Goal: Transaction & Acquisition: Purchase product/service

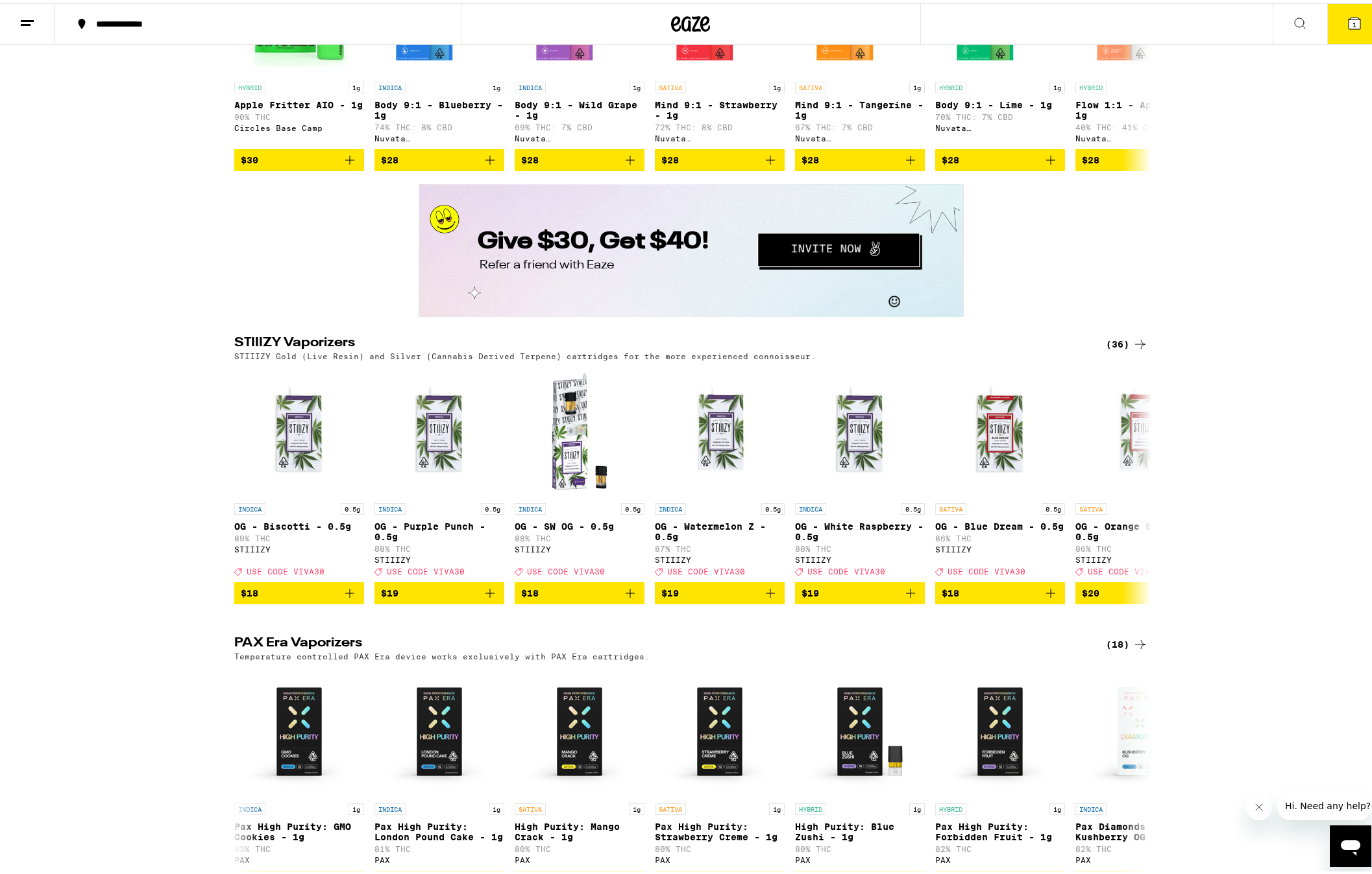
scroll to position [2158, 0]
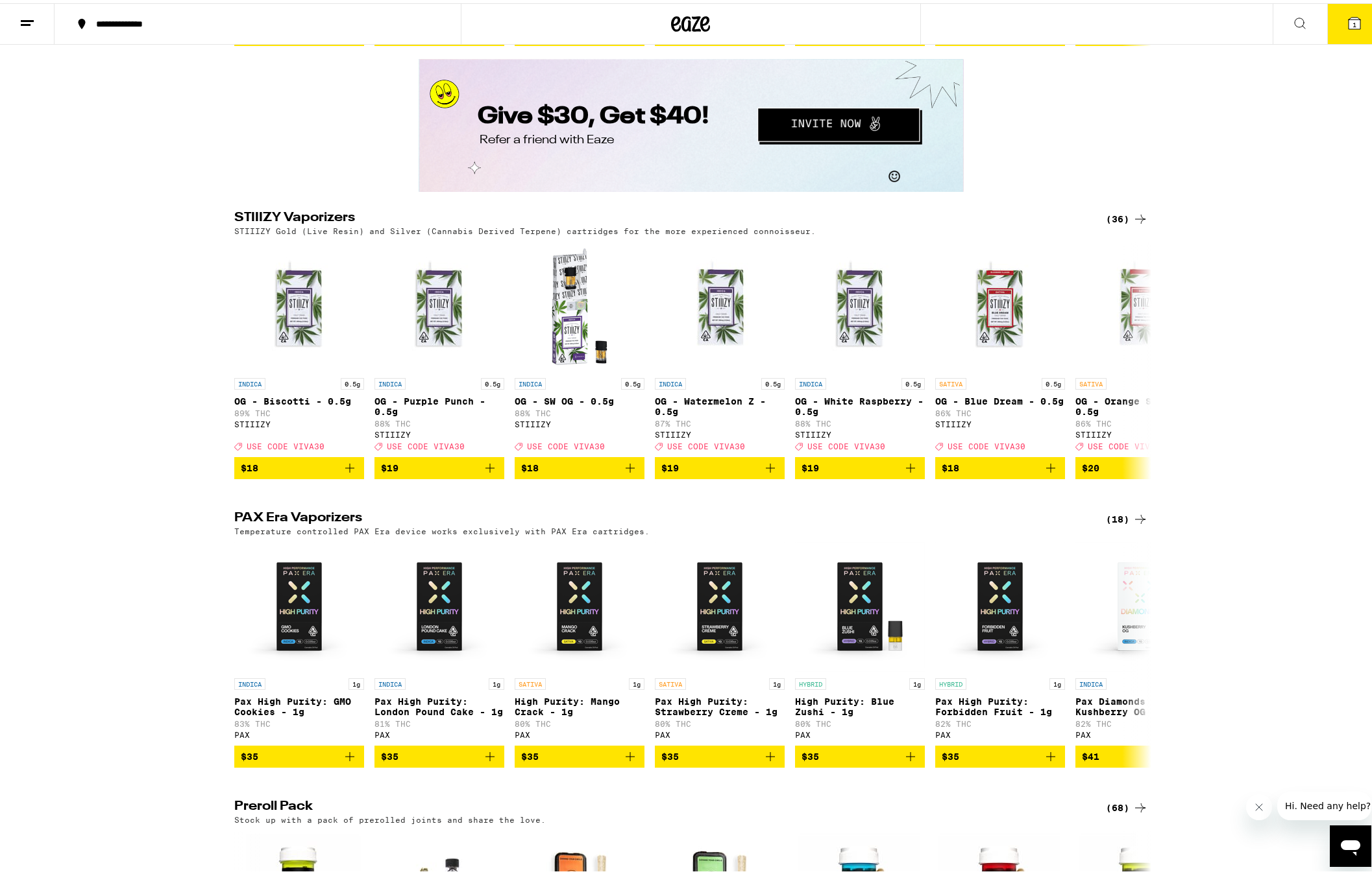
click at [1133, 524] on icon at bounding box center [1140, 515] width 15 height 15
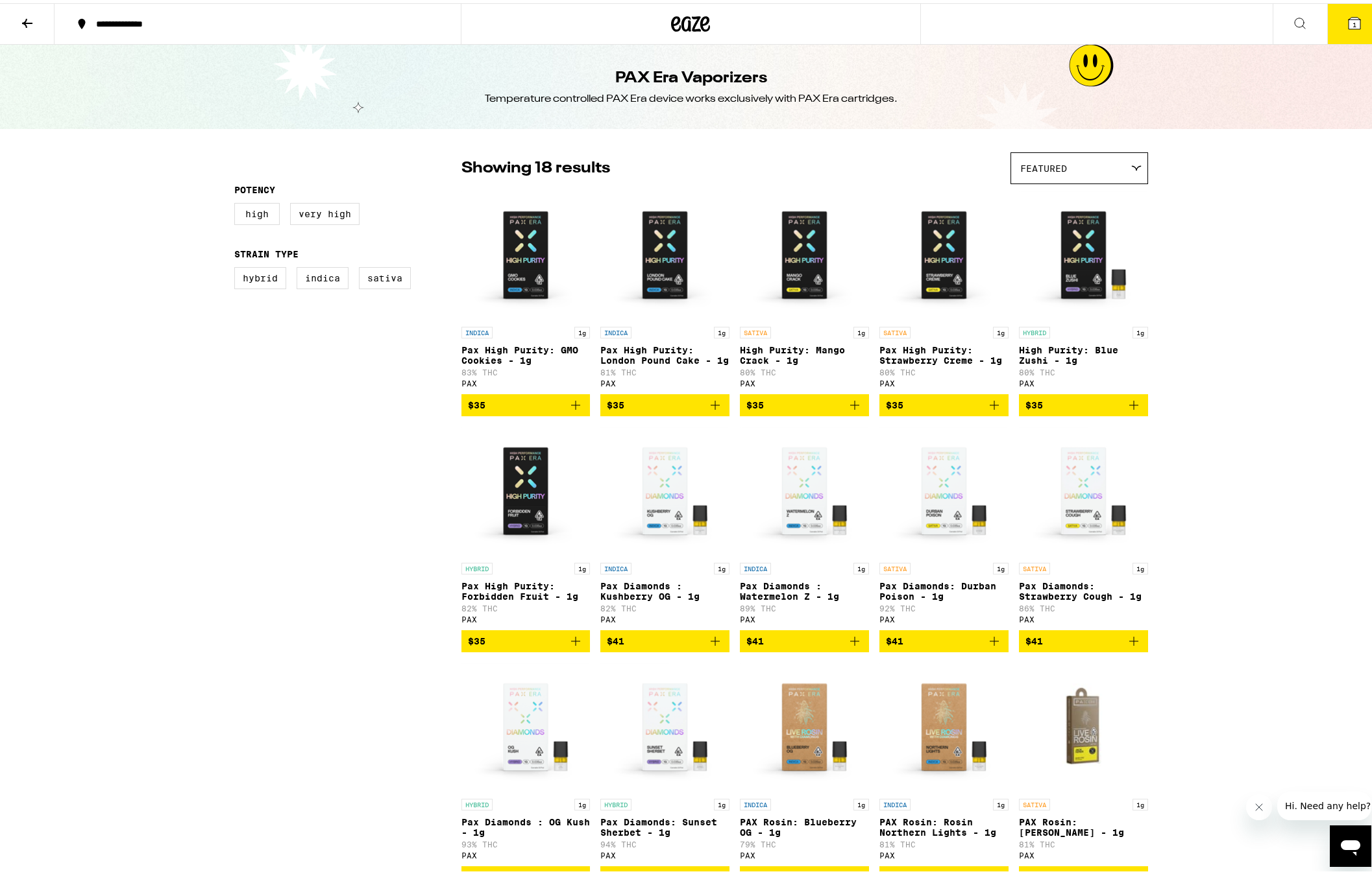
click at [1238, 362] on div "**********" at bounding box center [691, 678] width 1382 height 1357
drag, startPoint x: 278, startPoint y: 501, endPoint x: 665, endPoint y: 266, distance: 452.8
click at [279, 500] on div "Potency High Very High Strain Type Hybrid Indica Sativa" at bounding box center [348, 645] width 227 height 992
drag, startPoint x: 1277, startPoint y: 235, endPoint x: 1247, endPoint y: 149, distance: 91.1
click at [1277, 235] on div "**********" at bounding box center [691, 678] width 1382 height 1357
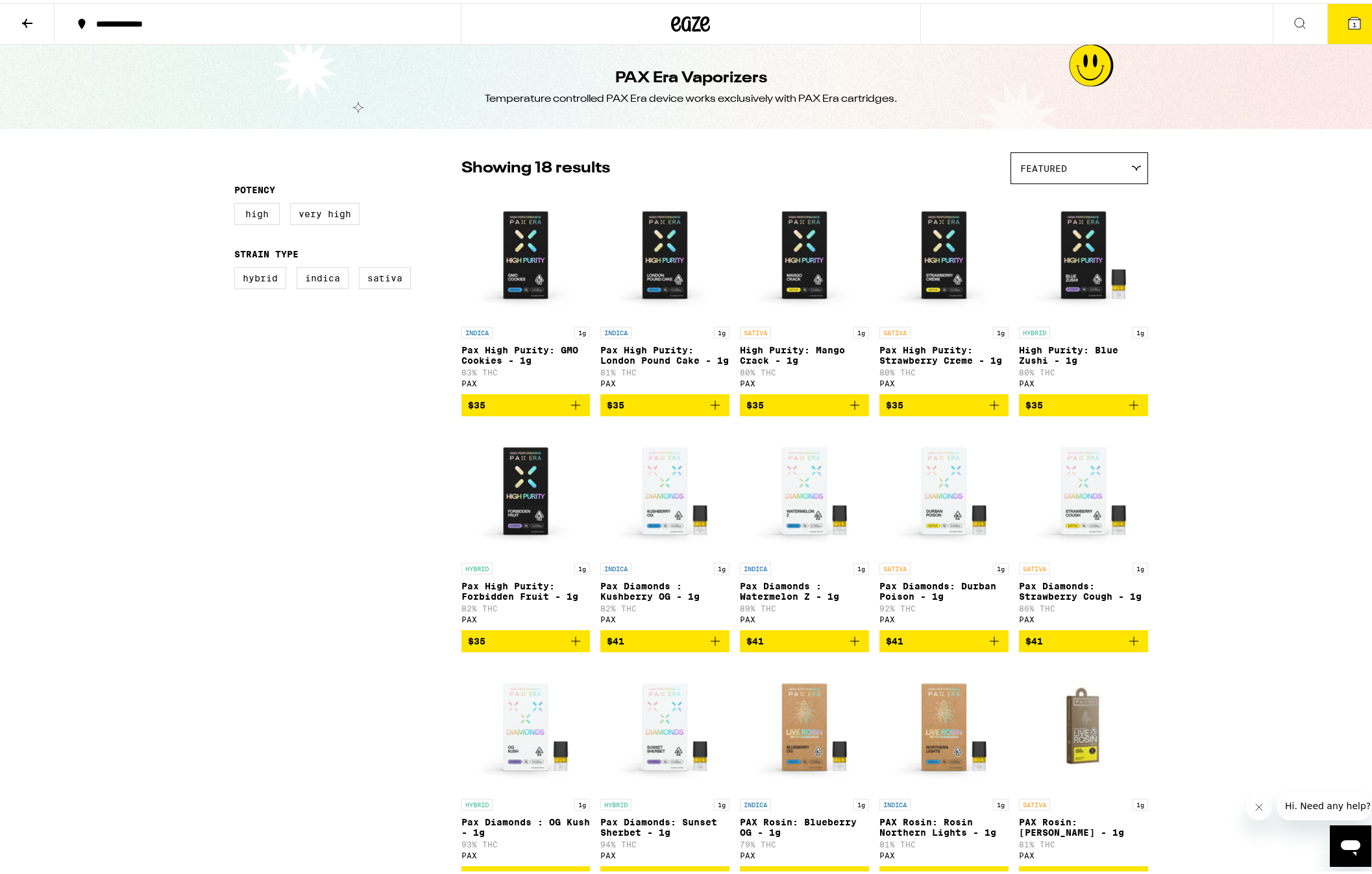
drag, startPoint x: 29, startPoint y: 15, endPoint x: 40, endPoint y: 34, distance: 22.0
click at [29, 15] on icon at bounding box center [26, 20] width 15 height 15
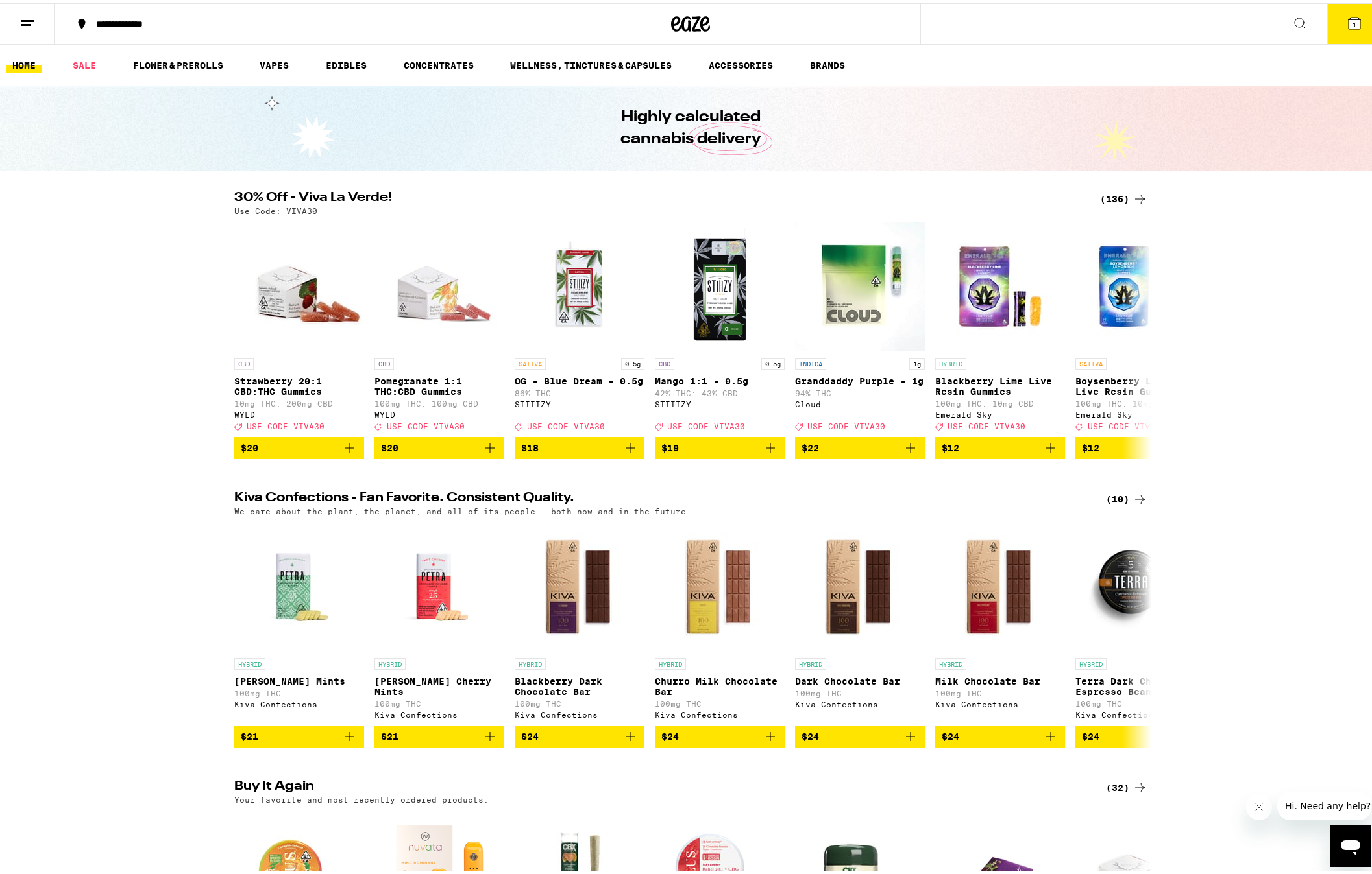
click at [143, 332] on div "30% Off - Viva La Verde! (136) Use Code: VIVA30 CBD Strawberry 20:1 CBD:THC Gum…" at bounding box center [691, 322] width 1382 height 268
click at [152, 309] on div "30% Off - Viva La Verde! (136) Use Code: VIVA30 CBD Strawberry 20:1 CBD:THC Gum…" at bounding box center [691, 322] width 1382 height 268
click at [1364, 324] on div "30% Off - Viva La Verde! (136) Use Code: VIVA30 CBD Strawberry 20:1 CBD:THC Gum…" at bounding box center [691, 322] width 1382 height 268
click at [133, 312] on div "30% Off - Viva La Verde! (136) Use Code: VIVA30 CBD Strawberry 20:1 CBD:THC Gum…" at bounding box center [691, 322] width 1382 height 268
click at [142, 283] on div "30% Off - Viva La Verde! (136) Use Code: VIVA30 CBD Strawberry 20:1 CBD:THC Gum…" at bounding box center [691, 322] width 1382 height 268
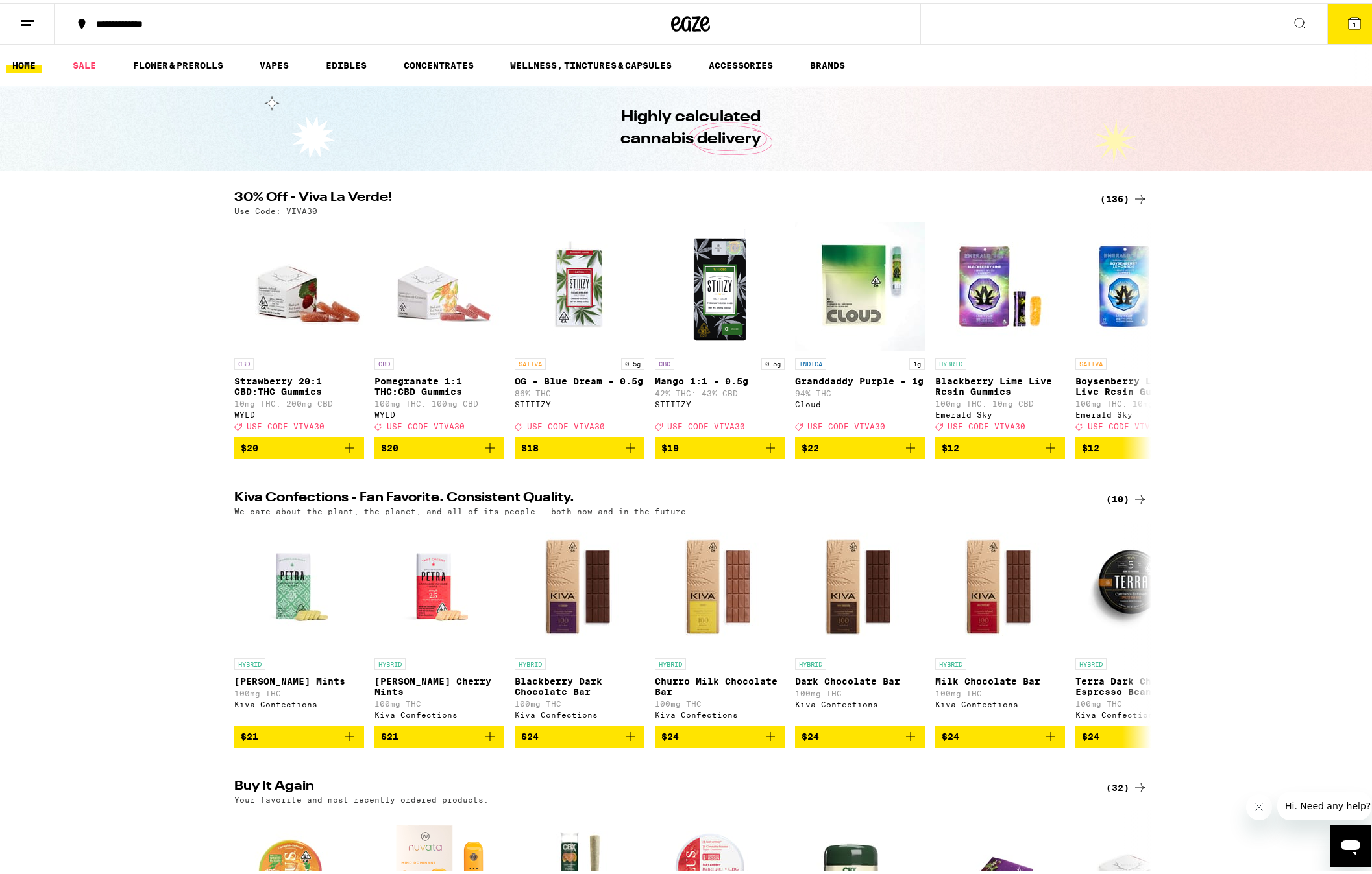
click at [1294, 301] on div "30% Off - Viva La Verde! (136) Use Code: VIVA30 CBD Strawberry 20:1 CBD:THC Gum…" at bounding box center [691, 322] width 1382 height 268
click at [127, 337] on div "30% Off - Viva La Verde! (136) Use Code: VIVA30 CBD Strawberry 20:1 CBD:THC Gum…" at bounding box center [691, 322] width 1382 height 268
click at [103, 346] on div "30% Off - Viva La Verde! (136) Use Code: VIVA30 CBD Strawberry 20:1 CBD:THC Gum…" at bounding box center [691, 322] width 1382 height 268
click at [1135, 344] on icon at bounding box center [1140, 337] width 15 height 15
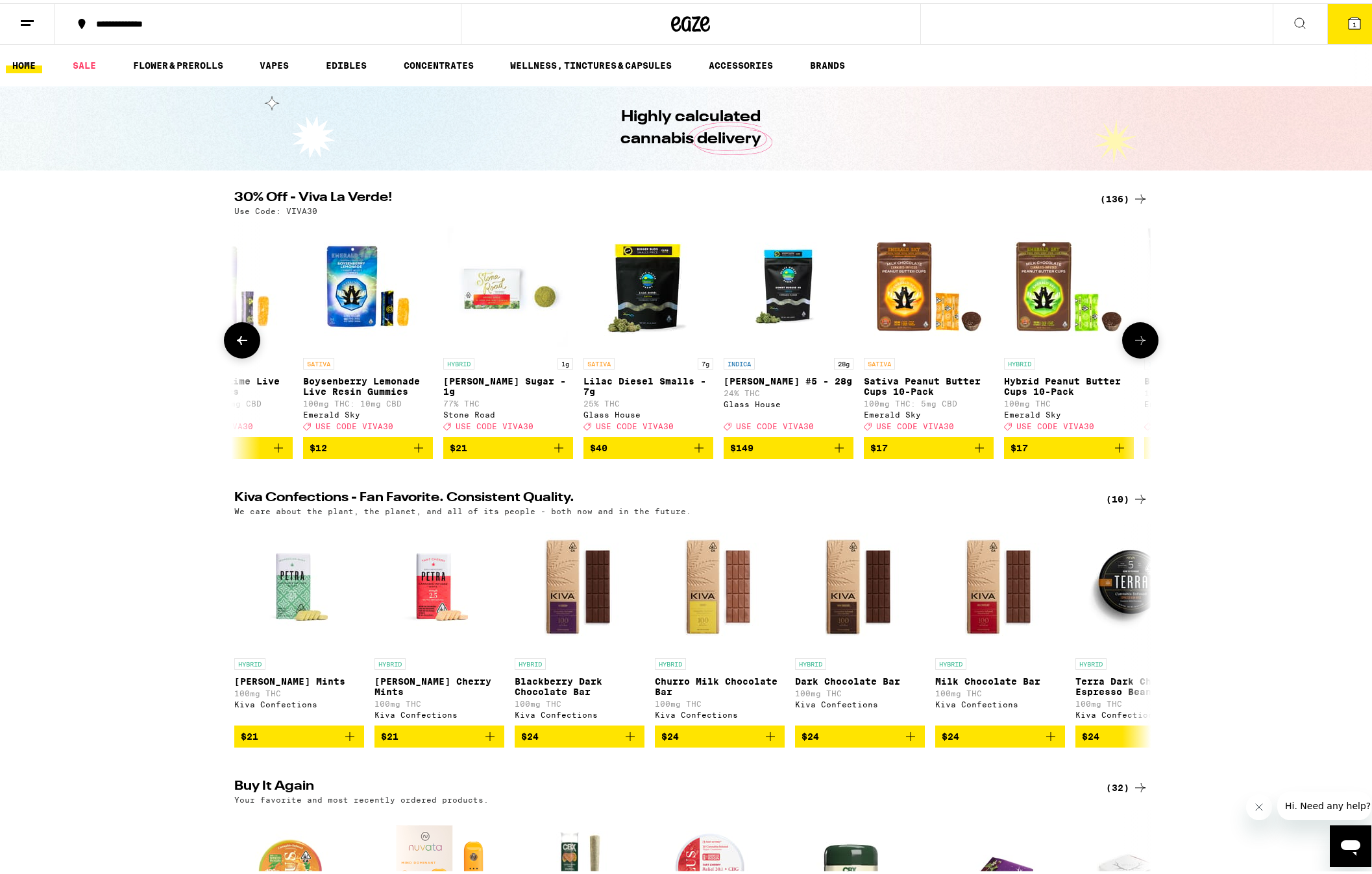
click at [1135, 344] on icon at bounding box center [1140, 337] width 15 height 15
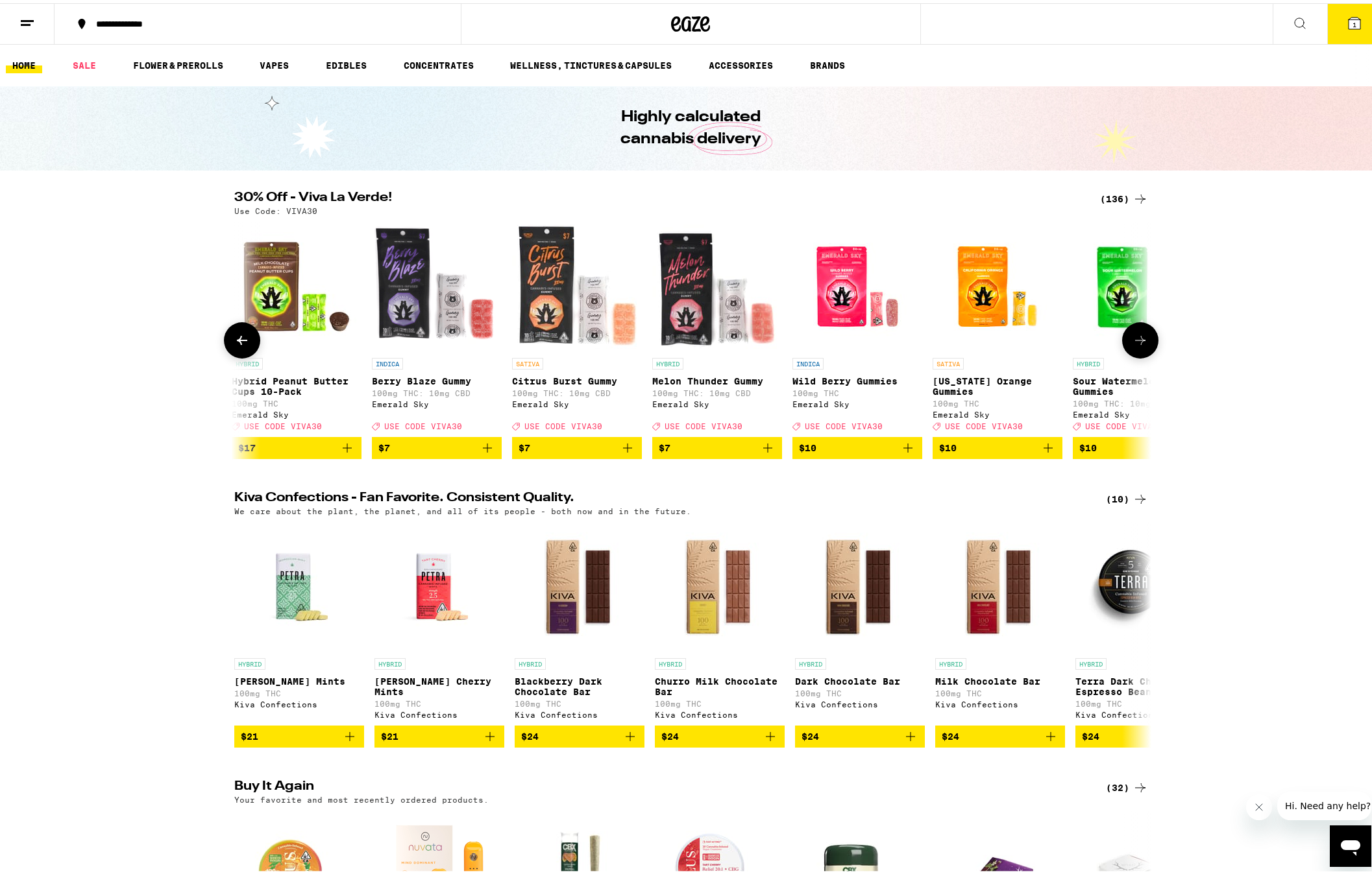
click at [1135, 344] on icon at bounding box center [1140, 337] width 15 height 15
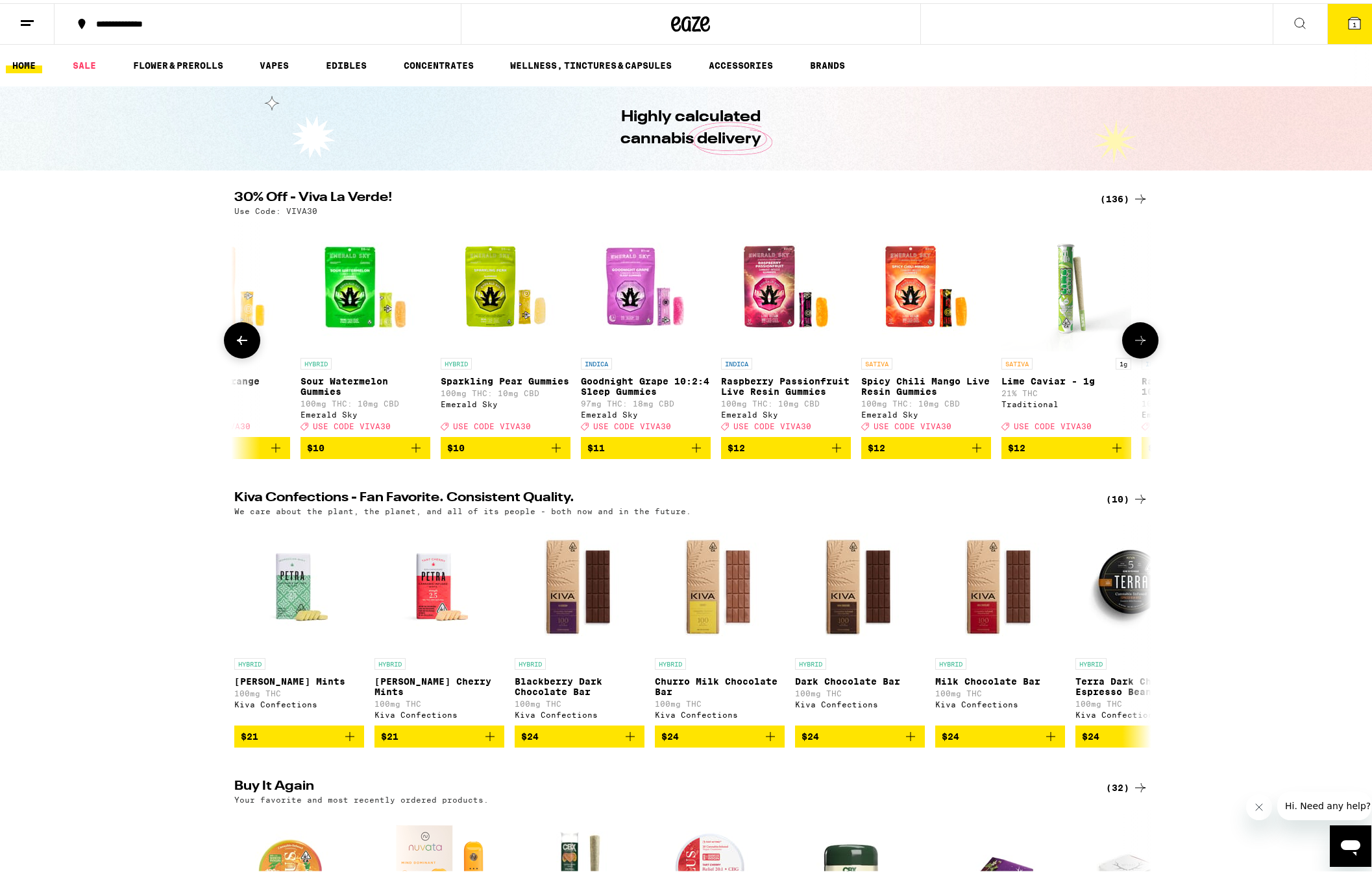
click at [1135, 344] on icon at bounding box center [1140, 337] width 15 height 15
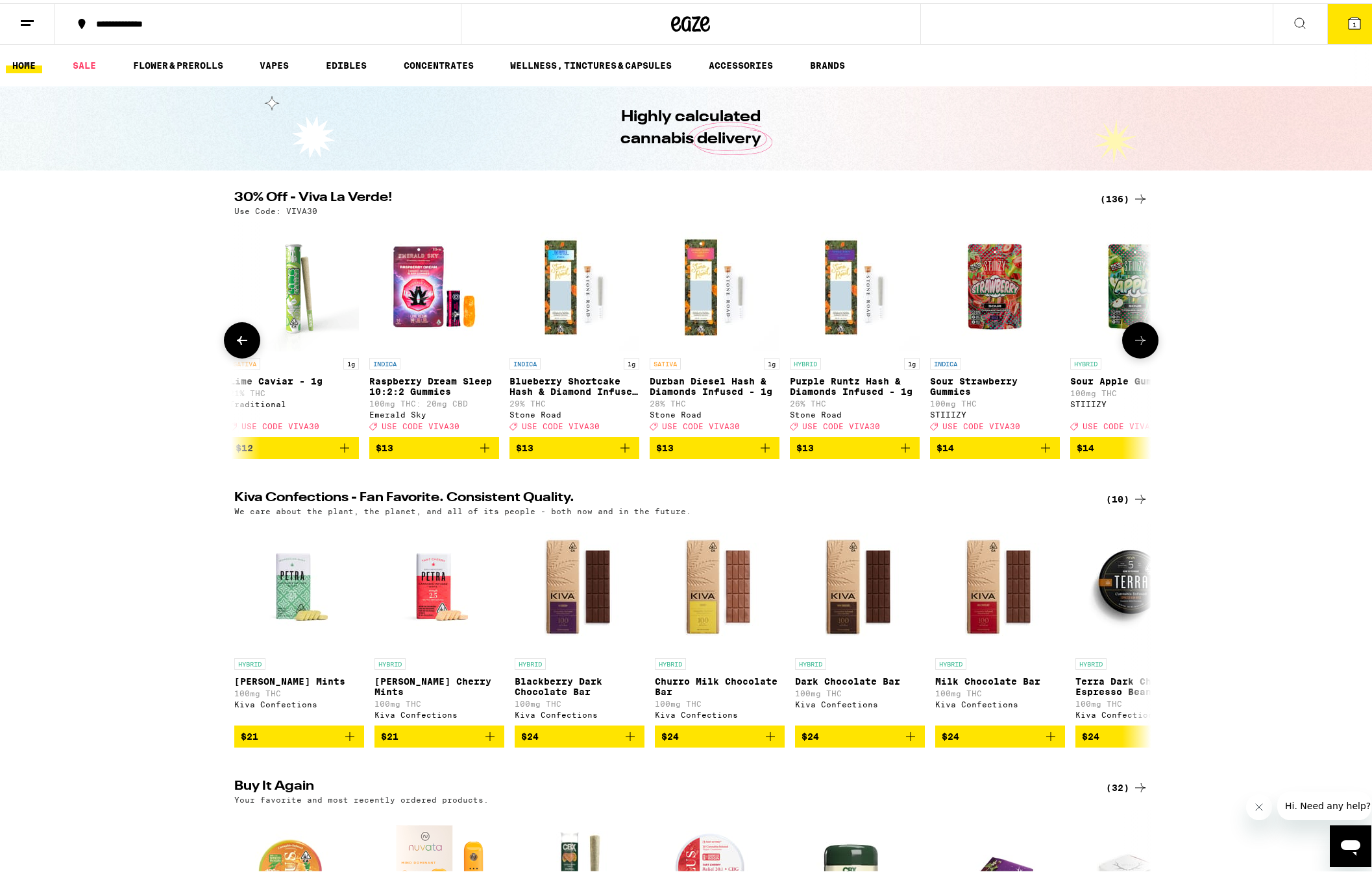
click at [1135, 344] on icon at bounding box center [1140, 337] width 15 height 15
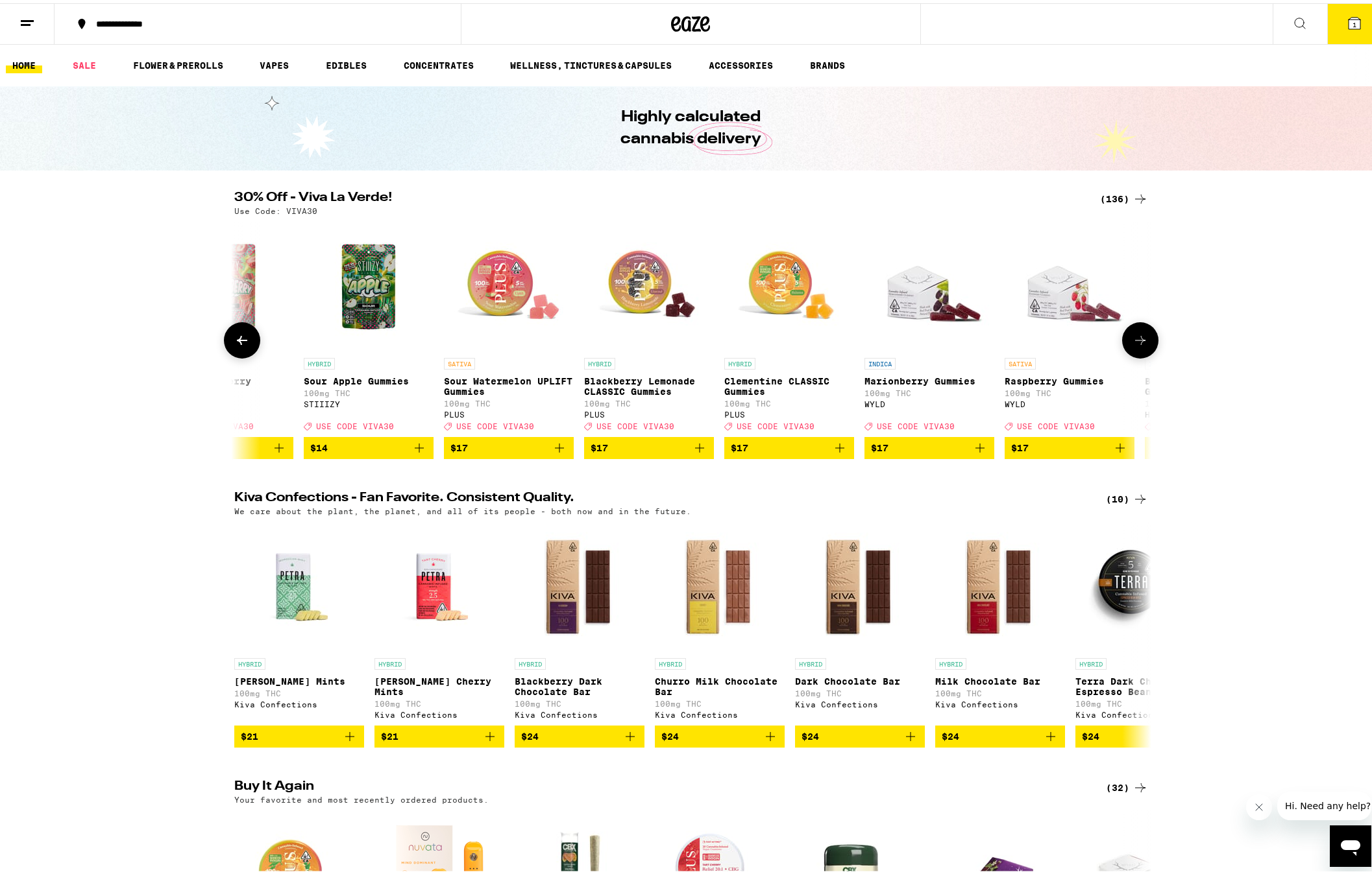
scroll to position [0, 3861]
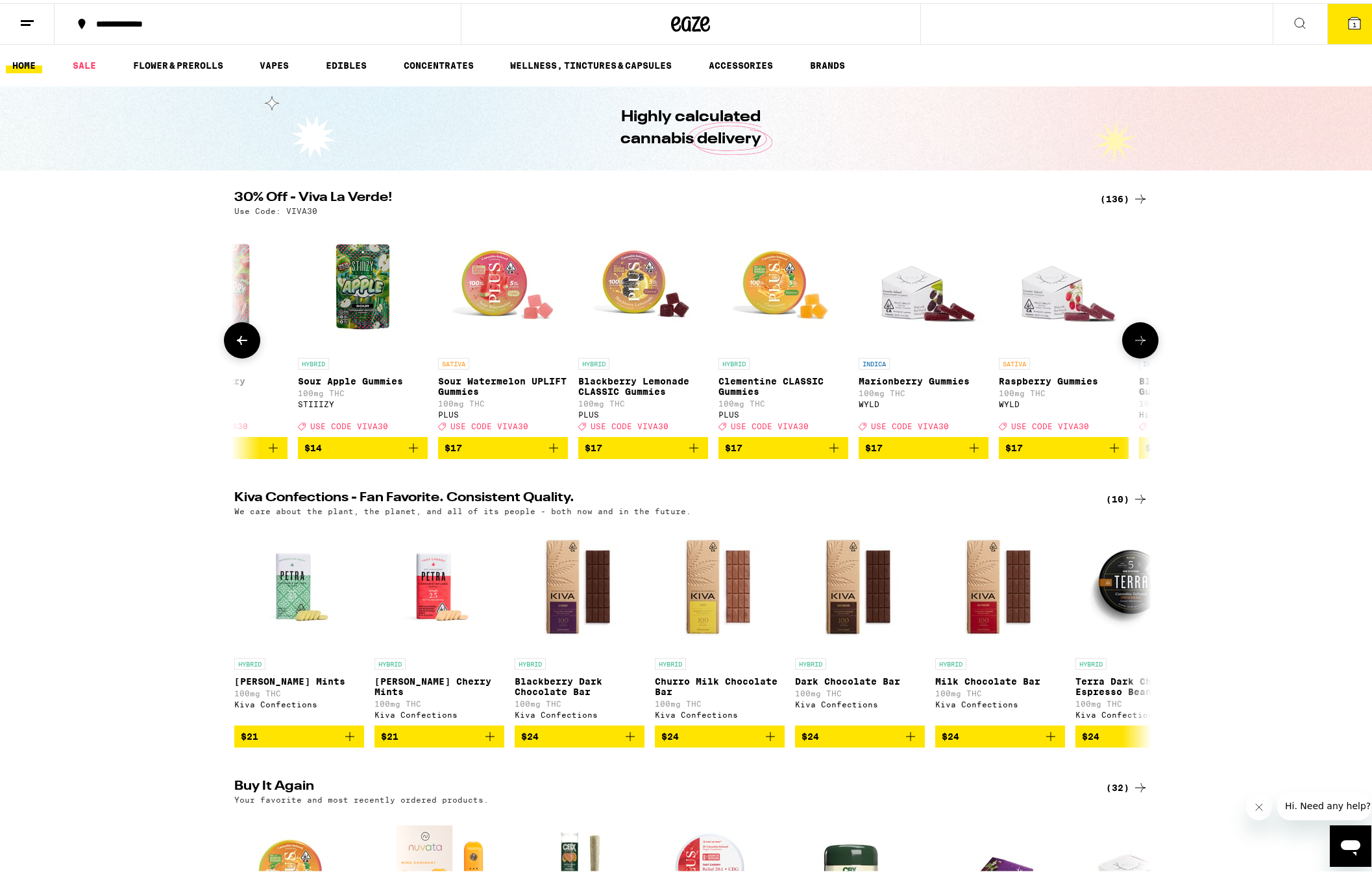
click at [1133, 344] on icon at bounding box center [1140, 337] width 15 height 15
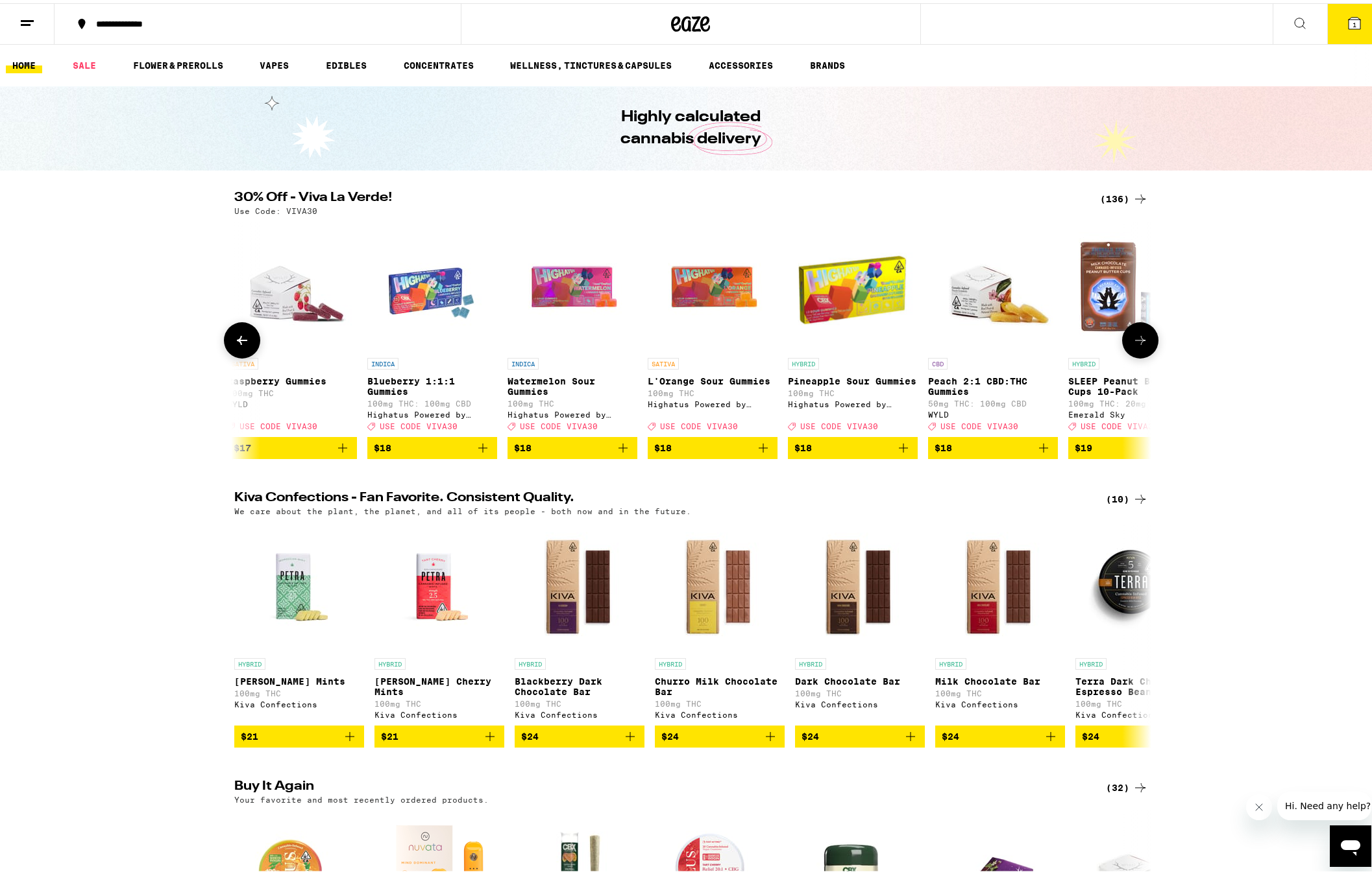
click at [1133, 344] on icon at bounding box center [1140, 337] width 15 height 15
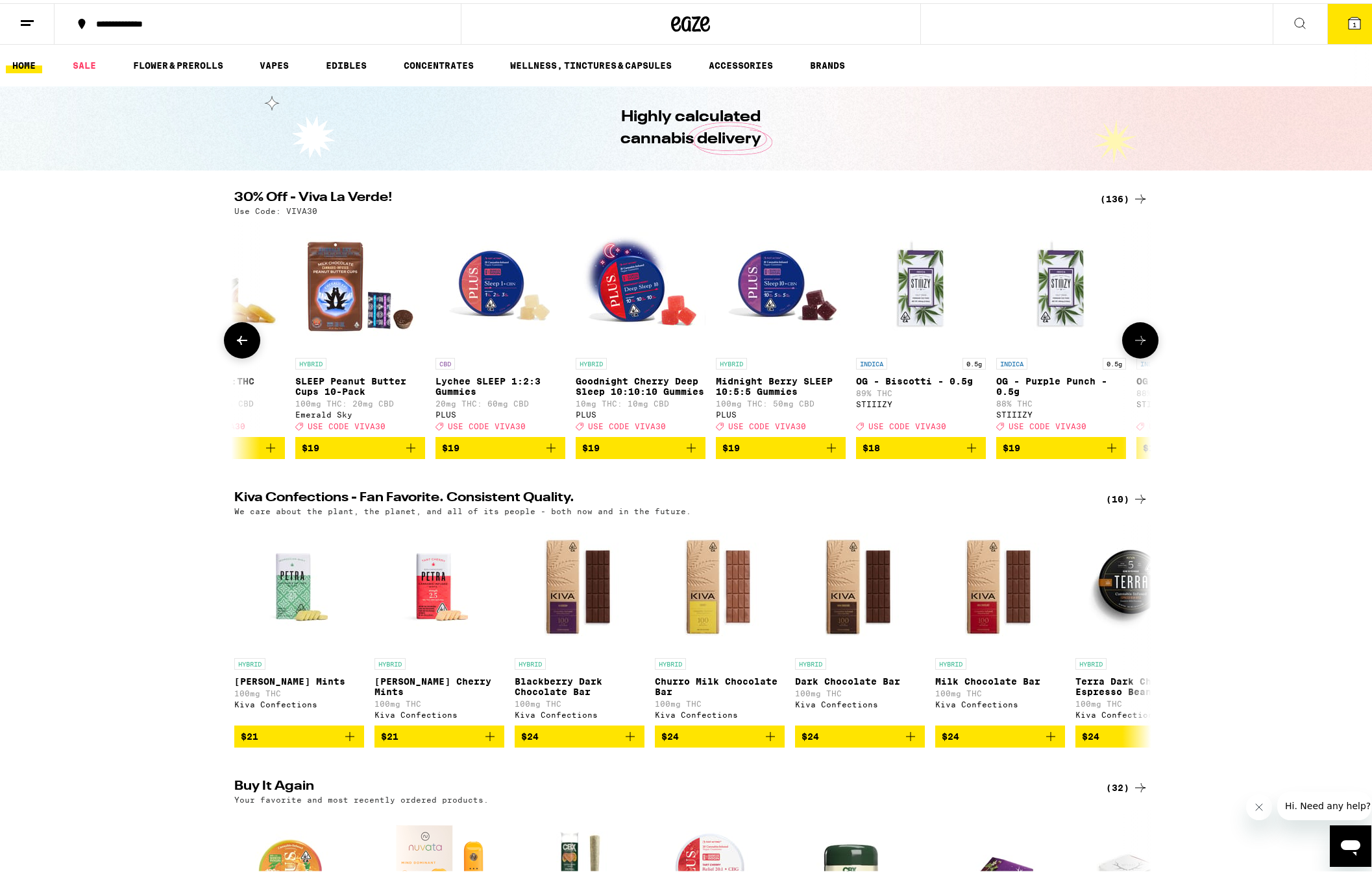
click at [1133, 344] on icon at bounding box center [1140, 337] width 15 height 15
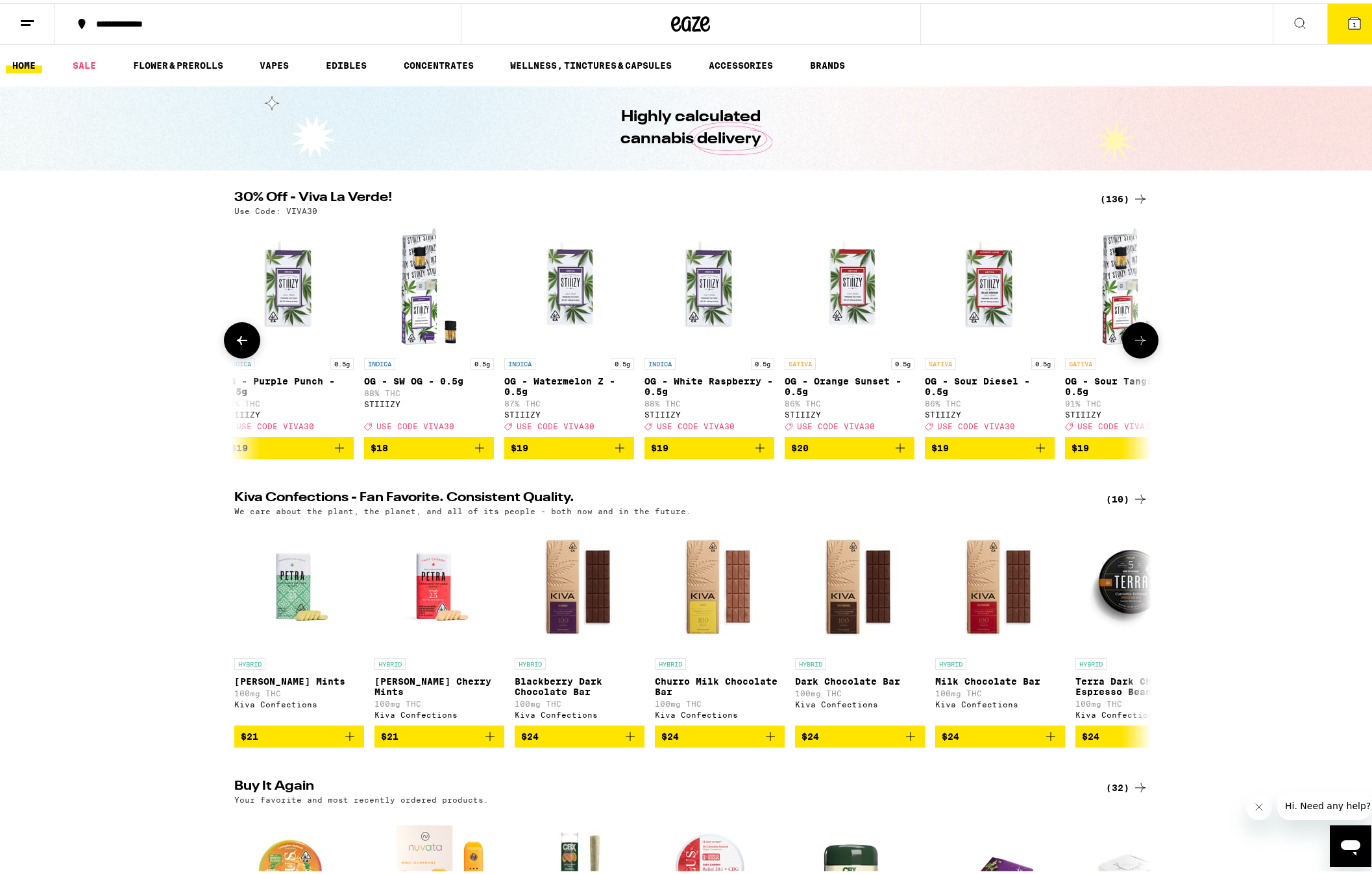
click at [1133, 343] on icon at bounding box center [1140, 337] width 15 height 15
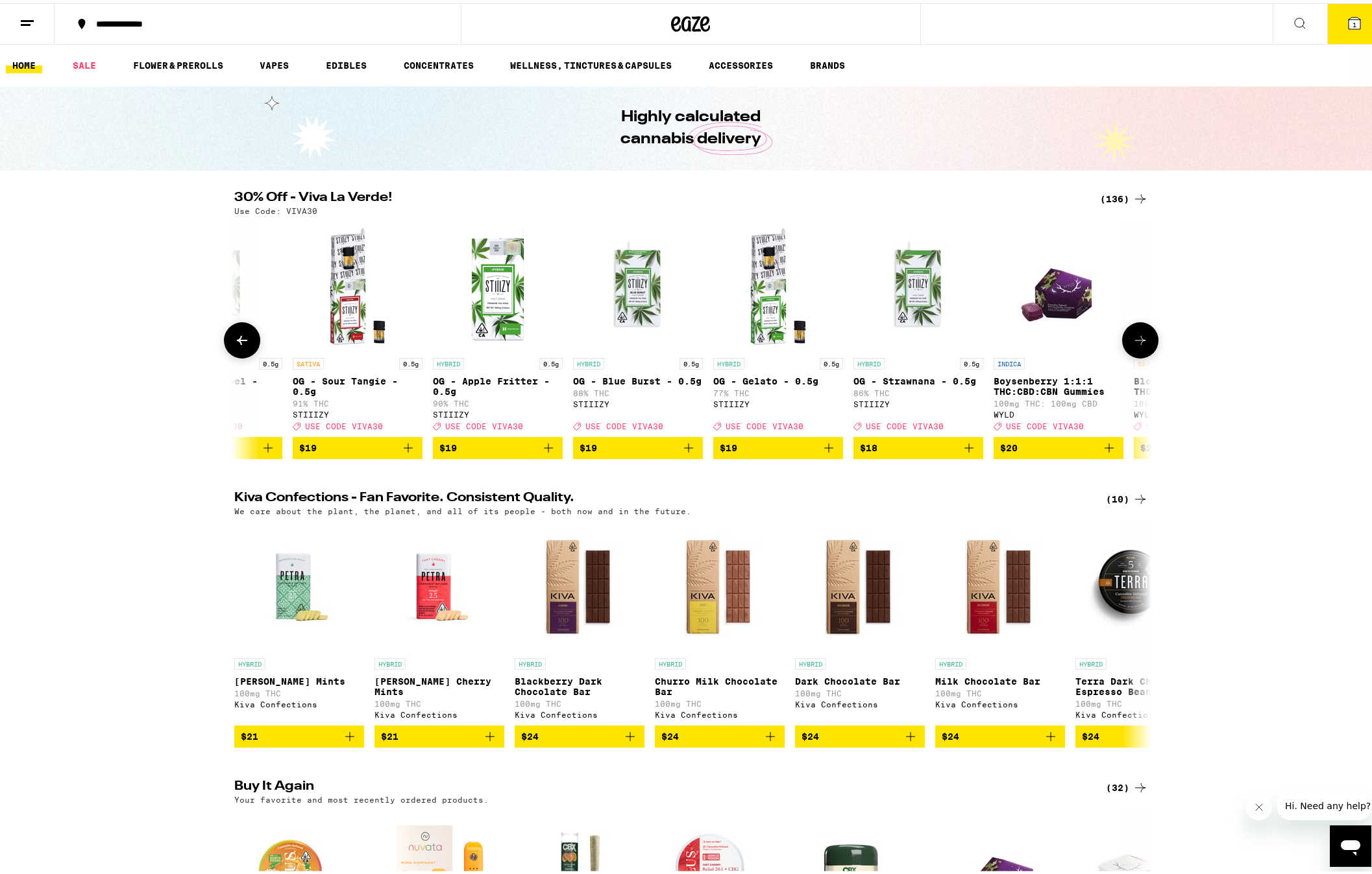
click at [1133, 343] on icon at bounding box center [1140, 337] width 15 height 15
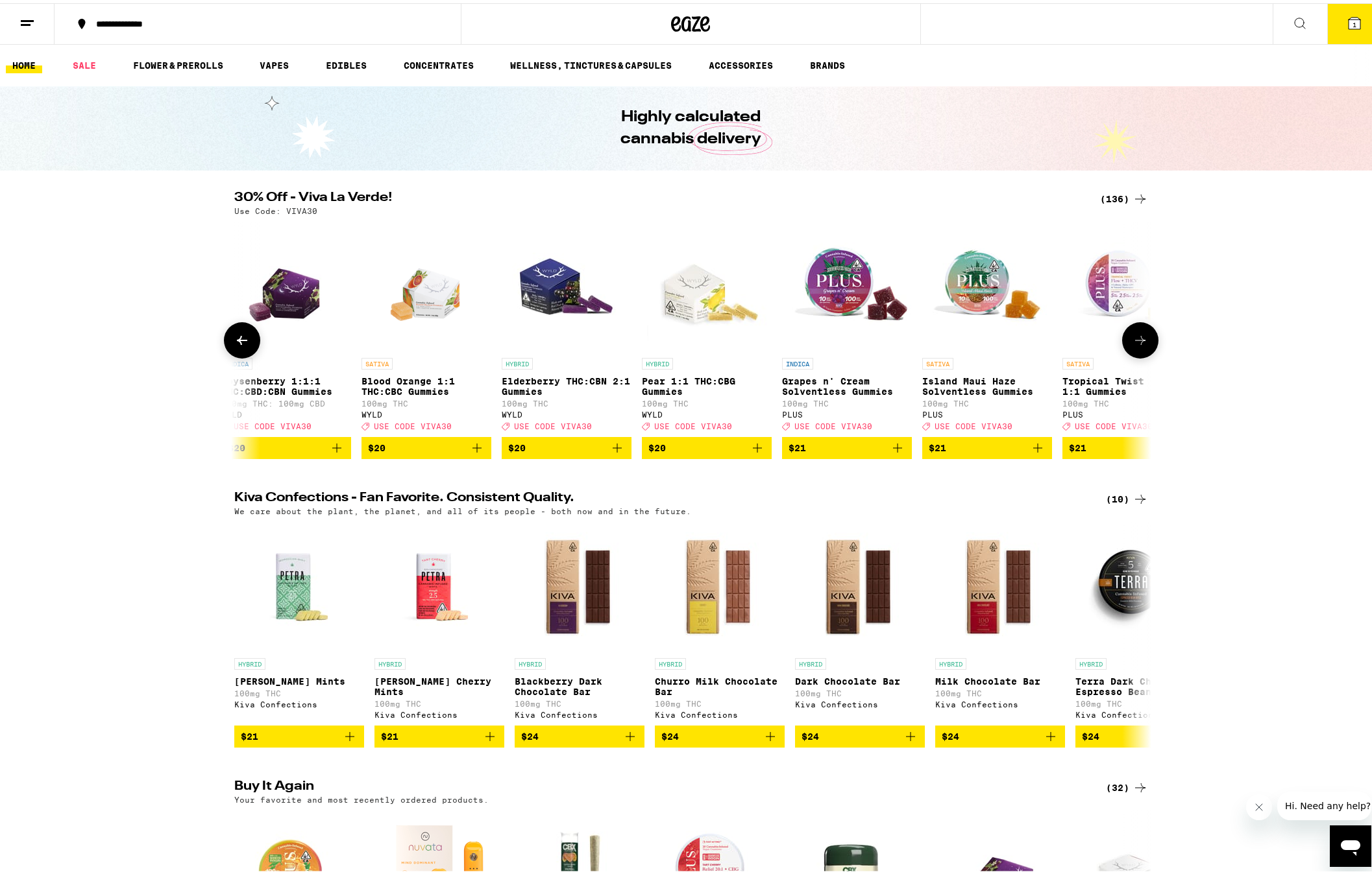
click at [1135, 341] on icon at bounding box center [1140, 337] width 10 height 9
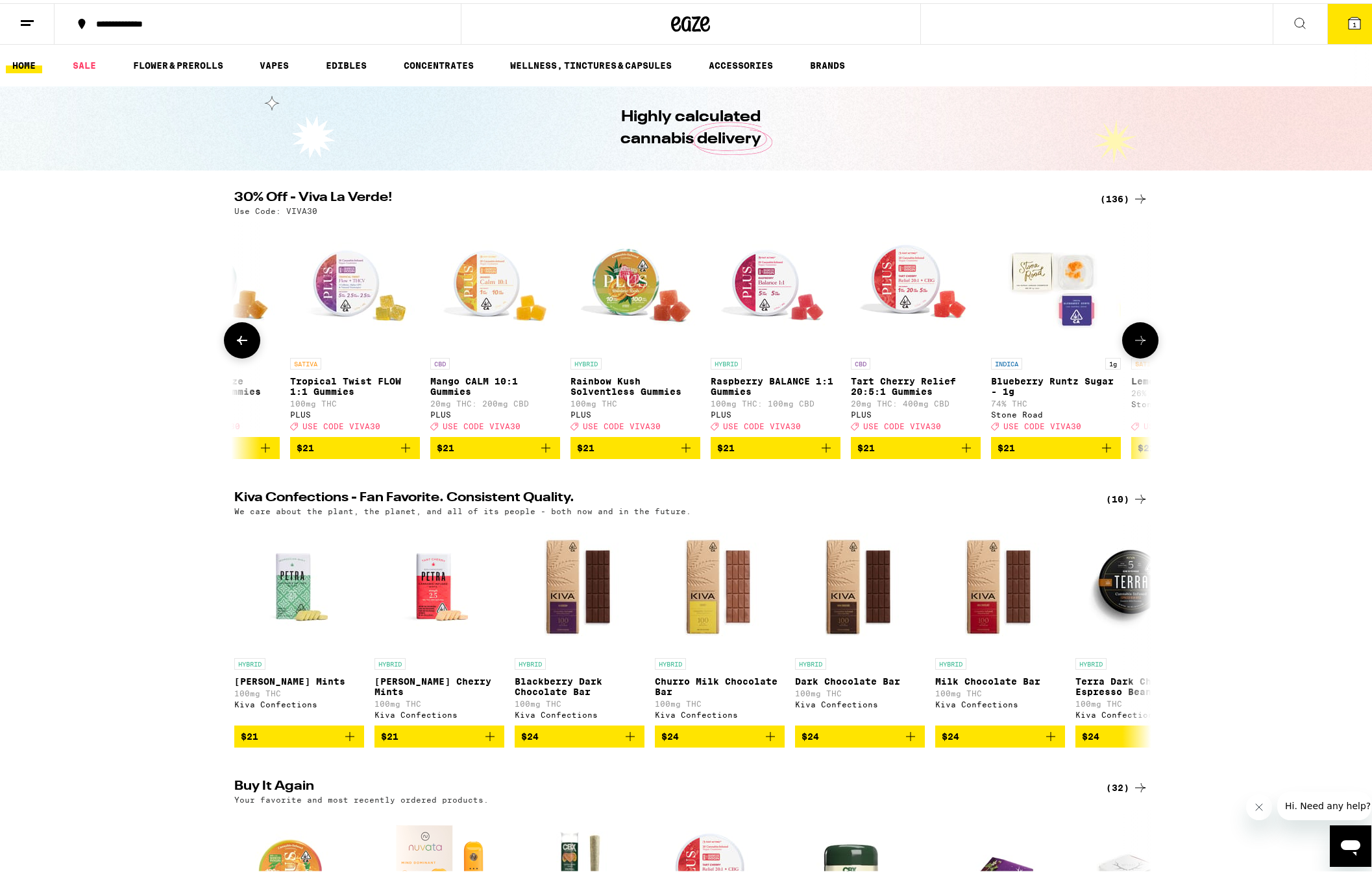
click at [1135, 341] on icon at bounding box center [1140, 337] width 10 height 9
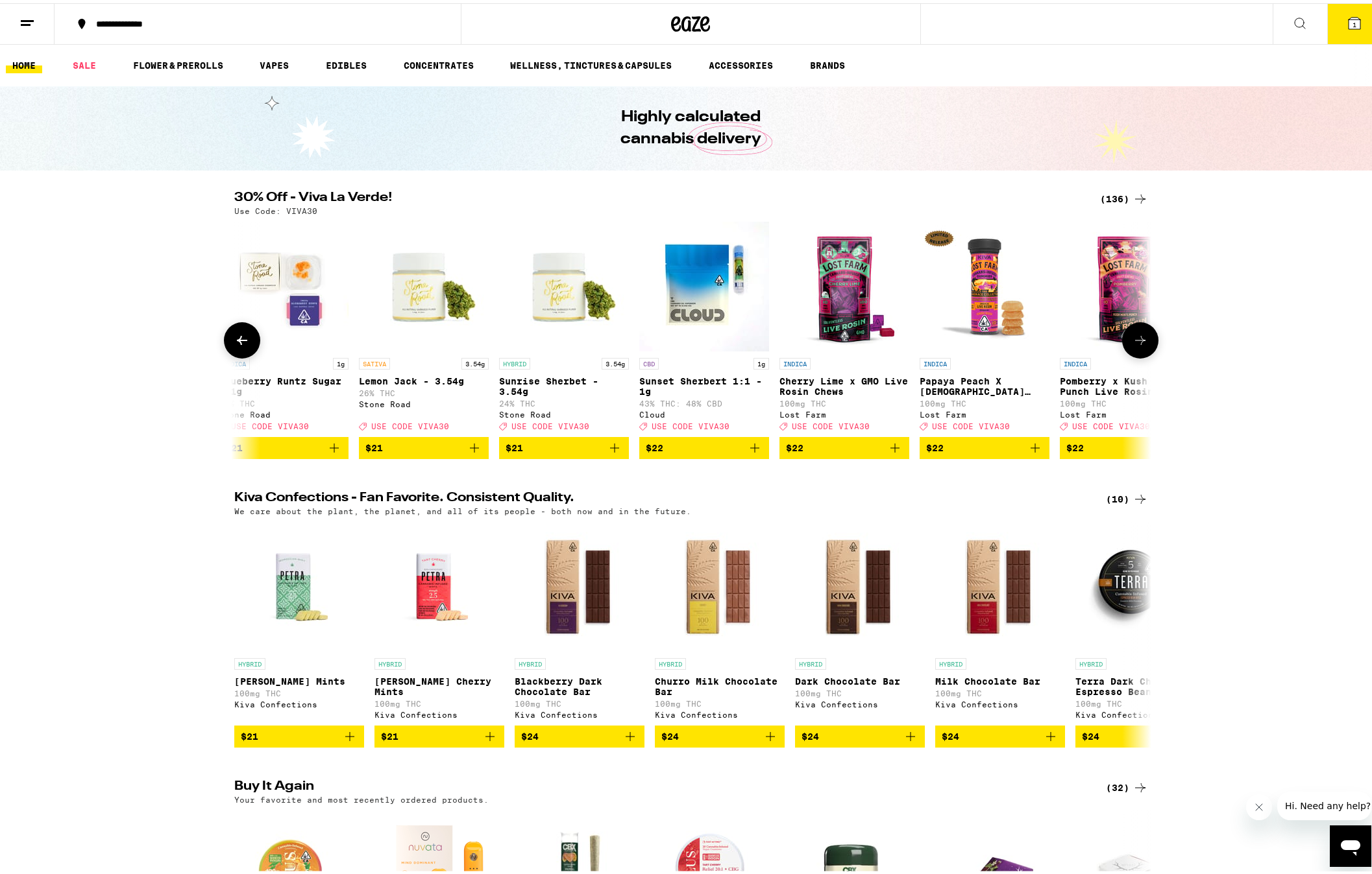
click at [1135, 341] on icon at bounding box center [1140, 337] width 10 height 9
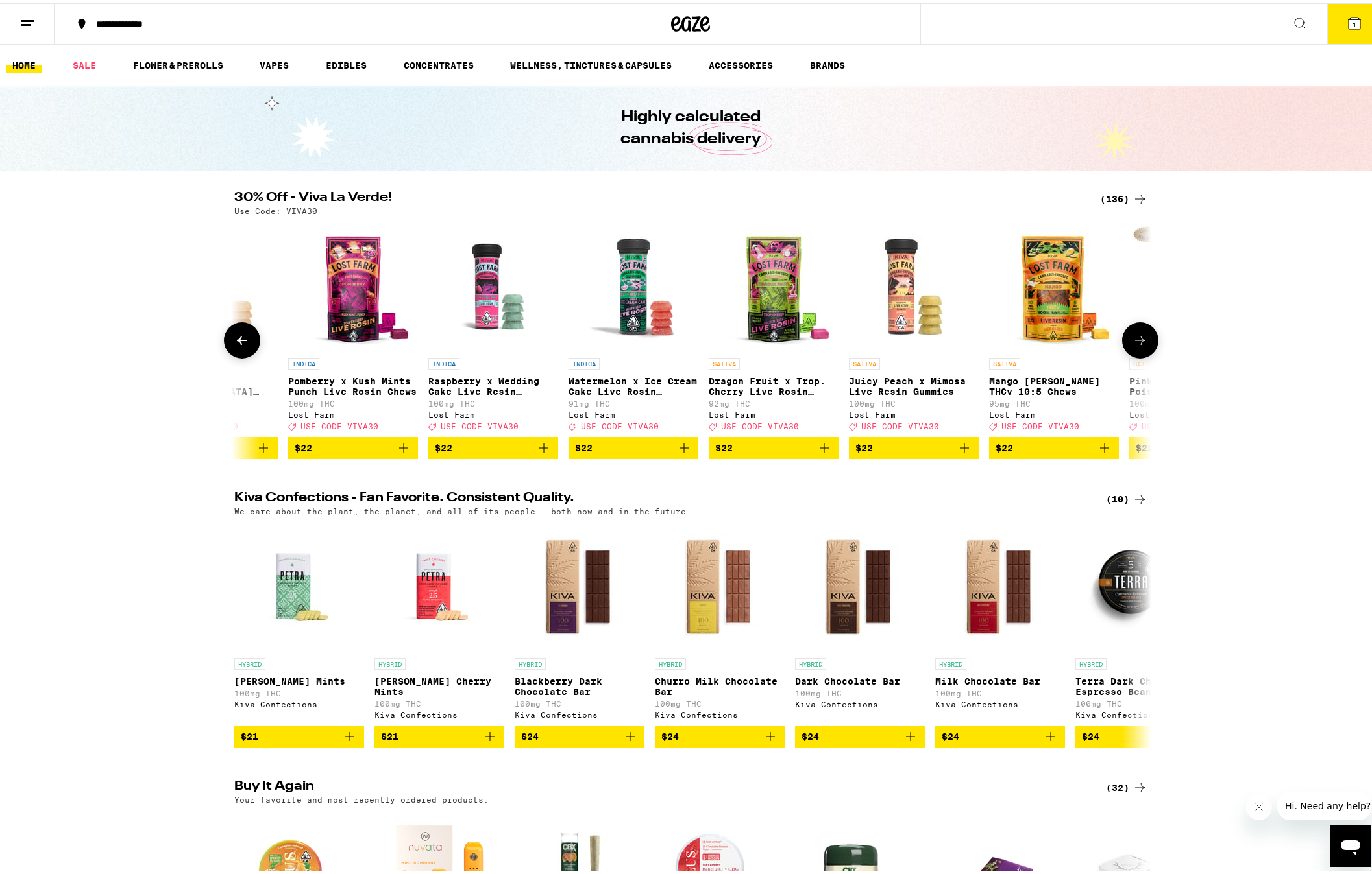
scroll to position [0, 10040]
click at [1124, 636] on button at bounding box center [1140, 632] width 36 height 36
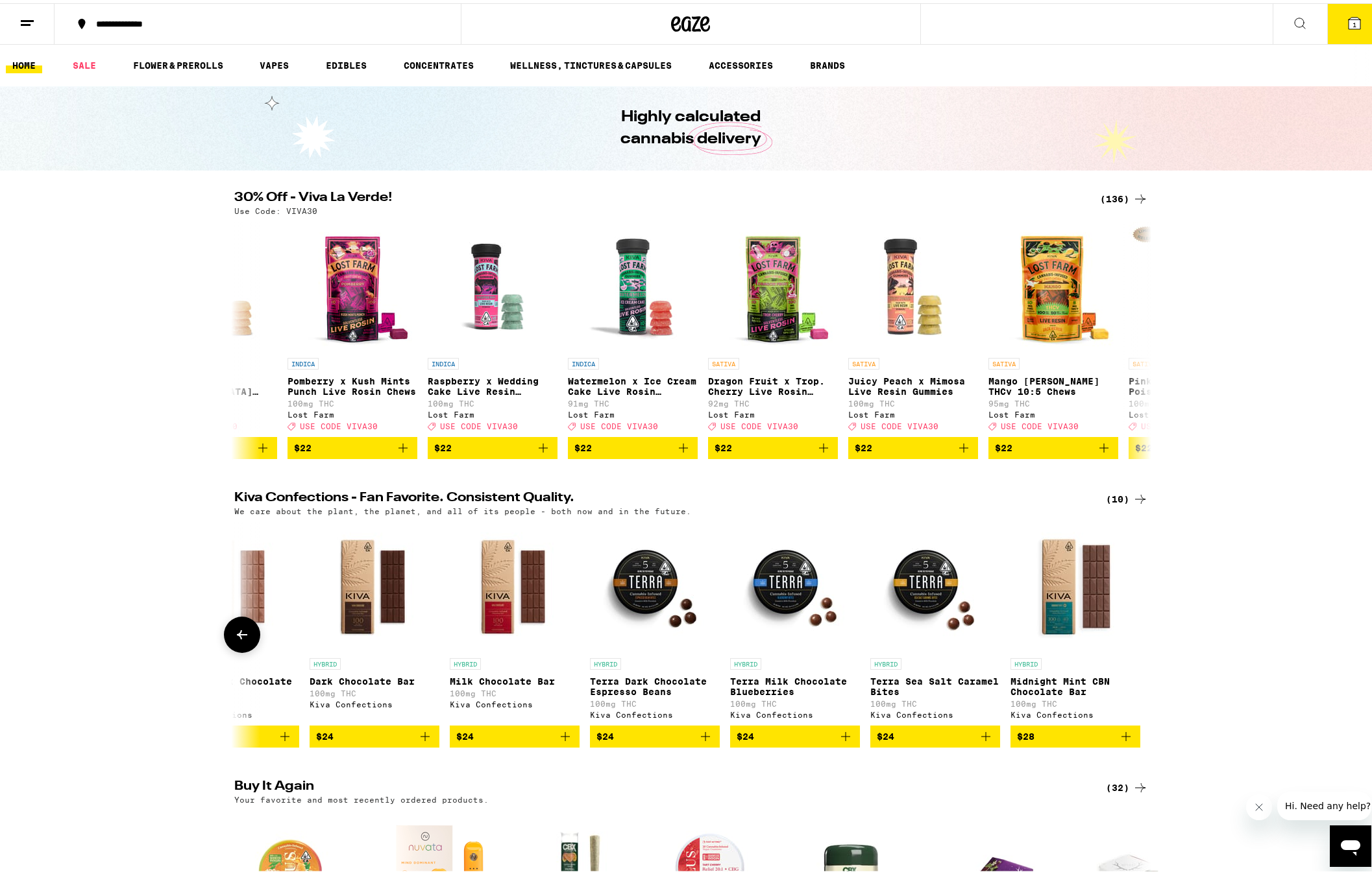
scroll to position [0, 488]
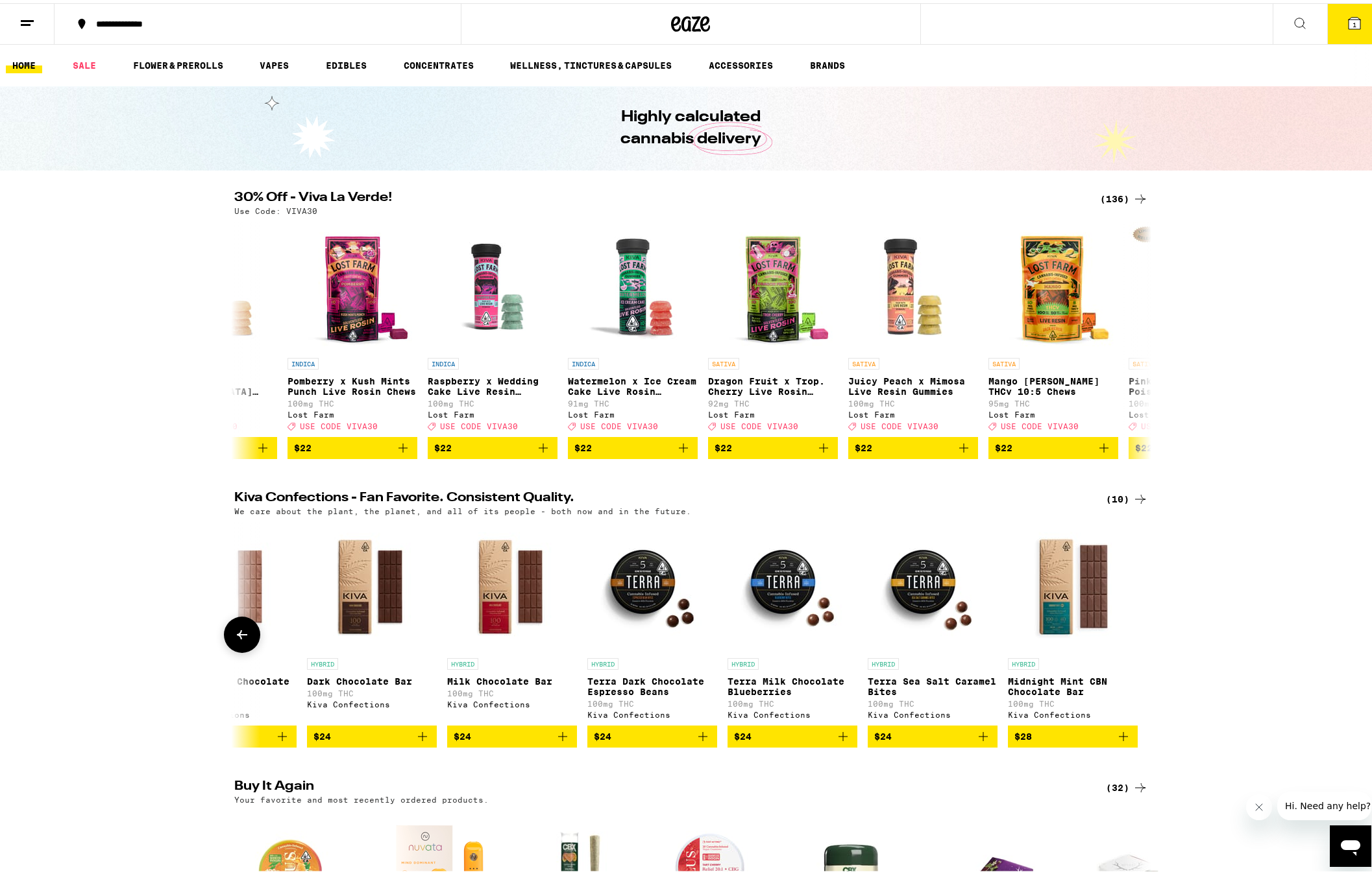
click at [1124, 636] on div at bounding box center [1140, 632] width 36 height 36
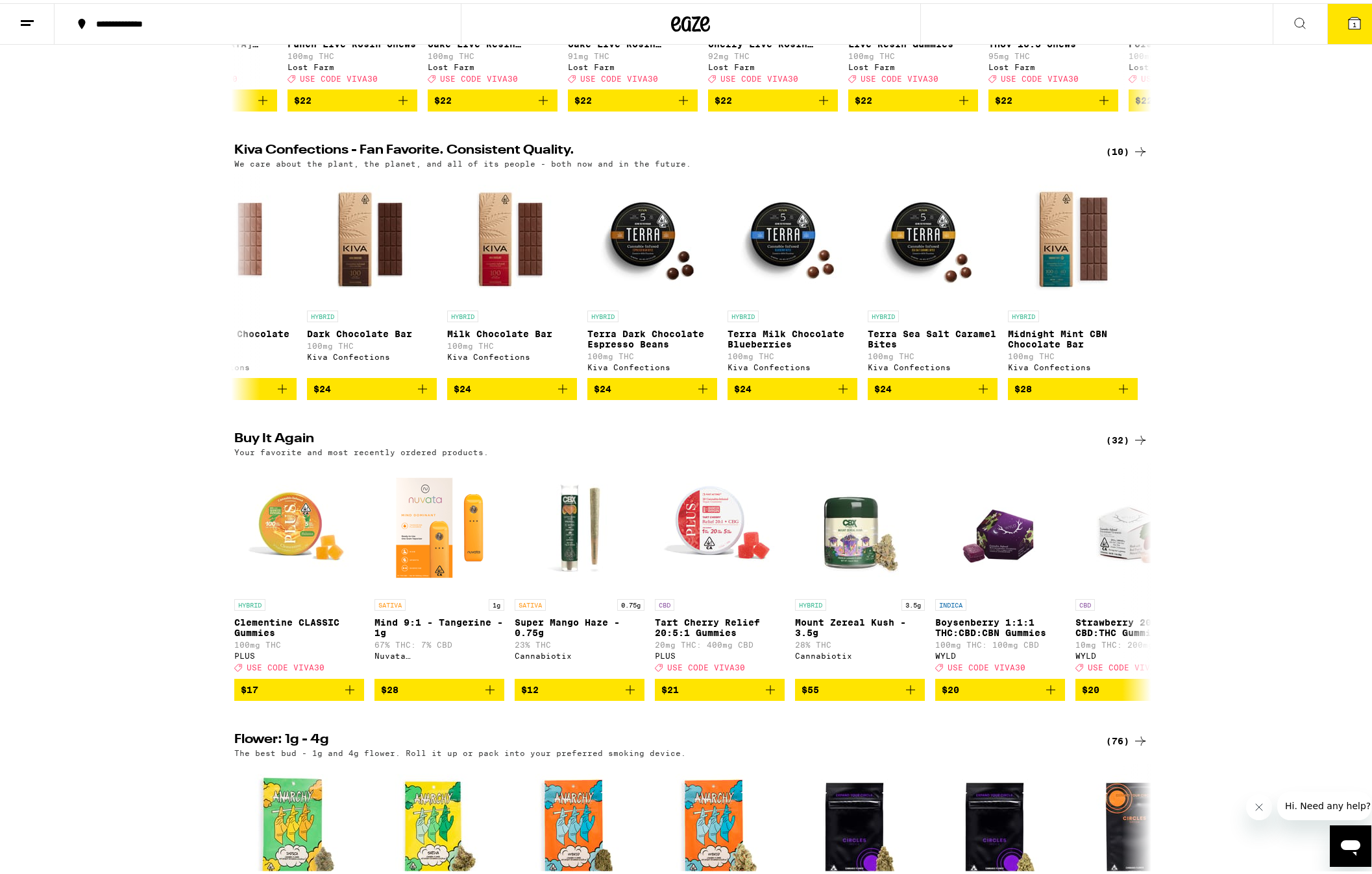
scroll to position [442, 0]
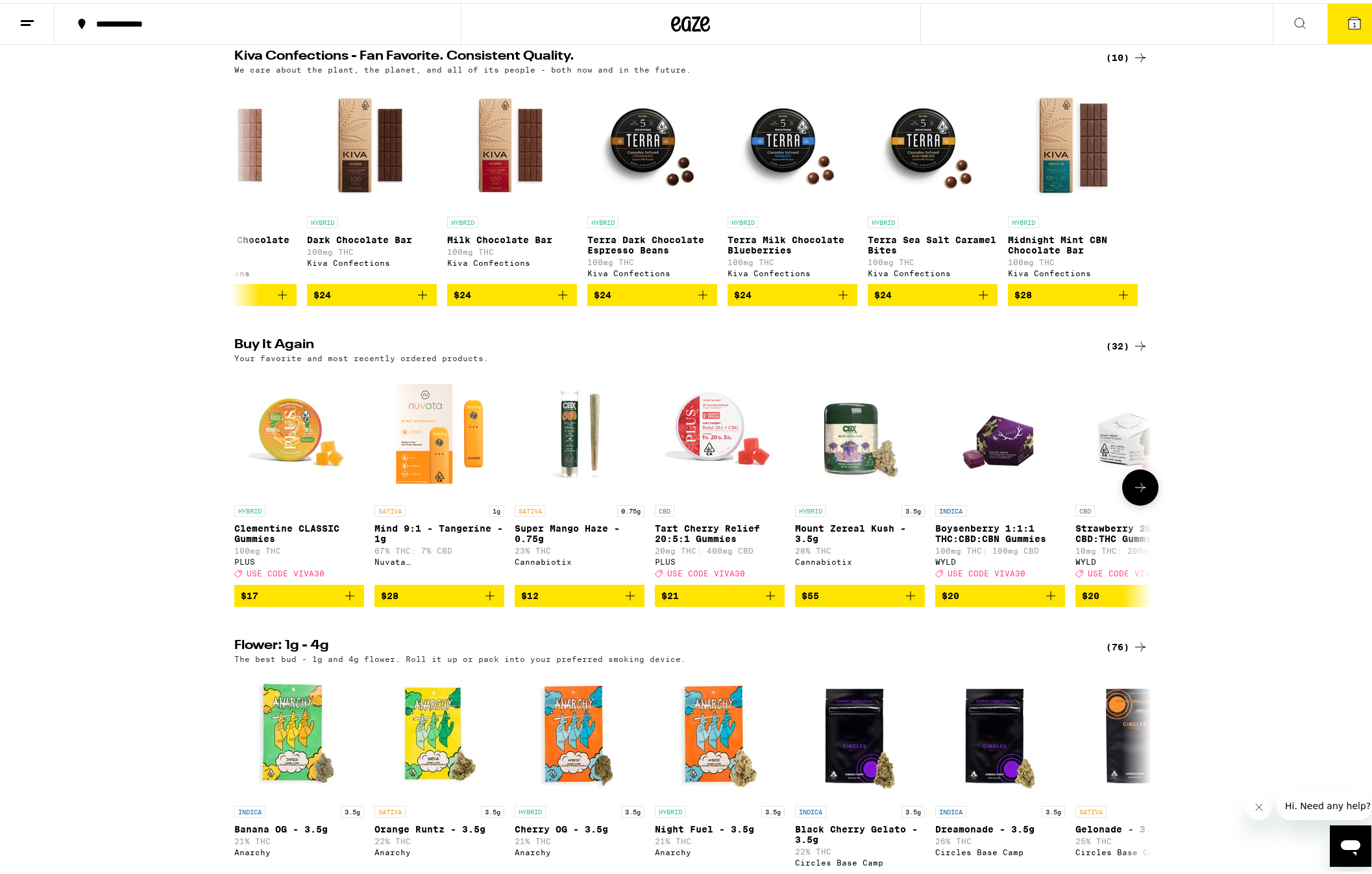
click at [1129, 503] on button at bounding box center [1140, 485] width 36 height 36
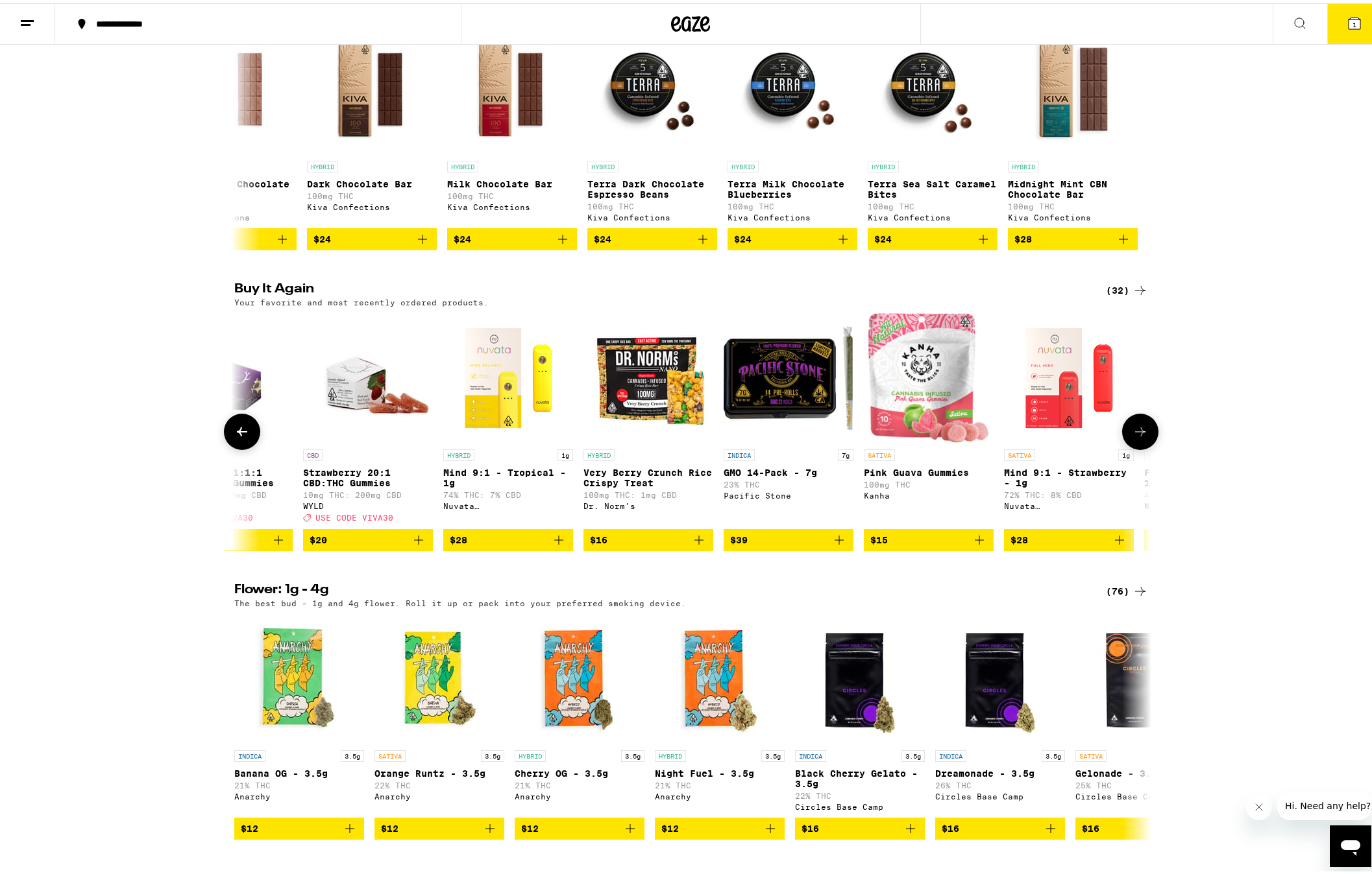
scroll to position [0, 0]
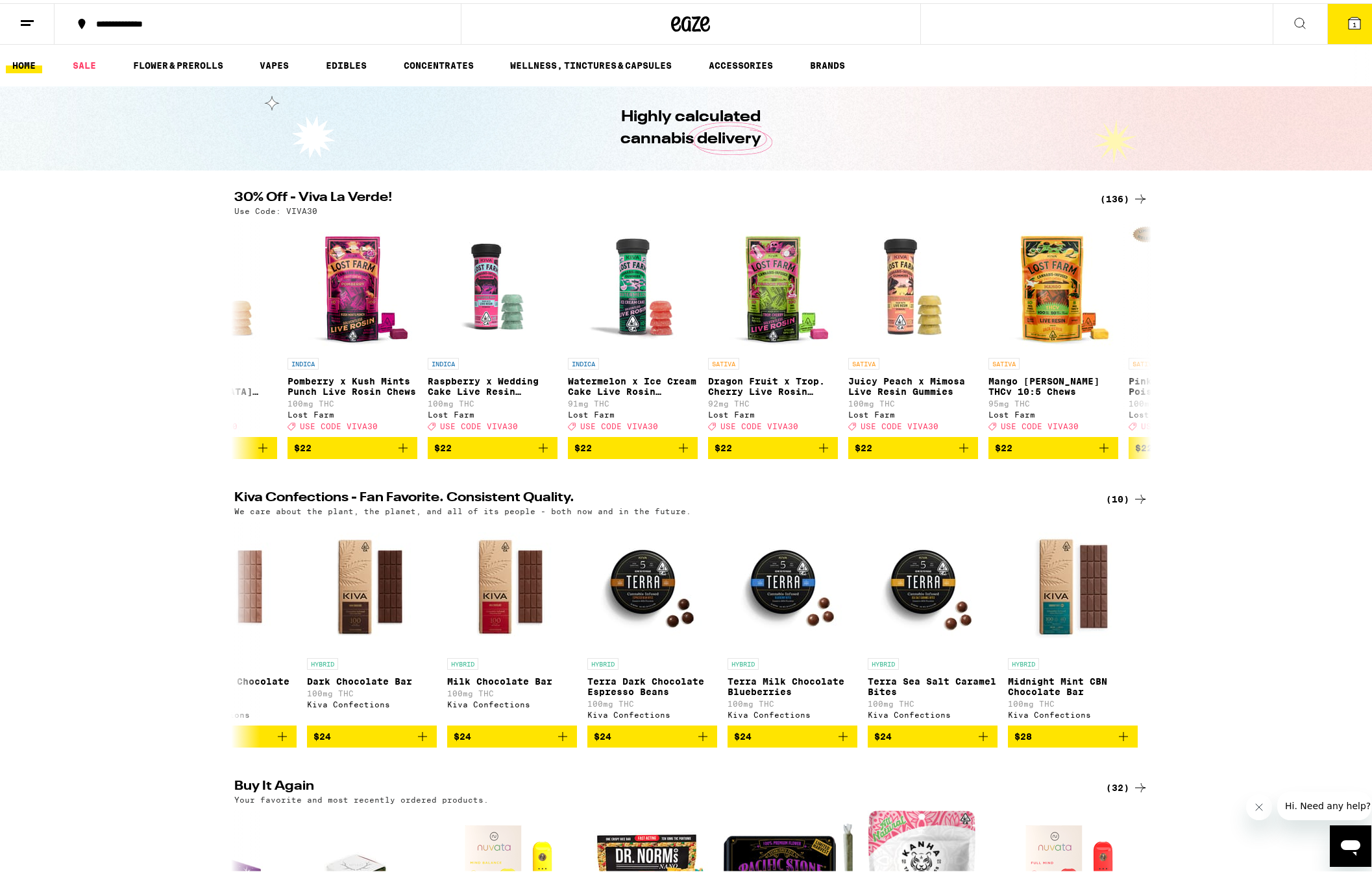
click at [1257, 577] on div "Kiva Confections - Fan Favorite. Consistent Quality. (10) We care about the pla…" at bounding box center [691, 616] width 1382 height 256
click at [1233, 515] on div "Kiva Confections - Fan Favorite. Consistent Quality. (10) We care about the pla…" at bounding box center [691, 616] width 1382 height 256
click at [1068, 303] on img "Open page for Mango Jack Herer THCv 10:5 Chews from Lost Farm" at bounding box center [1053, 283] width 130 height 130
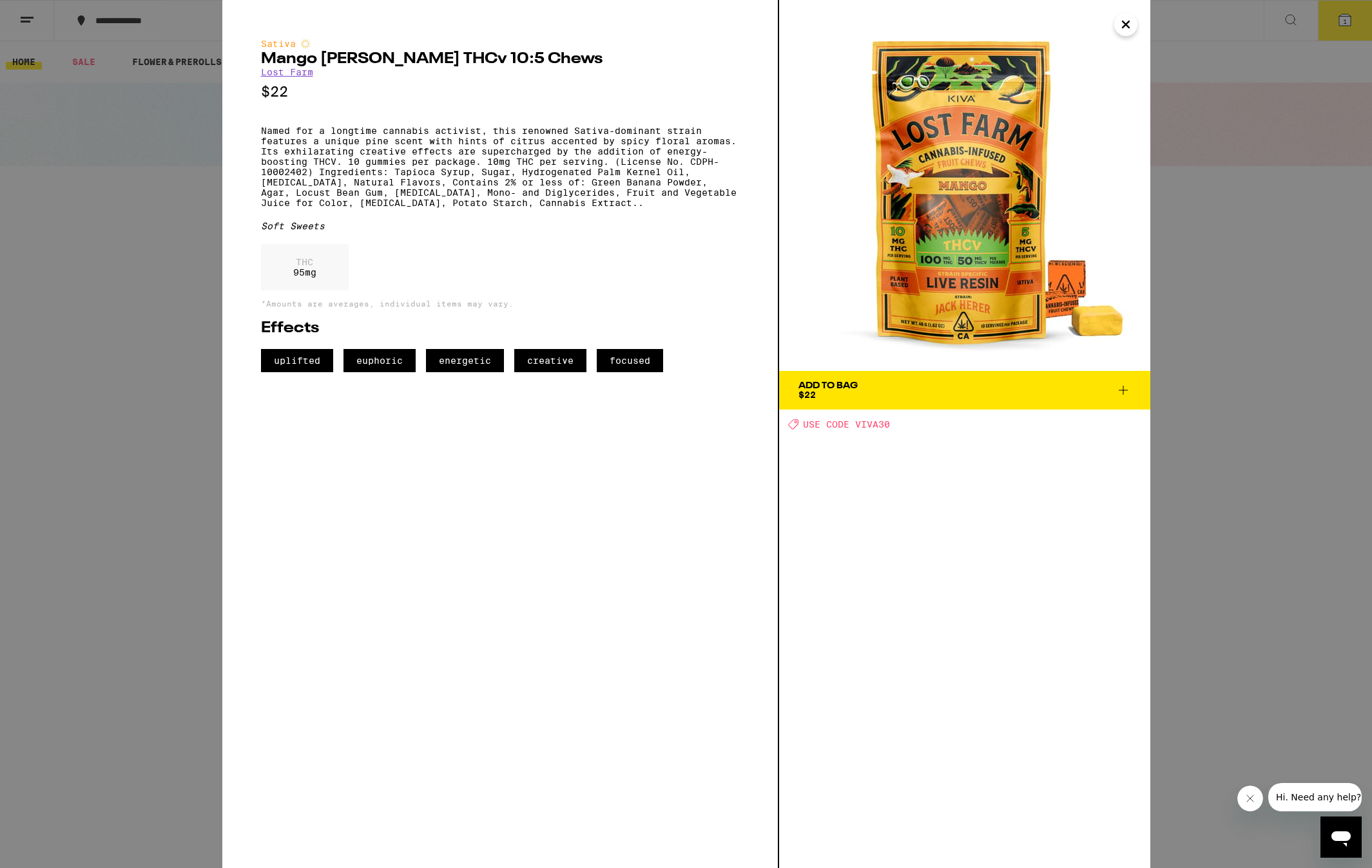
click at [1257, 472] on div "Sativa Mango [PERSON_NAME] THCv 10:5 Chews Lost Farm $22 Named for a longtime c…" at bounding box center [686, 434] width 1372 height 868
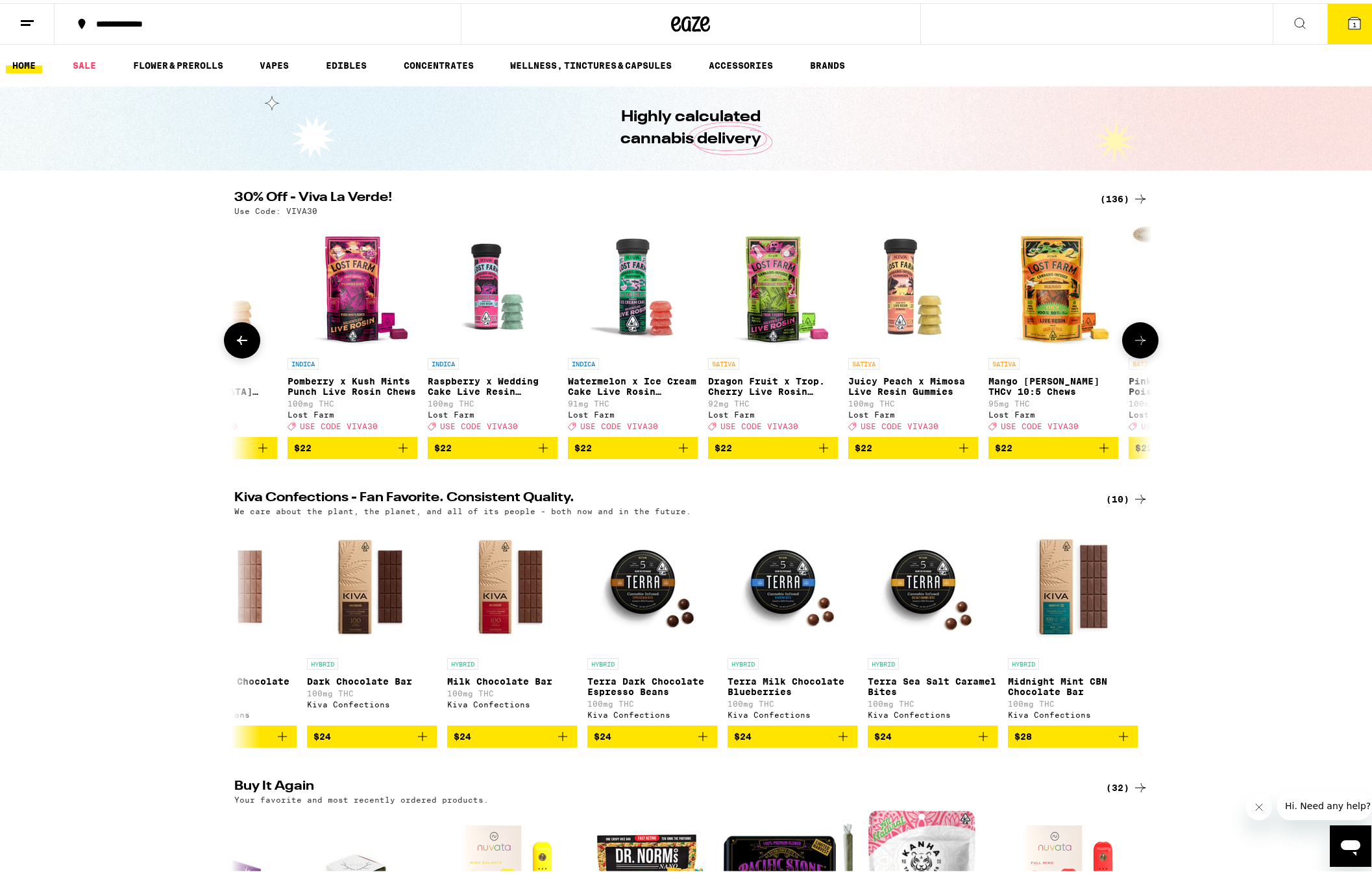
click at [235, 345] on icon at bounding box center [242, 337] width 15 height 15
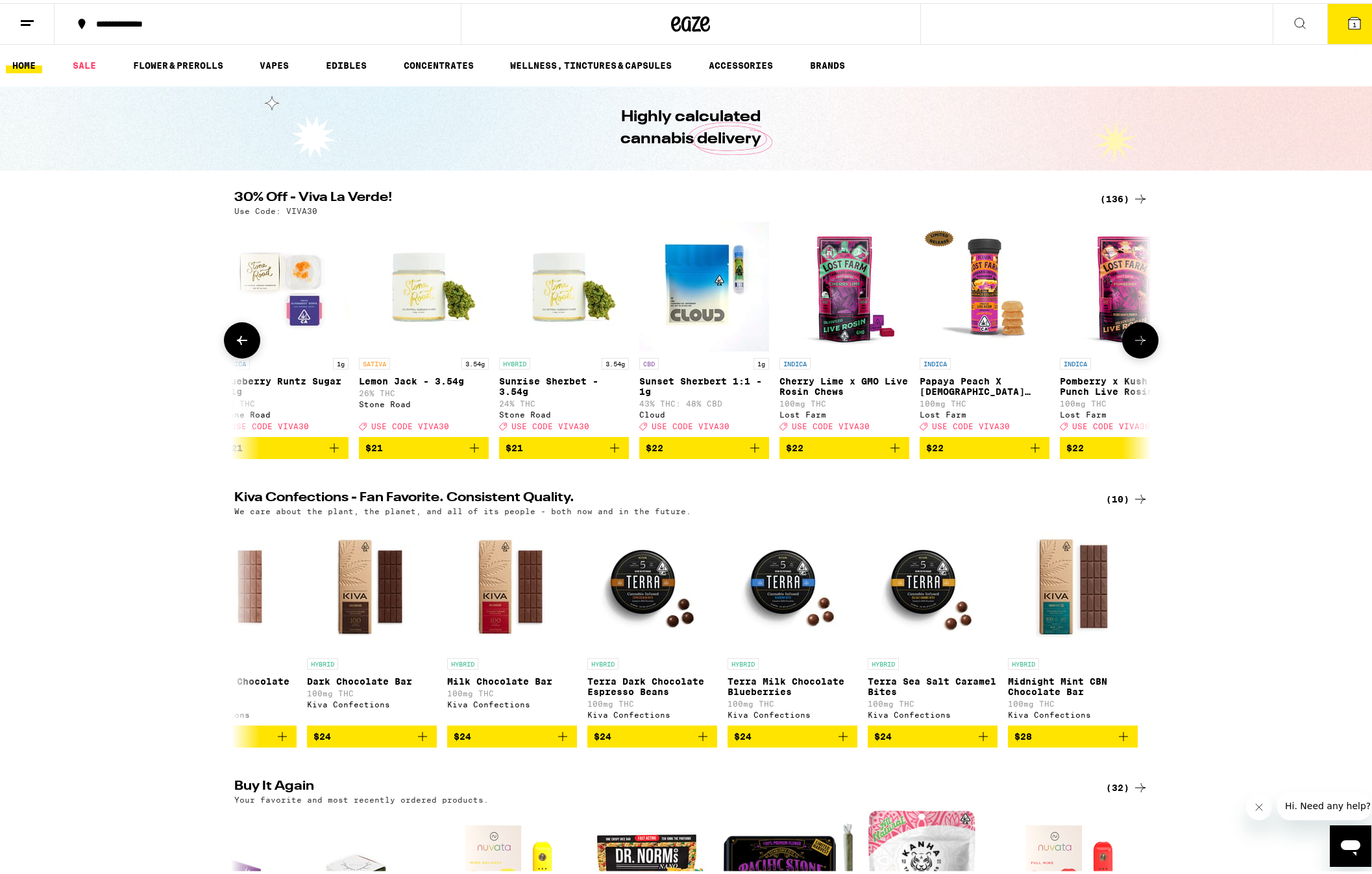
click at [235, 345] on icon at bounding box center [242, 337] width 15 height 15
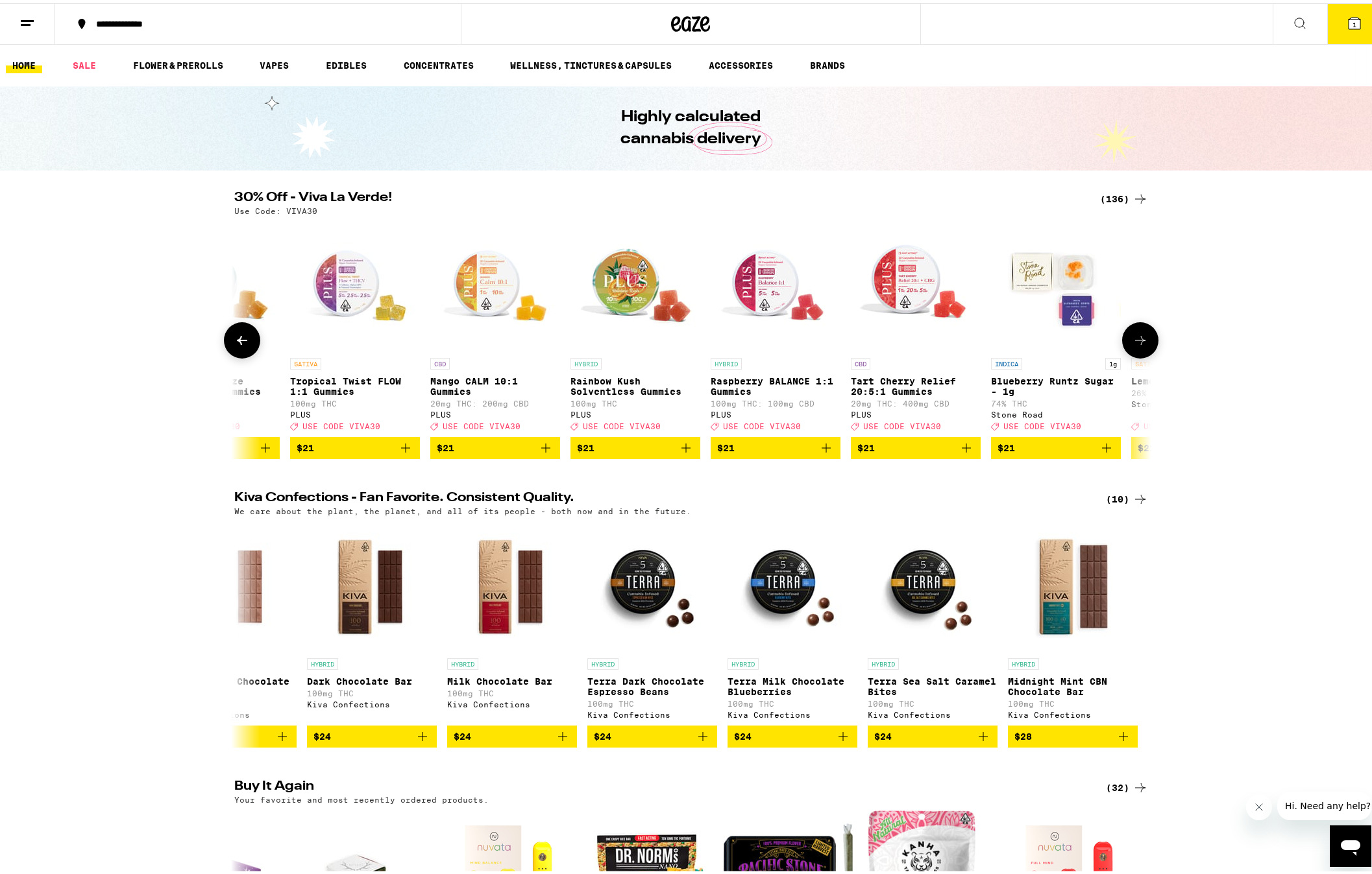
click at [235, 345] on icon at bounding box center [242, 337] width 15 height 15
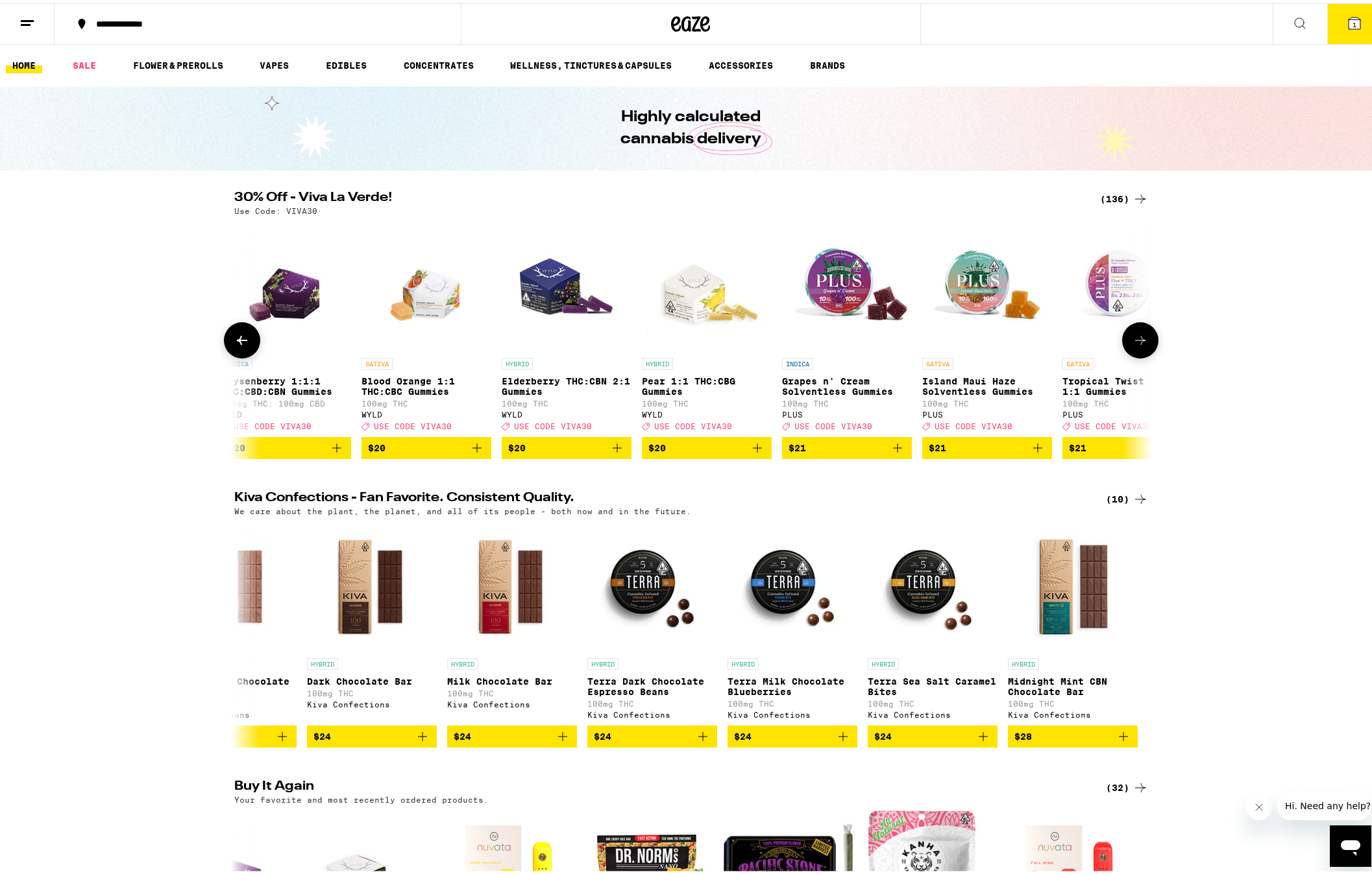
click at [235, 345] on icon at bounding box center [242, 337] width 15 height 15
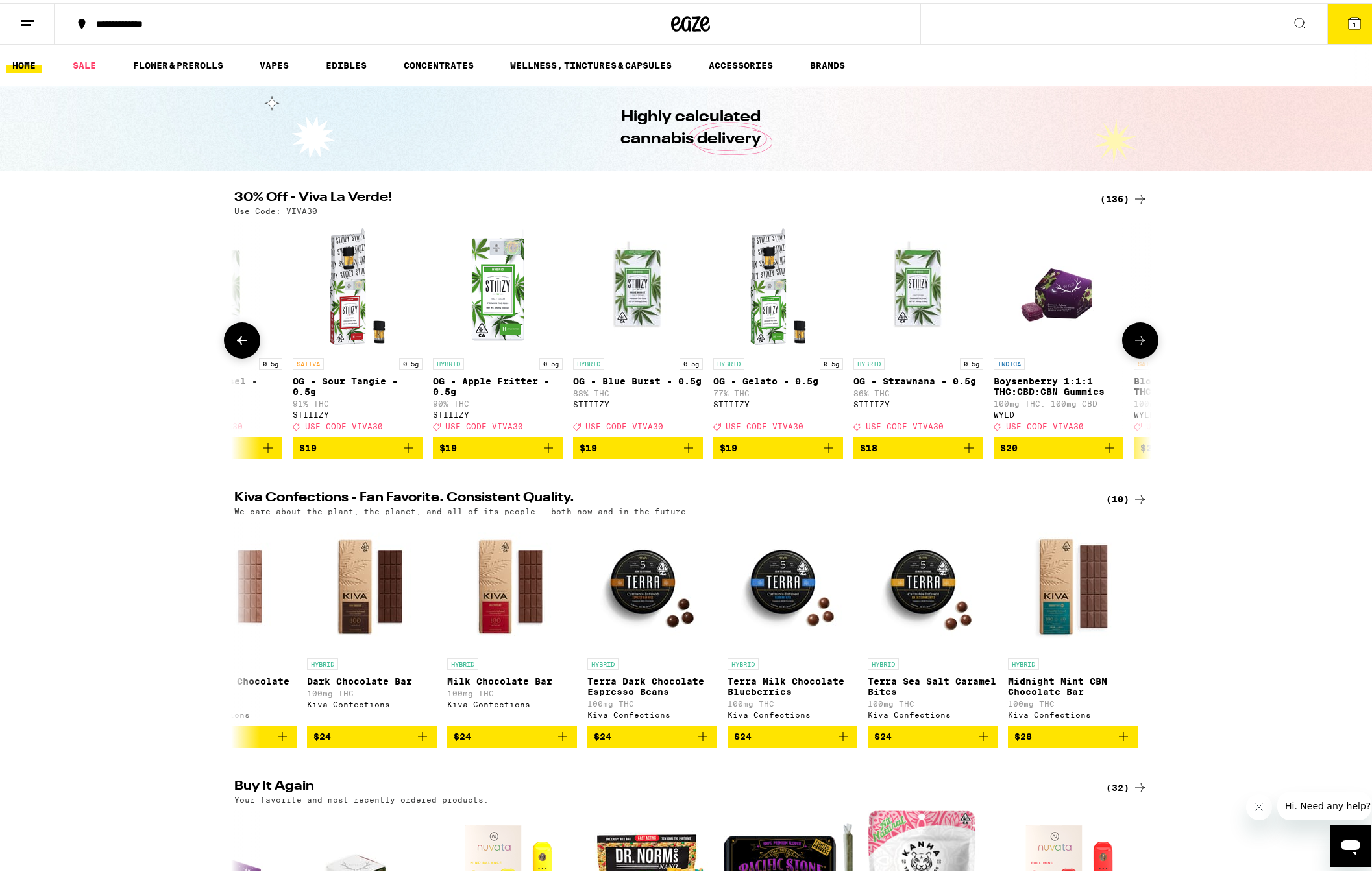
click at [235, 345] on icon at bounding box center [242, 337] width 15 height 15
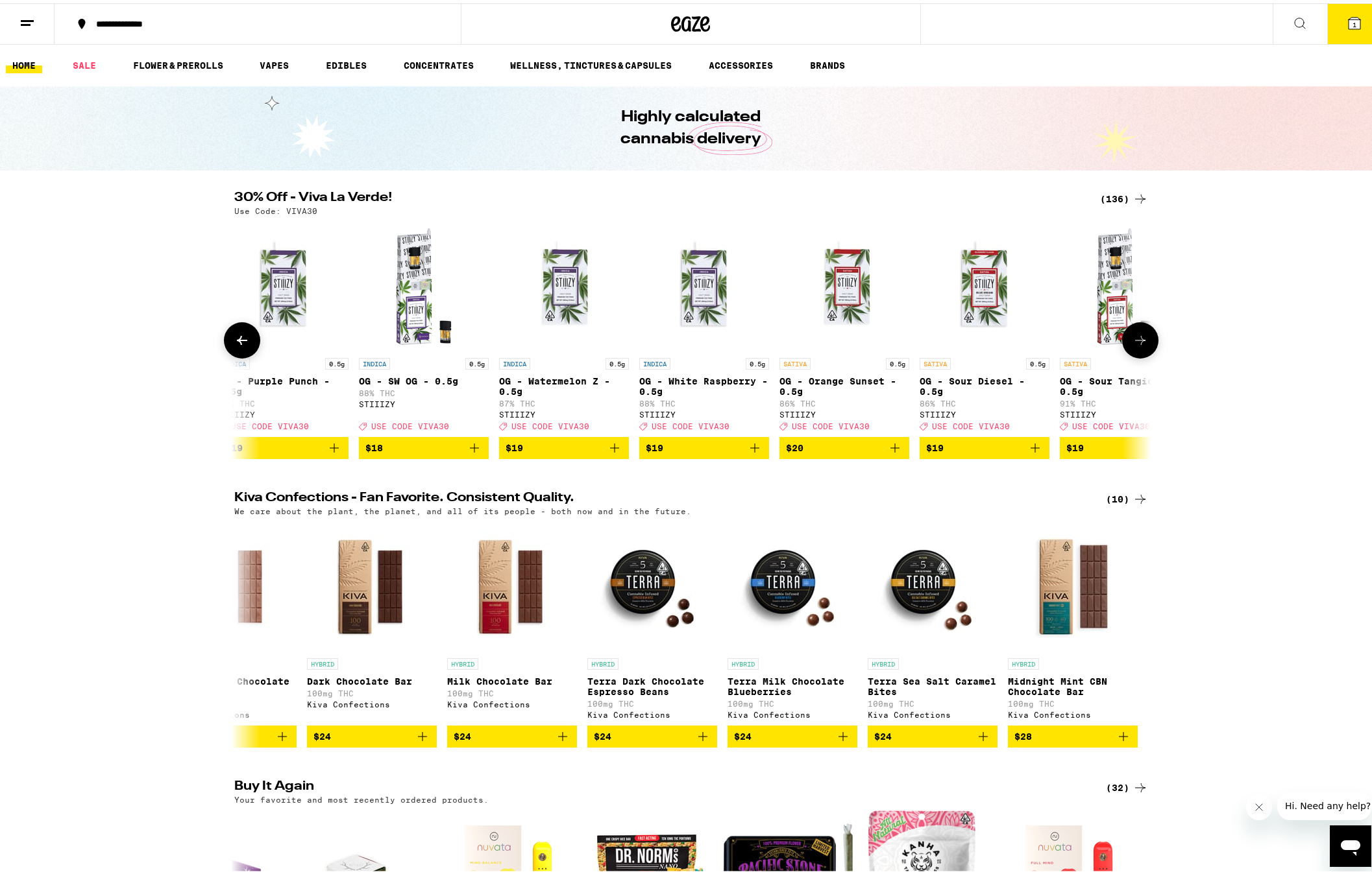
scroll to position [0, 6179]
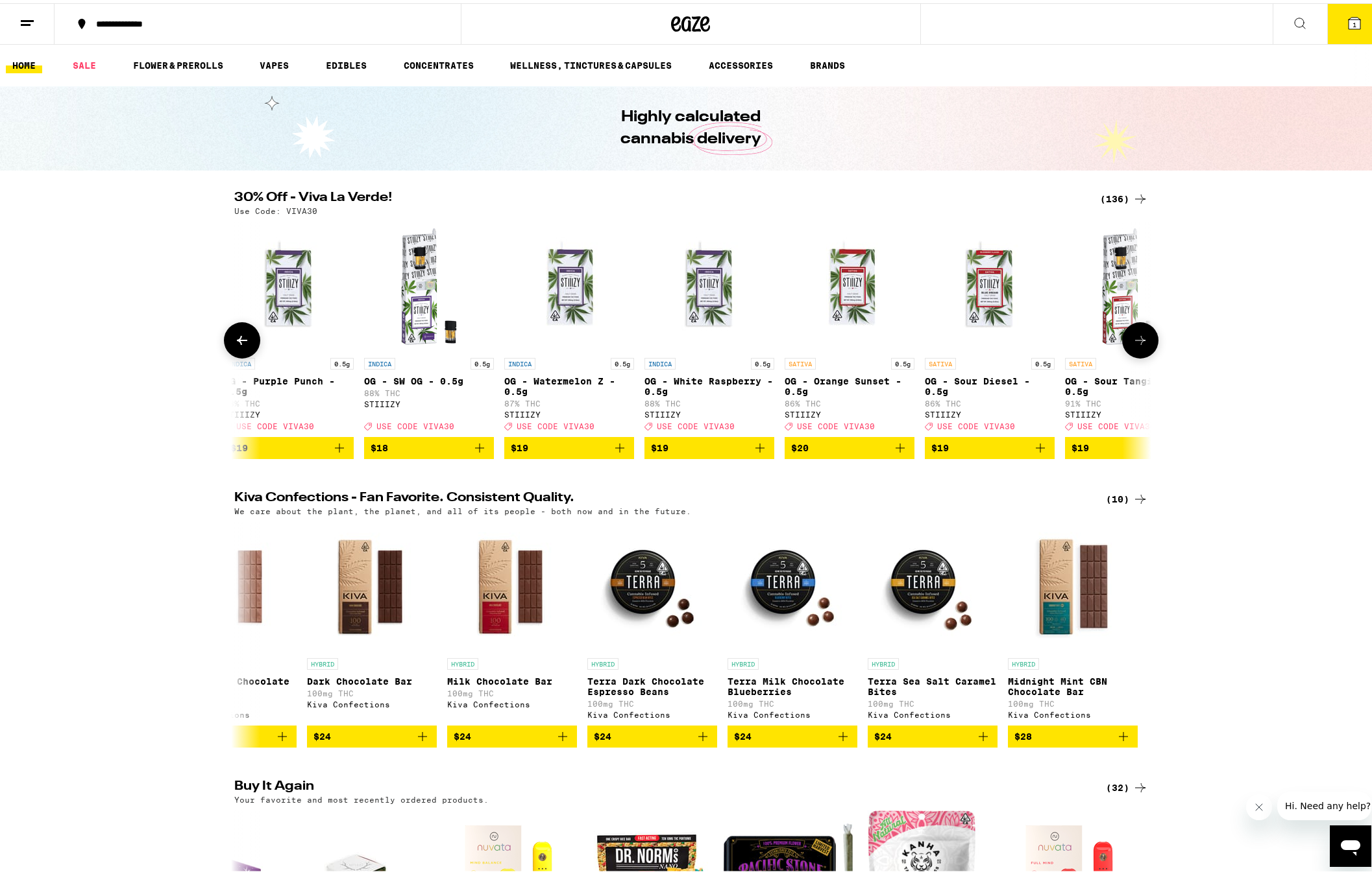
click at [1039, 453] on icon "Add to bag" at bounding box center [1039, 445] width 15 height 15
click at [1038, 454] on icon "Increment" at bounding box center [1042, 445] width 12 height 15
click at [1221, 401] on div "30% Off - Viva La Verde! (136) Use Code: VIVA30 CBD Strawberry 20:1 CBD:THC Gum…" at bounding box center [691, 322] width 1382 height 268
drag, startPoint x: 128, startPoint y: 309, endPoint x: 132, endPoint y: 253, distance: 56.1
click at [129, 309] on div "30% Off - Viva La Verde! (136) Use Code: VIVA30 CBD Strawberry 20:1 CBD:THC Gum…" at bounding box center [691, 322] width 1382 height 268
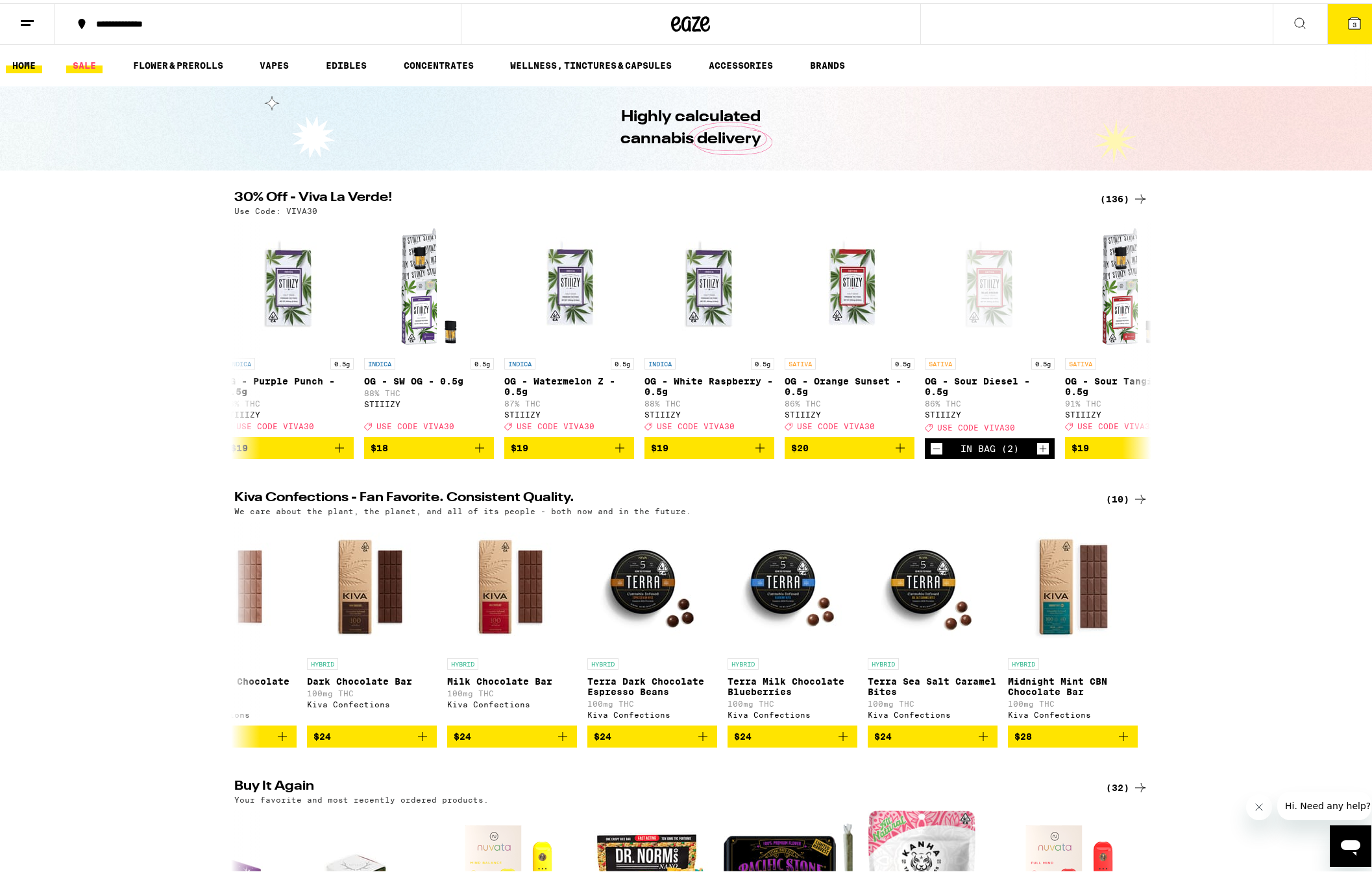
click at [80, 55] on link "SALE" at bounding box center [84, 62] width 36 height 15
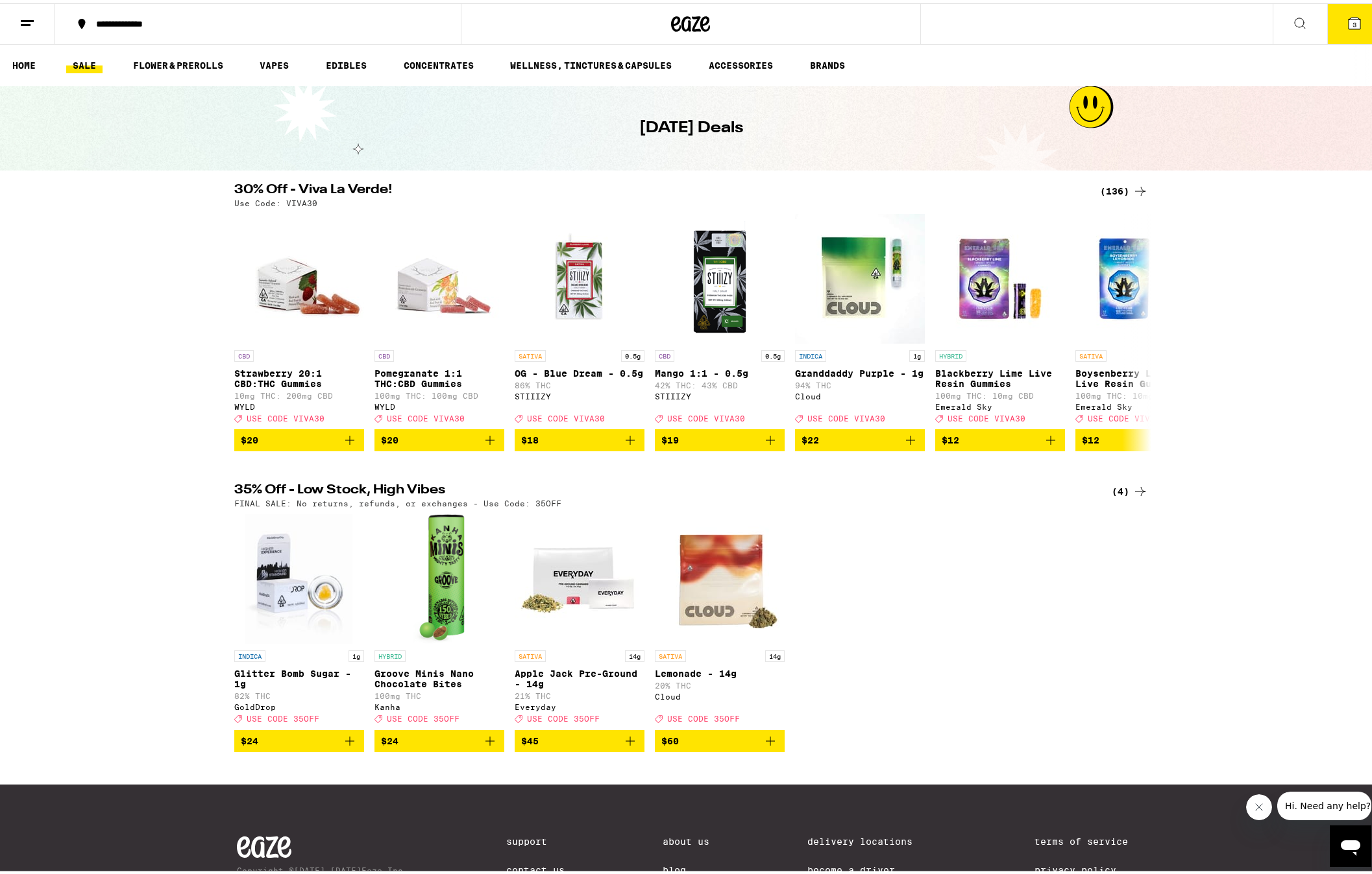
click at [1358, 26] on button "3" at bounding box center [1355, 21] width 54 height 40
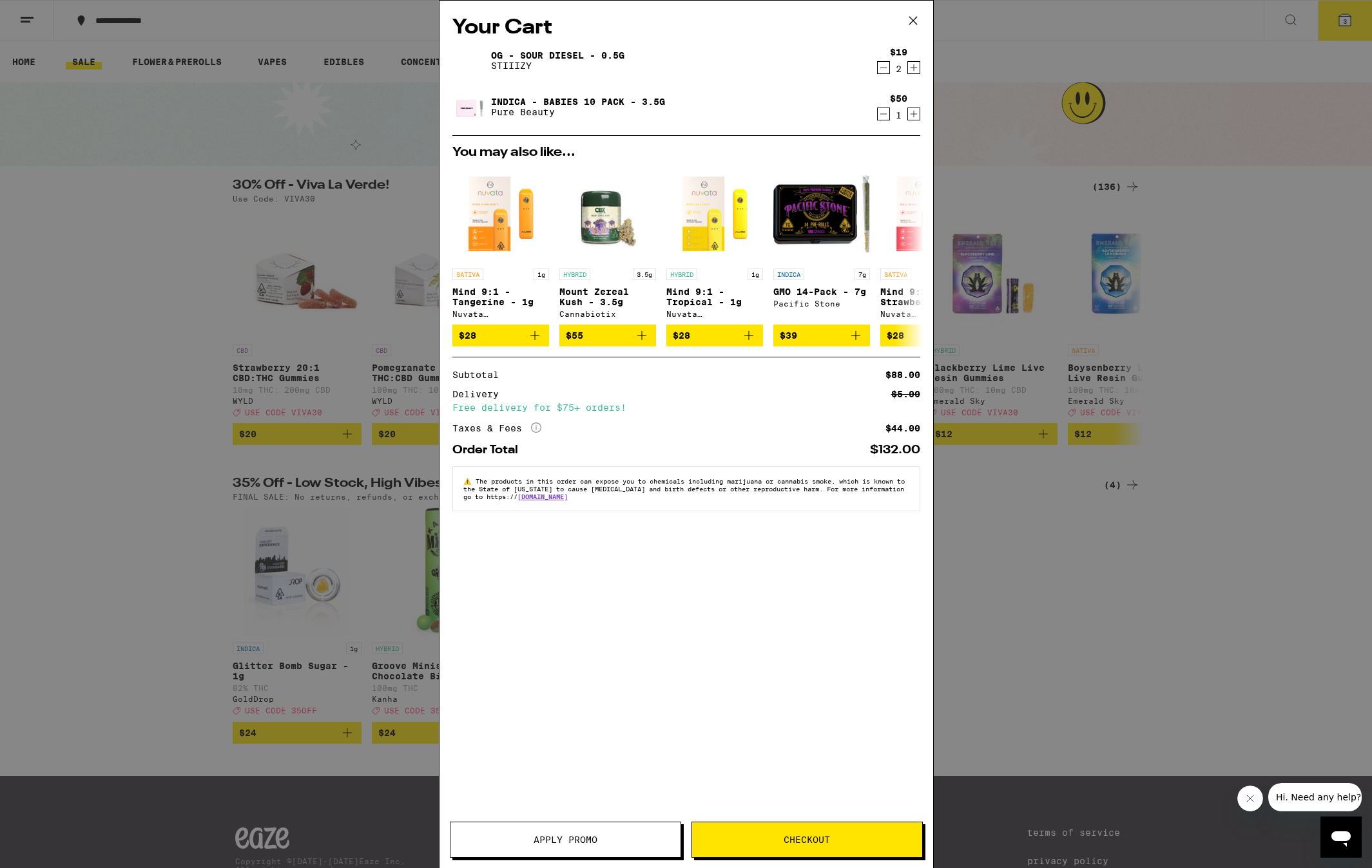
click at [883, 69] on icon "Decrement" at bounding box center [883, 67] width 12 height 15
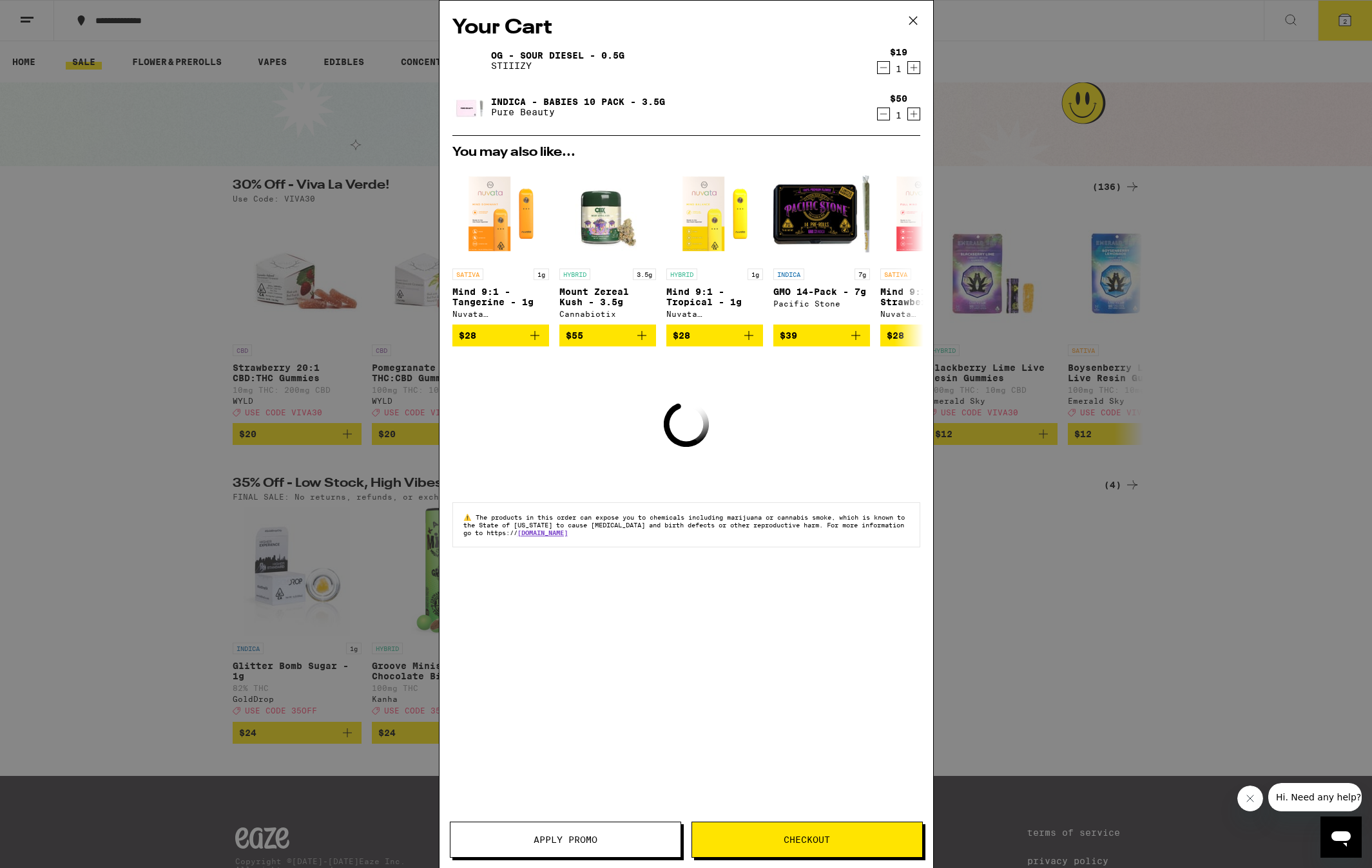
click at [883, 69] on icon "Decrement" at bounding box center [883, 67] width 12 height 15
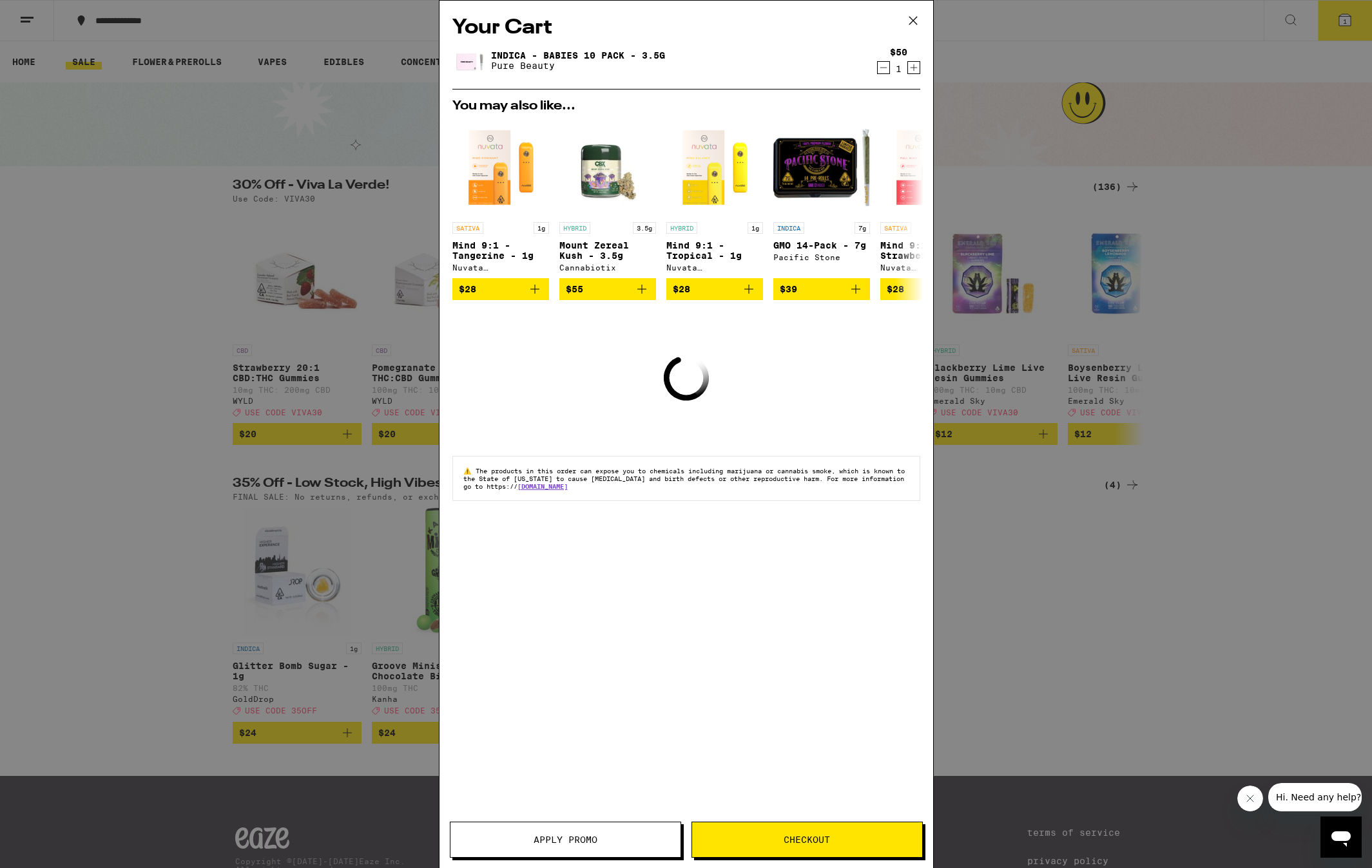
click at [883, 69] on icon "Decrement" at bounding box center [883, 67] width 12 height 15
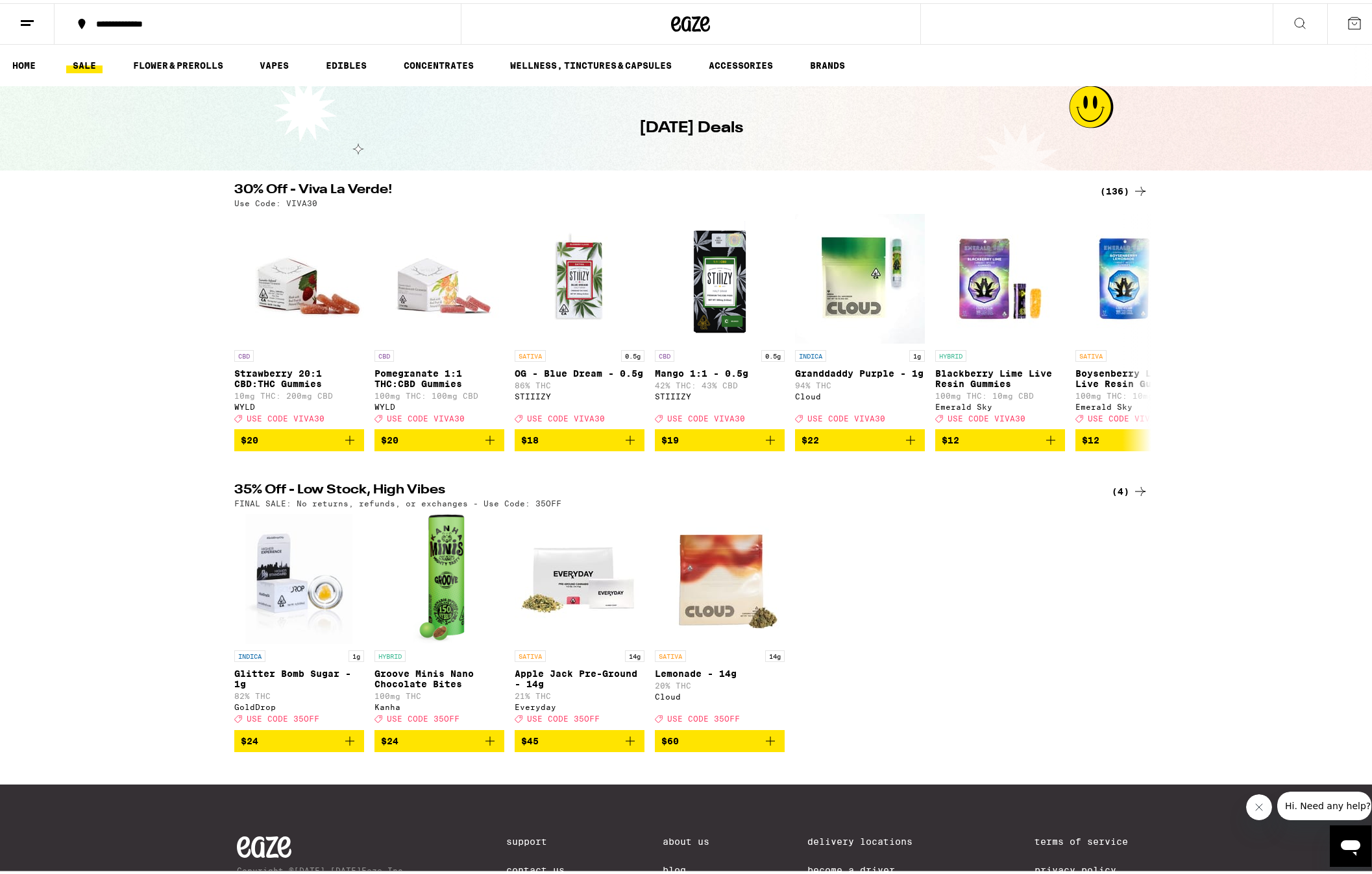
click at [1227, 569] on div "35% Off - Low Stock, High Vibes (4) FINAL SALE: No returns, refunds, or exchang…" at bounding box center [691, 615] width 1382 height 268
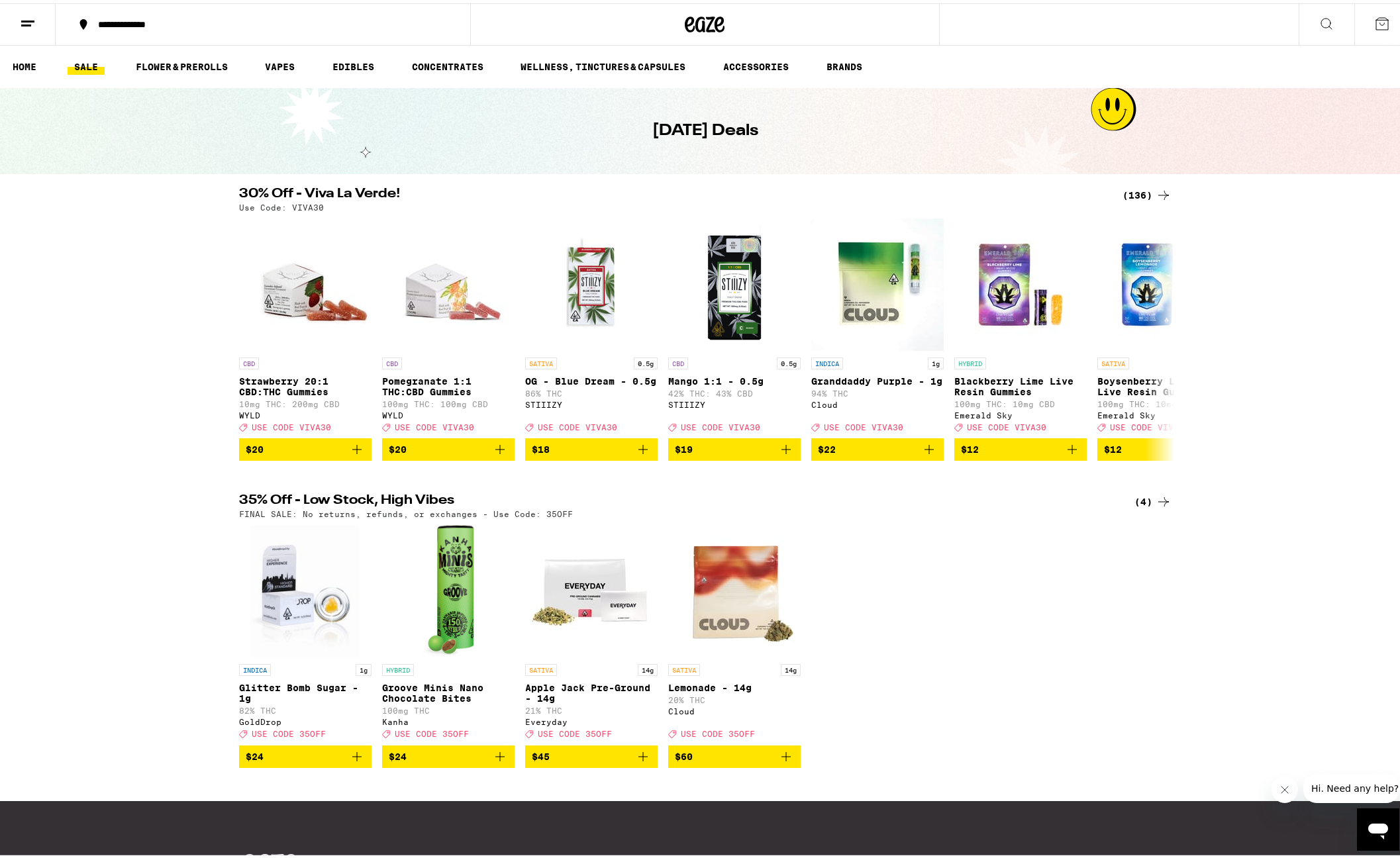
click at [69, 538] on div "35% Off - Low Stock, High Vibes (4) FINAL SALE: No returns, refunds, or exchang…" at bounding box center [705, 628] width 1410 height 274
drag, startPoint x: 232, startPoint y: 190, endPoint x: 367, endPoint y: 188, distance: 135.0
click at [367, 188] on div "30% Off - Viva La Verde! (136) Use Code: VIVA30" at bounding box center [705, 196] width 953 height 24
click at [360, 190] on h2 "30% Off - Viva La Verde!" at bounding box center [673, 191] width 867 height 16
click at [496, 453] on icon "Add to bag" at bounding box center [499, 446] width 16 height 16
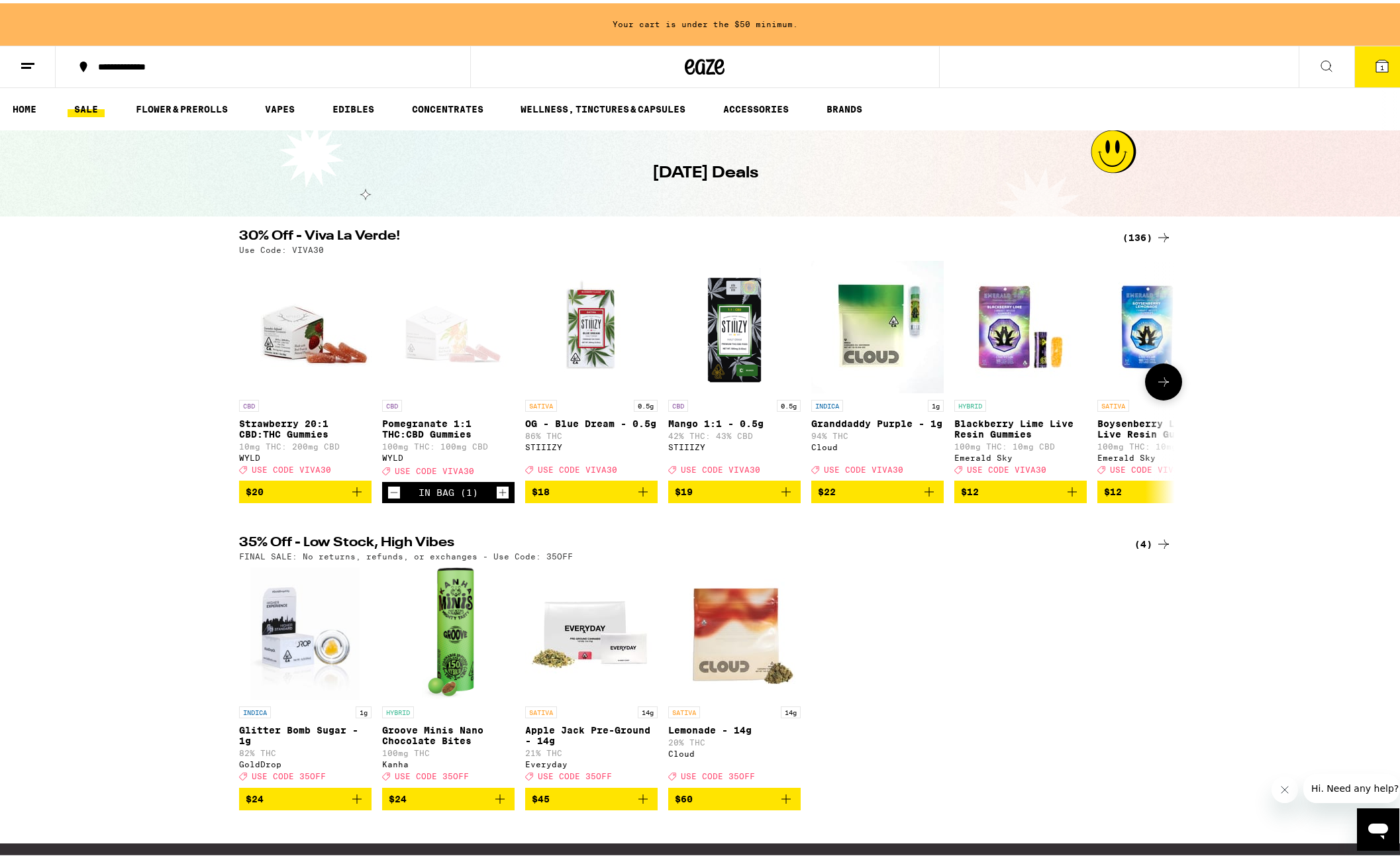
click at [638, 494] on icon "Add to bag" at bounding box center [643, 489] width 9 height 9
click at [782, 496] on icon "Add to bag" at bounding box center [786, 488] width 16 height 16
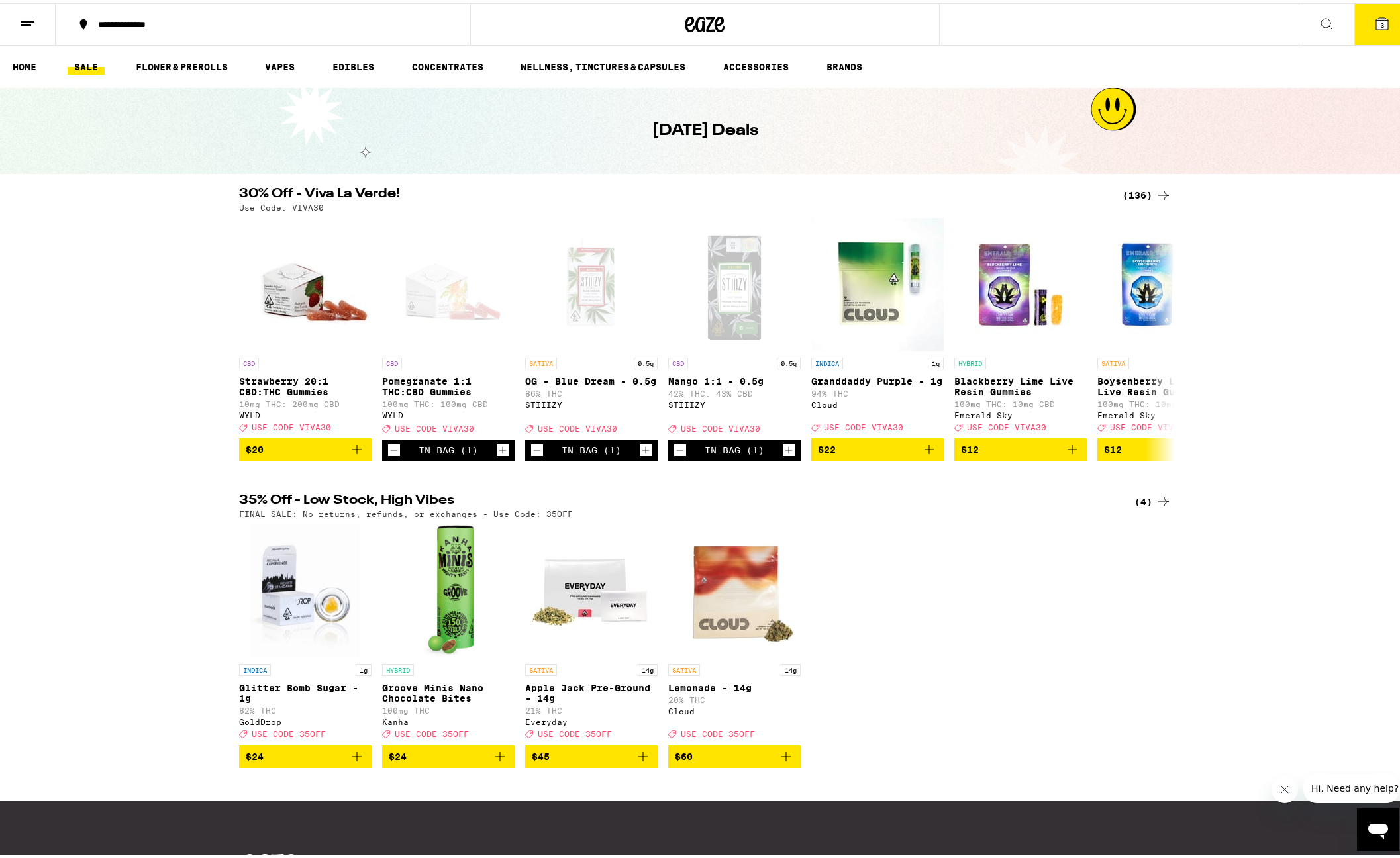
click at [1369, 10] on button "3" at bounding box center [1382, 21] width 55 height 41
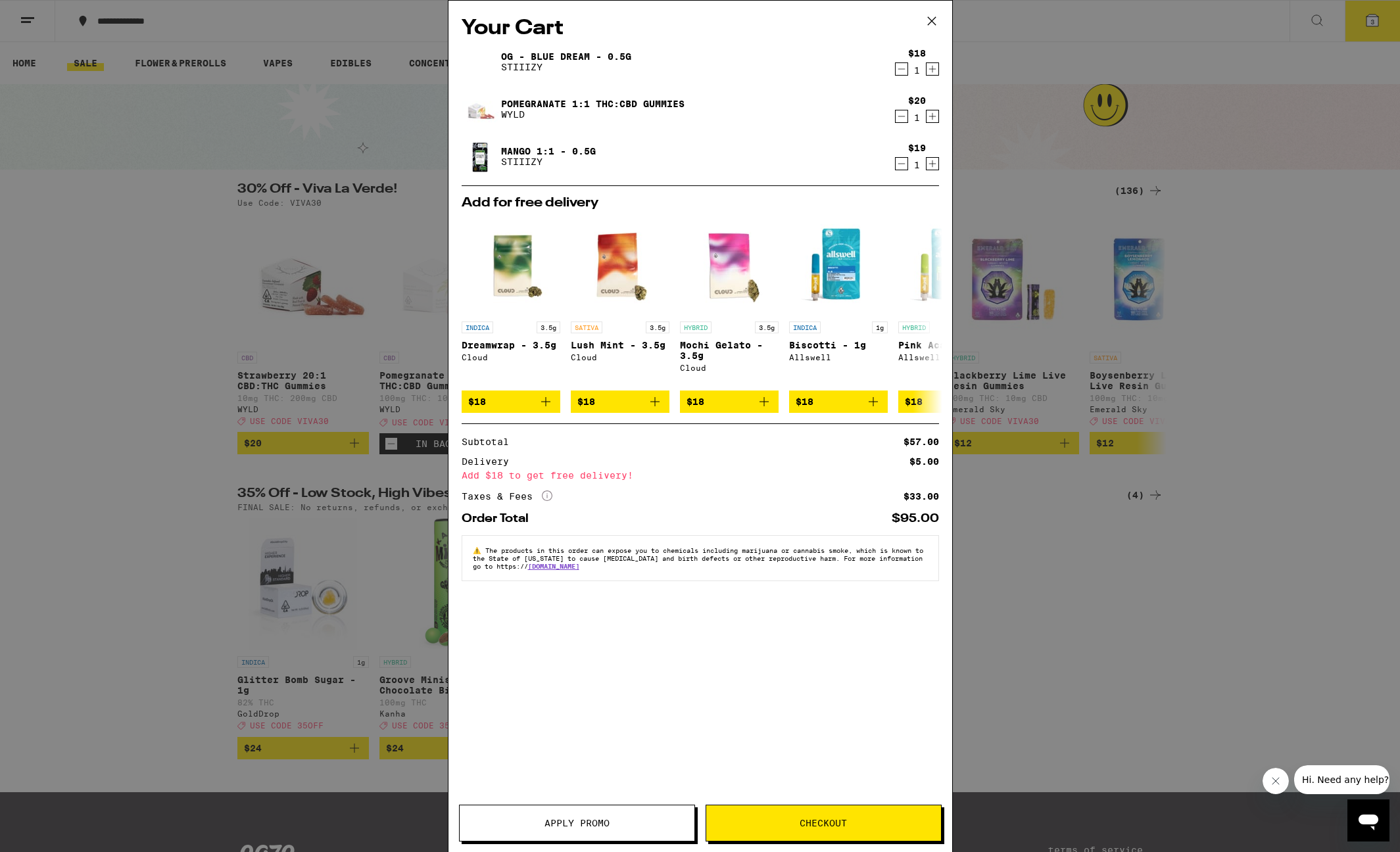
click at [629, 807] on button "Apply Promo" at bounding box center [577, 824] width 236 height 37
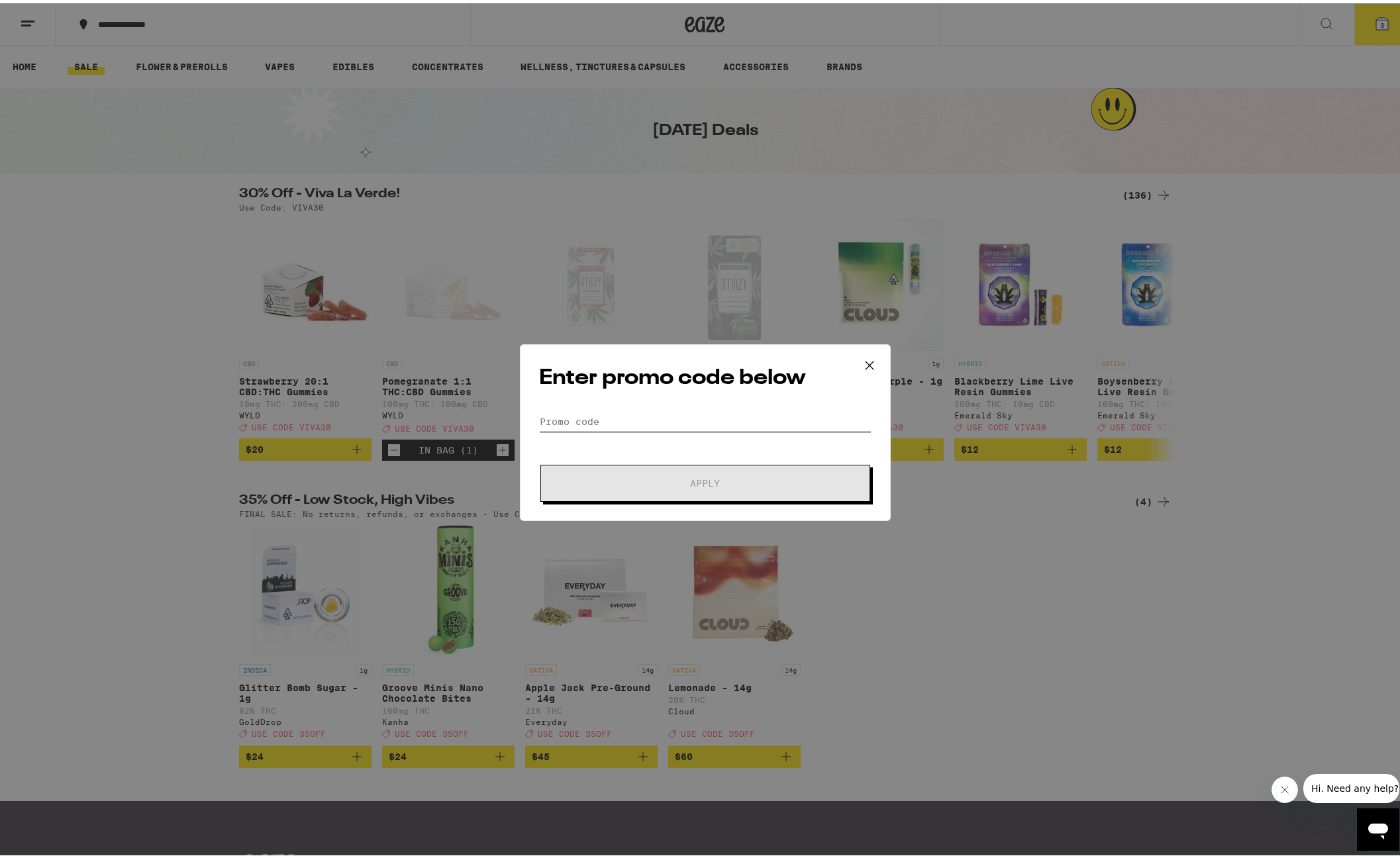
click at [750, 417] on input "Promo Code" at bounding box center [706, 418] width 333 height 19
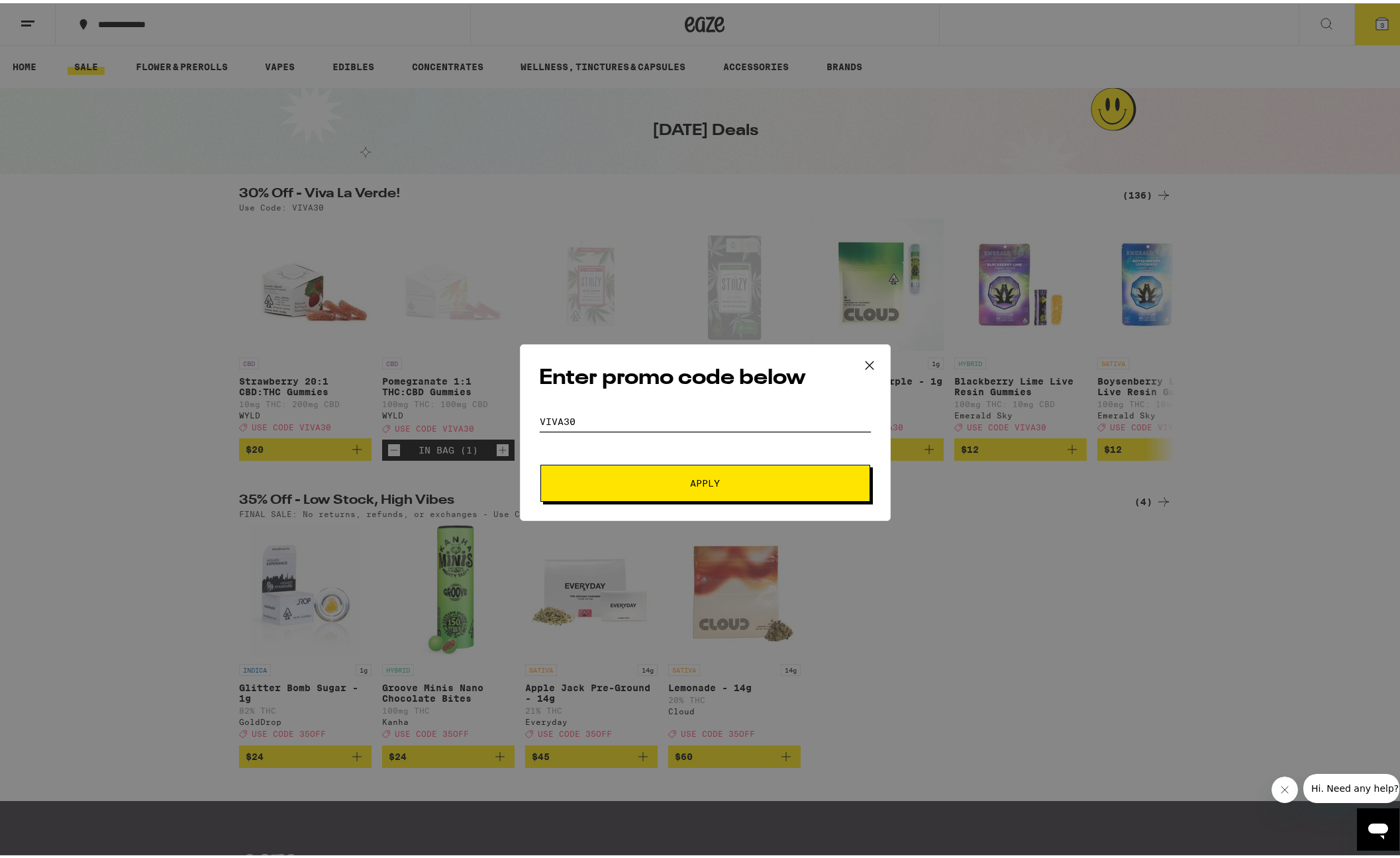
type input "viva30"
click at [540, 461] on button "Apply" at bounding box center [705, 480] width 330 height 37
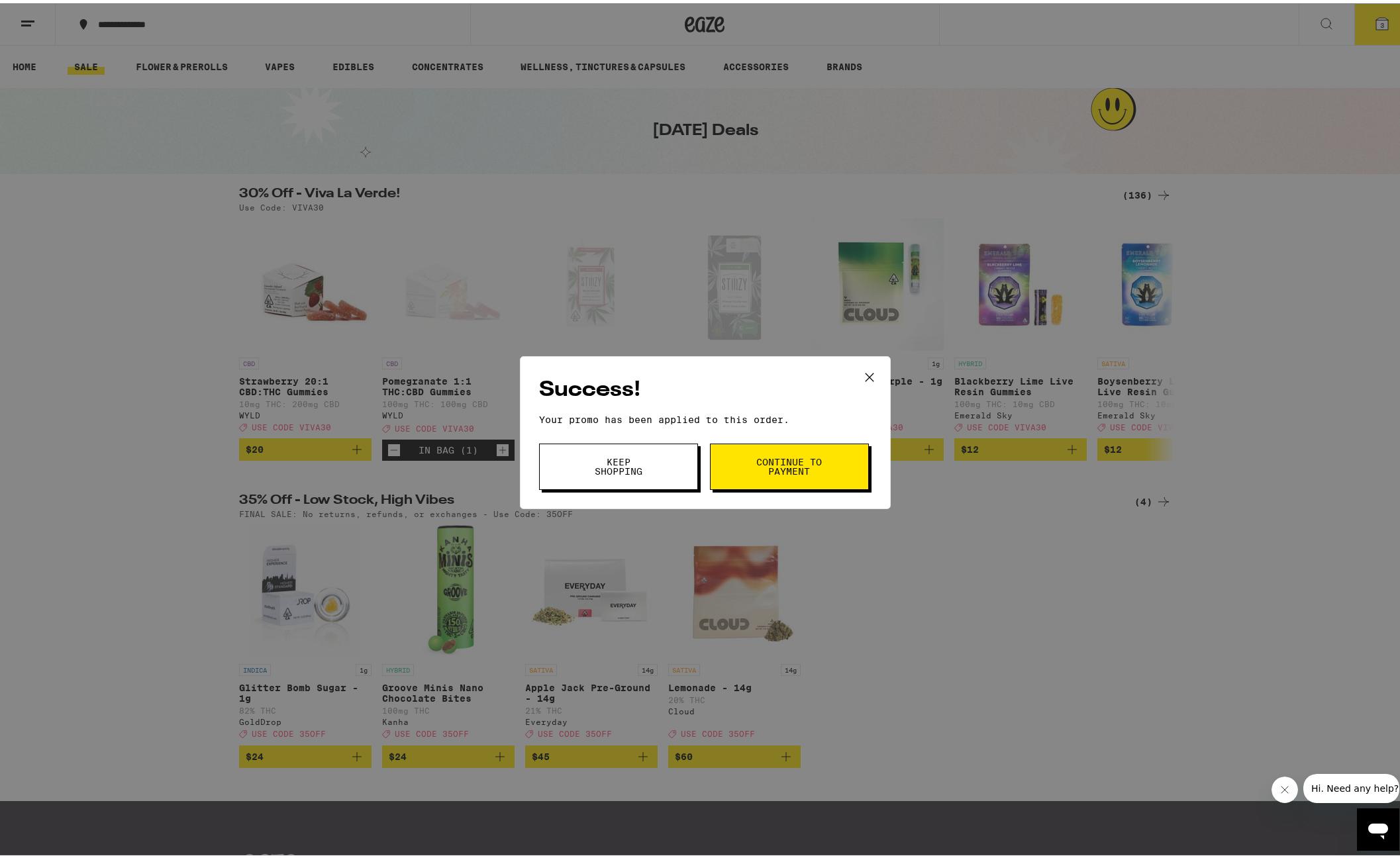
click at [860, 366] on icon at bounding box center [869, 374] width 19 height 19
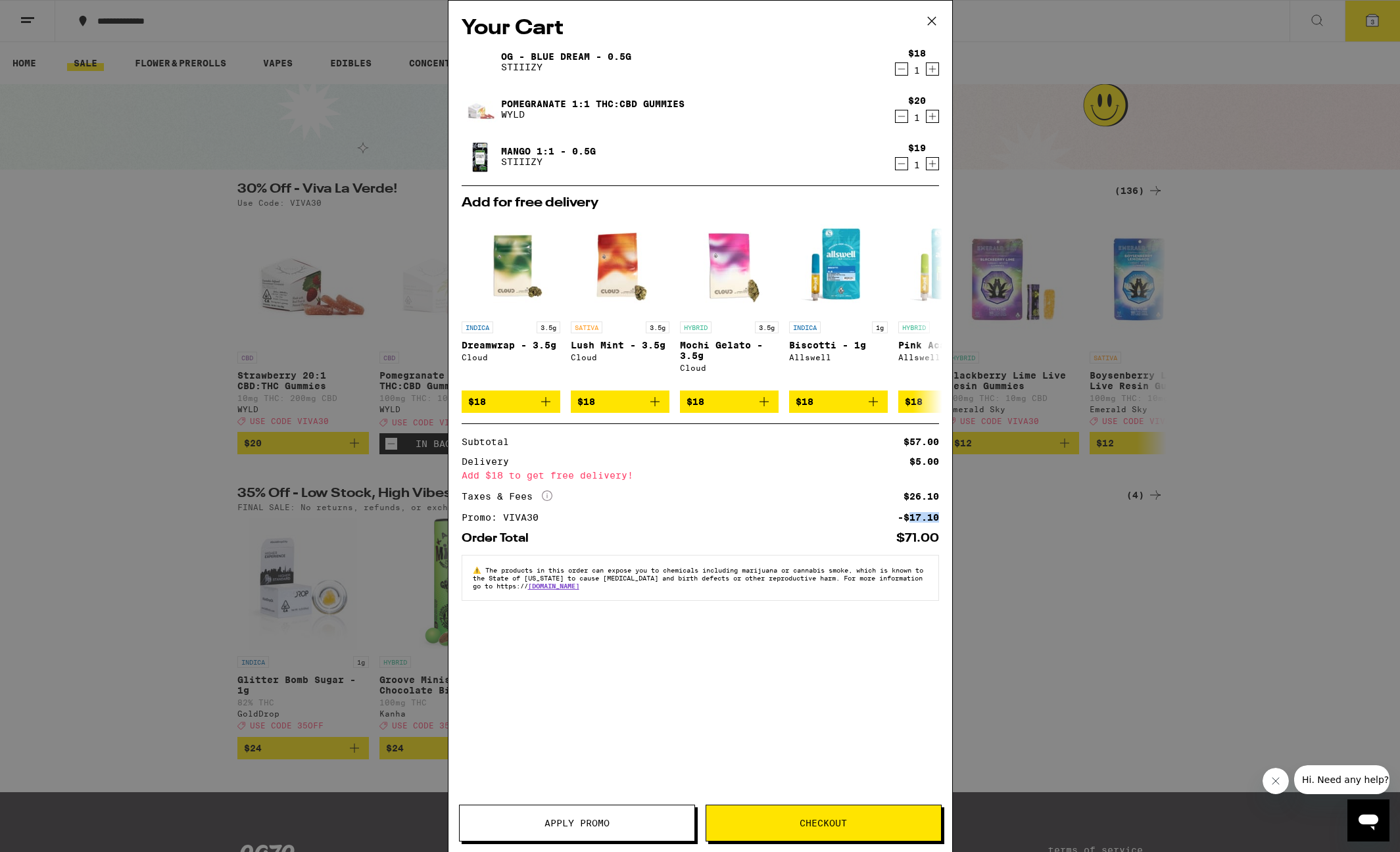
drag, startPoint x: 907, startPoint y: 522, endPoint x: 948, endPoint y: 522, distance: 41.0
click at [948, 522] on div "Your Cart OG - Blue Dream - 0.5g STIIIZY $18 1 Pomegranate 1:1 THC:CBD Gummies …" at bounding box center [700, 407] width 504 height 812
click at [932, 29] on icon at bounding box center [931, 20] width 19 height 19
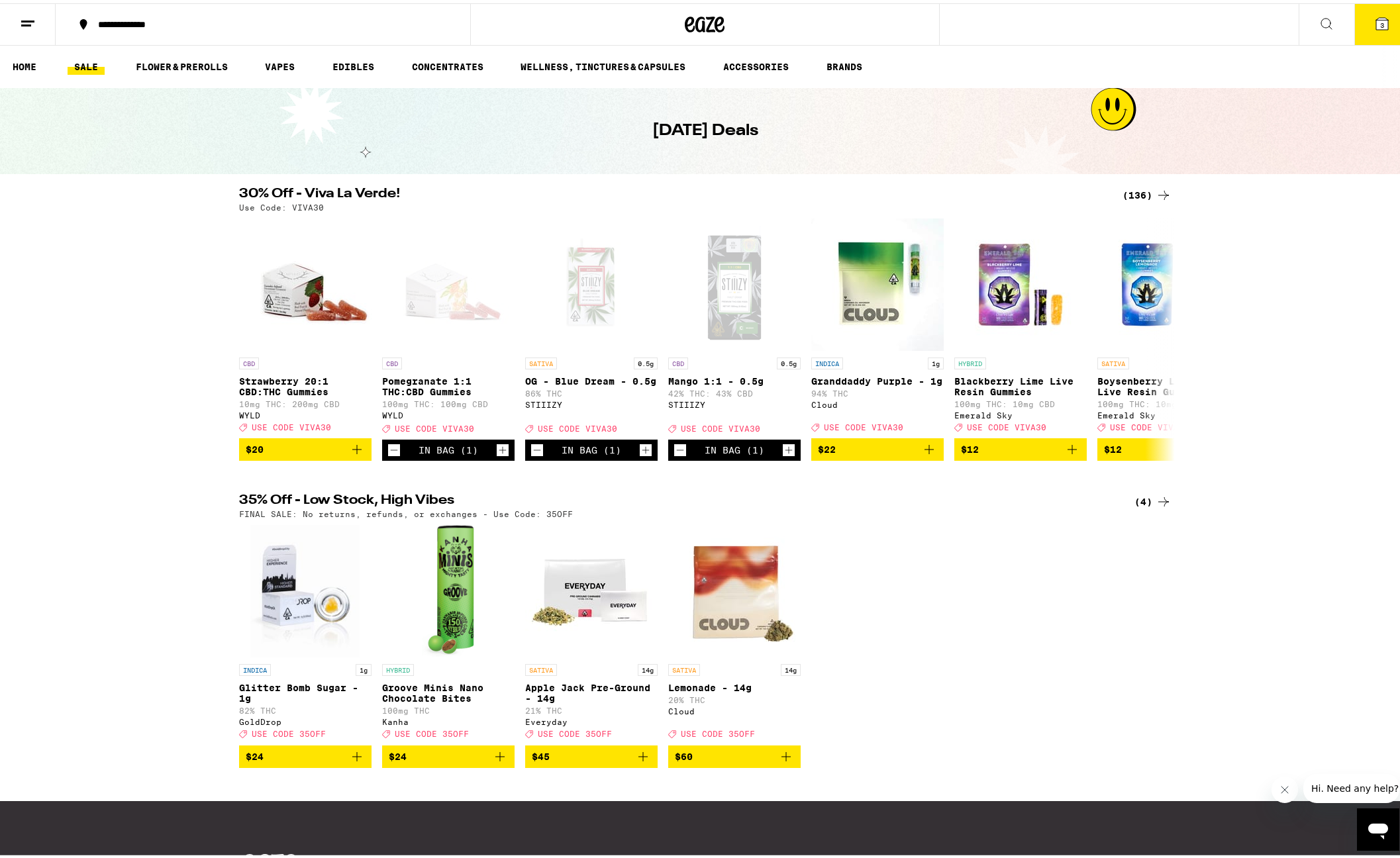
click at [783, 762] on icon "Add to bag" at bounding box center [786, 753] width 16 height 16
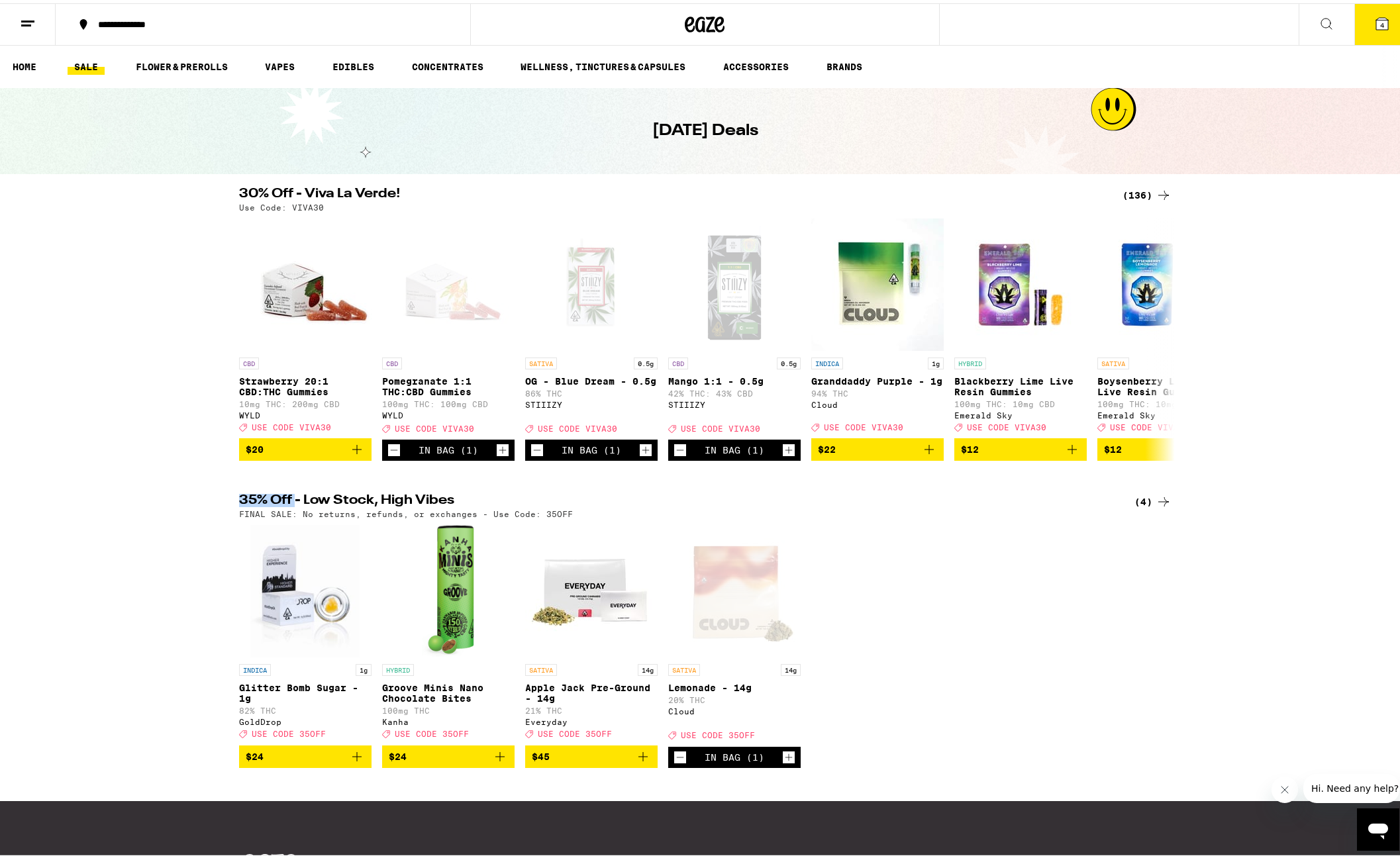
drag, startPoint x: 235, startPoint y: 509, endPoint x: 292, endPoint y: 503, distance: 57.3
click at [292, 503] on div "35% Off - Low Stock, High Vibes (4) FINAL SALE: No returns, refunds, or exchang…" at bounding box center [705, 503] width 953 height 24
drag, startPoint x: 1292, startPoint y: 472, endPoint x: 1351, endPoint y: 120, distance: 356.9
click at [1292, 472] on div "30% Off - Viva La Verde! (136) Use Code: VIVA30 CBD Strawberry 20:1 CBD:THC Gum…" at bounding box center [705, 595] width 1410 height 823
click at [1372, 29] on button "4" at bounding box center [1382, 21] width 55 height 41
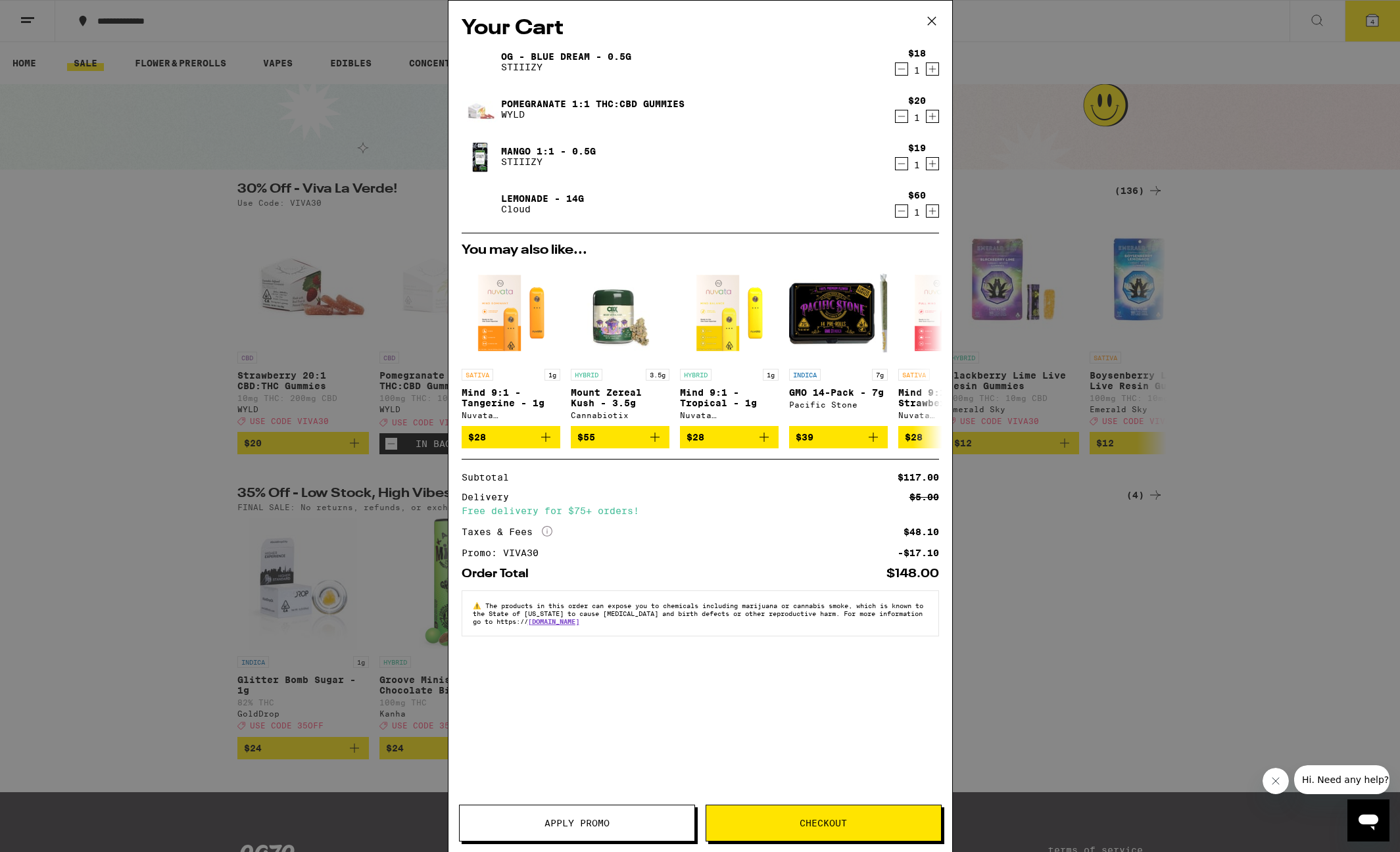
click at [588, 819] on span "Apply Promo" at bounding box center [577, 824] width 65 height 9
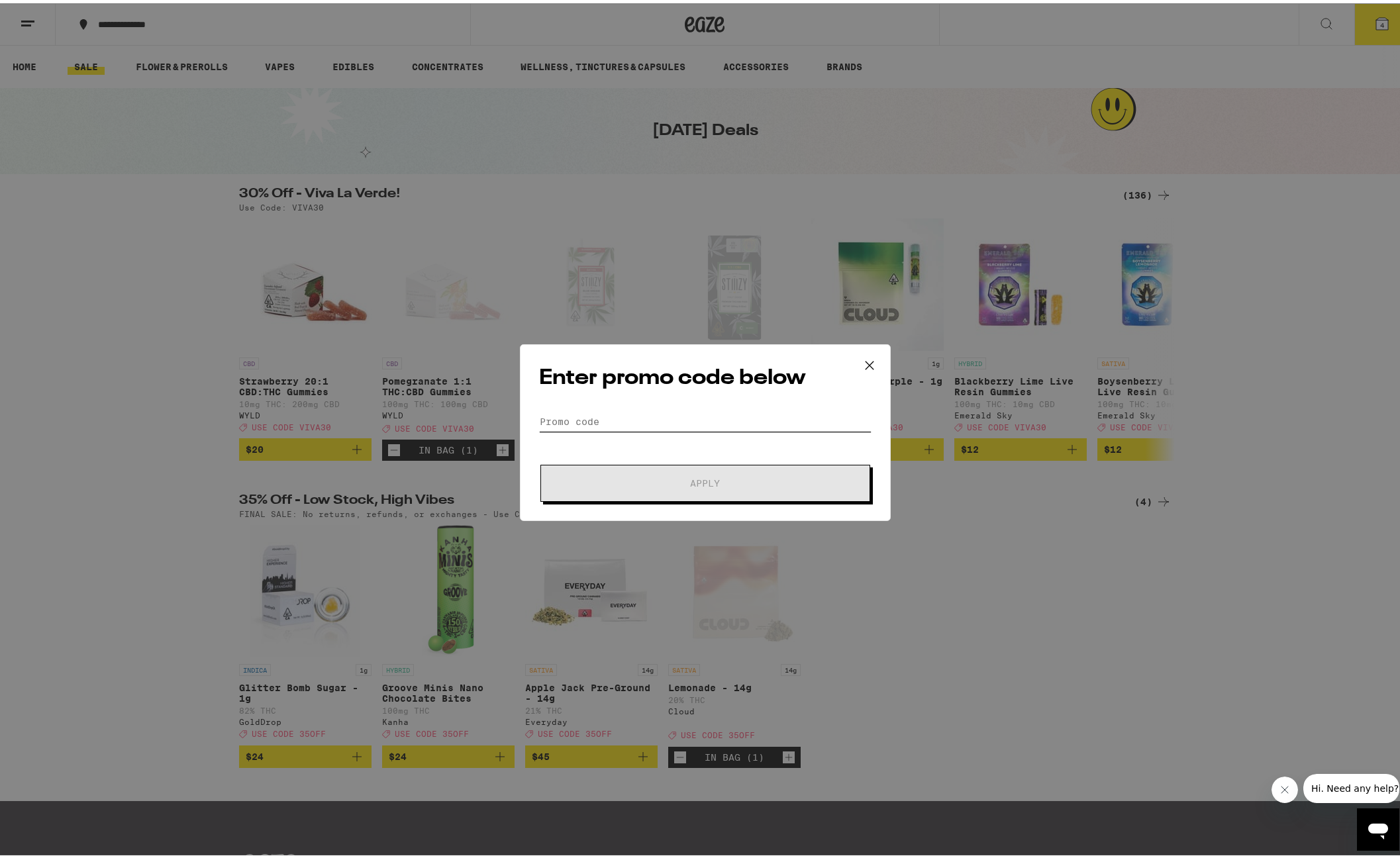
click at [722, 422] on input "Promo Code" at bounding box center [706, 418] width 333 height 19
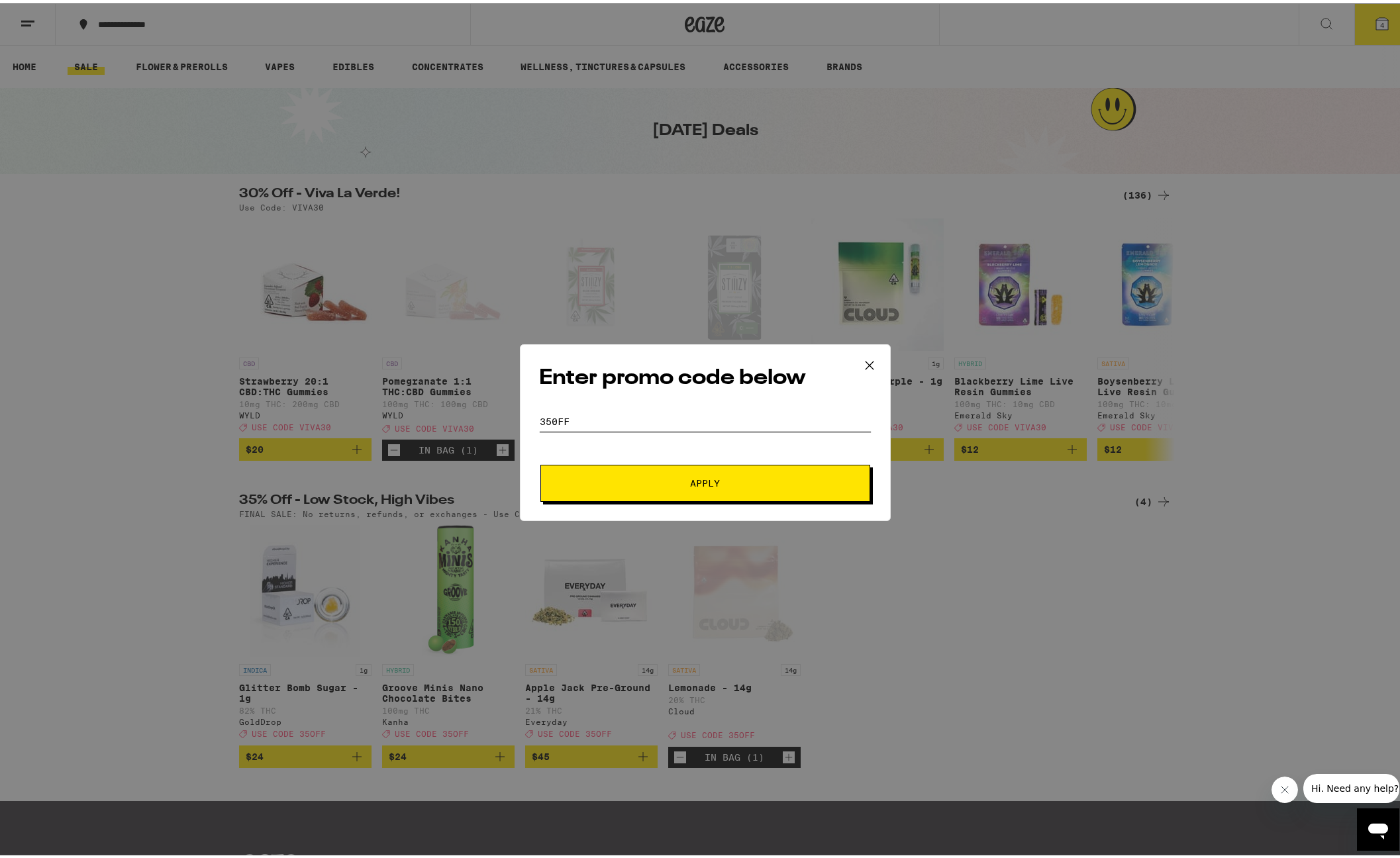
click at [540, 461] on button "Apply" at bounding box center [705, 480] width 330 height 37
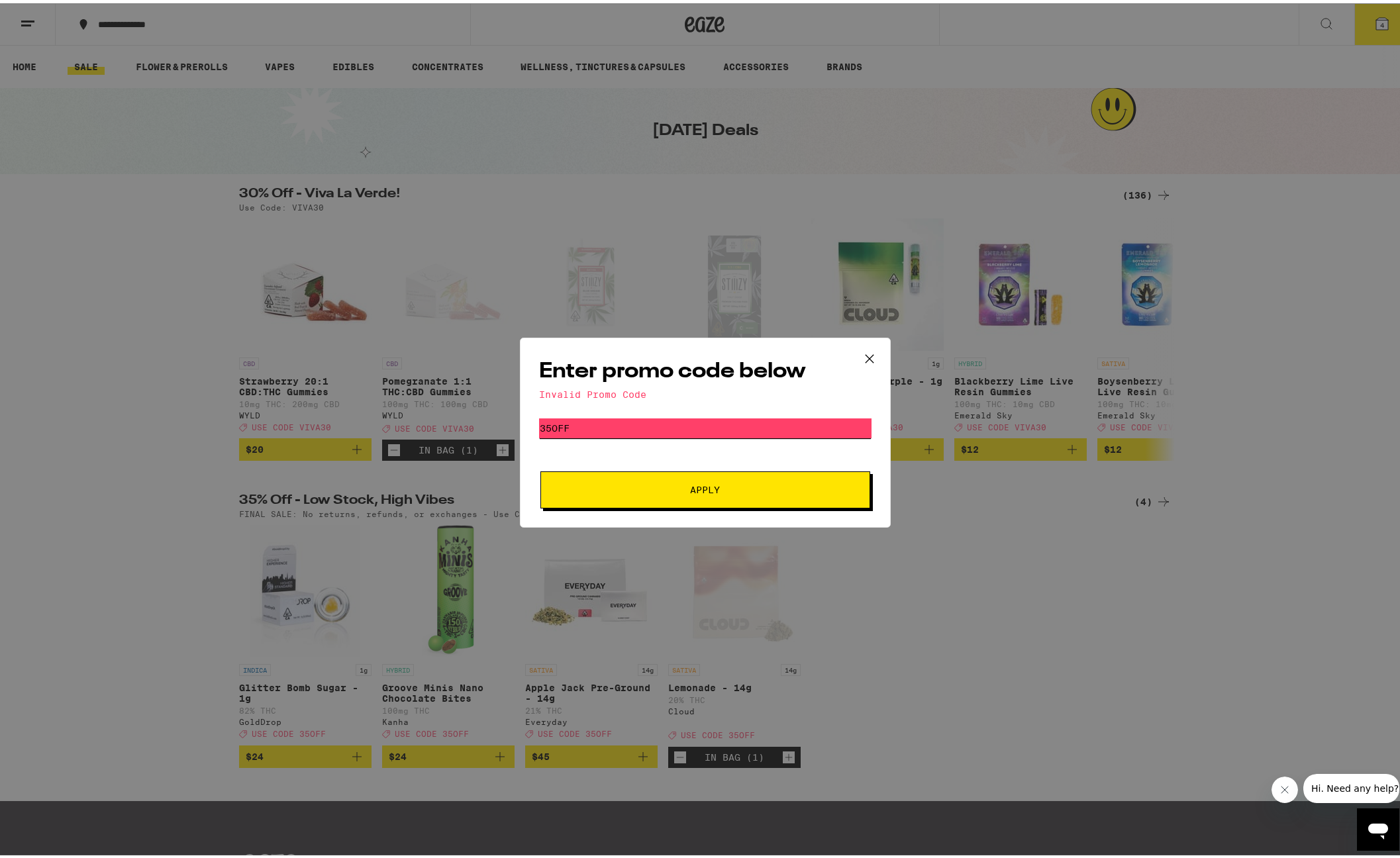
type input "35off"
click at [540, 468] on button "Apply" at bounding box center [705, 486] width 330 height 37
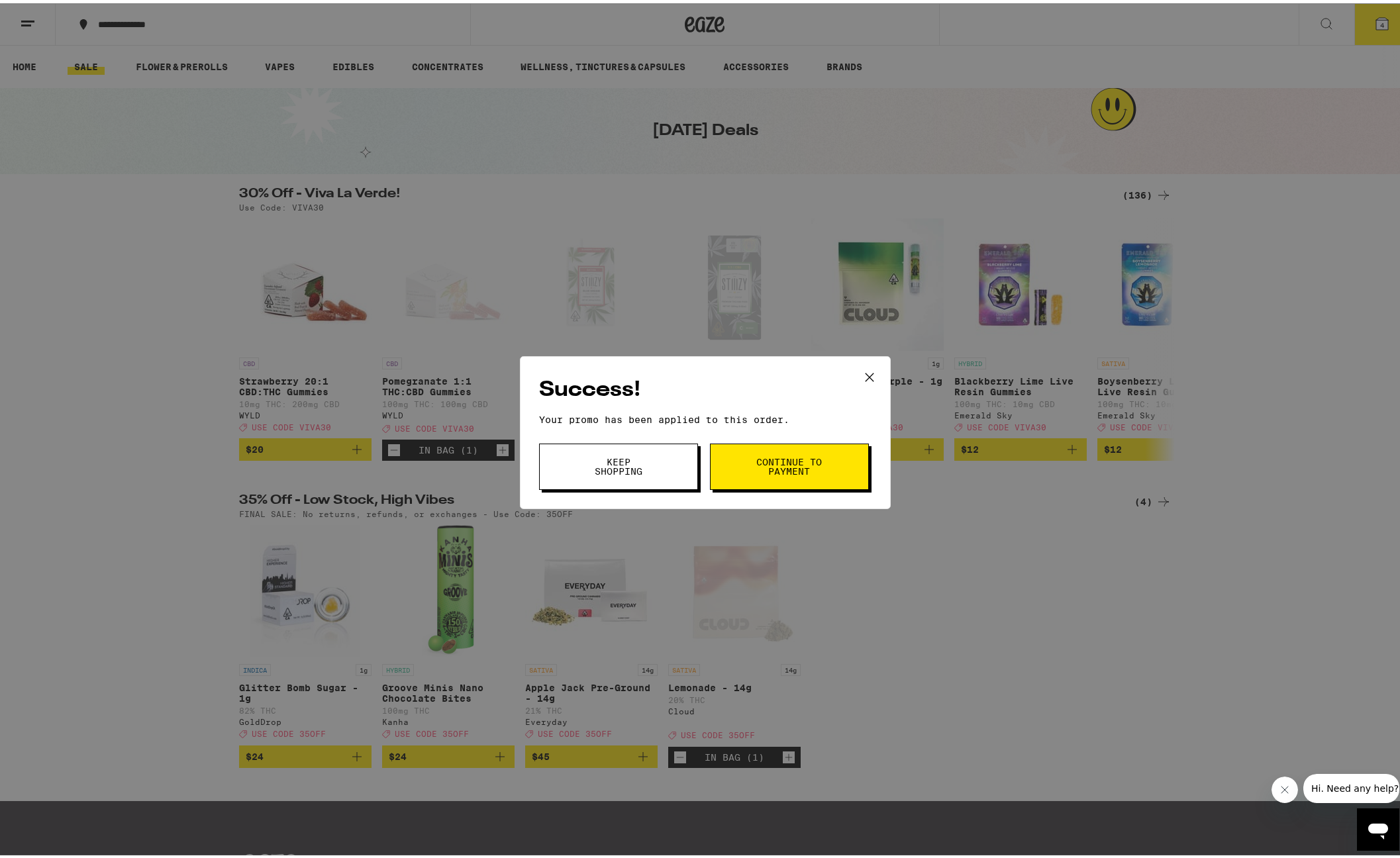
click at [860, 370] on icon at bounding box center [869, 374] width 19 height 19
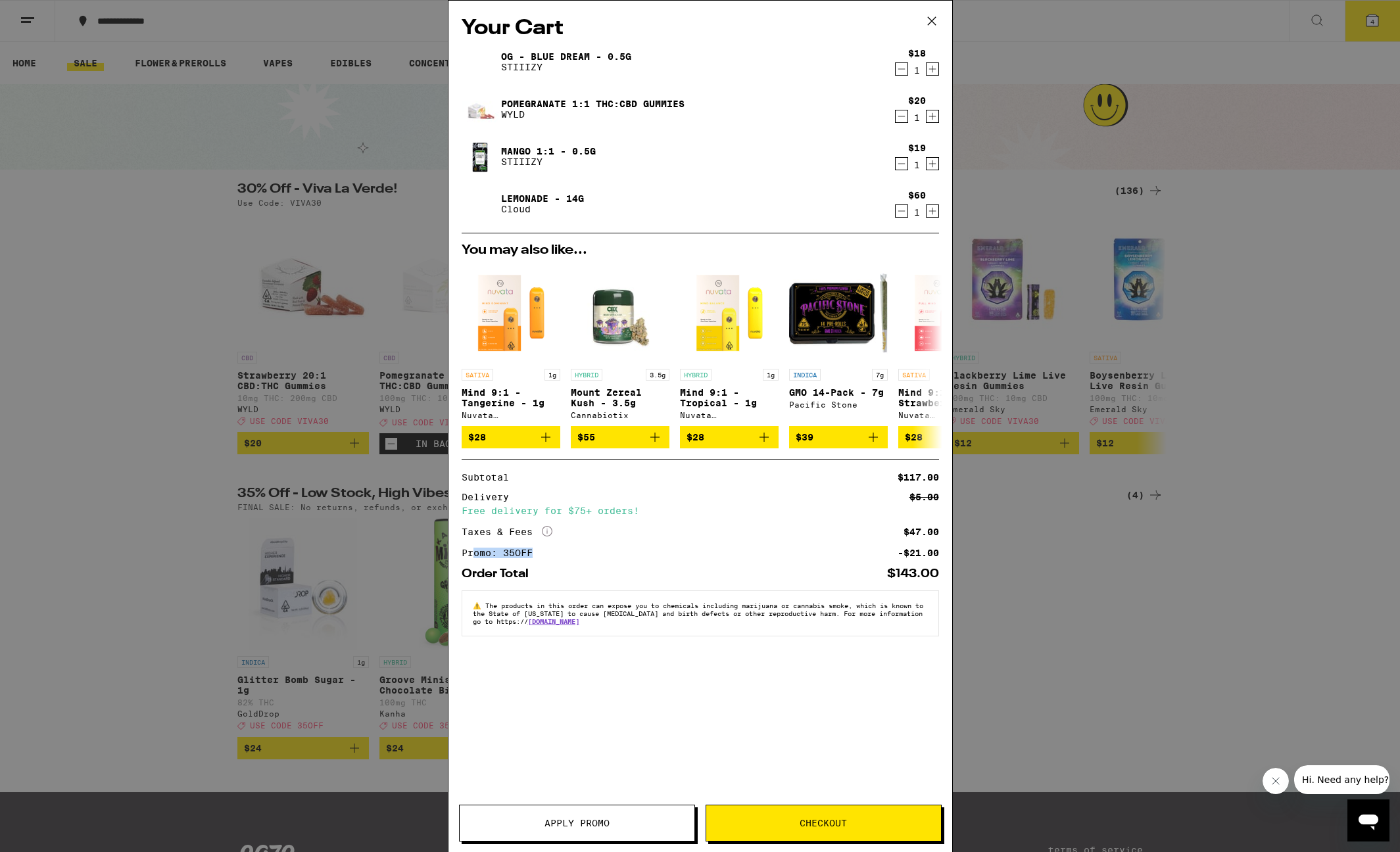
drag, startPoint x: 489, startPoint y: 557, endPoint x: 557, endPoint y: 555, distance: 68.0
click at [557, 555] on div "Promo: 35OFF -$21.00" at bounding box center [700, 553] width 477 height 9
drag, startPoint x: 902, startPoint y: 559, endPoint x: 944, endPoint y: 558, distance: 42.0
click at [944, 558] on div "Your Cart OG - Blue Dream - 0.5g STIIIZY $18 1 Pomegranate 1:1 THC:CBD Gummies …" at bounding box center [700, 407] width 504 height 812
click at [929, 19] on icon at bounding box center [931, 21] width 8 height 8
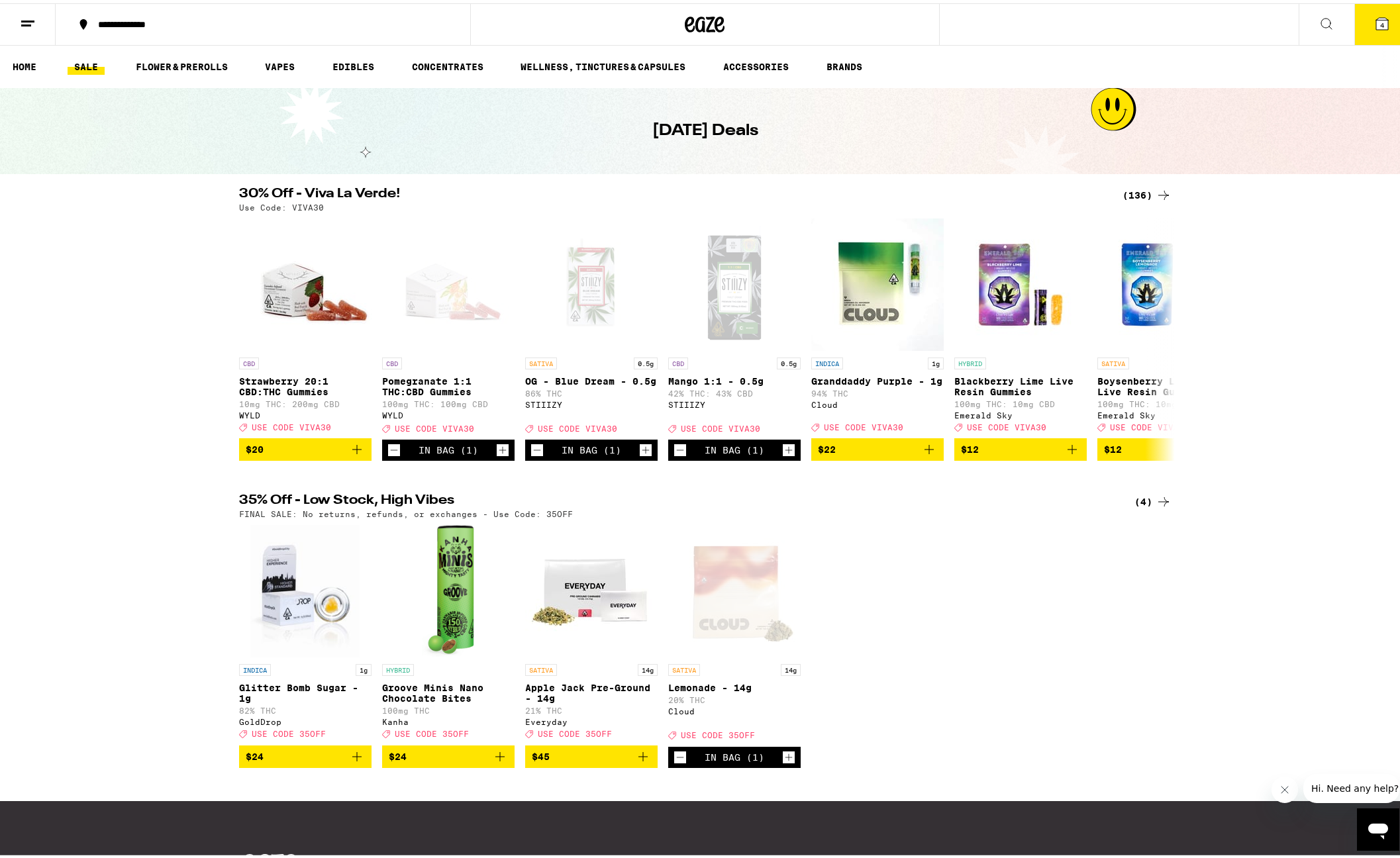
click at [1039, 651] on div "INDICA 1g Glitter Bomb Sugar - 1g 82% THC GoldDrop Deal Created with Sketch. US…" at bounding box center [705, 643] width 953 height 242
click at [953, 673] on div "INDICA 1g Glitter Bomb Sugar - 1g 82% THC GoldDrop Deal Created with Sketch. US…" at bounding box center [705, 643] width 953 height 242
click at [1093, 655] on div "INDICA 1g Glitter Bomb Sugar - 1g 82% THC GoldDrop Deal Created with Sketch. US…" at bounding box center [705, 643] width 953 height 242
click at [1379, 30] on button "4" at bounding box center [1382, 21] width 55 height 41
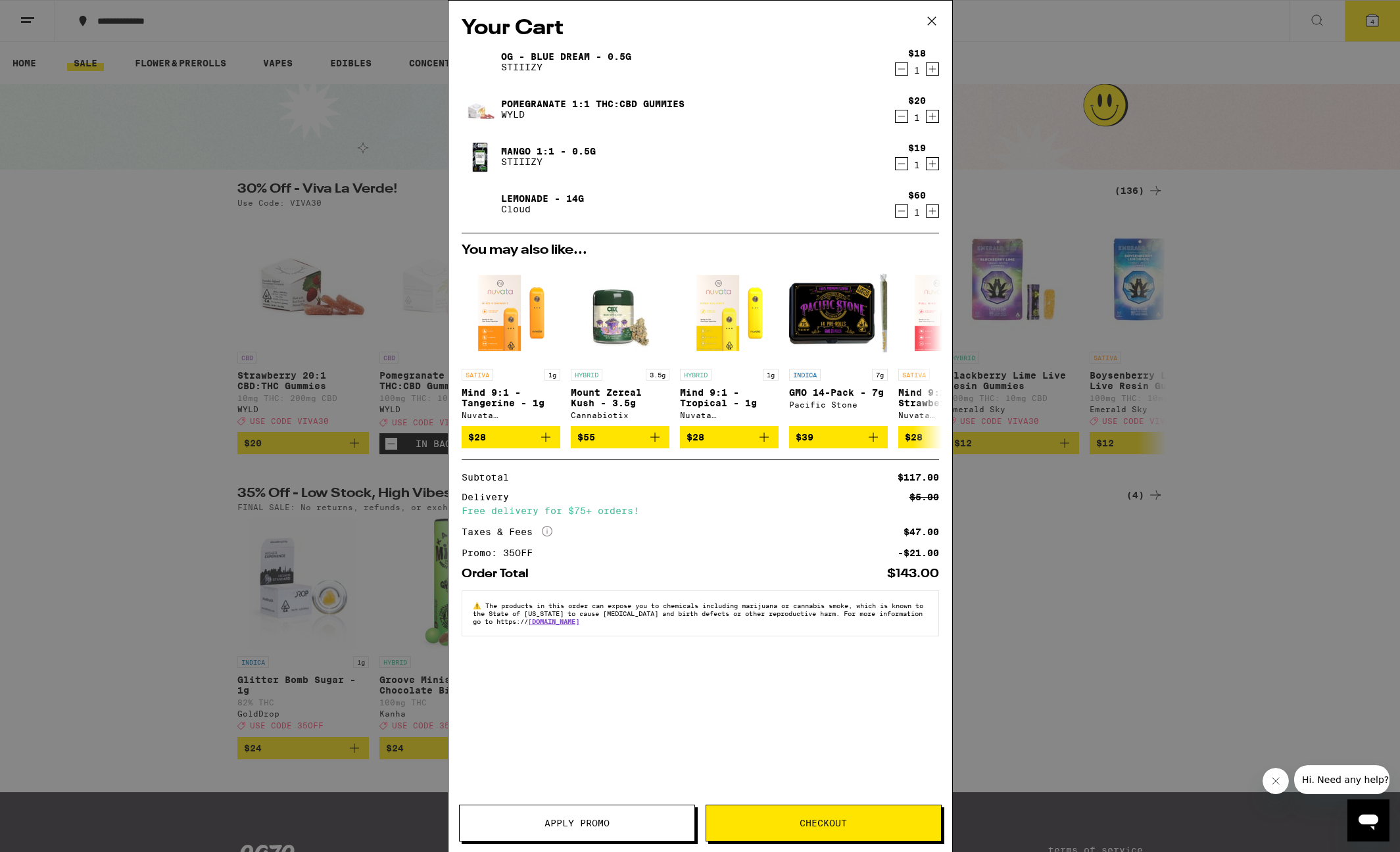
click at [613, 828] on button "Apply Promo" at bounding box center [577, 824] width 236 height 37
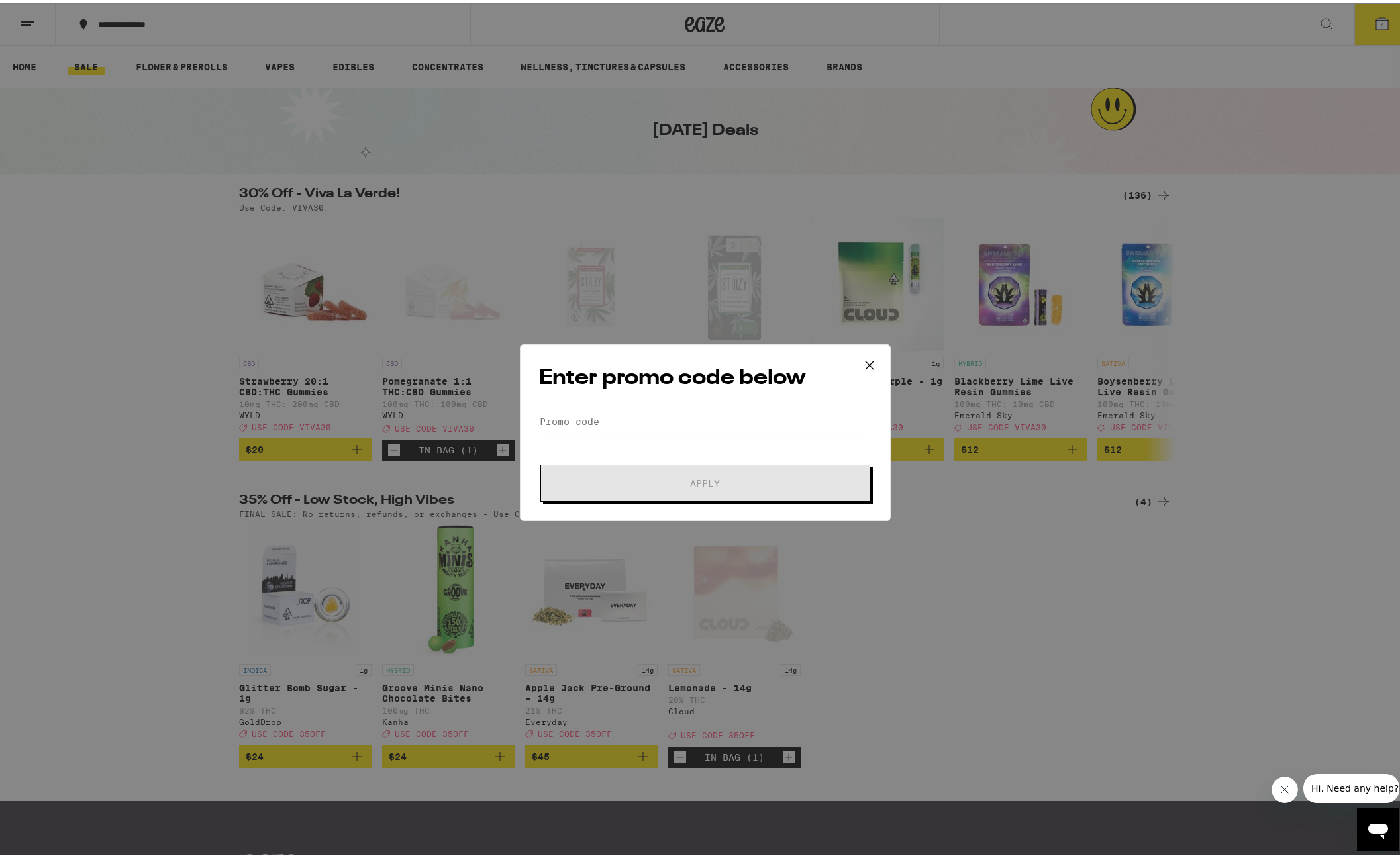
click at [865, 362] on icon at bounding box center [868, 362] width 8 height 8
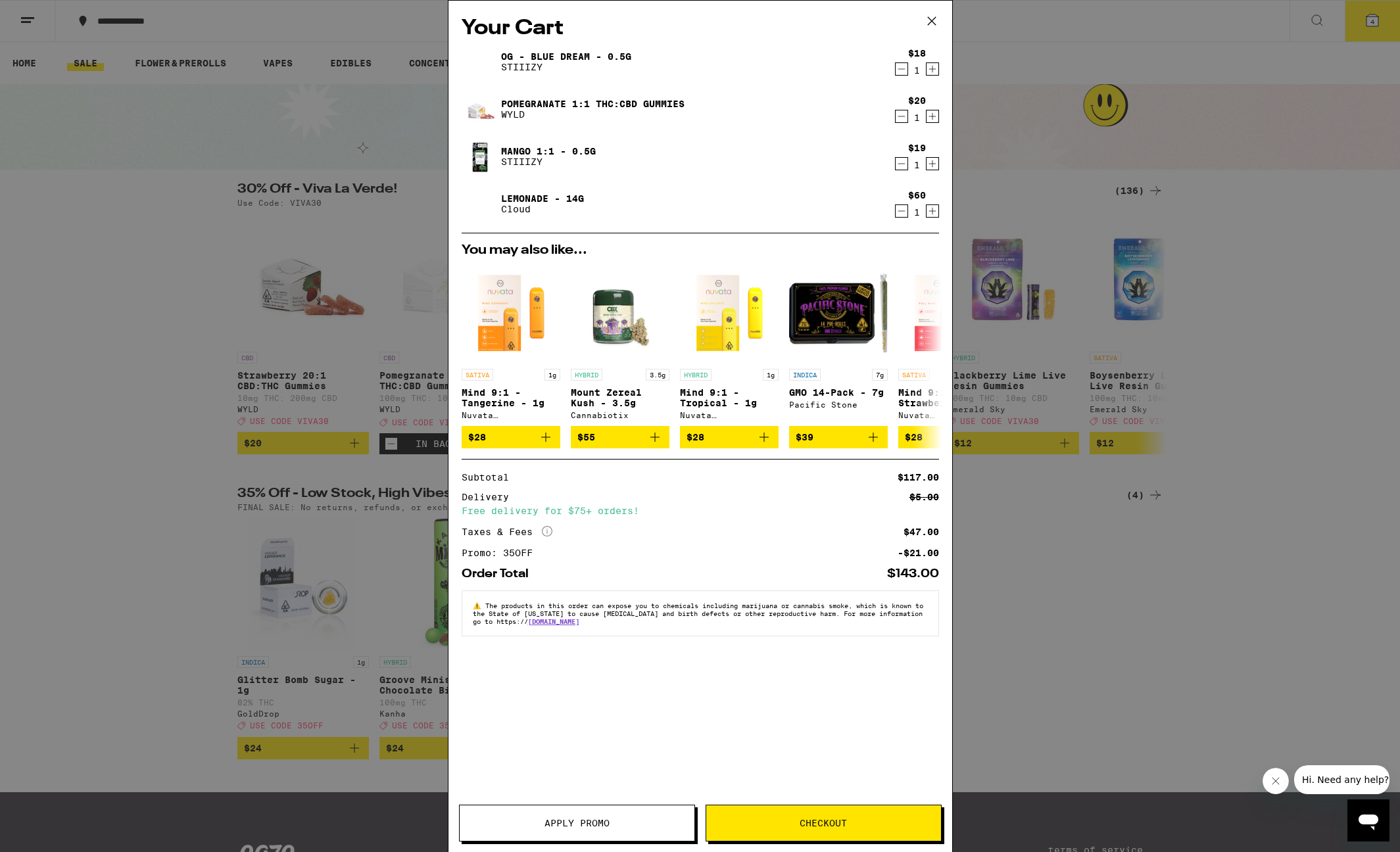
click at [935, 17] on icon at bounding box center [931, 21] width 8 height 8
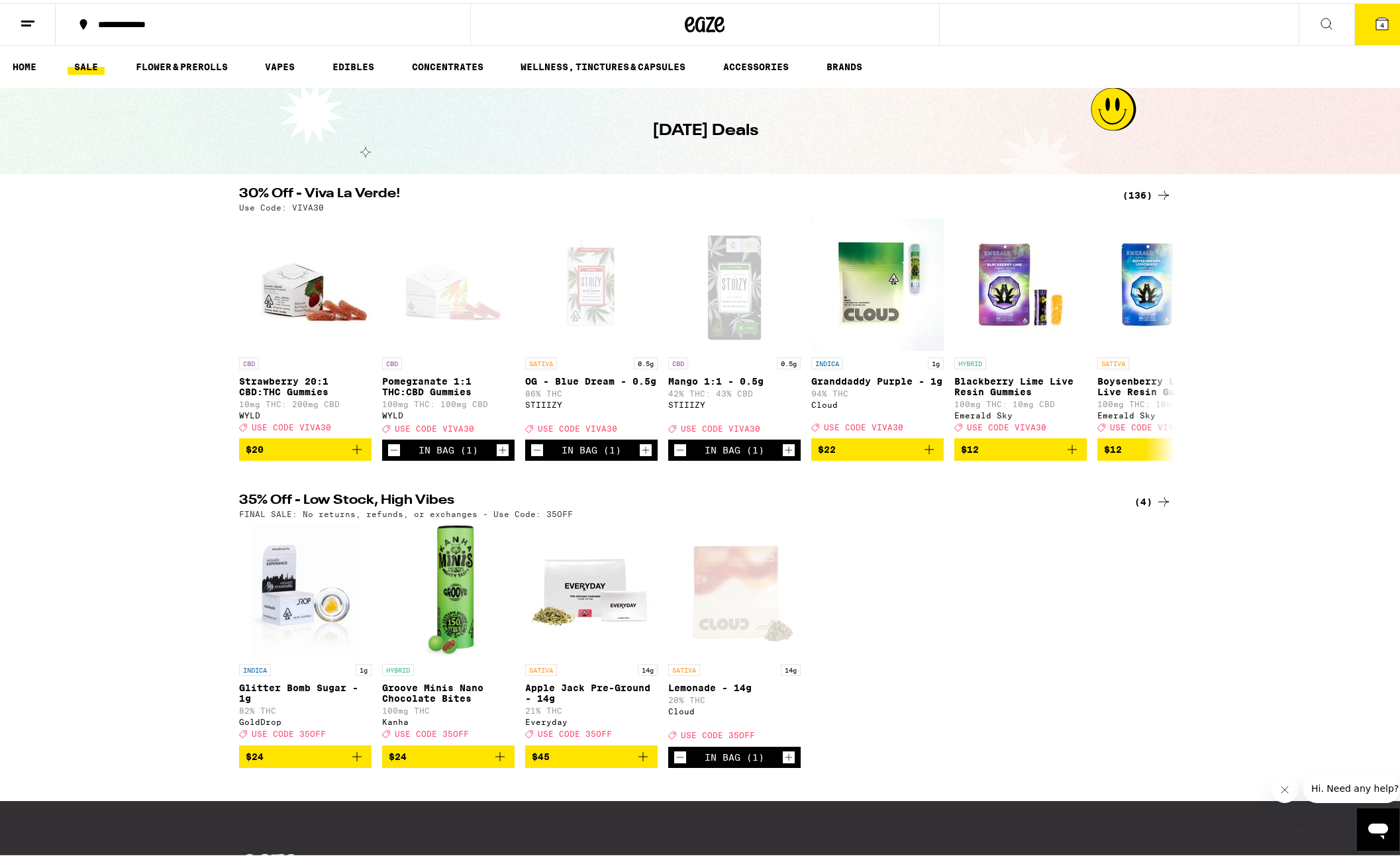
click at [1096, 670] on div "INDICA 1g Glitter Bomb Sugar - 1g 82% THC GoldDrop Deal Created with Sketch. US…" at bounding box center [705, 643] width 953 height 242
click at [169, 318] on div "30% Off - Viva La Verde! (136) Use Code: VIVA30 CBD Strawberry 20:1 CBD:THC Gum…" at bounding box center [705, 321] width 1410 height 274
click at [1156, 507] on icon at bounding box center [1163, 498] width 16 height 16
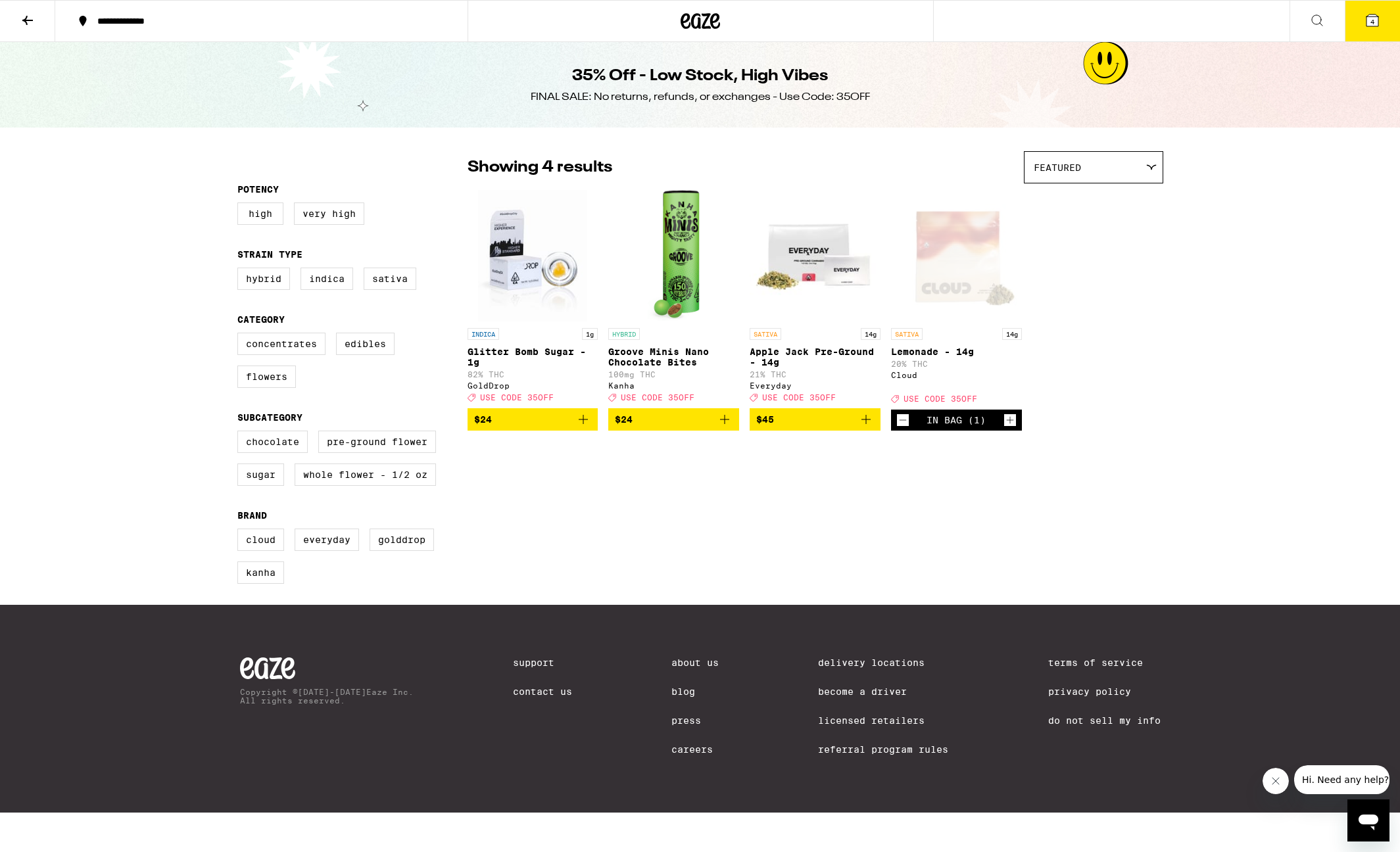
click at [168, 24] on div "**********" at bounding box center [269, 21] width 357 height 9
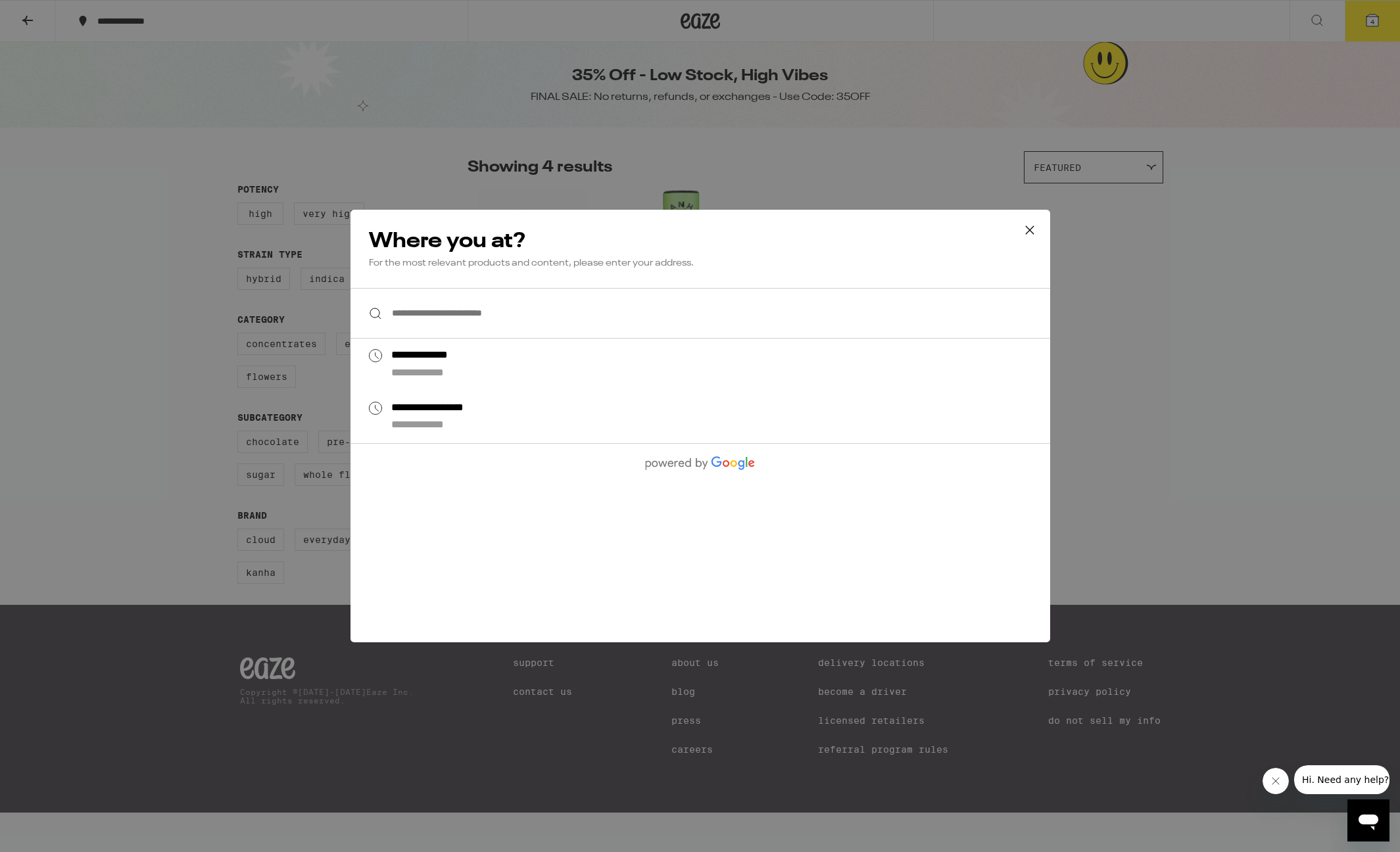
click at [1028, 231] on icon at bounding box center [1029, 230] width 19 height 19
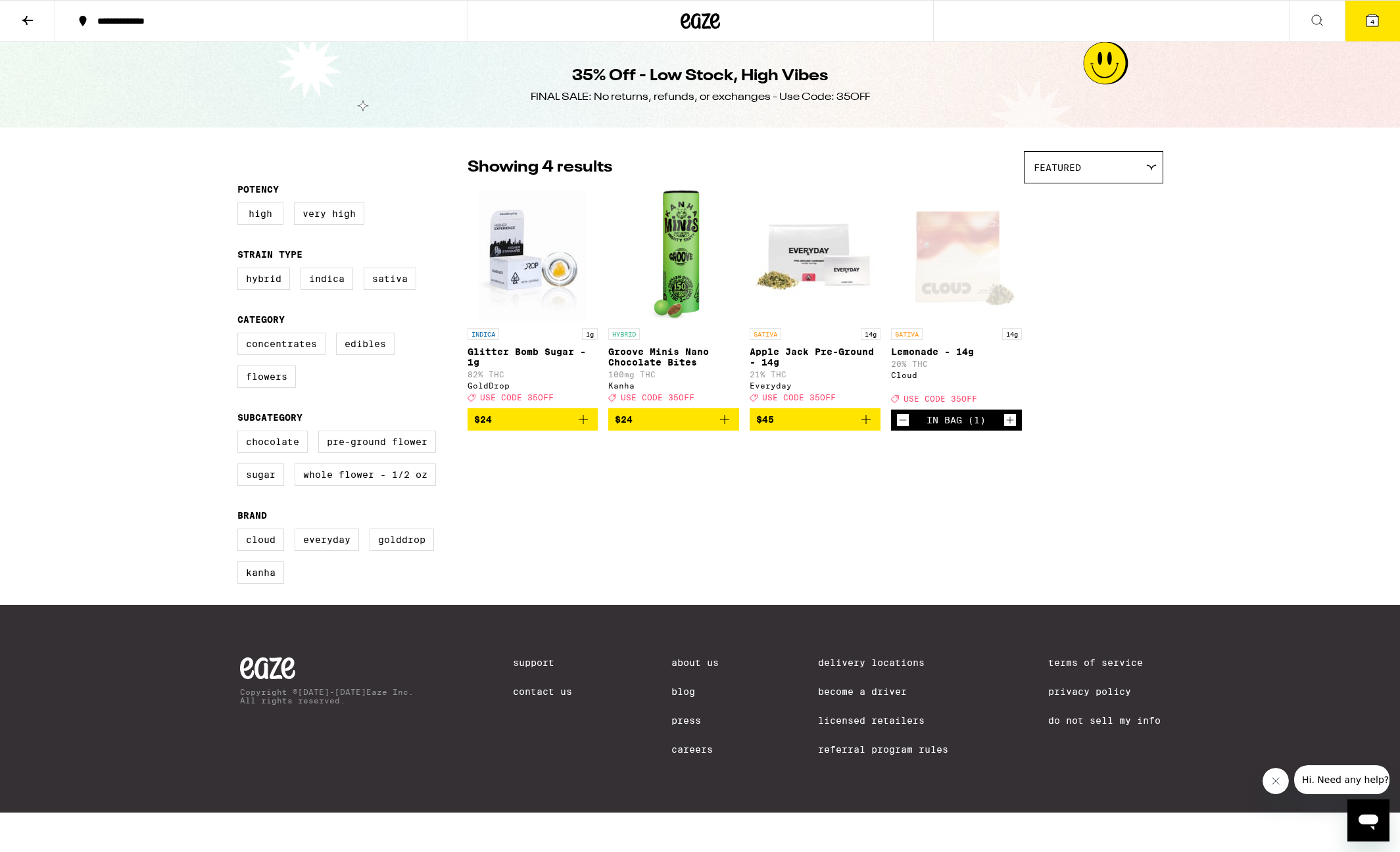
click at [935, 546] on div "Potency High Very High Strain Type Hybrid Indica Sativa Category Concentrates E…" at bounding box center [700, 373] width 946 height 465
click at [1224, 224] on div "**********" at bounding box center [700, 406] width 1400 height 813
click at [1249, 345] on div "**********" at bounding box center [700, 406] width 1400 height 813
click at [1251, 346] on div "**********" at bounding box center [700, 406] width 1400 height 813
click at [136, 235] on div "**********" at bounding box center [700, 406] width 1400 height 813
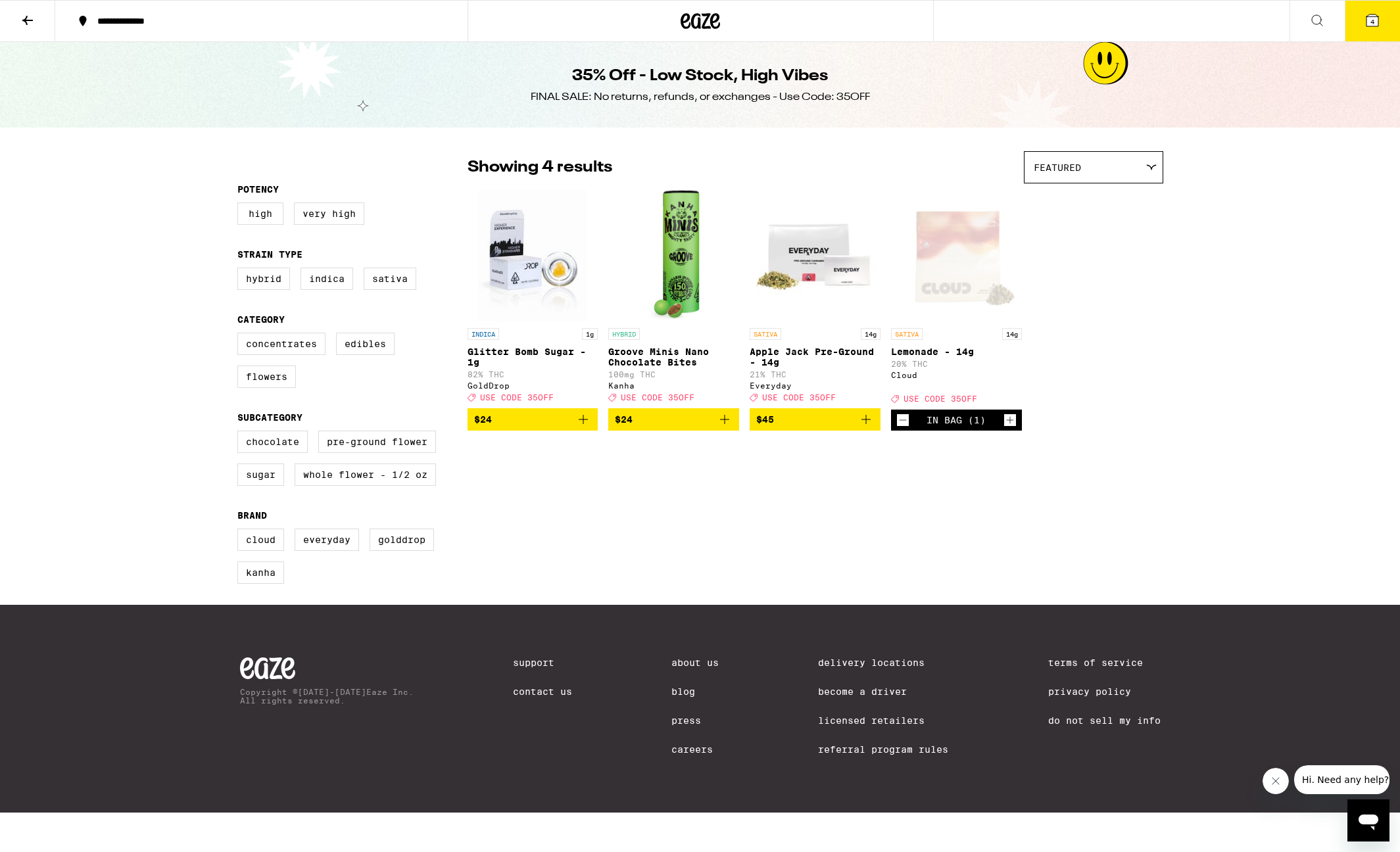
drag, startPoint x: 1187, startPoint y: 372, endPoint x: 666, endPoint y: 297, distance: 526.4
click at [1186, 372] on div "**********" at bounding box center [700, 406] width 1400 height 813
click at [162, 325] on div "**********" at bounding box center [700, 406] width 1400 height 813
click at [144, 303] on div "**********" at bounding box center [700, 406] width 1400 height 813
click at [1221, 416] on div "**********" at bounding box center [700, 406] width 1400 height 813
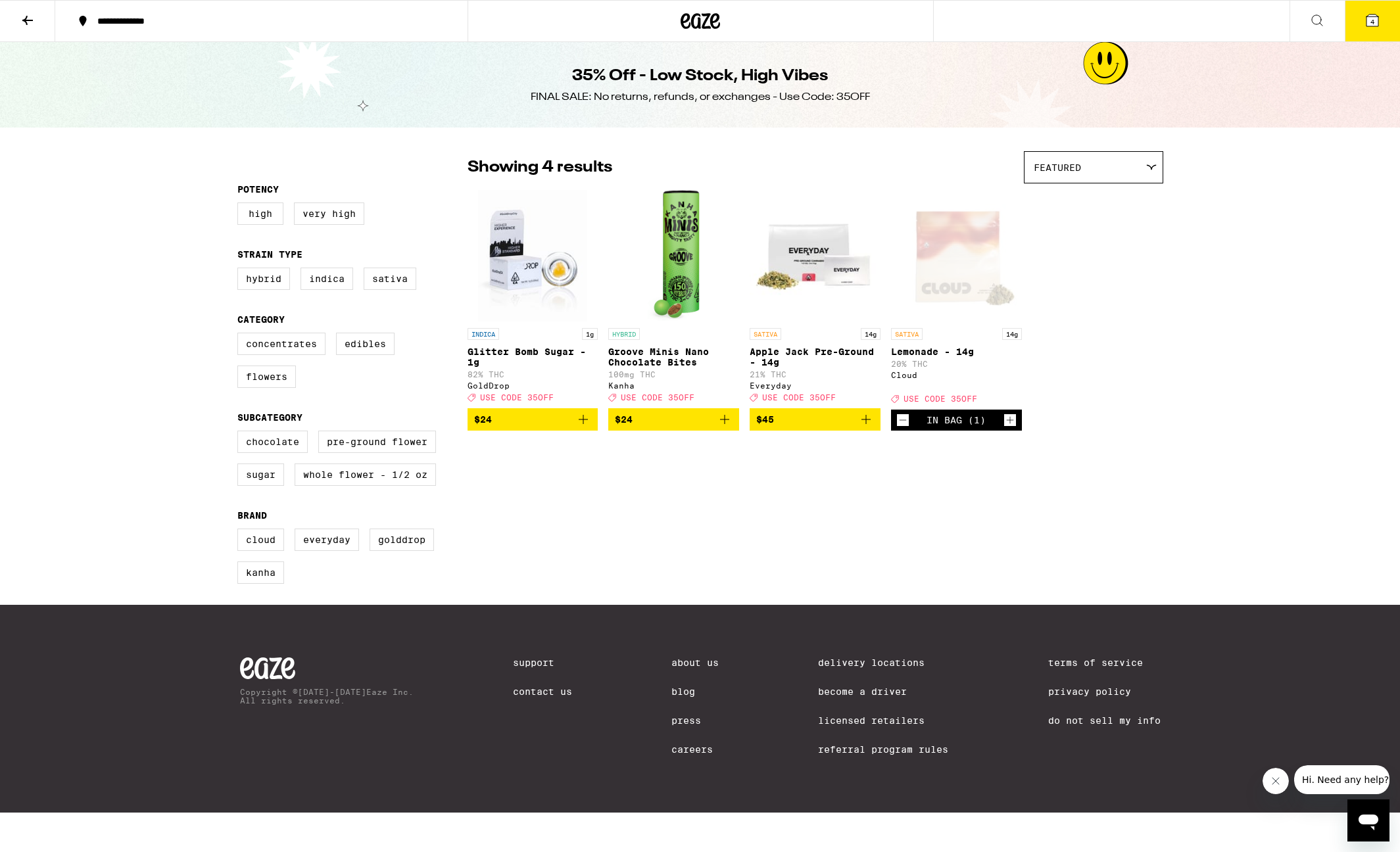
click at [720, 600] on div "Potency High Very High Strain Type Hybrid Indica Sativa Category Concentrates E…" at bounding box center [700, 373] width 946 height 465
click at [1169, 525] on div "Potency High Very High Strain Type Hybrid Indica Sativa Category Concentrates E…" at bounding box center [700, 373] width 946 height 465
click at [646, 578] on div "Potency High Very High Strain Type Hybrid Indica Sativa Category Concentrates E…" at bounding box center [700, 373] width 946 height 465
click at [667, 580] on div "Potency High Very High Strain Type Hybrid Indica Sativa Category Concentrates E…" at bounding box center [700, 373] width 946 height 465
drag, startPoint x: 1131, startPoint y: 309, endPoint x: 1172, endPoint y: 447, distance: 144.0
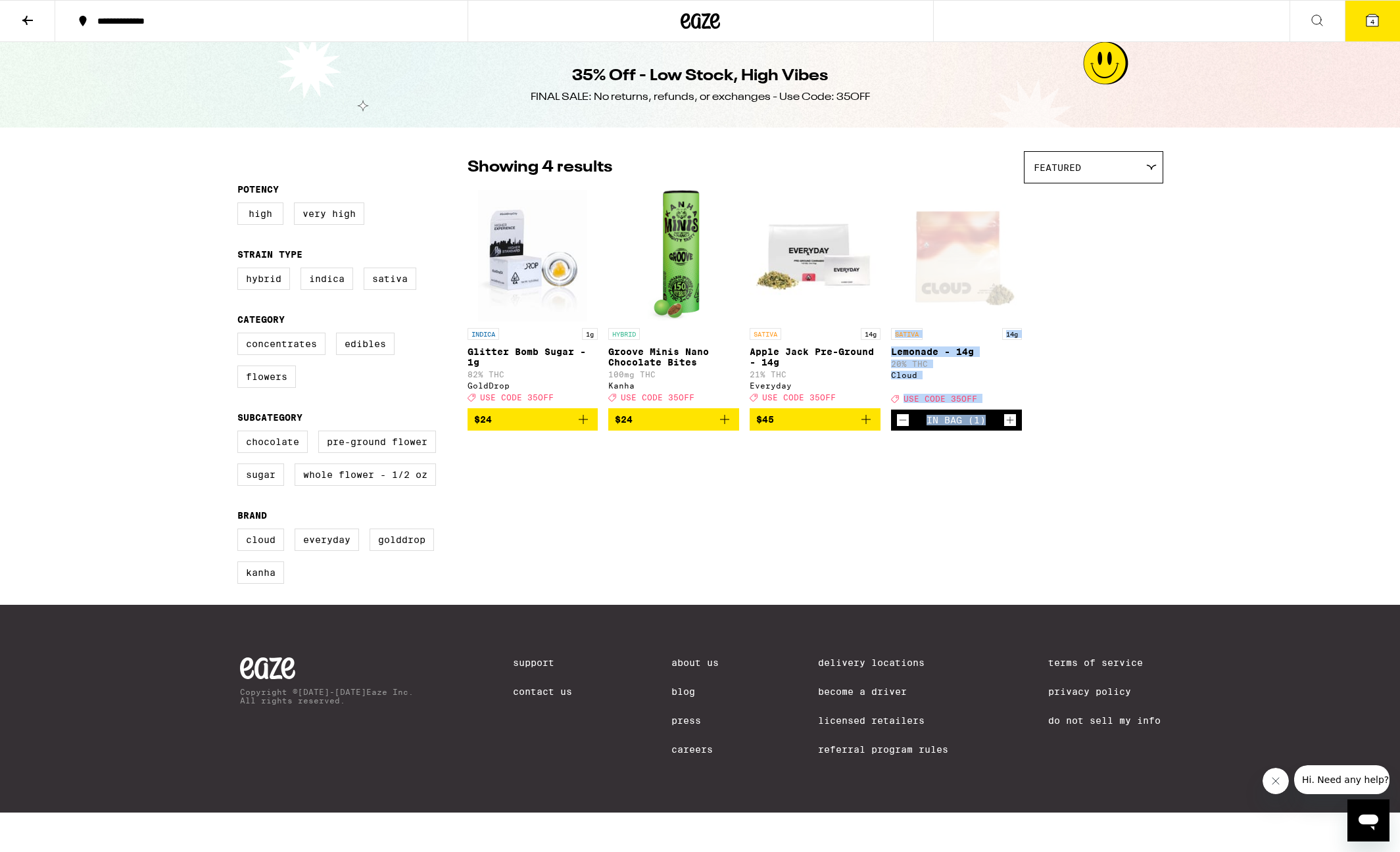
click at [1177, 432] on div "**********" at bounding box center [700, 406] width 1400 height 813
click at [868, 605] on div "Potency High Very High Strain Type Hybrid Indica Sativa Category Concentrates E…" at bounding box center [700, 373] width 946 height 465
drag, startPoint x: 778, startPoint y: 621, endPoint x: 736, endPoint y: 570, distance: 66.1
click at [778, 605] on div "Potency High Very High Strain Type Hybrid Indica Sativa Category Concentrates E…" at bounding box center [700, 373] width 946 height 465
click at [673, 515] on div "Potency High Very High Strain Type Hybrid Indica Sativa Category Concentrates E…" at bounding box center [700, 373] width 946 height 465
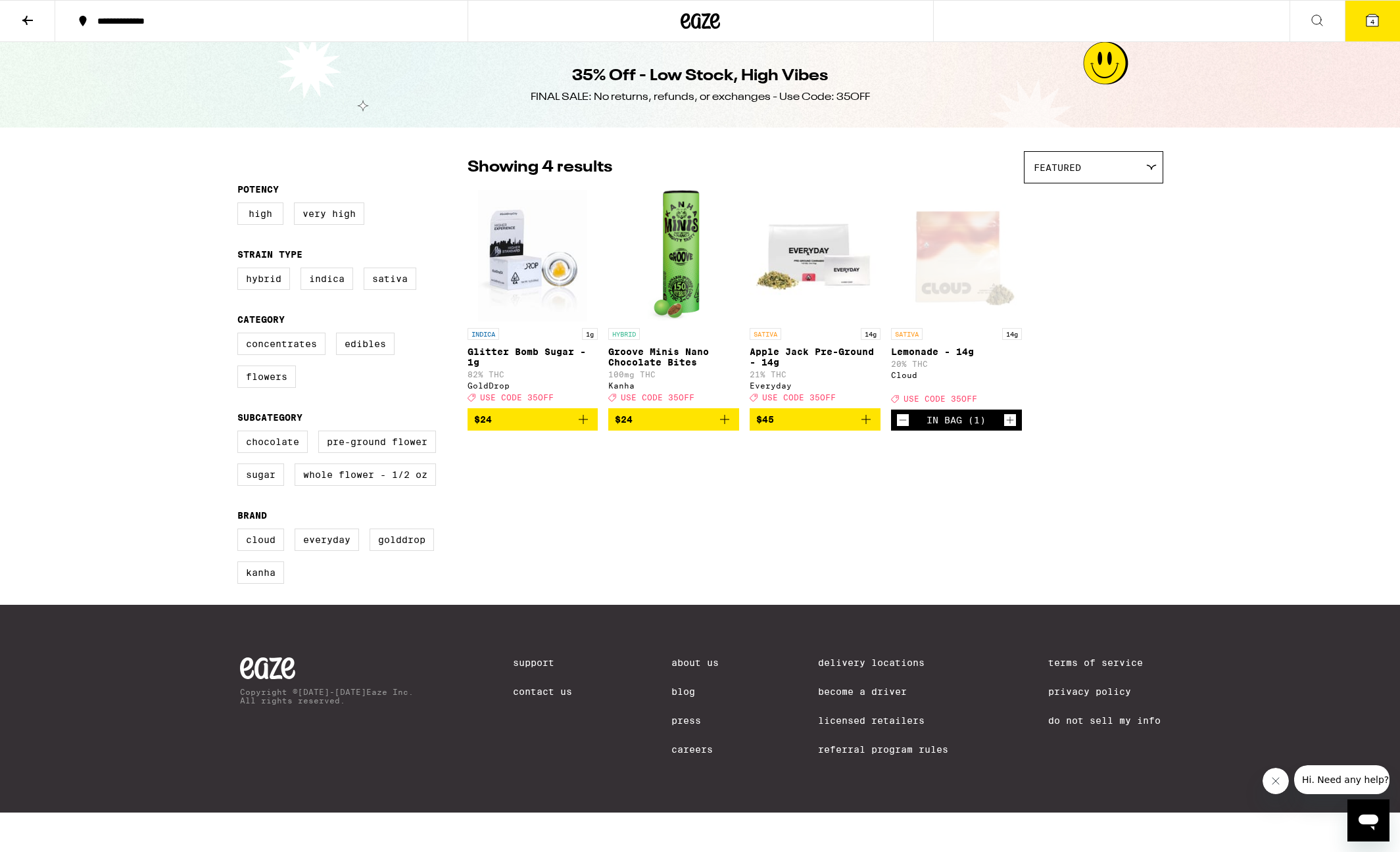
click at [1076, 565] on div "Potency High Very High Strain Type Hybrid Indica Sativa Category Concentrates E…" at bounding box center [700, 373] width 946 height 465
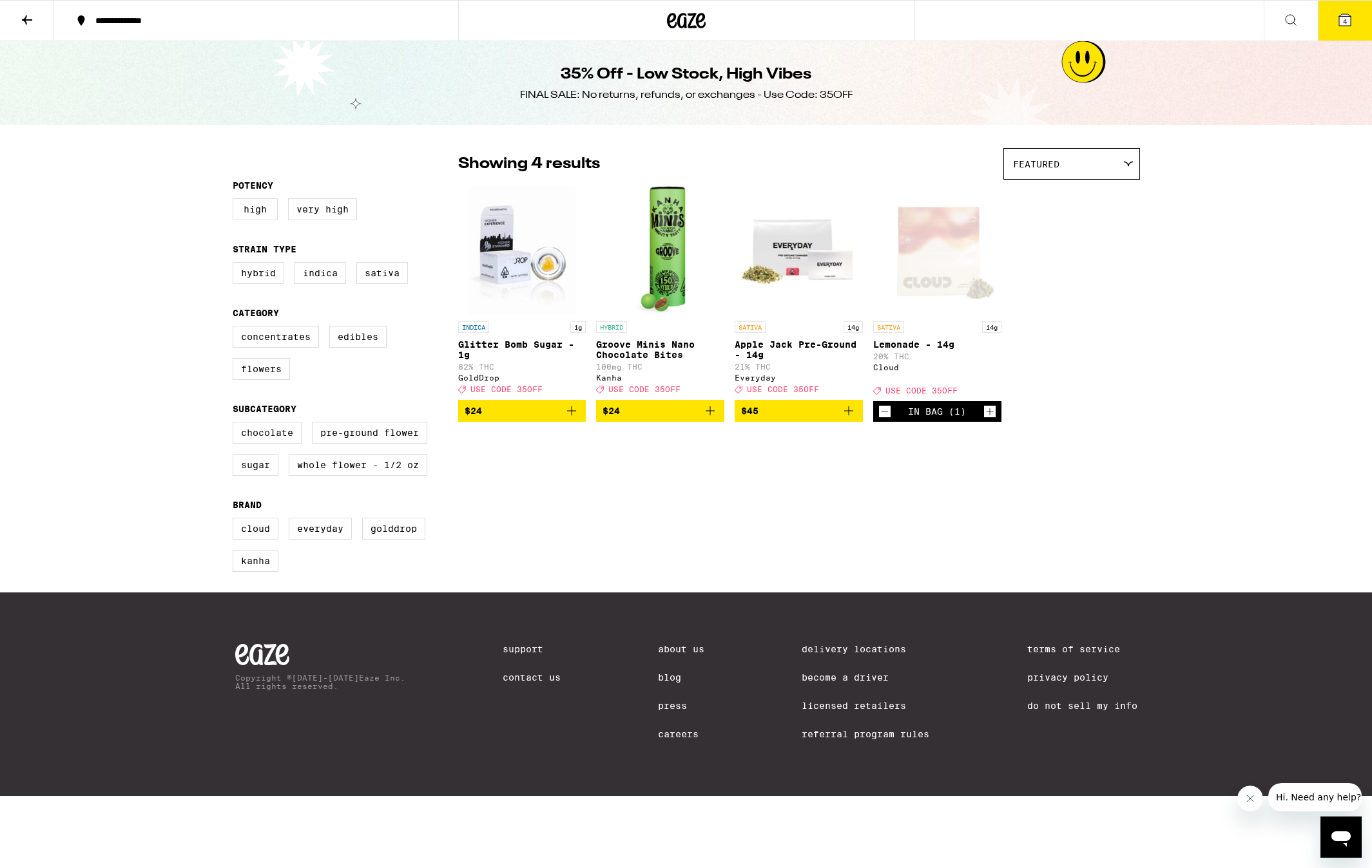
click at [716, 416] on icon "Add to bag" at bounding box center [710, 410] width 15 height 15
click at [713, 417] on icon "Increment" at bounding box center [713, 411] width 12 height 15
click at [712, 416] on icon "Increment" at bounding box center [713, 412] width 7 height 7
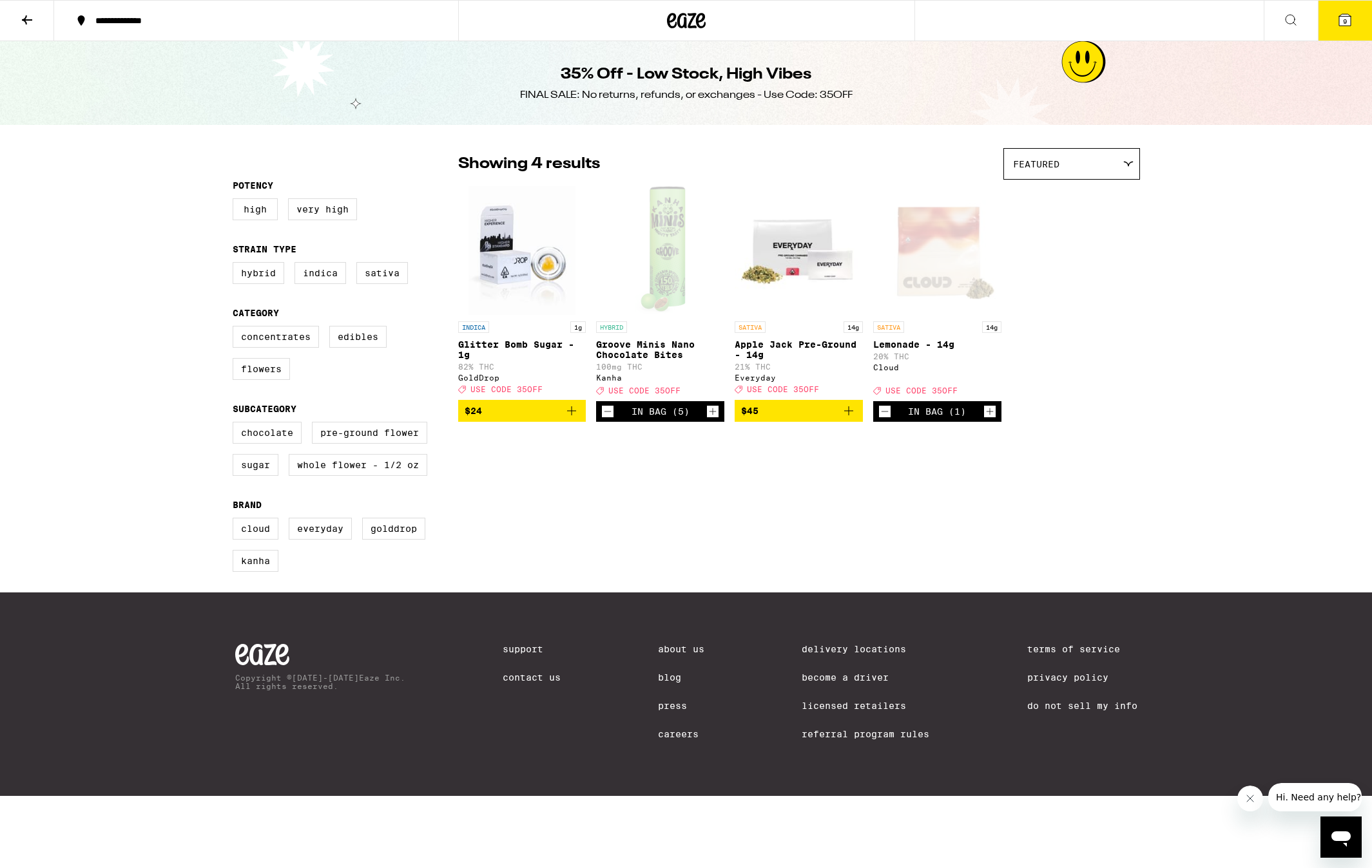
click at [712, 416] on icon "Increment" at bounding box center [713, 412] width 7 height 7
drag, startPoint x: 712, startPoint y: 419, endPoint x: 964, endPoint y: 305, distance: 276.6
click at [712, 419] on icon "Increment" at bounding box center [713, 411] width 12 height 15
click at [1361, 26] on button "11" at bounding box center [1345, 21] width 54 height 40
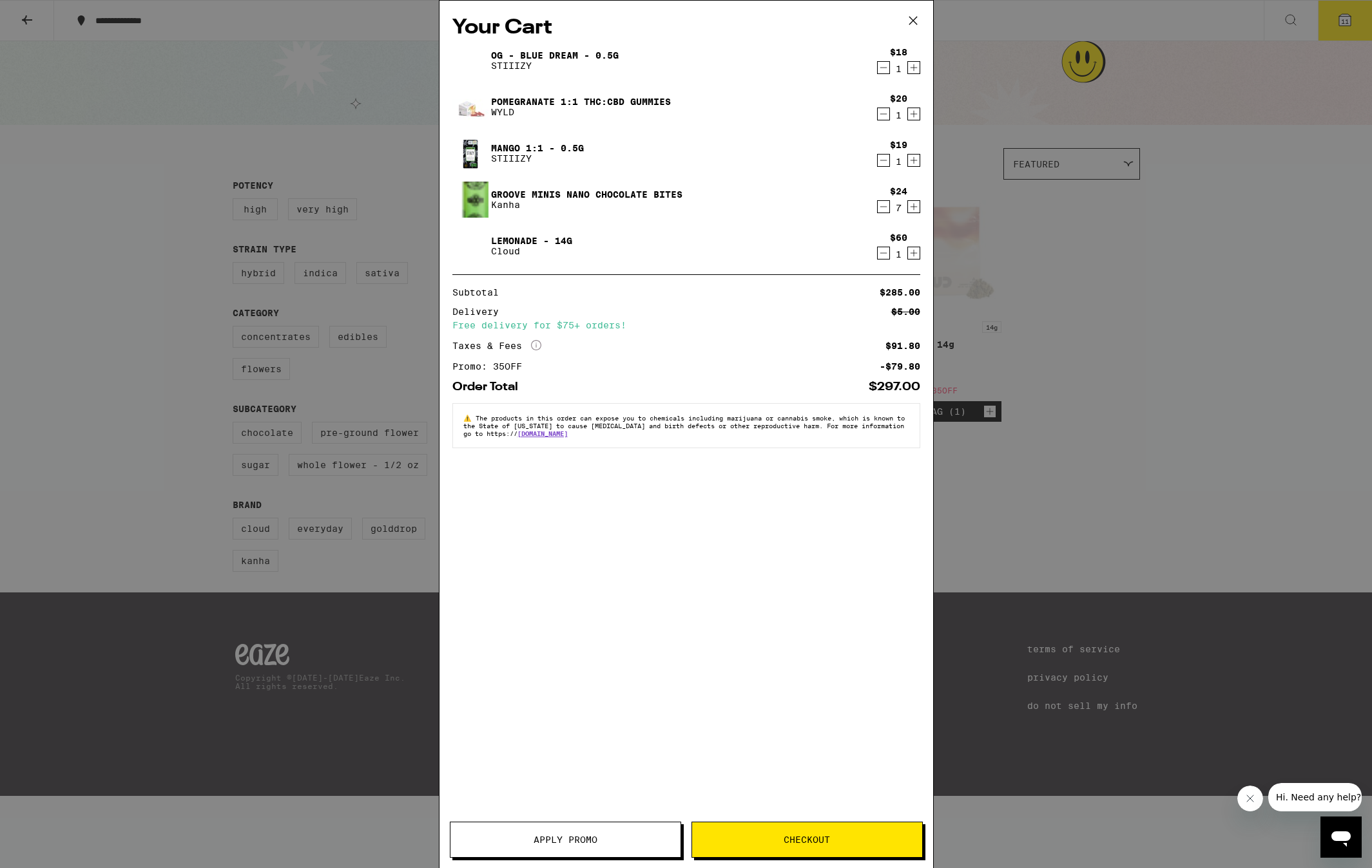
click at [1038, 534] on div "Your Cart OG - Blue Dream - 0.5g STIIIZY $18 1 Pomegranate 1:1 THC:CBD Gummies …" at bounding box center [686, 434] width 1372 height 868
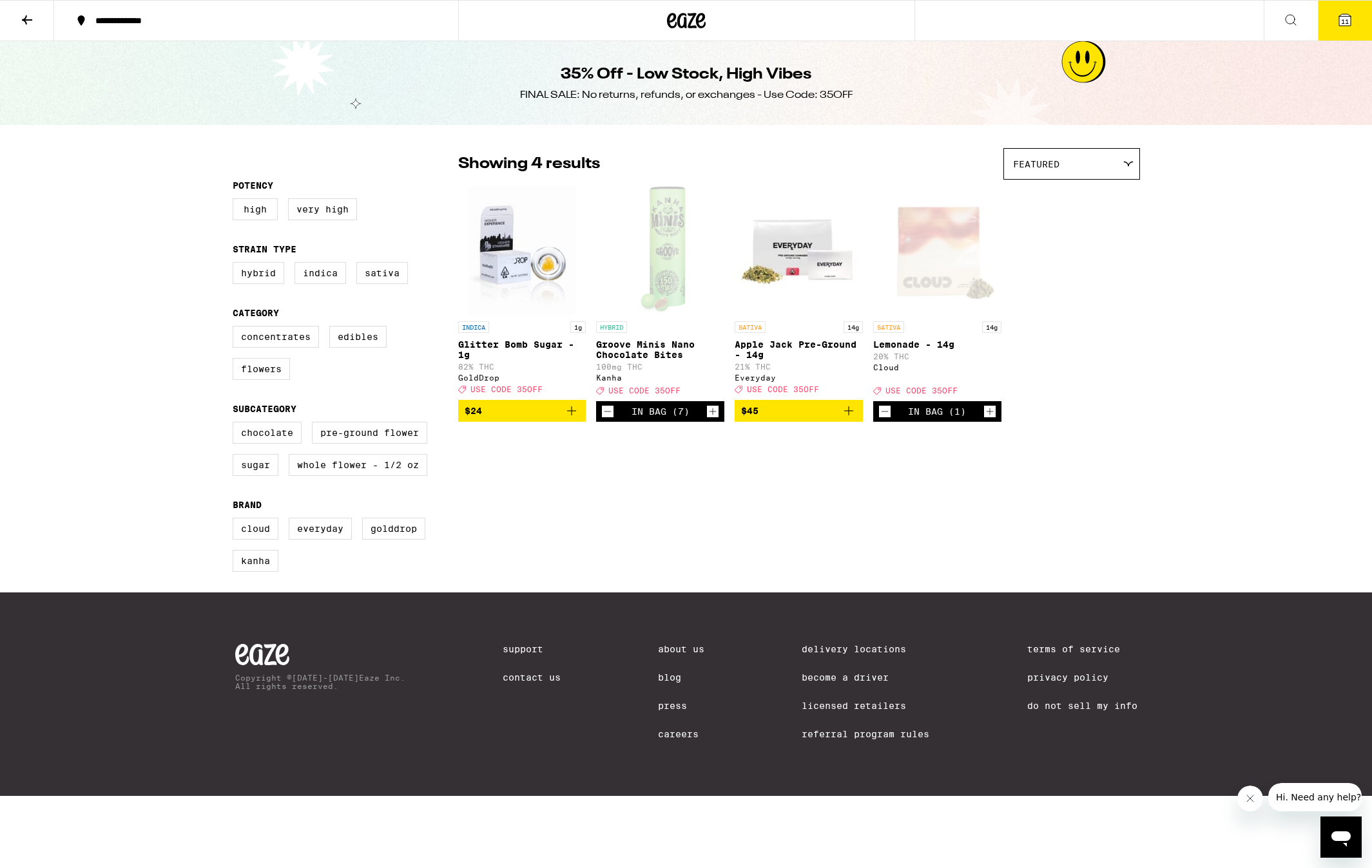
click at [987, 419] on icon "Increment" at bounding box center [990, 411] width 12 height 15
click at [988, 419] on icon "Increment" at bounding box center [990, 411] width 12 height 15
click at [1348, 22] on span "15" at bounding box center [1344, 21] width 8 height 8
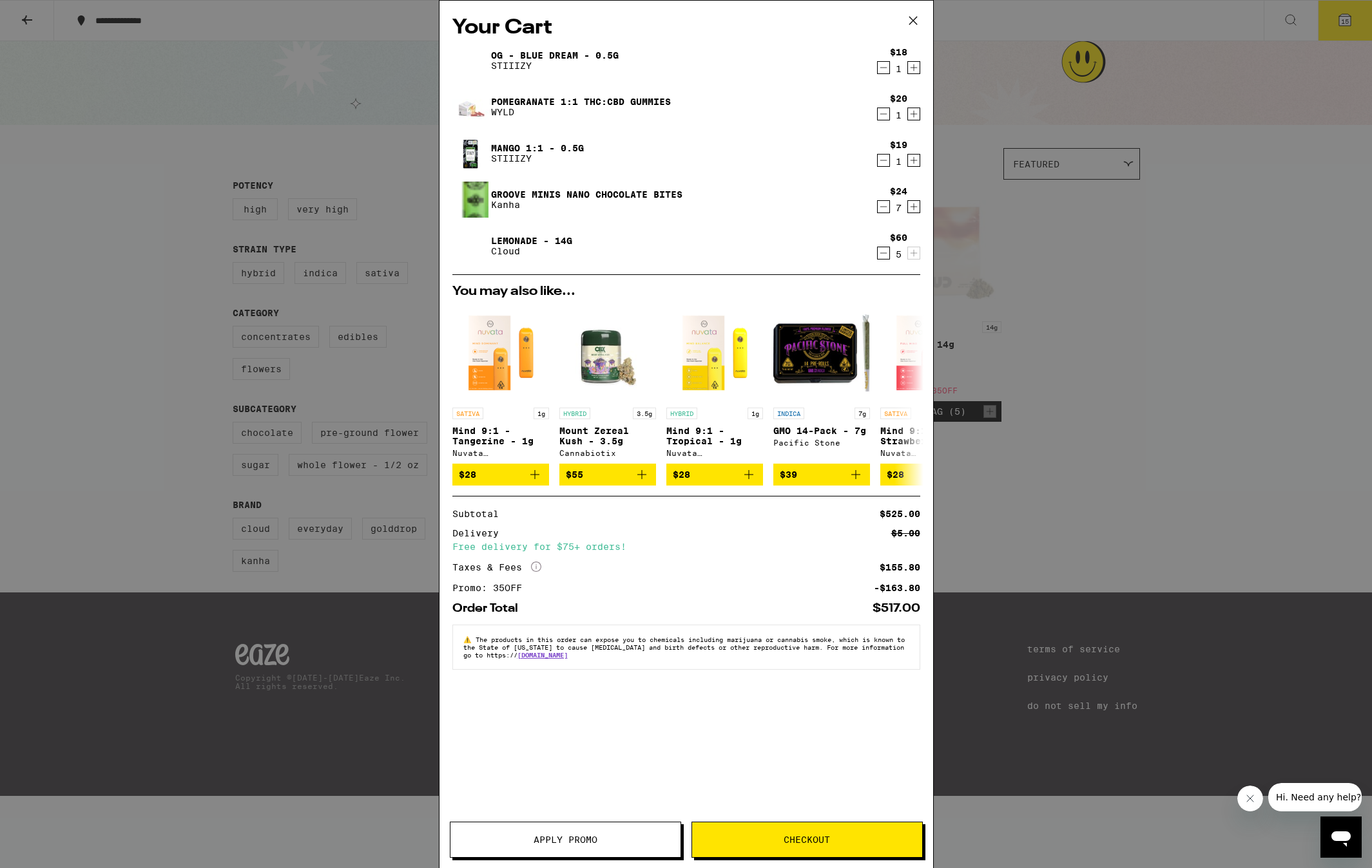
drag, startPoint x: 1027, startPoint y: 555, endPoint x: 946, endPoint y: 539, distance: 82.6
click at [1027, 555] on div "Your Cart OG - Blue Dream - 0.5g STIIIZY $18 1 Pomegranate 1:1 THC:CBD Gummies …" at bounding box center [686, 434] width 1372 height 868
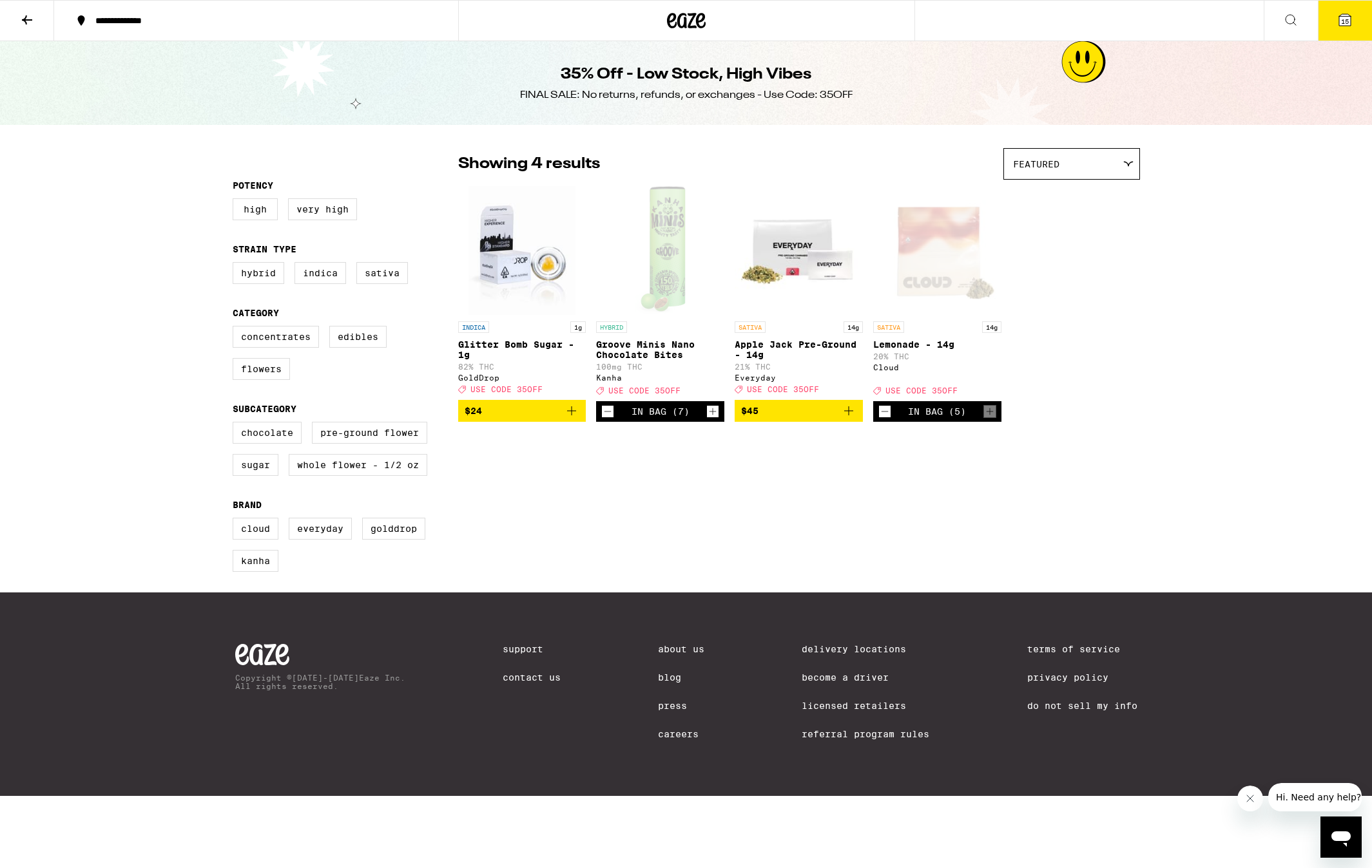
click at [37, 22] on button at bounding box center [27, 21] width 54 height 40
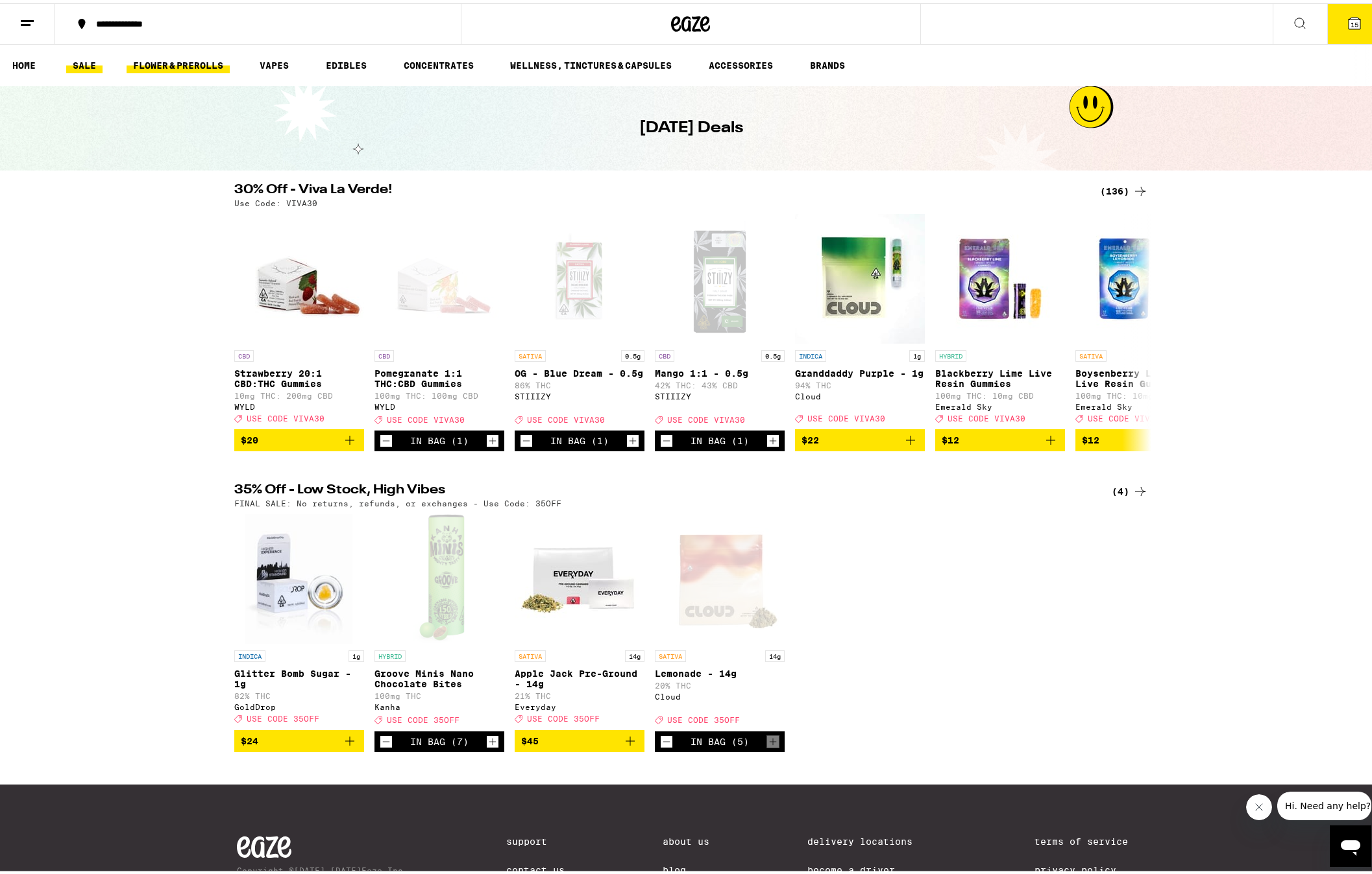
click at [188, 63] on link "FLOWER & PREROLLS" at bounding box center [179, 62] width 103 height 15
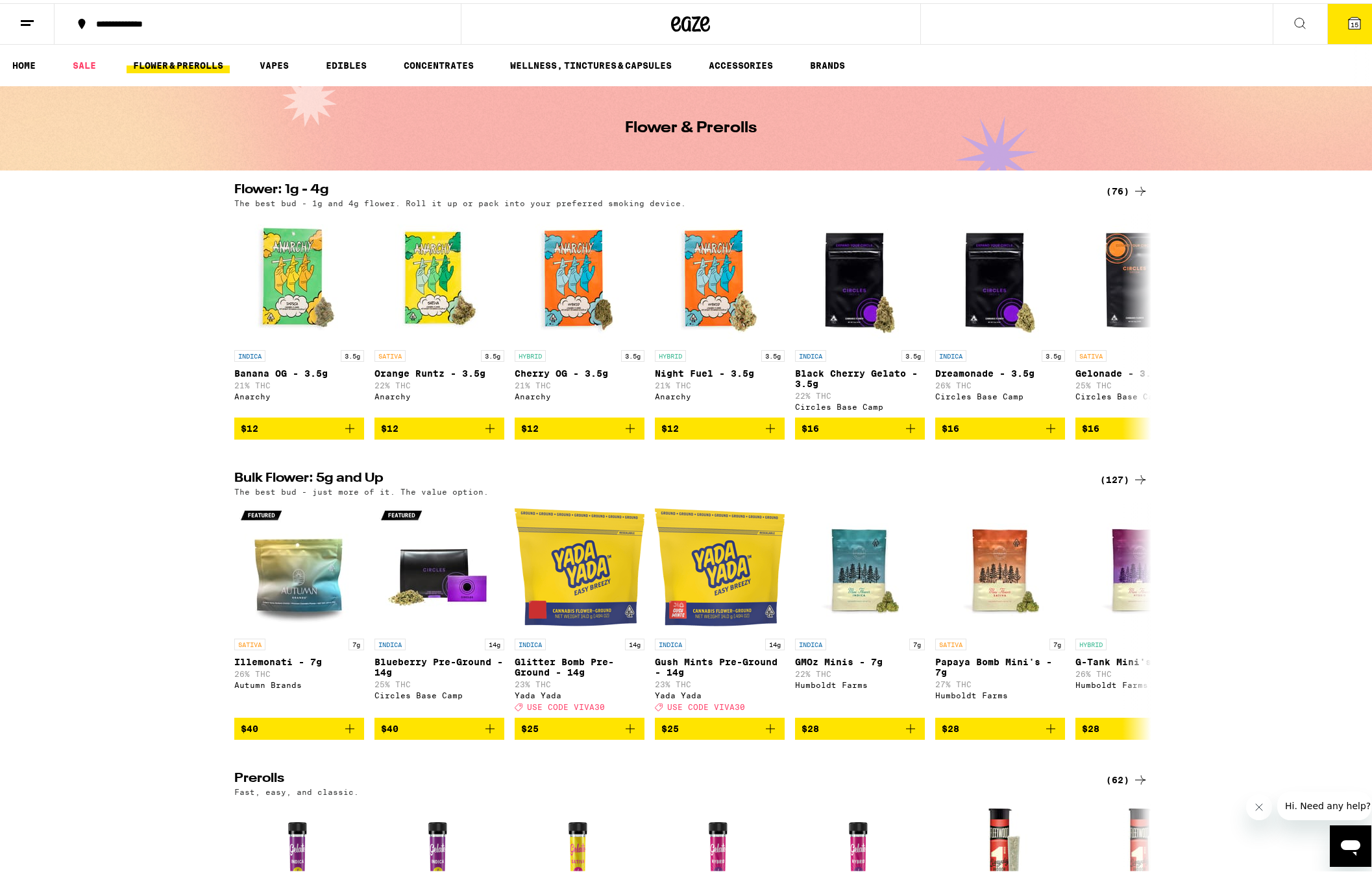
click at [623, 734] on icon "Add to bag" at bounding box center [630, 725] width 15 height 15
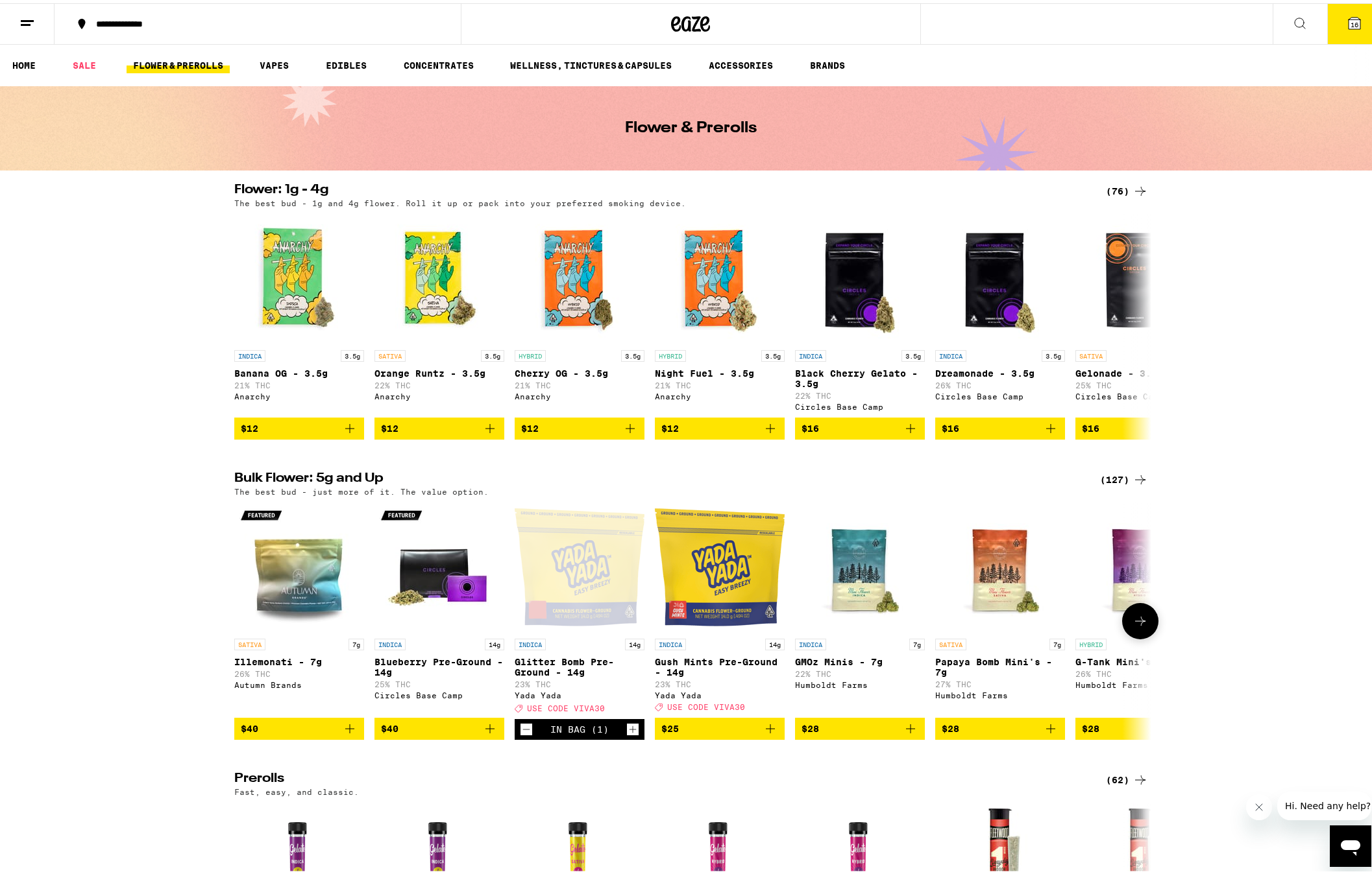
click at [627, 735] on icon "Increment" at bounding box center [633, 726] width 12 height 15
click at [763, 734] on icon "Add to bag" at bounding box center [770, 725] width 15 height 15
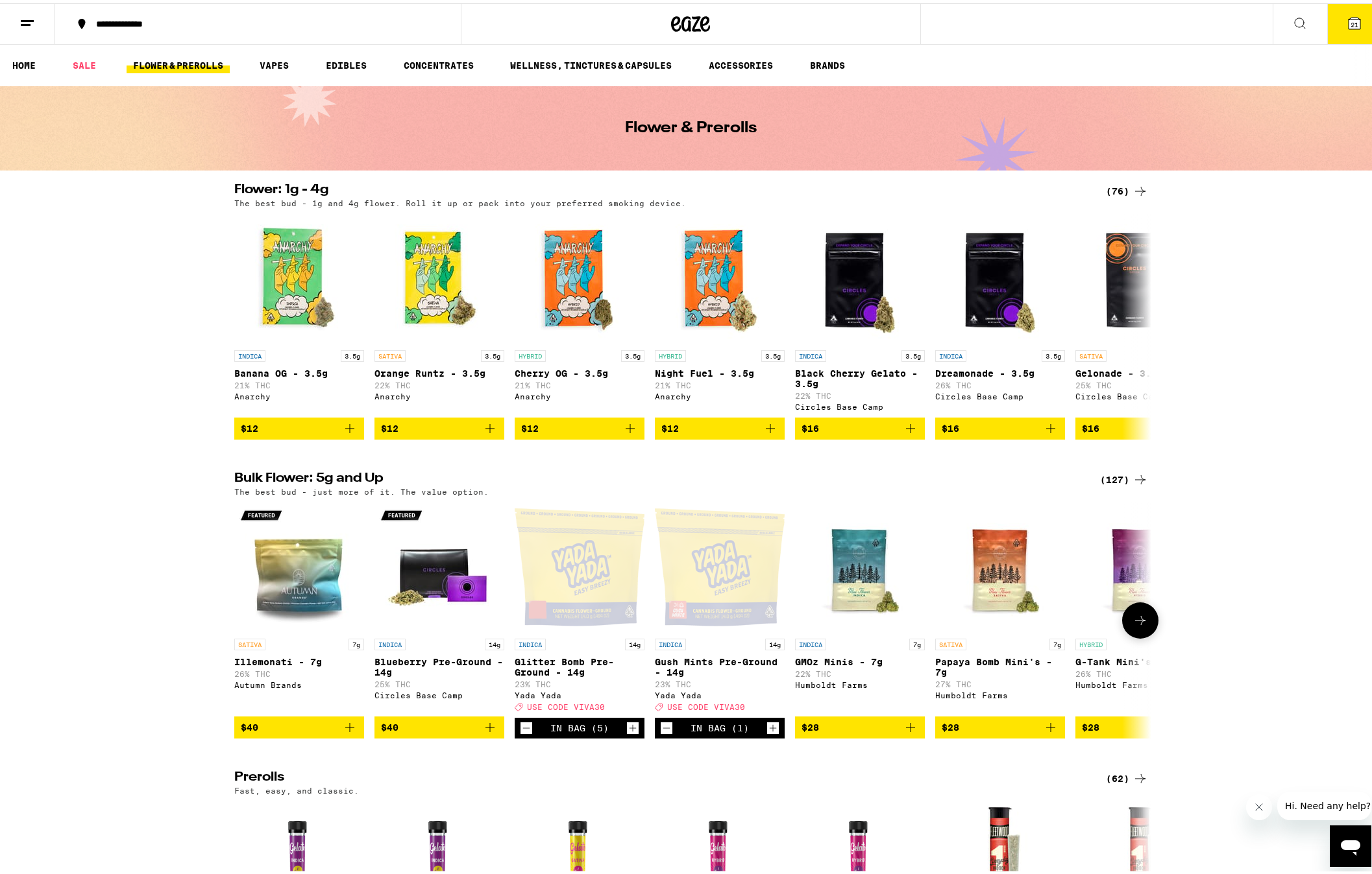
click at [768, 733] on icon "Increment" at bounding box center [773, 725] width 12 height 15
click at [1353, 22] on button "25" at bounding box center [1355, 21] width 54 height 40
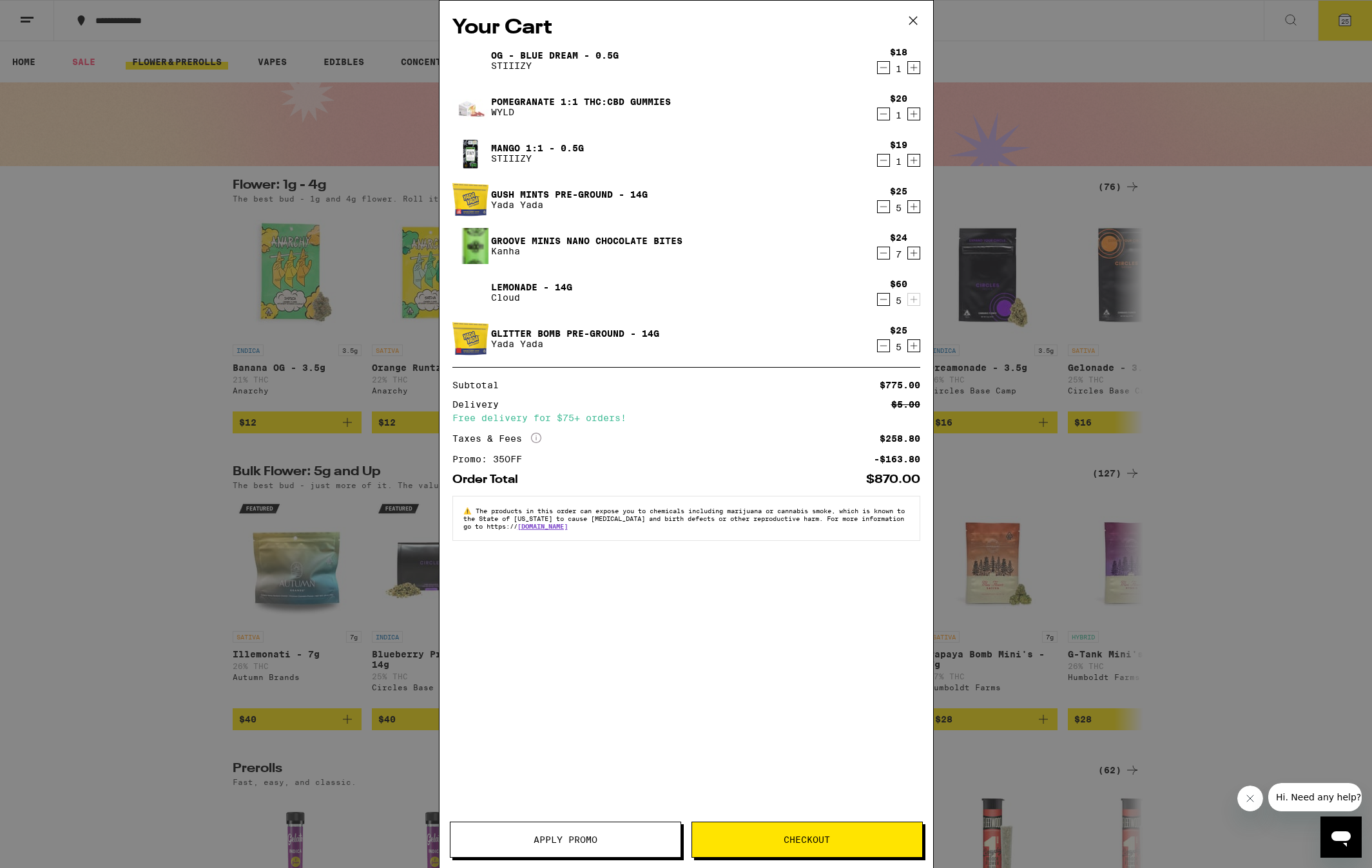
click at [748, 839] on span "Checkout" at bounding box center [807, 840] width 230 height 9
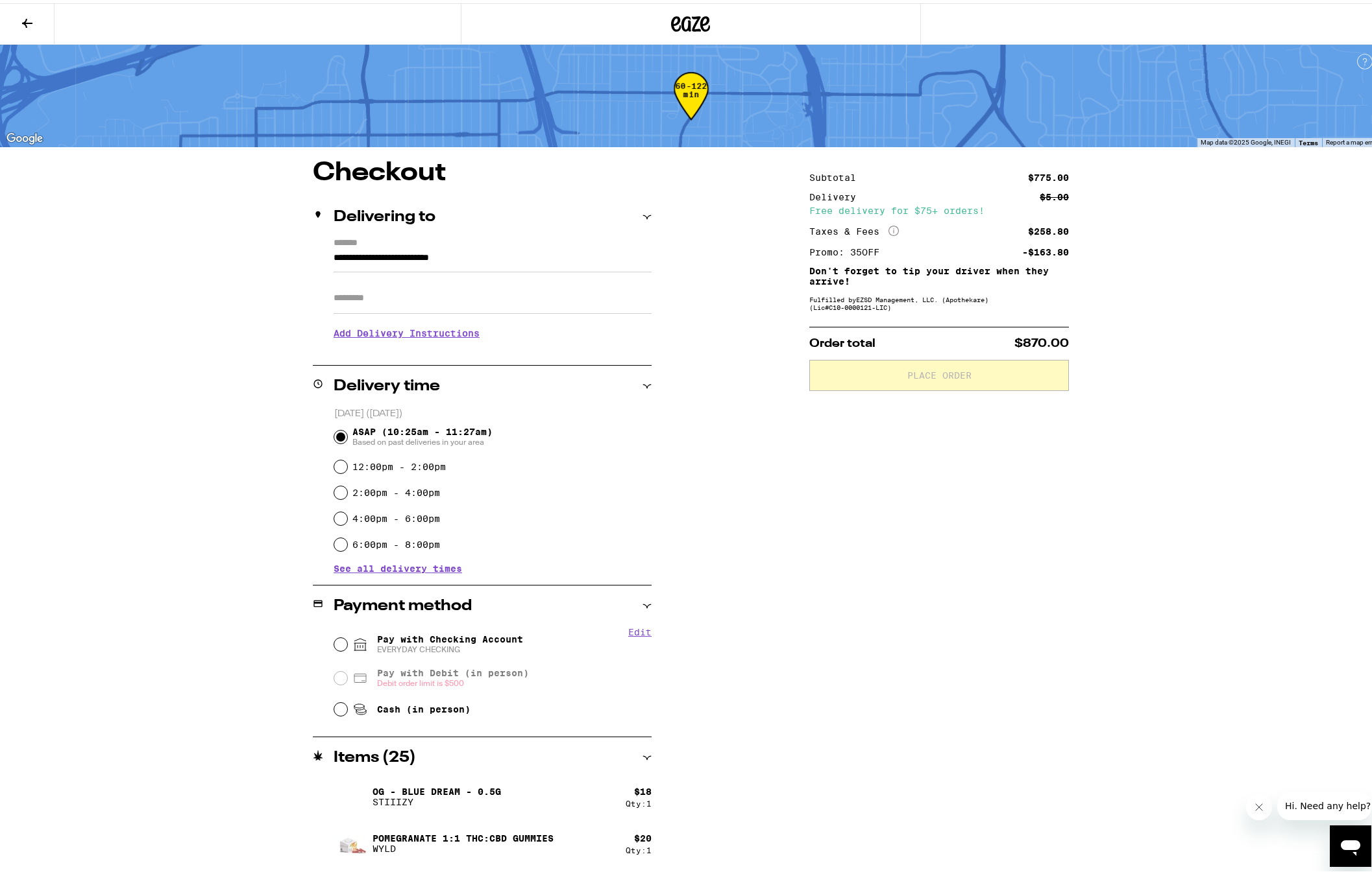
click at [769, 575] on div "**********" at bounding box center [691, 629] width 934 height 946
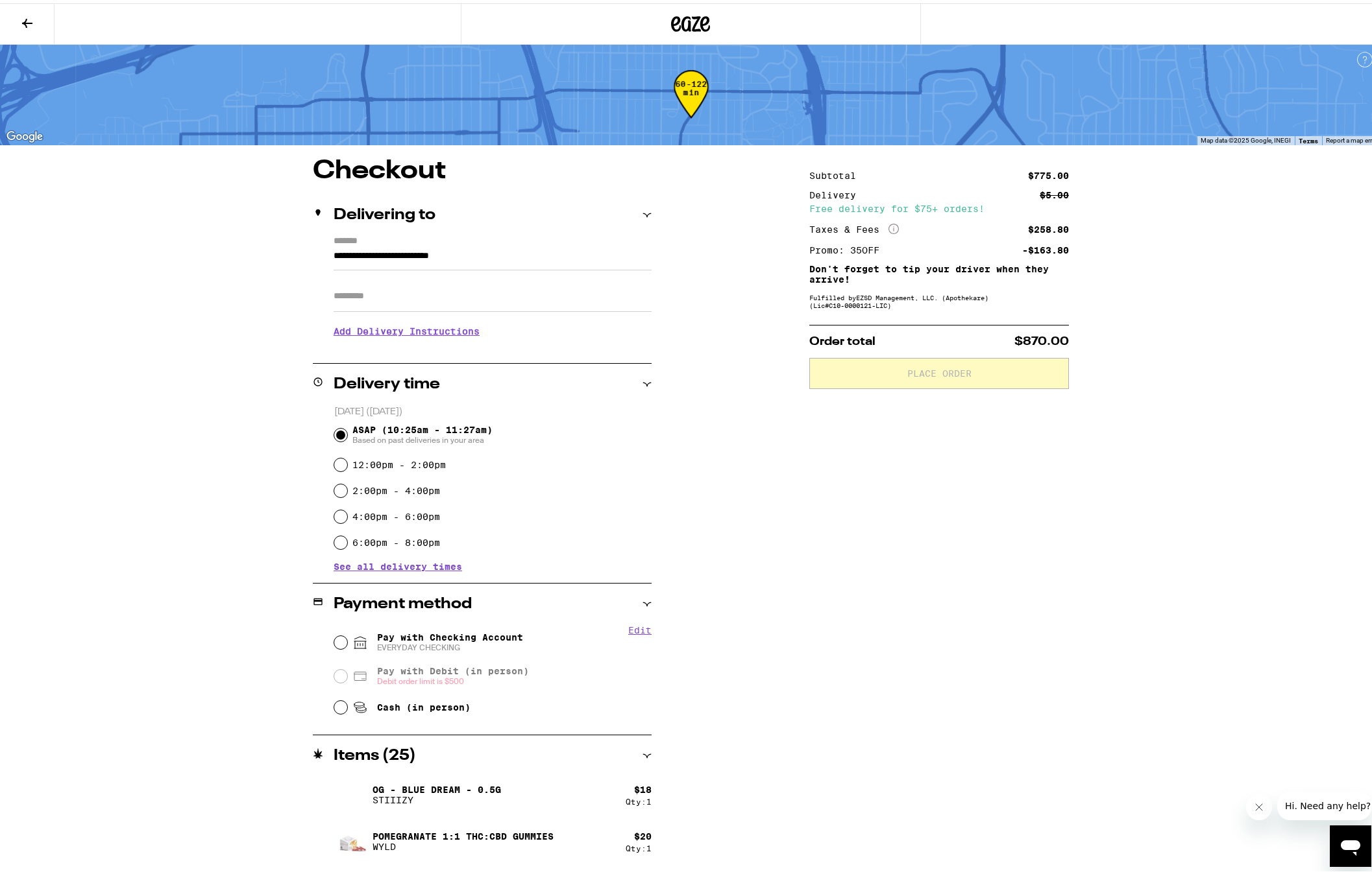
scroll to position [229, 0]
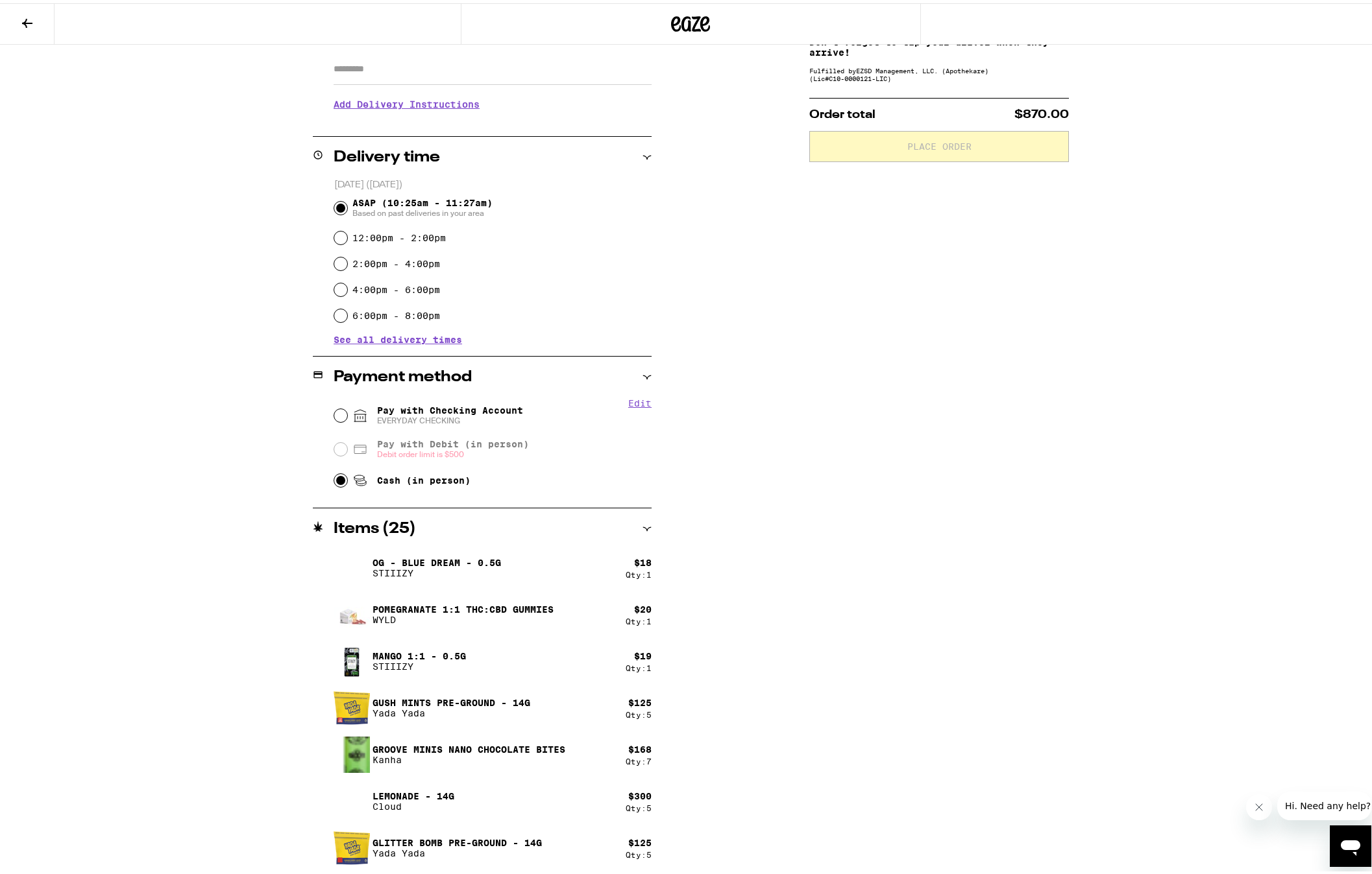
click at [340, 484] on input "Cash (in person)" at bounding box center [341, 477] width 13 height 13
radio input "true"
click at [744, 685] on div "**********" at bounding box center [691, 401] width 934 height 946
click at [643, 522] on icon at bounding box center [647, 526] width 9 height 9
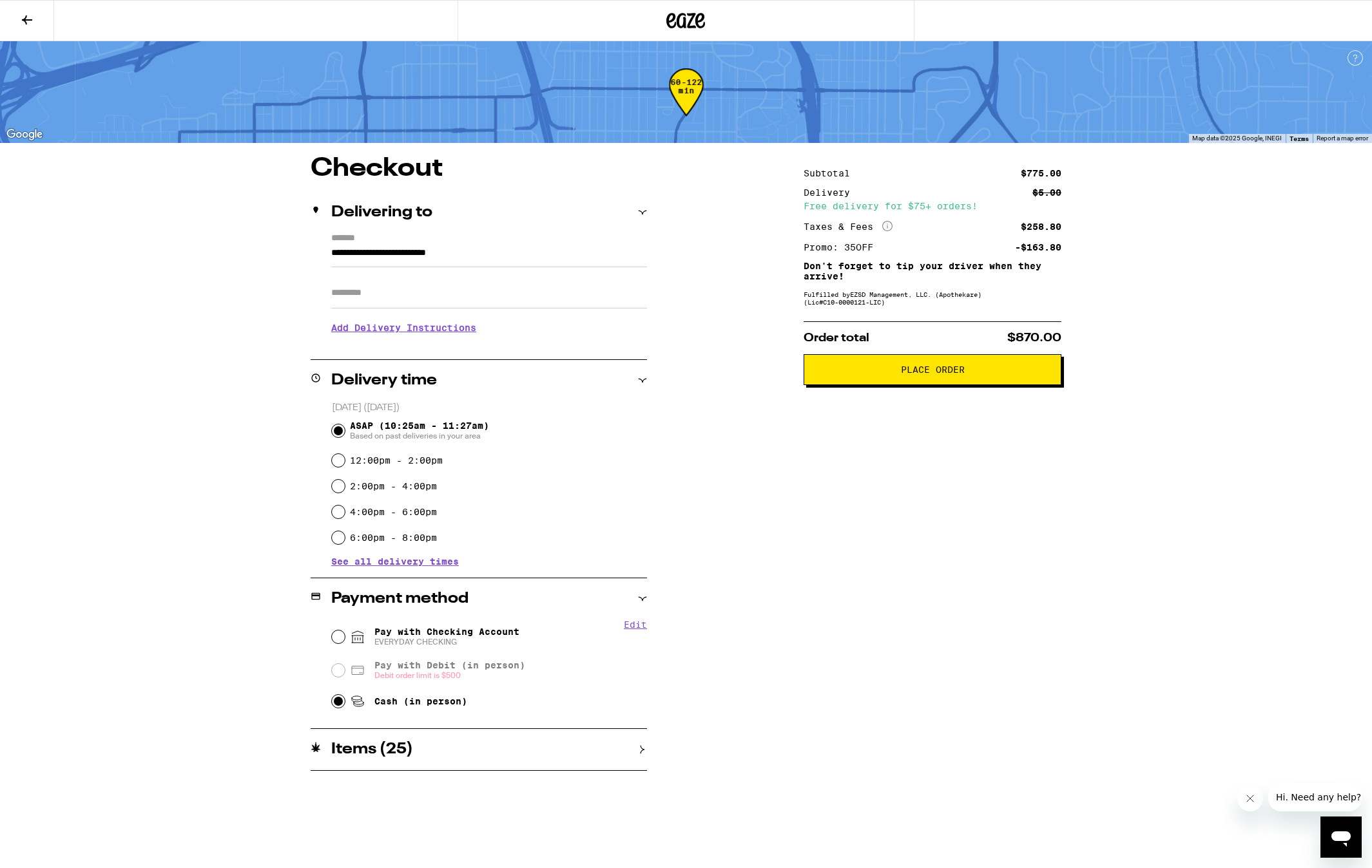
click at [650, 756] on div "**********" at bounding box center [686, 463] width 928 height 615
click at [635, 754] on div "Items ( 25 )" at bounding box center [479, 749] width 336 height 15
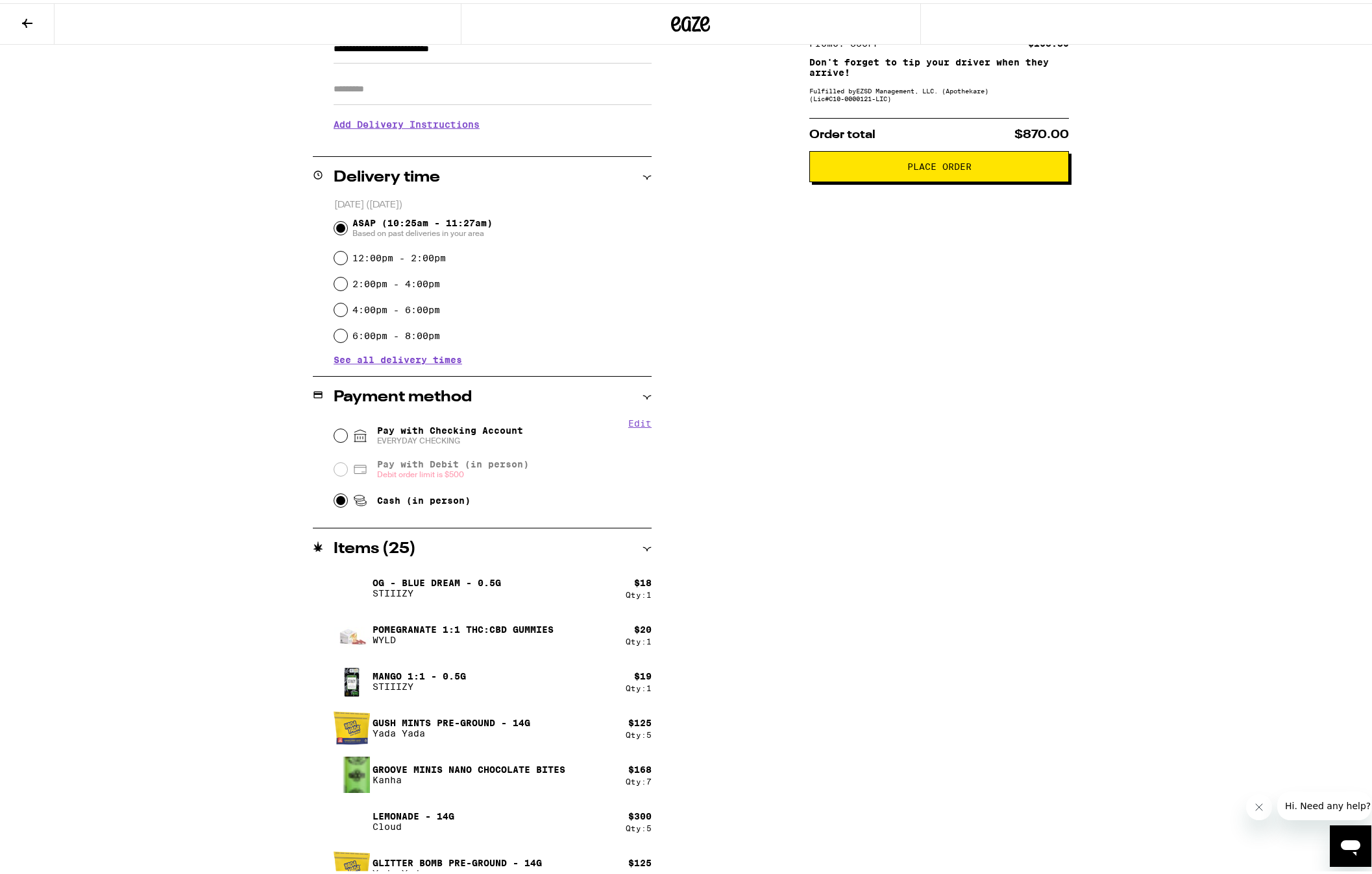
scroll to position [229, 0]
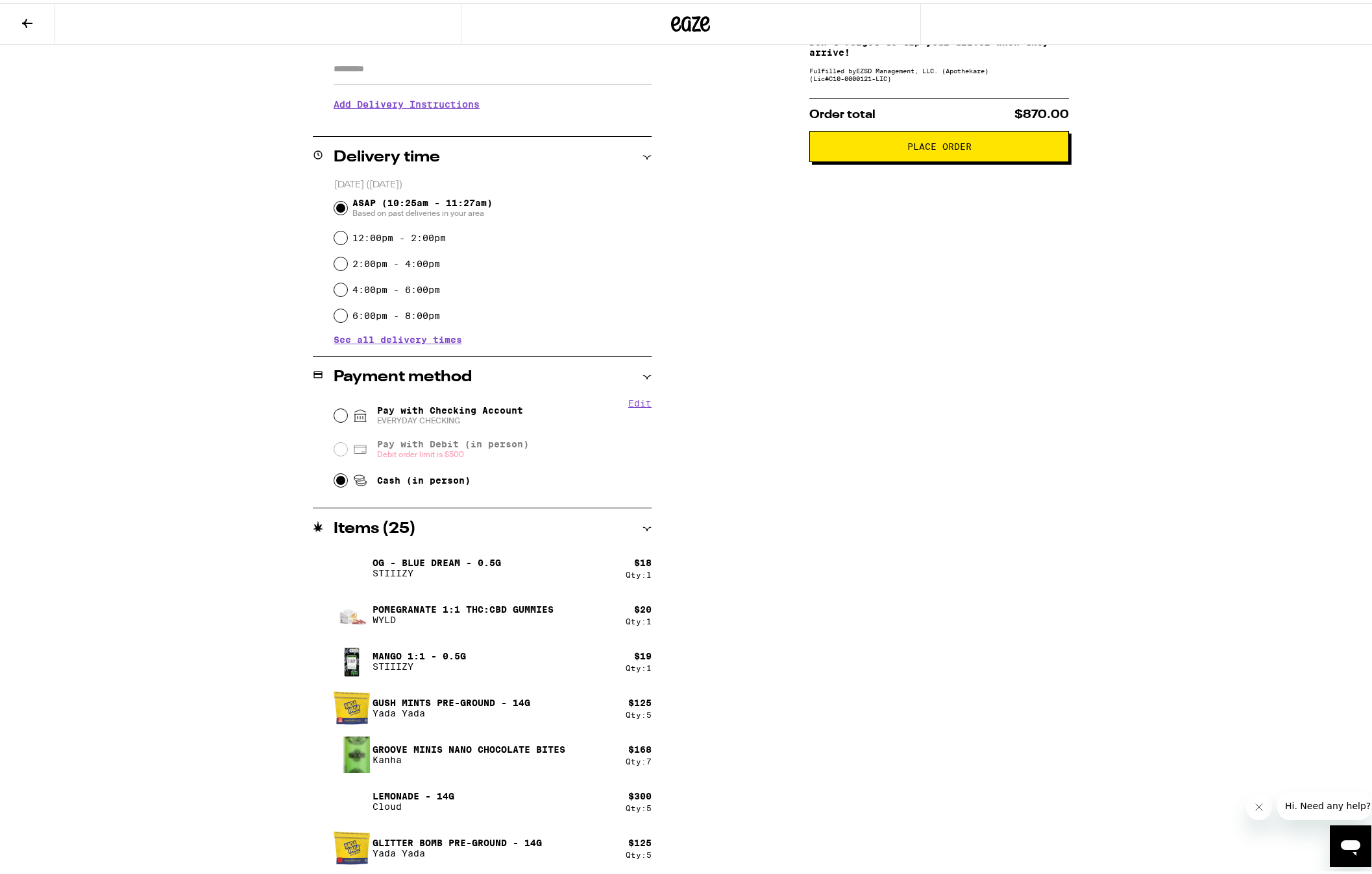
click at [890, 612] on div "Subtotal $775.00 Delivery $5.00 Free delivery for $75+ orders! Taxes & Fees Mor…" at bounding box center [939, 401] width 259 height 946
click at [647, 527] on div "**********" at bounding box center [691, 401] width 934 height 946
click at [644, 527] on icon at bounding box center [647, 526] width 9 height 9
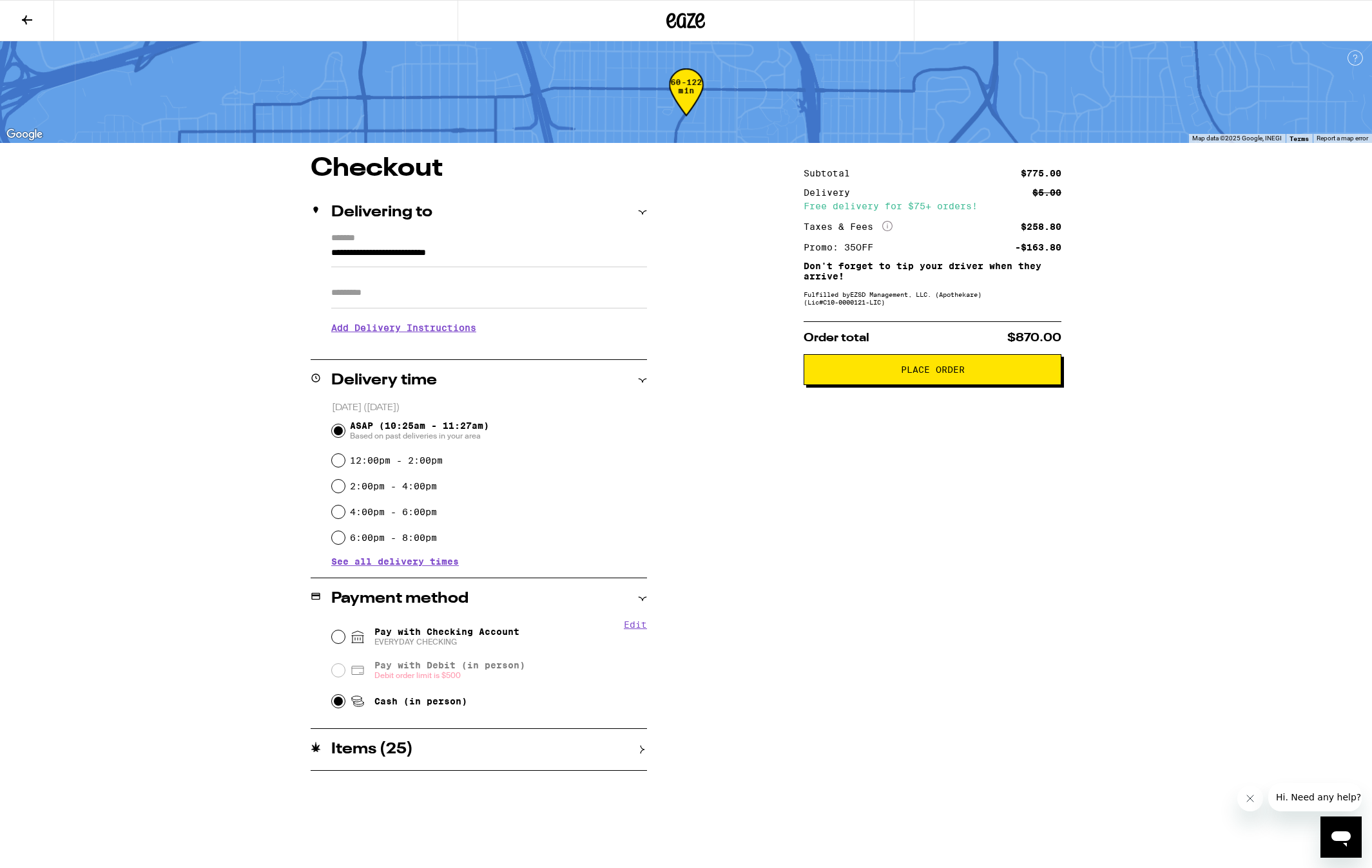
click at [634, 744] on div "Items ( 25 )" at bounding box center [479, 749] width 336 height 15
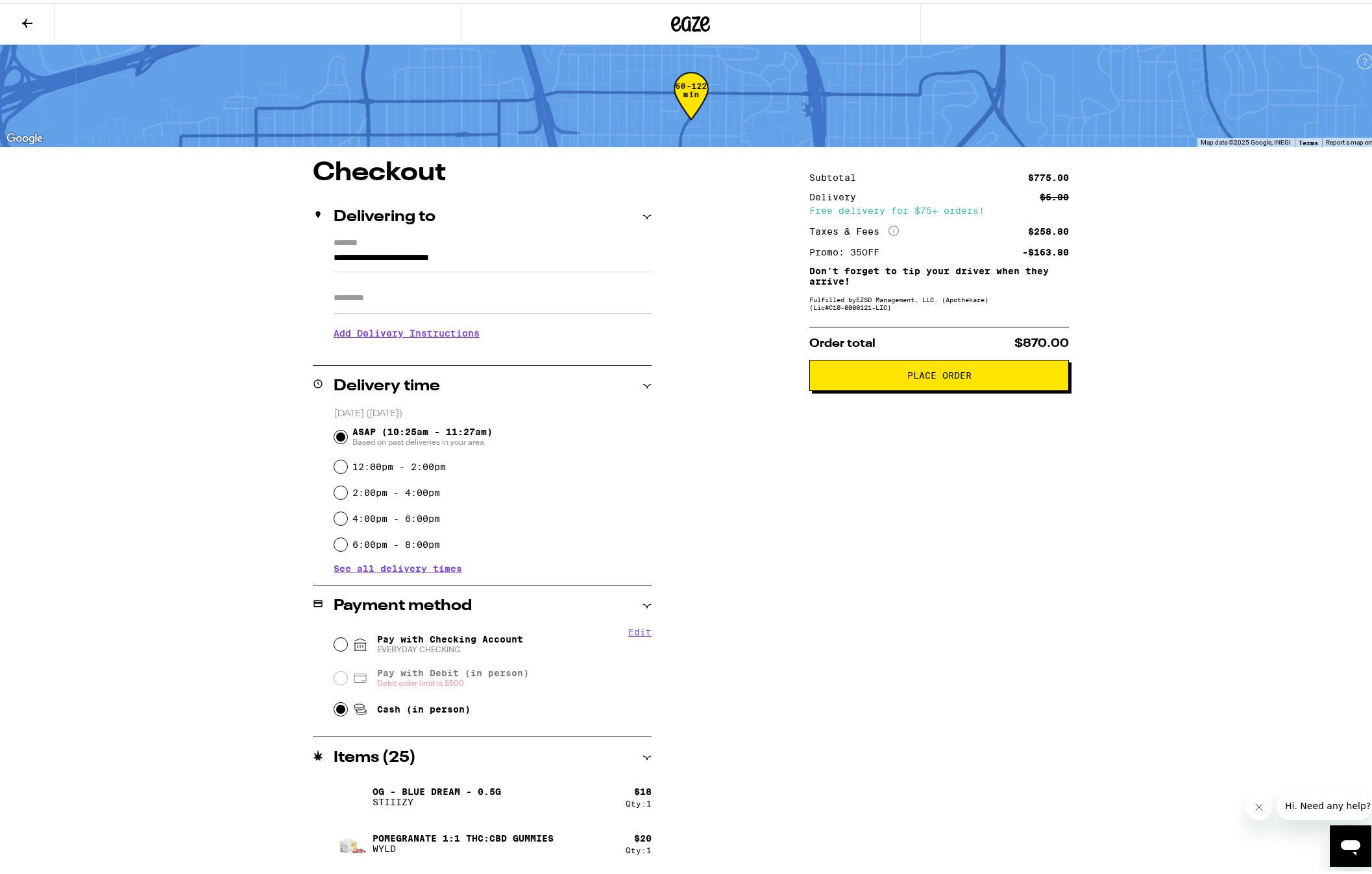
drag, startPoint x: 949, startPoint y: 379, endPoint x: 822, endPoint y: 520, distance: 189.8
click at [907, 502] on div "Subtotal $775.00 Delivery $5.00 Free delivery for $75+ orders! Taxes & Fees Mor…" at bounding box center [939, 629] width 259 height 946
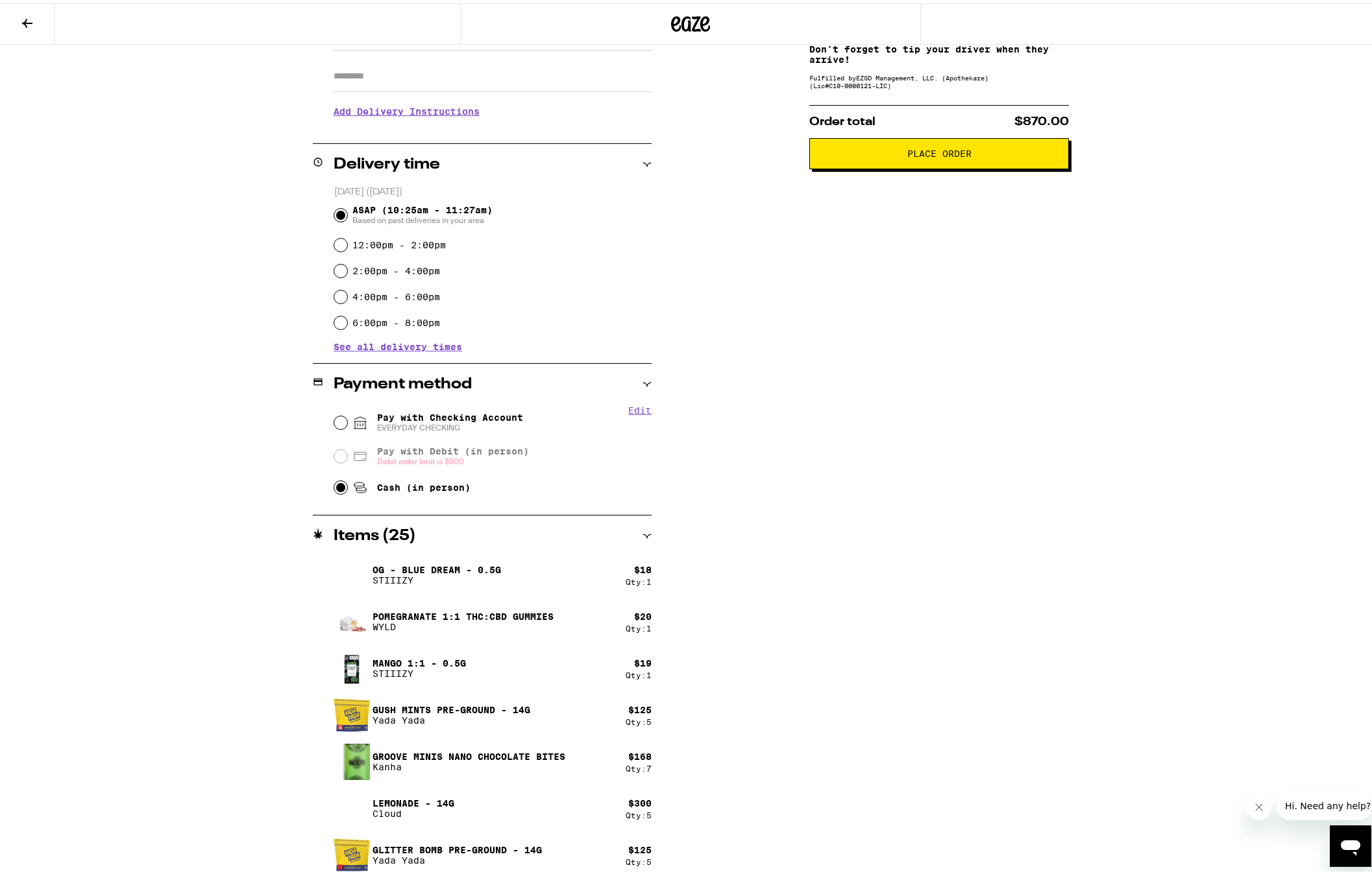
scroll to position [229, 0]
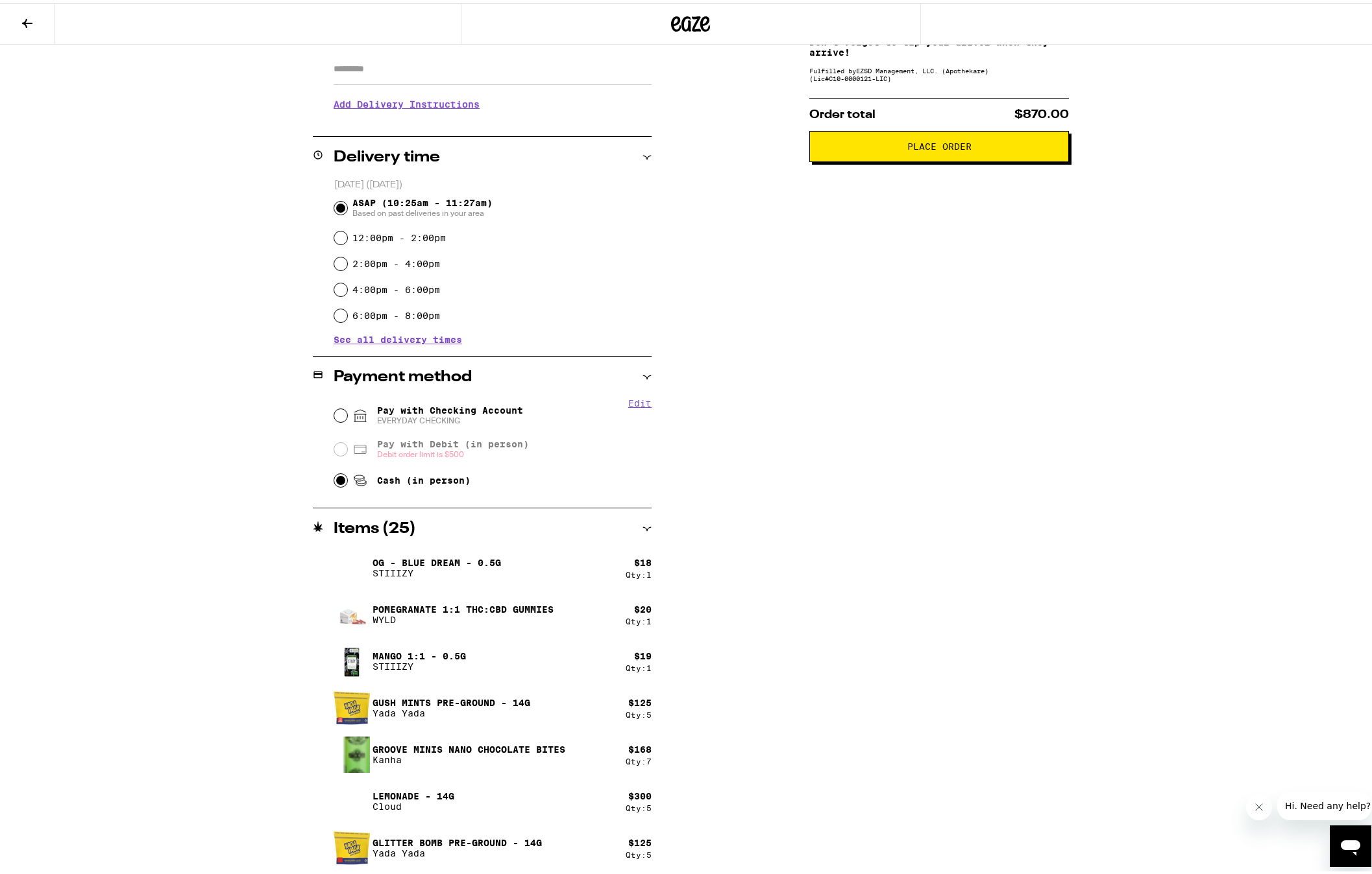
click at [643, 522] on icon at bounding box center [647, 526] width 9 height 9
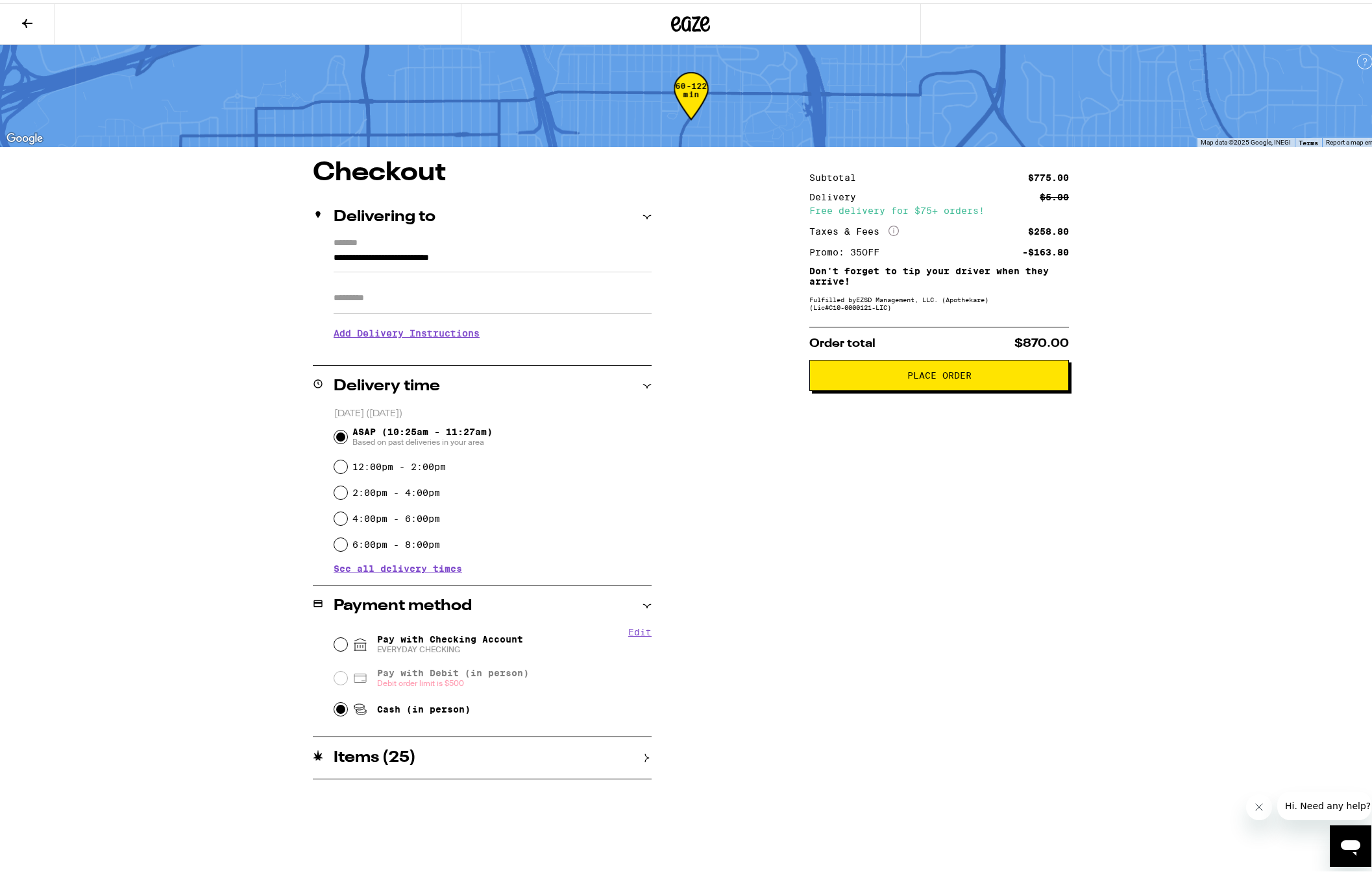
scroll to position [0, 0]
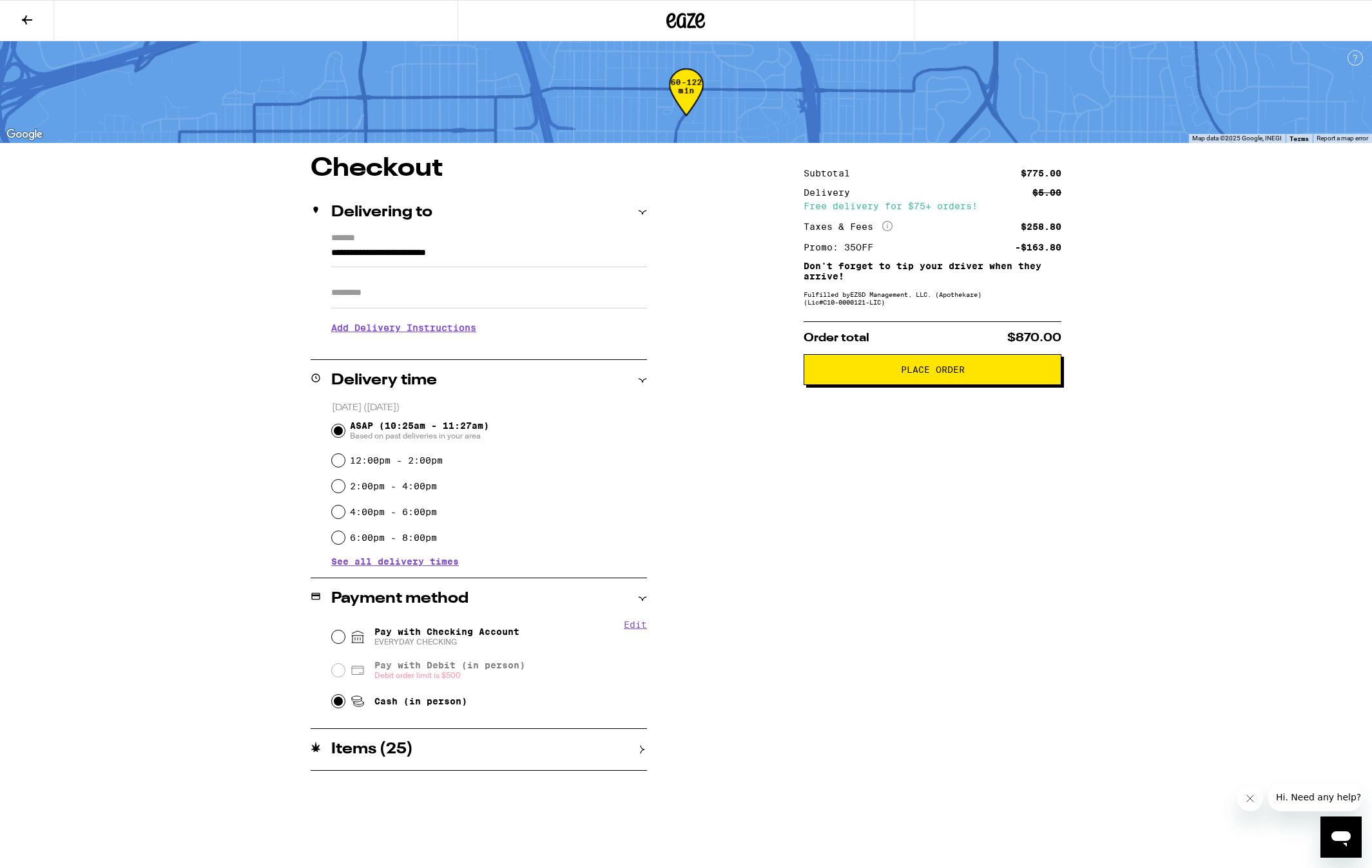
click at [632, 743] on div "Items ( 25 )" at bounding box center [479, 749] width 336 height 15
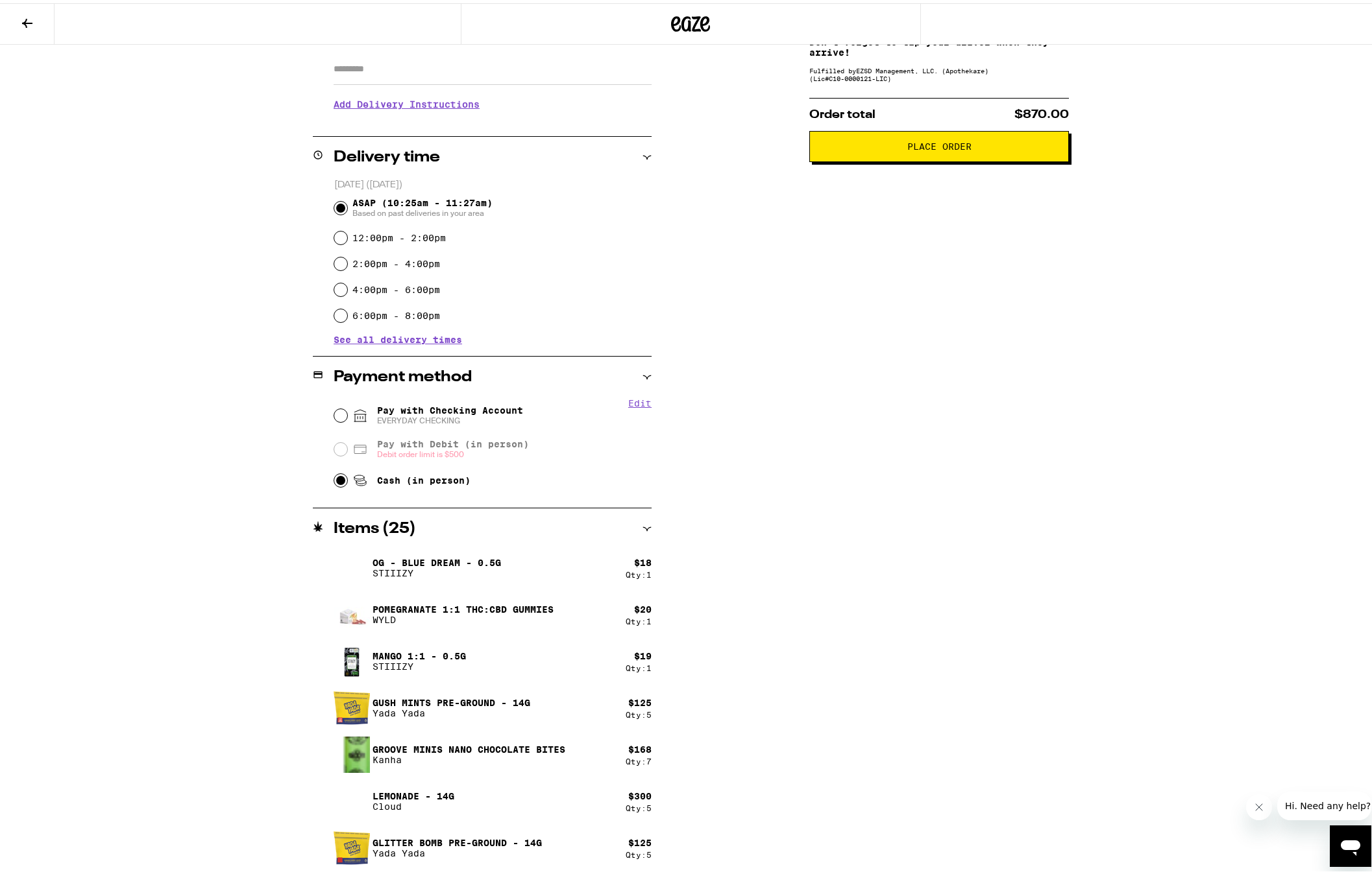
click at [809, 700] on div "Subtotal $775.00 Delivery $5.00 Free delivery for $75+ orders! Taxes & Fees Mor…" at bounding box center [939, 401] width 259 height 946
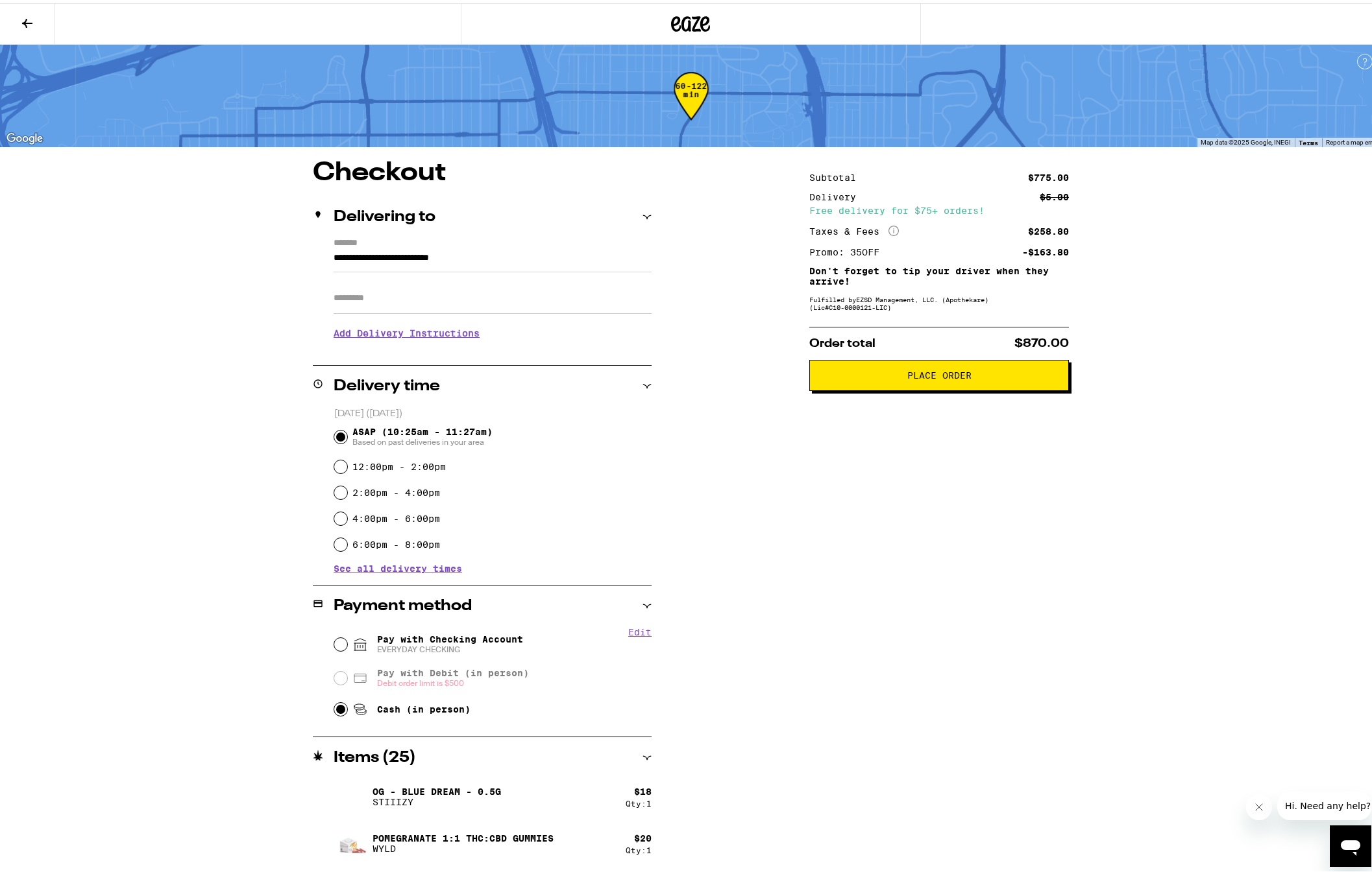
click at [950, 367] on button "Place Order" at bounding box center [939, 372] width 259 height 31
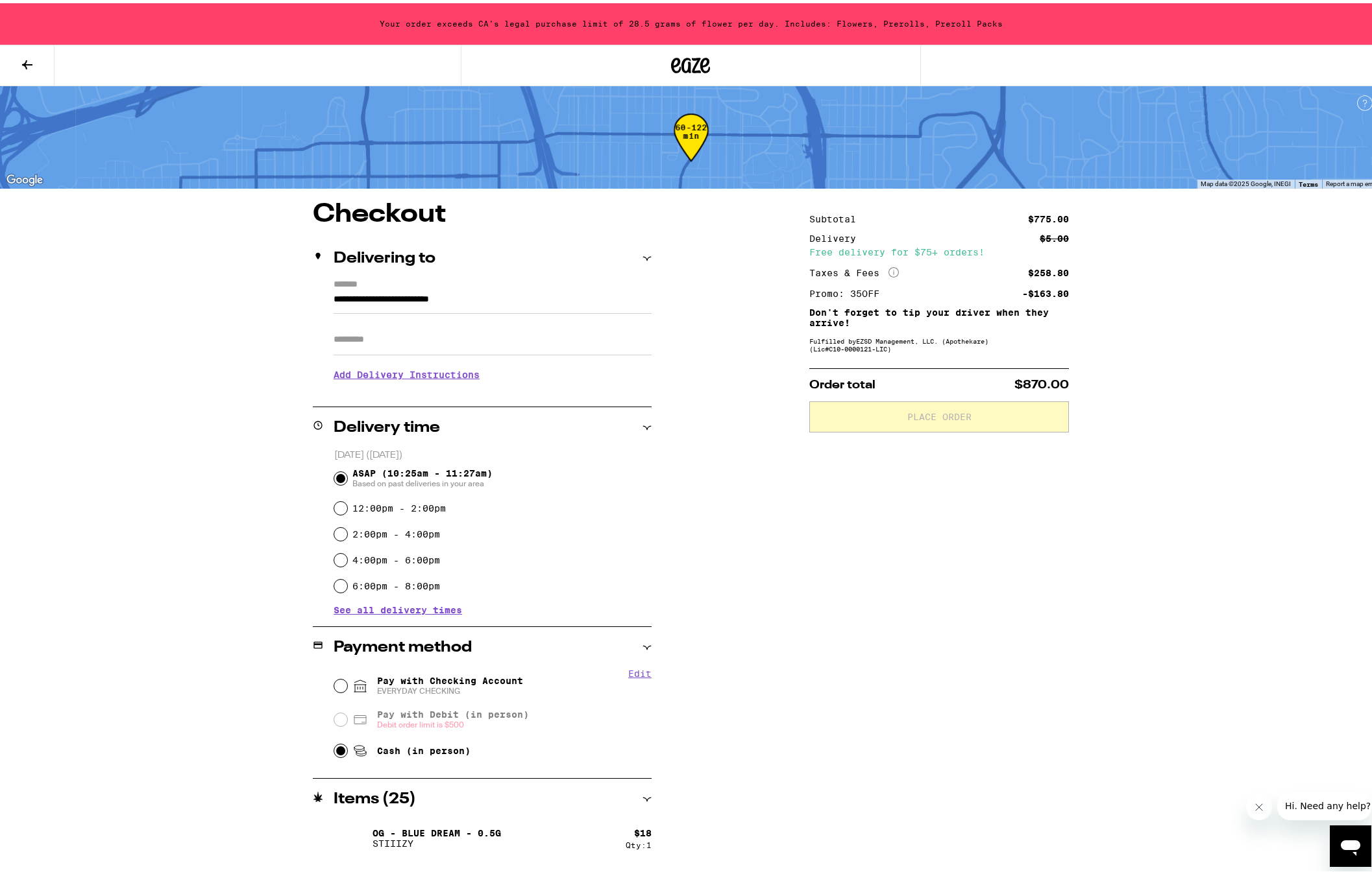
click at [848, 699] on div "Subtotal $775.00 Delivery $5.00 Free delivery for $75+ orders! Taxes & Fees Mor…" at bounding box center [939, 671] width 259 height 946
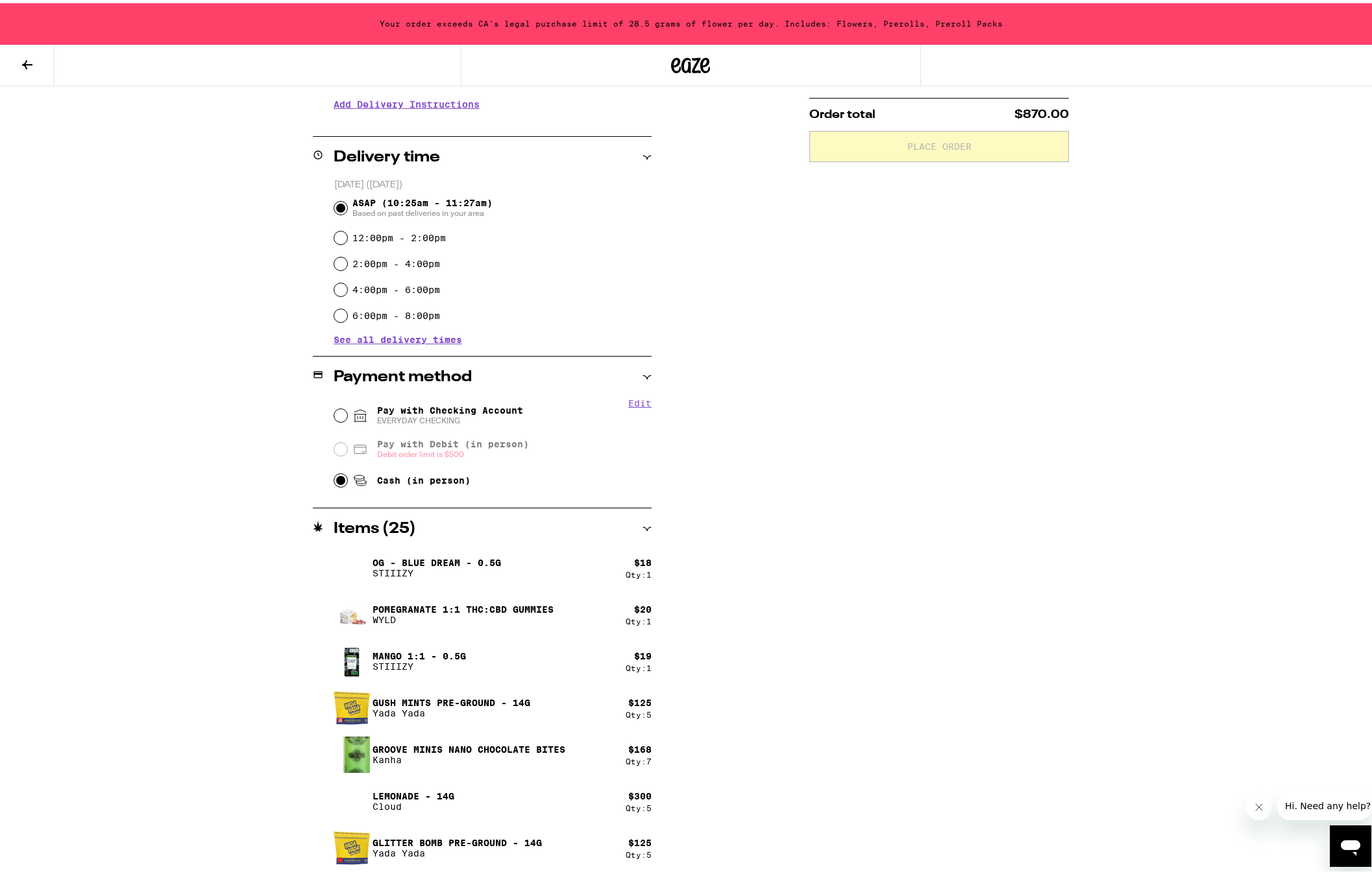
click at [636, 513] on div "Items ( 25 )" at bounding box center [482, 526] width 339 height 42
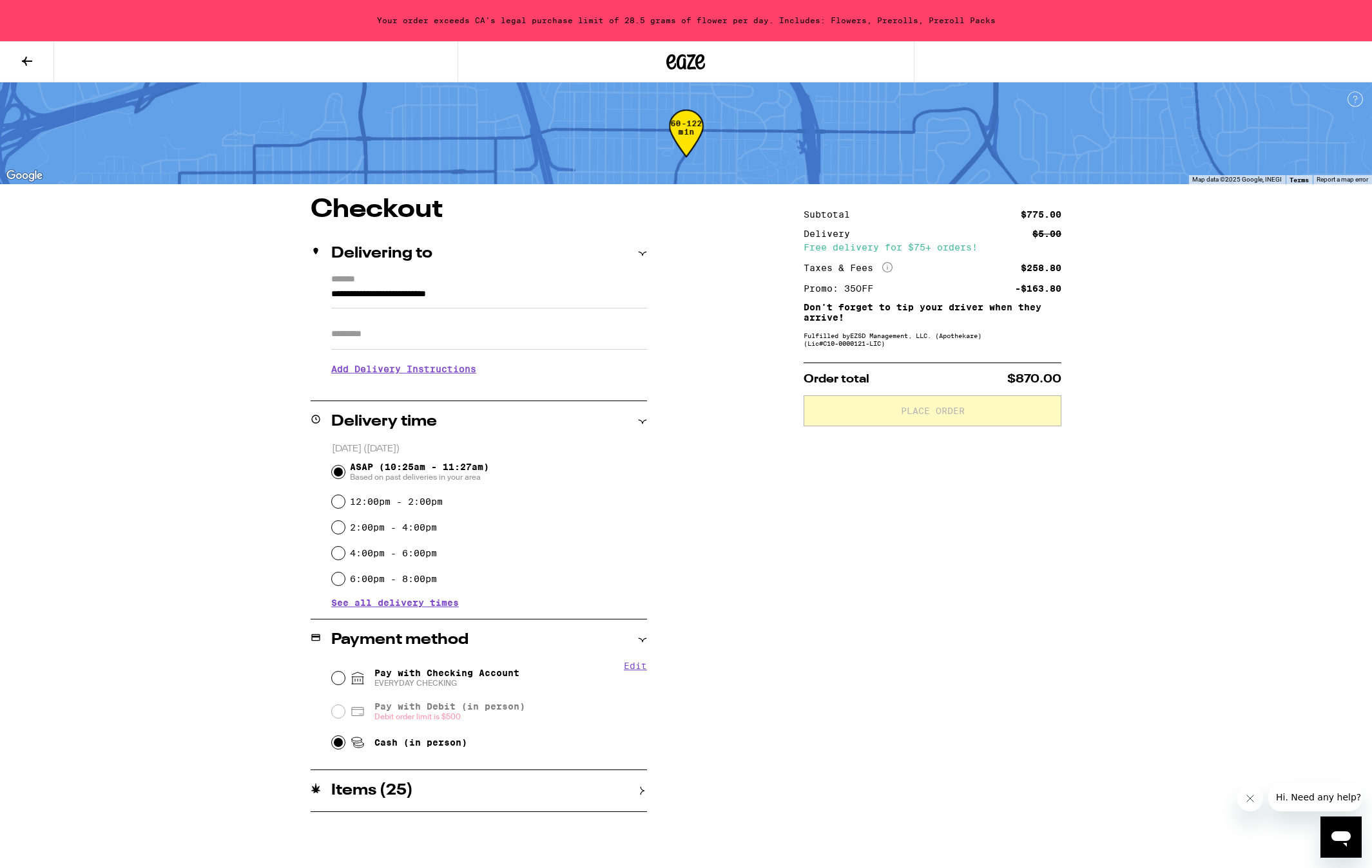
click at [642, 783] on div "Items ( 25 )" at bounding box center [479, 792] width 336 height 41
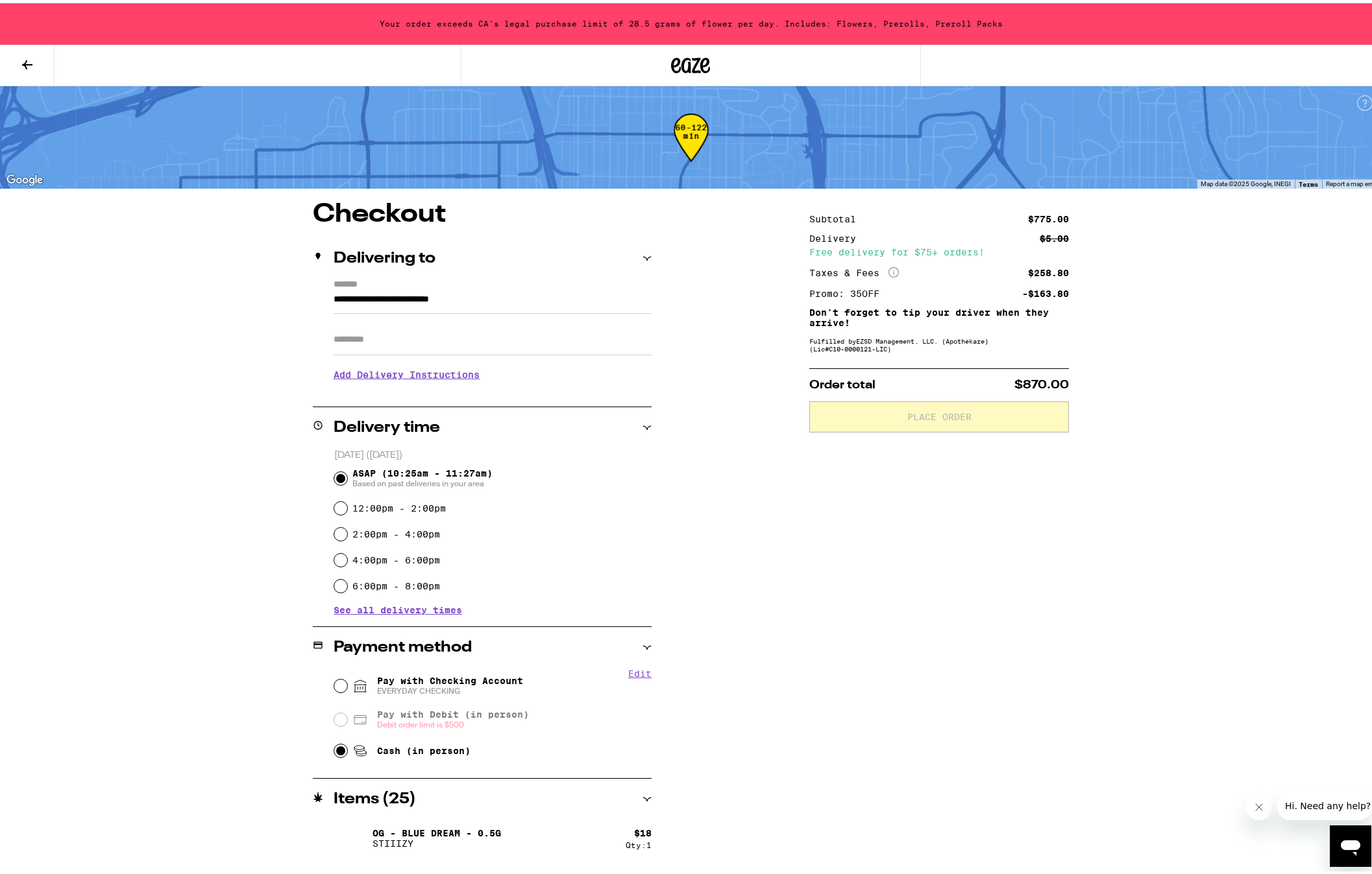
click at [920, 649] on div "Subtotal $775.00 Delivery $5.00 Free delivery for $75+ orders! Taxes & Fees Mor…" at bounding box center [939, 671] width 259 height 946
click at [947, 490] on div "Subtotal $775.00 Delivery $5.00 Free delivery for $75+ orders! Taxes & Fees Mor…" at bounding box center [939, 671] width 259 height 946
click at [962, 593] on div "Subtotal $775.00 Delivery $5.00 Free delivery for $75+ orders! Taxes & Fees Mor…" at bounding box center [939, 671] width 259 height 946
click at [919, 691] on div "Subtotal $775.00 Delivery $5.00 Free delivery for $75+ orders! Taxes & Fees Mor…" at bounding box center [939, 671] width 259 height 946
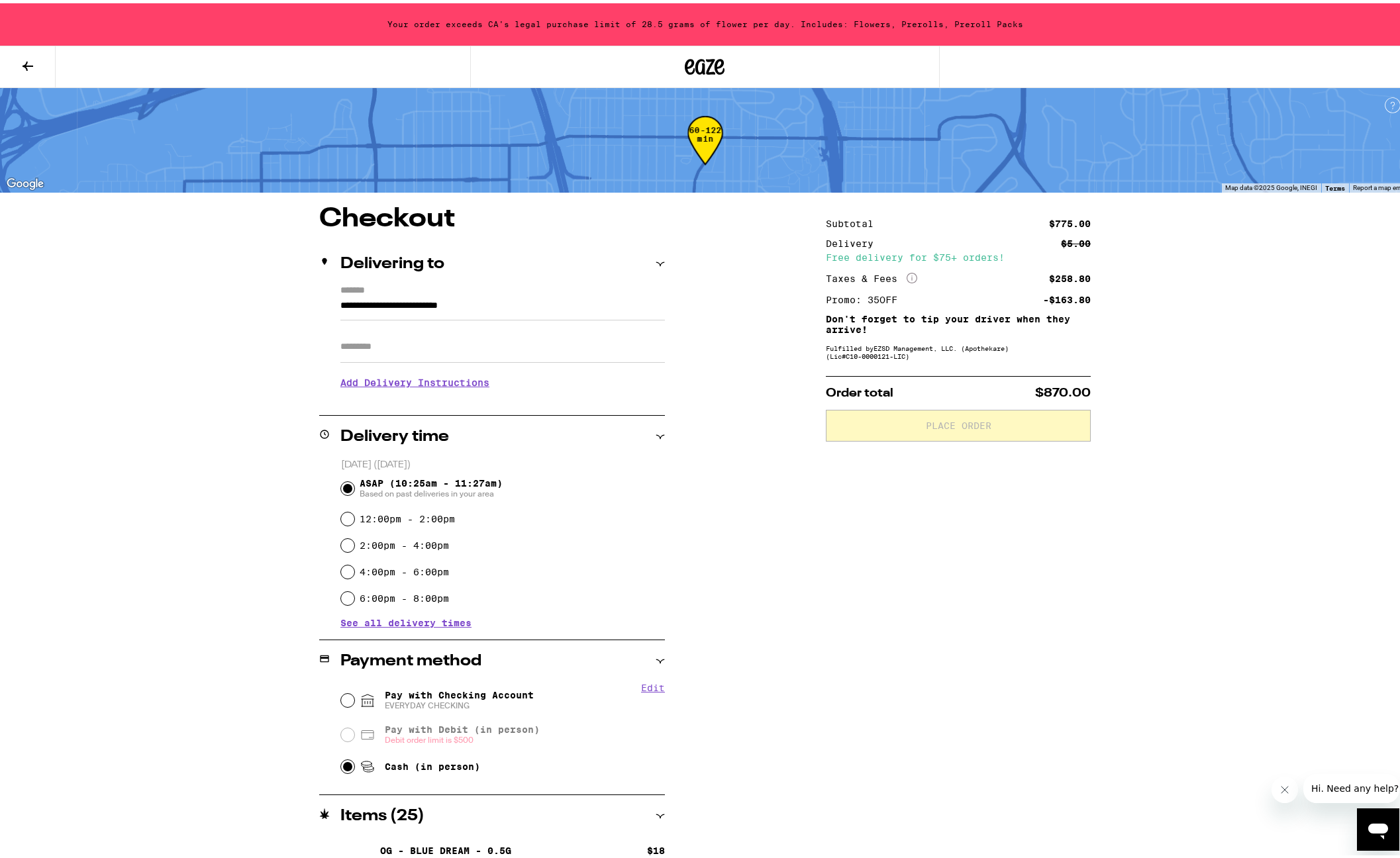
drag, startPoint x: 1257, startPoint y: 575, endPoint x: 1100, endPoint y: 584, distance: 157.3
click at [1257, 575] on div "**********" at bounding box center [705, 584] width 1410 height 1169
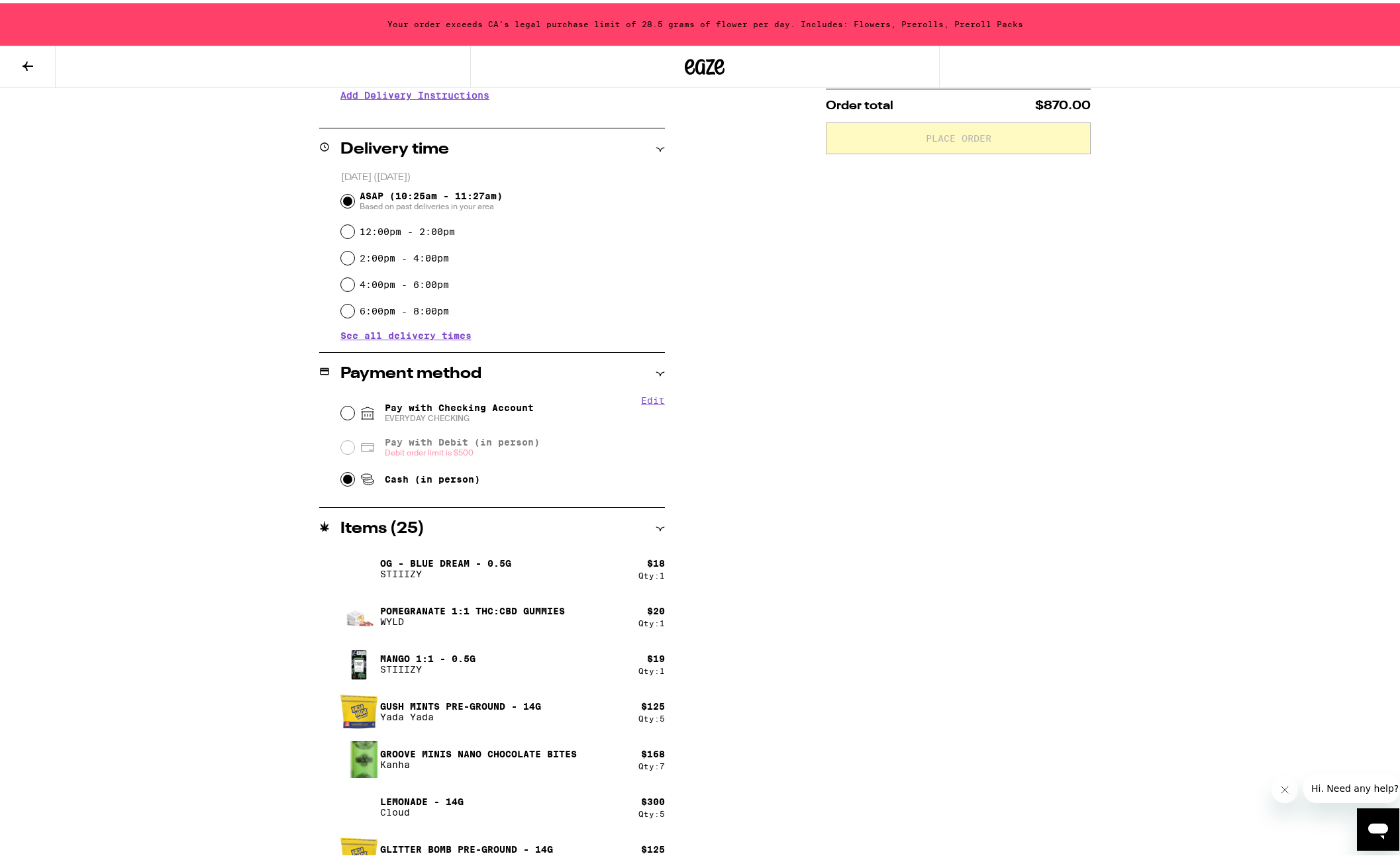
scroll to position [311, 0]
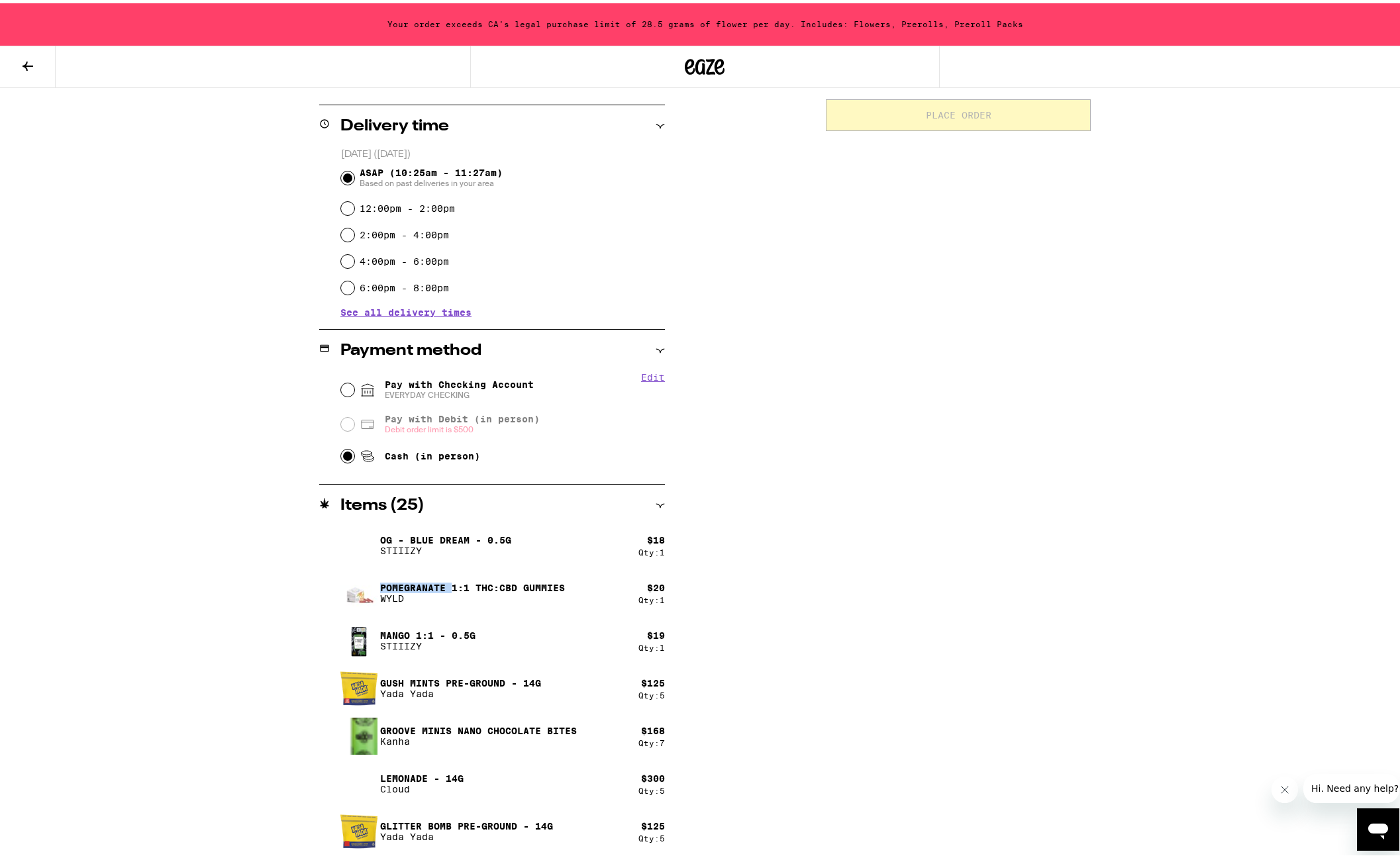
drag, startPoint x: 428, startPoint y: 569, endPoint x: 441, endPoint y: 595, distance: 29.1
click at [448, 580] on p "Pomegranate 1:1 THC:CBD Gummies" at bounding box center [473, 584] width 185 height 10
drag, startPoint x: 385, startPoint y: 629, endPoint x: 412, endPoint y: 642, distance: 30.0
click at [412, 642] on div "Mango 1:1 - 0.5g STIIIZY" at bounding box center [427, 637] width 95 height 21
click at [410, 647] on p "STIIIZY" at bounding box center [427, 643] width 95 height 10
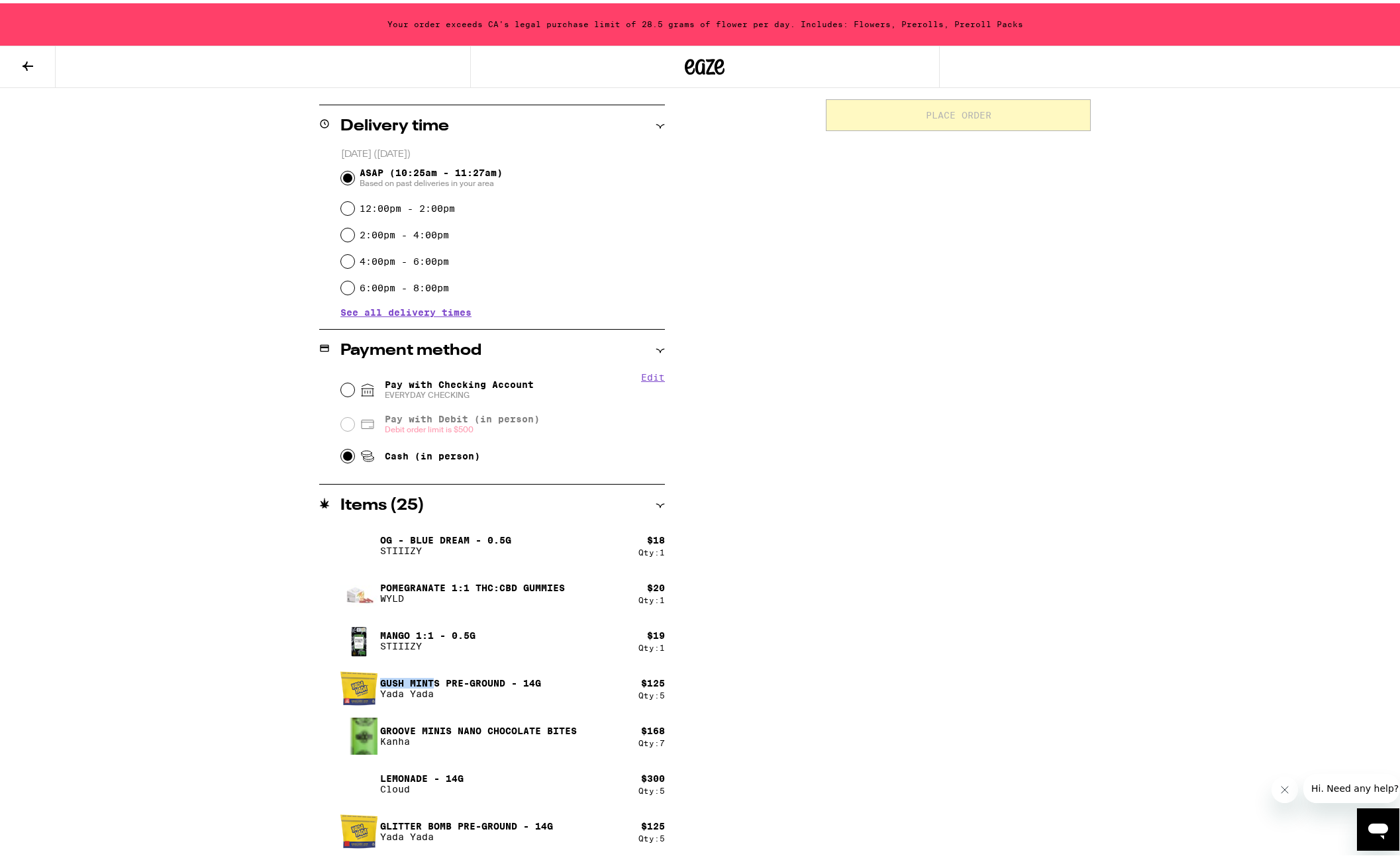
drag, startPoint x: 431, startPoint y: 675, endPoint x: 652, endPoint y: 685, distance: 221.2
click at [597, 670] on div "Gush Mints Pre-Ground - 14g [PERSON_NAME]" at bounding box center [489, 685] width 298 height 37
drag, startPoint x: 650, startPoint y: 689, endPoint x: 618, endPoint y: 699, distance: 33.5
click at [620, 699] on div "**********" at bounding box center [705, 374] width 953 height 966
drag, startPoint x: 460, startPoint y: 680, endPoint x: 598, endPoint y: 731, distance: 147.1
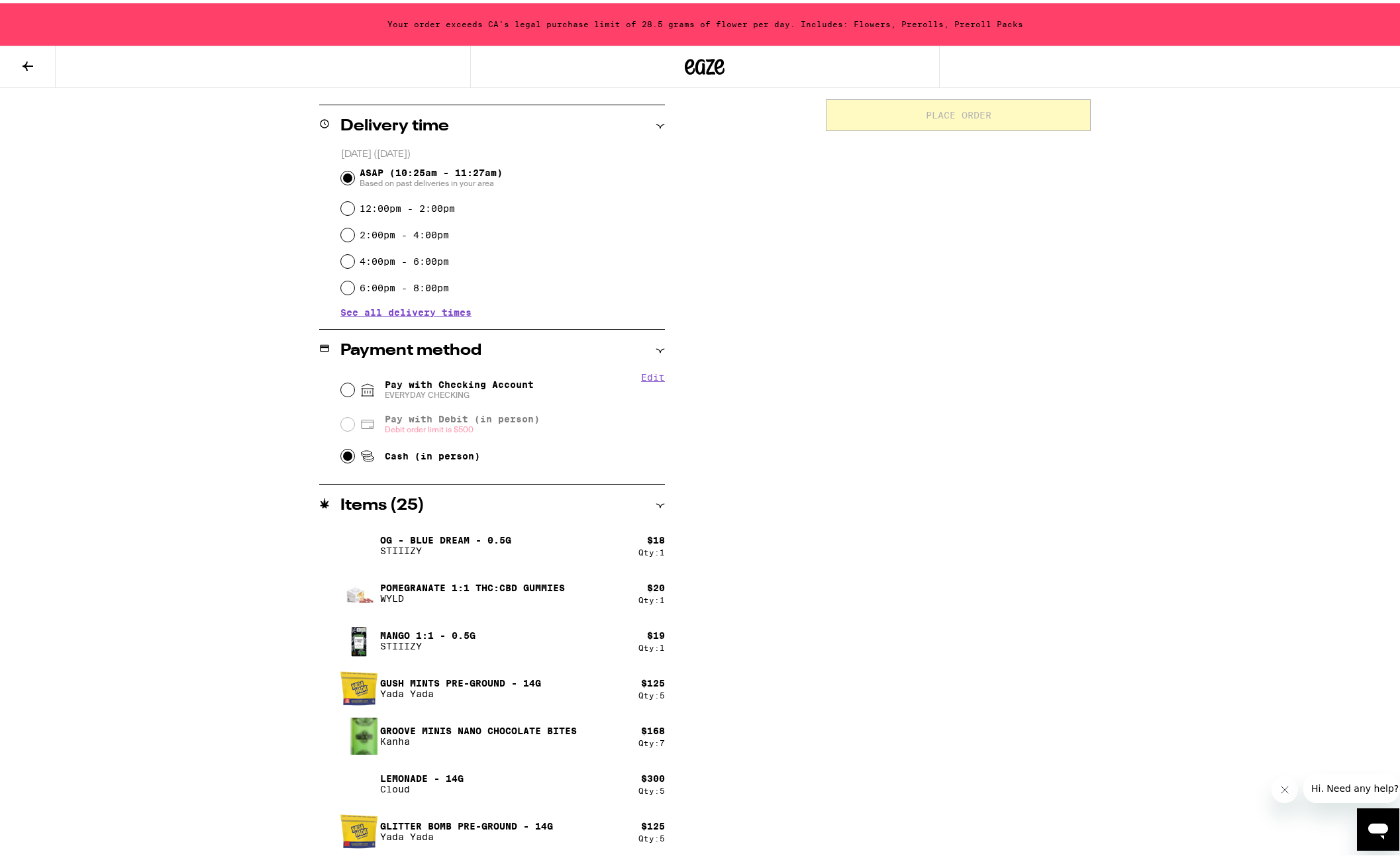
click at [519, 680] on p "Gush Mints Pre-Ground - 14g" at bounding box center [461, 680] width 161 height 10
drag, startPoint x: 641, startPoint y: 786, endPoint x: 650, endPoint y: 785, distance: 9.1
click at [663, 788] on div "**********" at bounding box center [705, 374] width 953 height 966
drag, startPoint x: 447, startPoint y: 766, endPoint x: 475, endPoint y: 776, distance: 29.7
click at [467, 772] on div "Lemonade - 14g Cloud" at bounding box center [489, 780] width 298 height 37
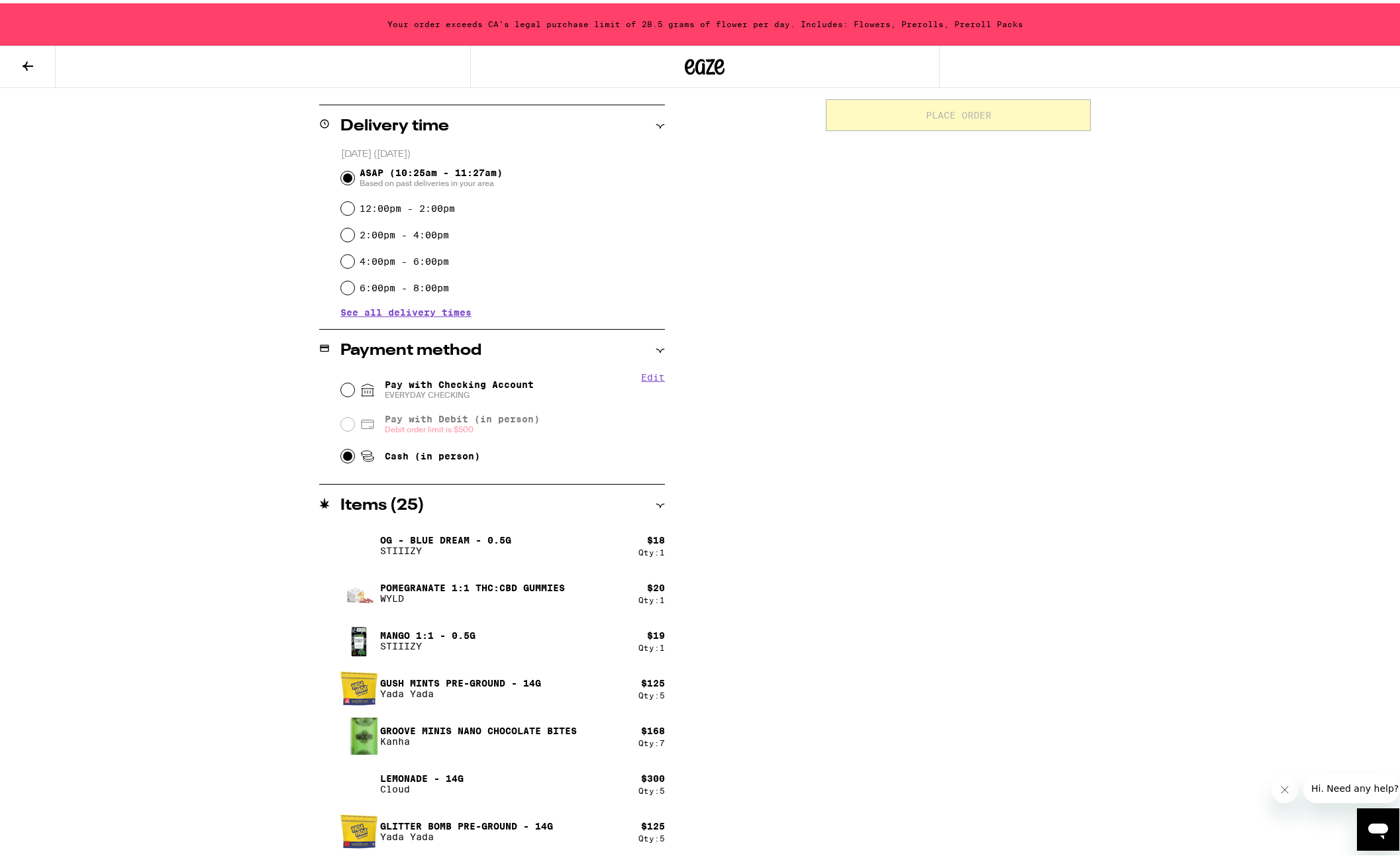
click at [641, 829] on div "$ 125 Qty: 5" at bounding box center [651, 828] width 27 height 22
drag, startPoint x: 499, startPoint y: 808, endPoint x: 551, endPoint y: 820, distance: 53.4
click at [543, 817] on div "OG - Blue Dream - 0.5g STIIIZY $ 18 Qty: 1 Pomegranate 1:1 THC:CBD Gummies WYLD…" at bounding box center [502, 684] width 325 height 323
drag, startPoint x: 755, startPoint y: 778, endPoint x: 800, endPoint y: 768, distance: 46.1
click at [755, 778] on div "**********" at bounding box center [705, 374] width 953 height 966
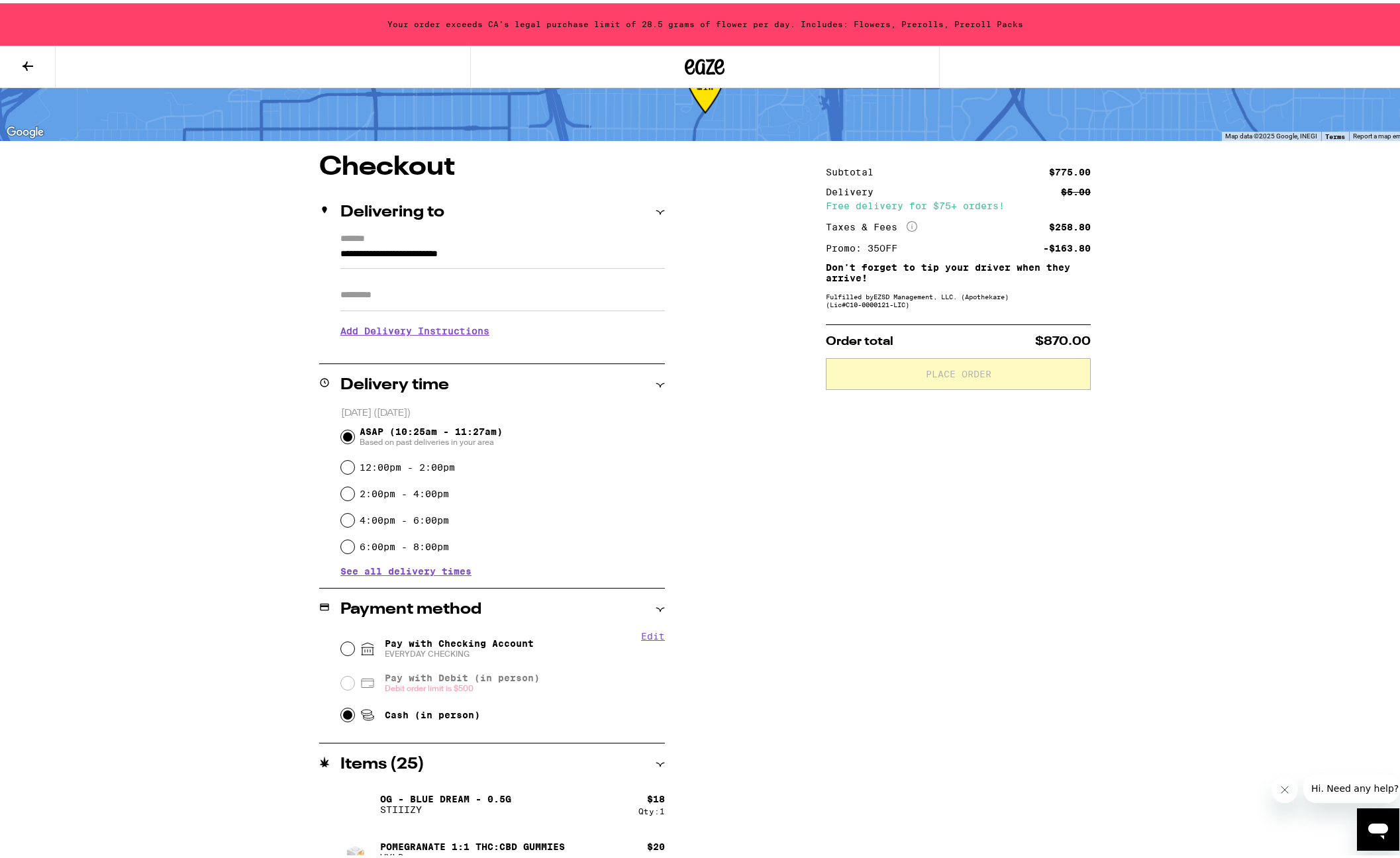
scroll to position [0, 0]
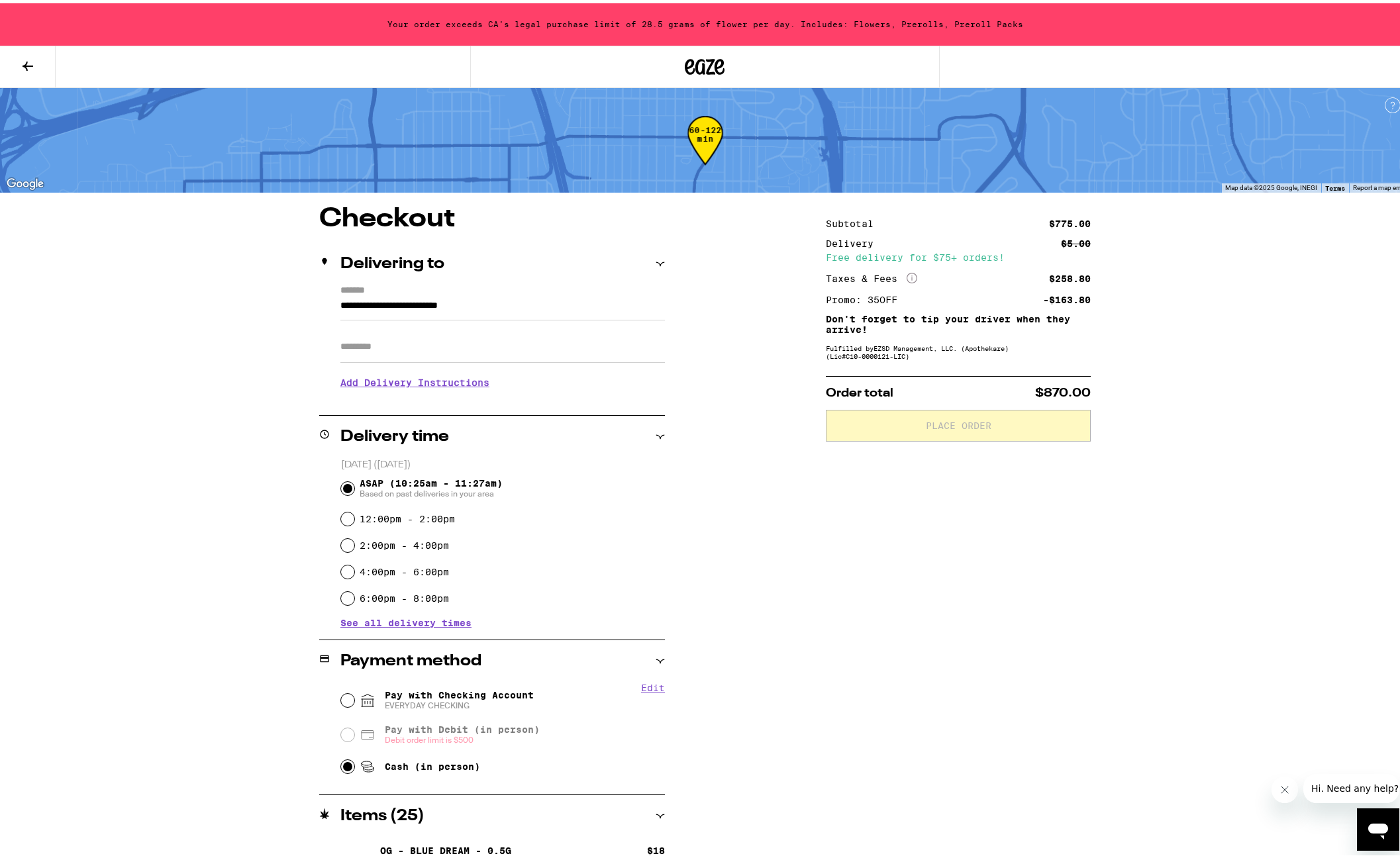
click at [796, 534] on div "**********" at bounding box center [705, 685] width 953 height 966
drag, startPoint x: 484, startPoint y: 24, endPoint x: 733, endPoint y: 18, distance: 249.1
click at [733, 18] on div "Your order exceeds CA's legal purchase limit of 28.5 grams of flower per day. I…" at bounding box center [705, 21] width 1410 height 43
drag, startPoint x: 644, startPoint y: 19, endPoint x: 681, endPoint y: 25, distance: 37.5
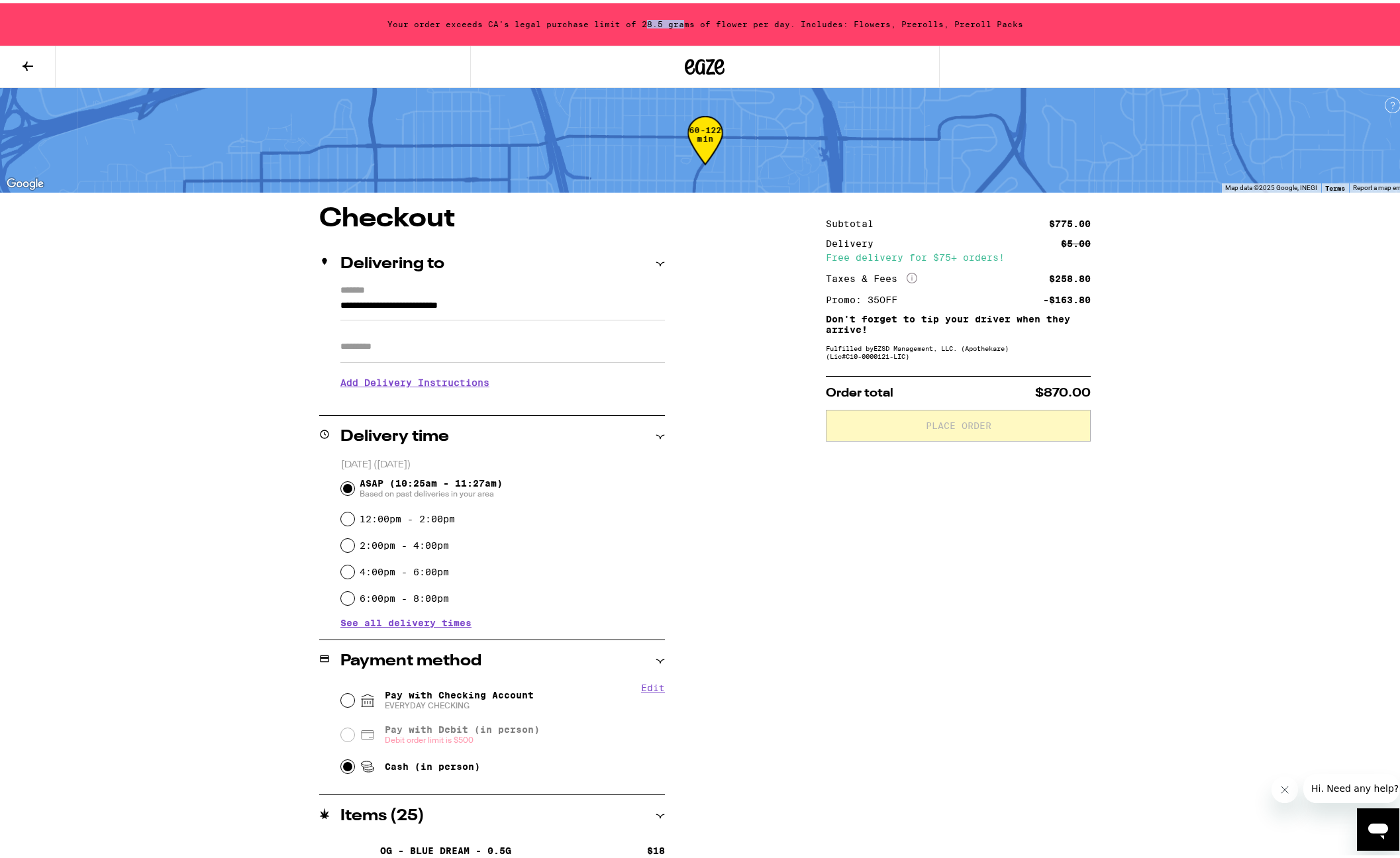
click at [681, 25] on div "Your order exceeds CA's legal purchase limit of 28.5 grams of flower per day. I…" at bounding box center [705, 21] width 1410 height 43
click at [687, 24] on div "Your order exceeds CA's legal purchase limit of 28.5 grams of flower per day. I…" at bounding box center [705, 21] width 1410 height 43
drag, startPoint x: 881, startPoint y: 645, endPoint x: 538, endPoint y: 379, distance: 434.1
click at [881, 644] on div "Subtotal $775.00 Delivery $5.00 Free delivery for $75+ orders! Taxes & Fees Mor…" at bounding box center [958, 685] width 264 height 966
click at [33, 62] on icon at bounding box center [27, 62] width 16 height 16
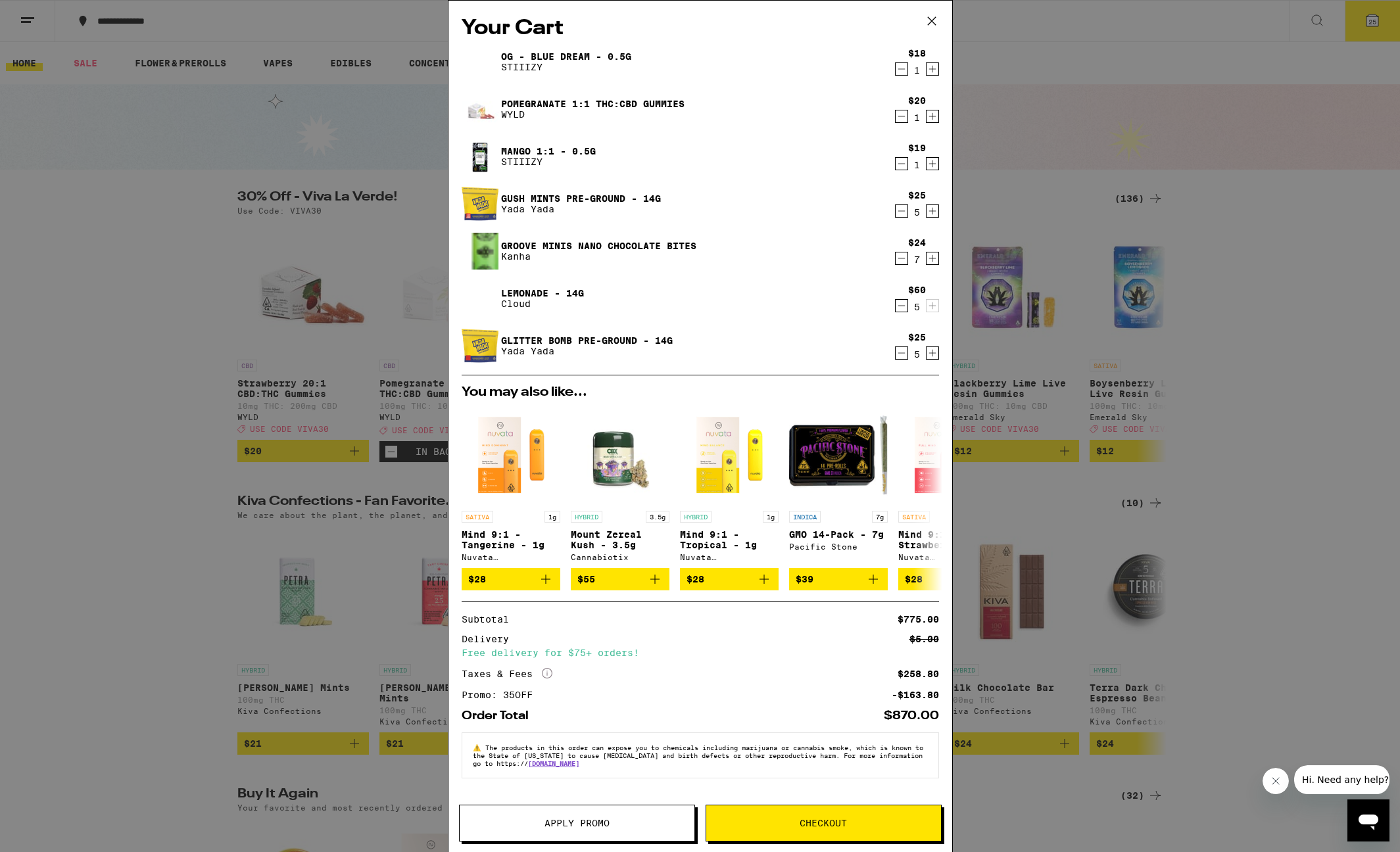
click at [905, 358] on icon "Decrement" at bounding box center [901, 353] width 12 height 16
click at [861, 824] on span "Checkout" at bounding box center [823, 824] width 235 height 9
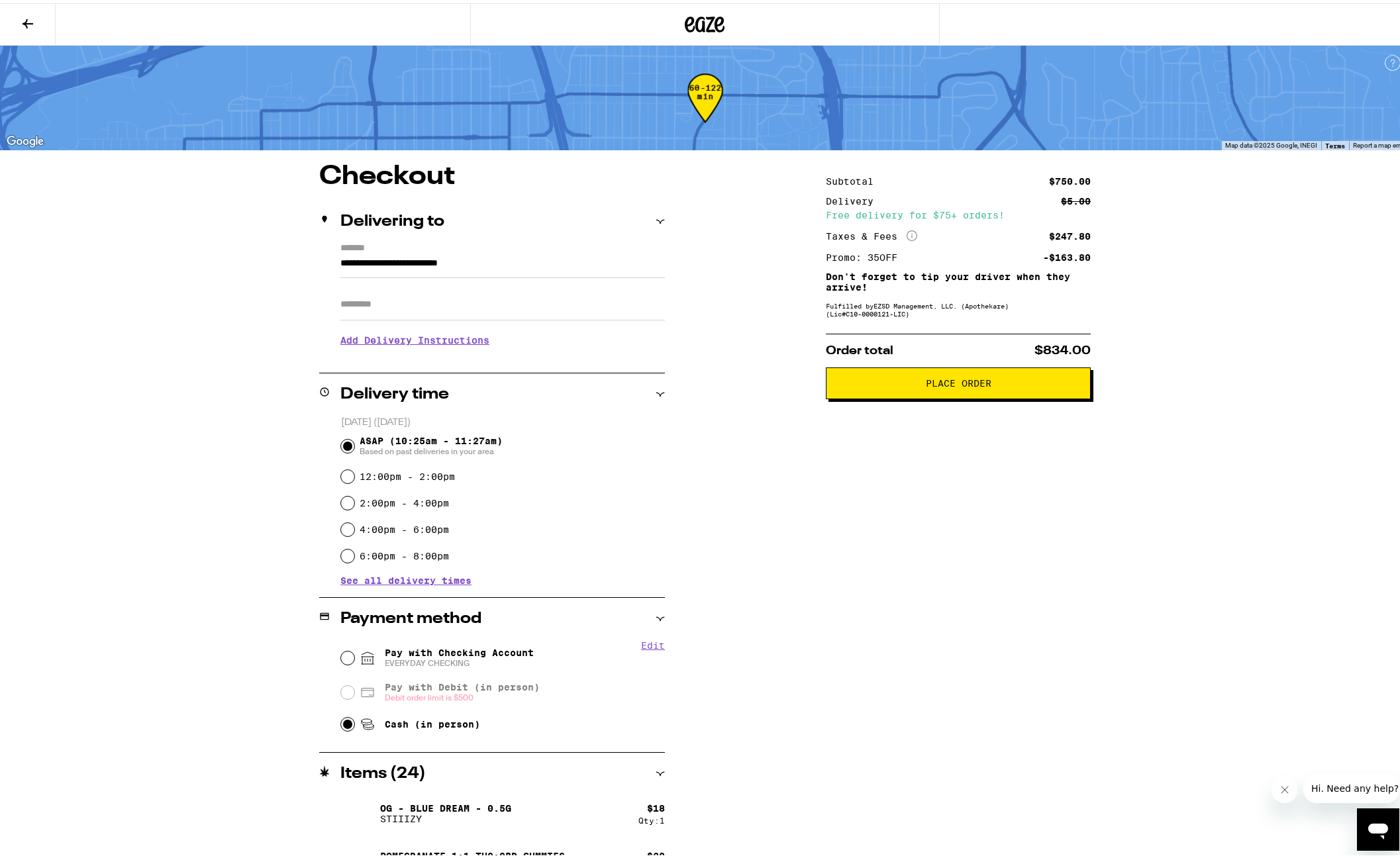
click at [899, 570] on div "Subtotal $750.00 Delivery $5.00 Free delivery for $75+ orders! Taxes & Fees Mor…" at bounding box center [958, 643] width 264 height 966
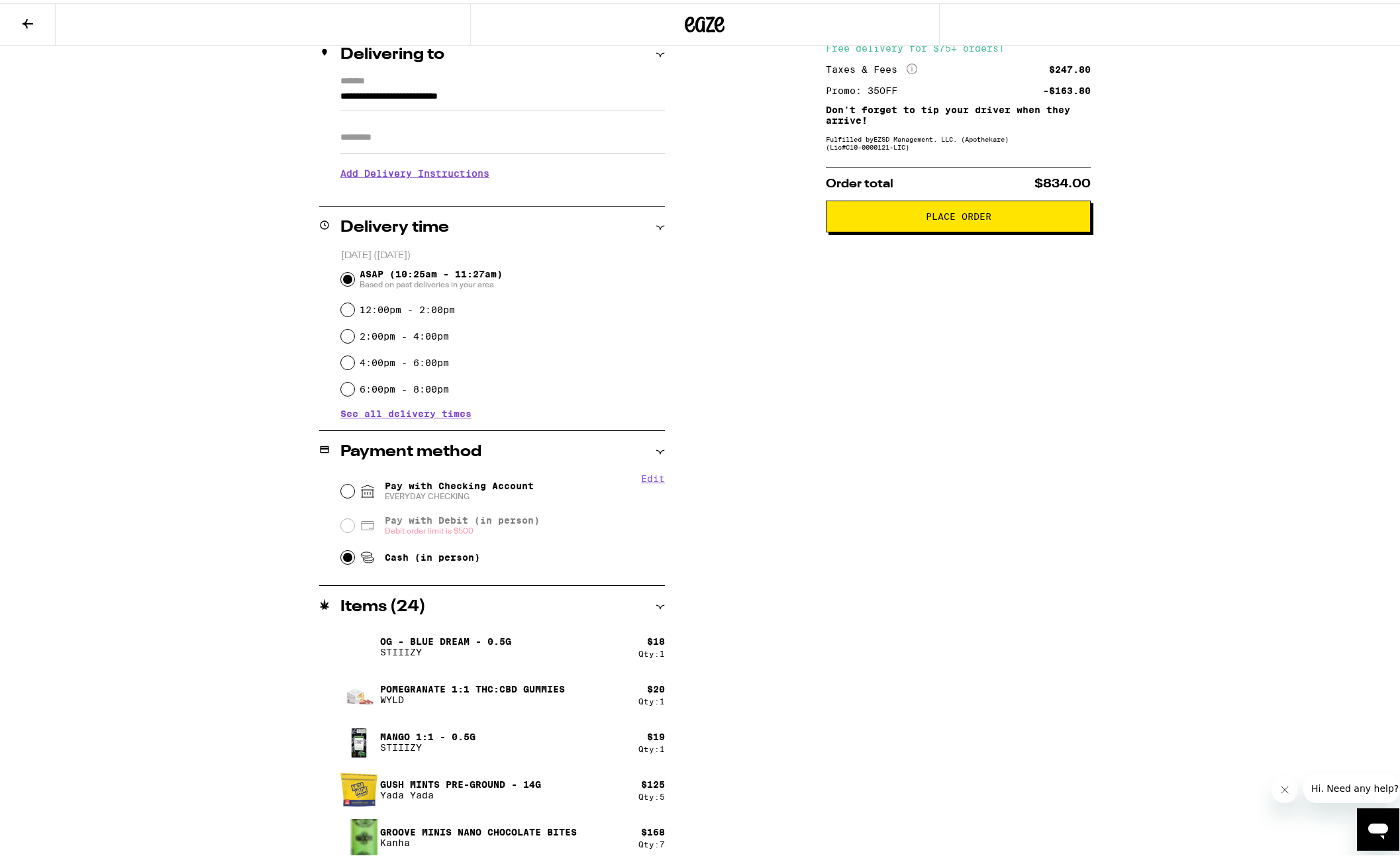
scroll to position [268, 0]
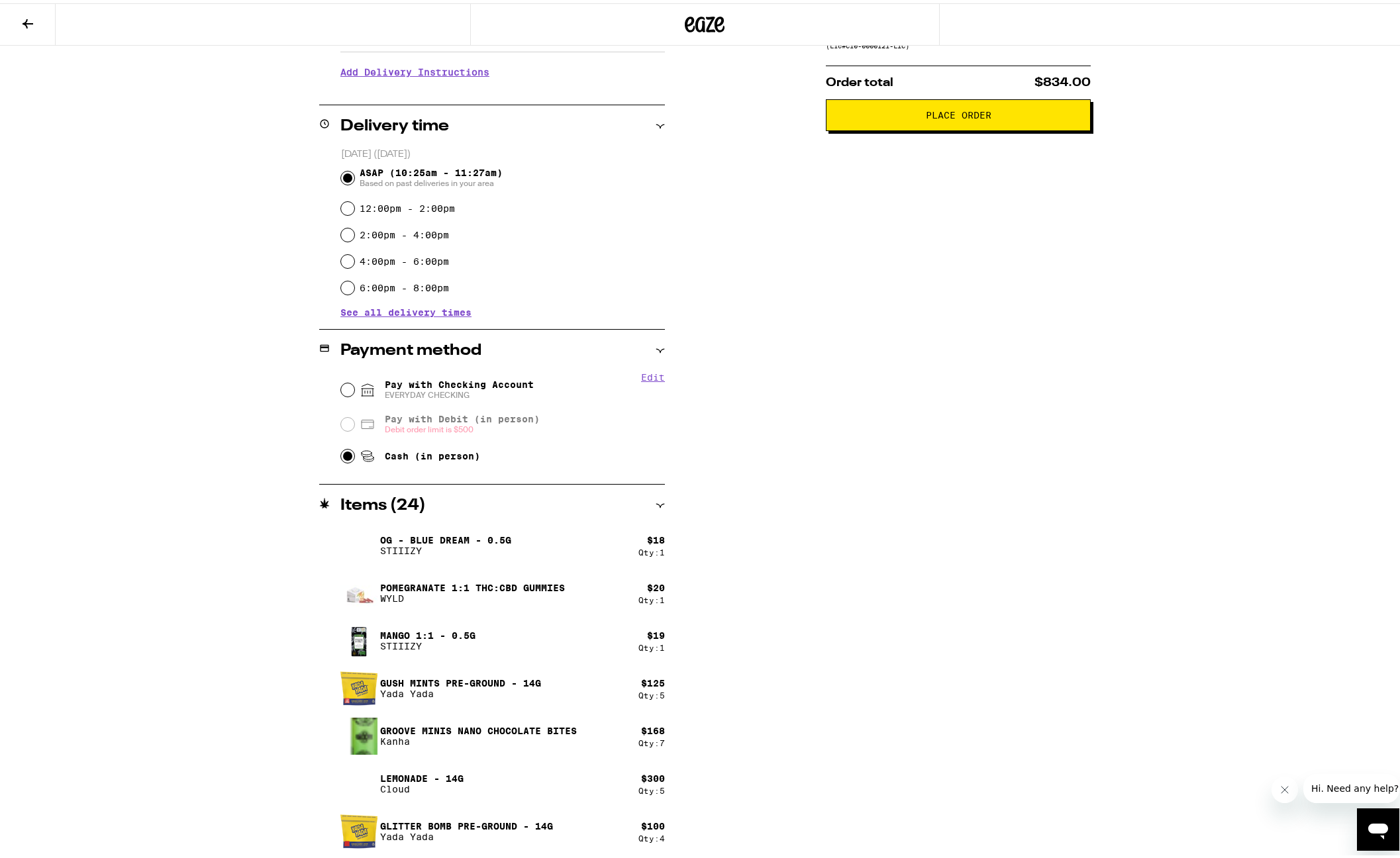
click at [851, 536] on div "Subtotal $750.00 Delivery $5.00 Free delivery for $75+ orders! Taxes & Fees Mor…" at bounding box center [958, 374] width 264 height 966
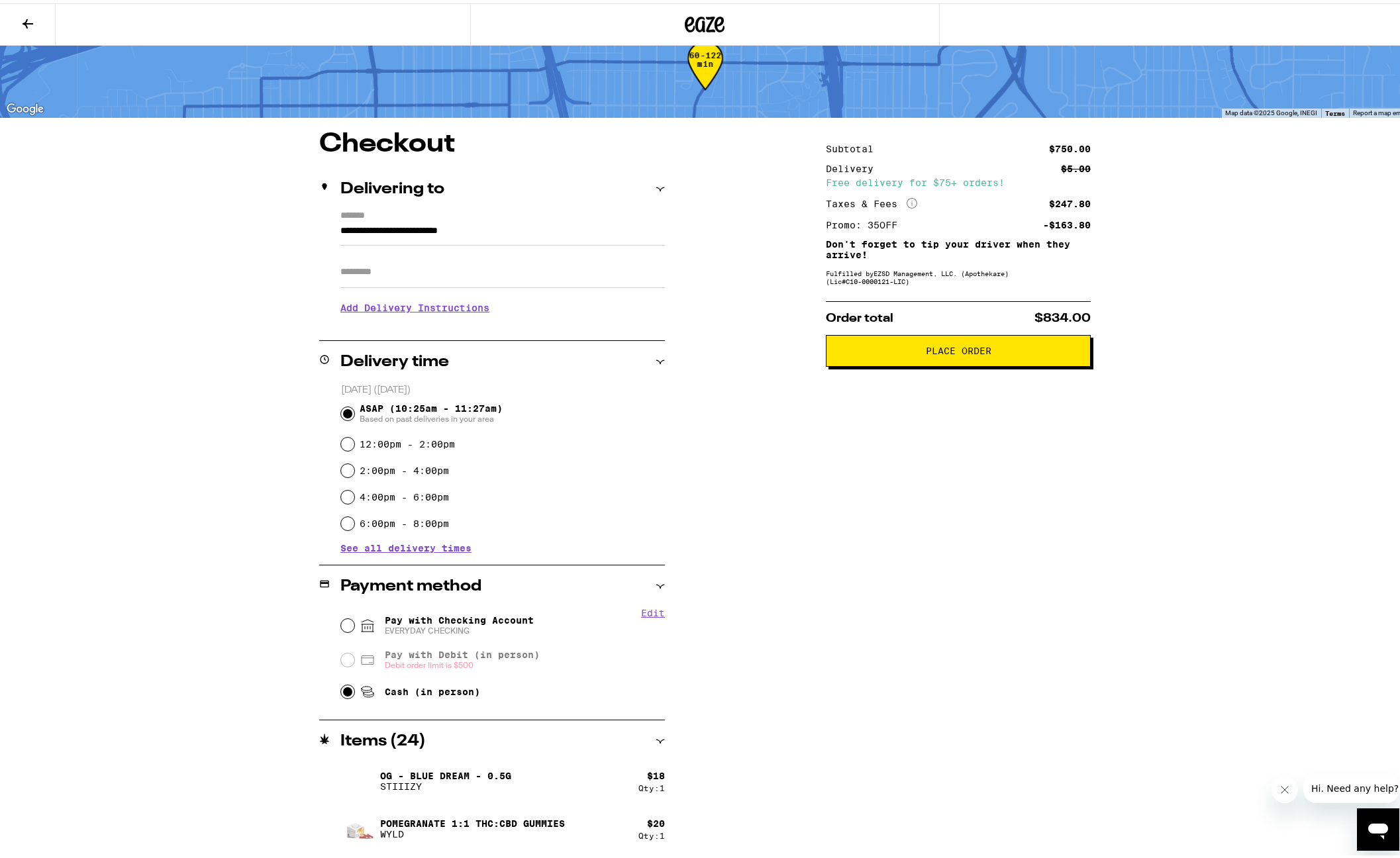
scroll to position [0, 0]
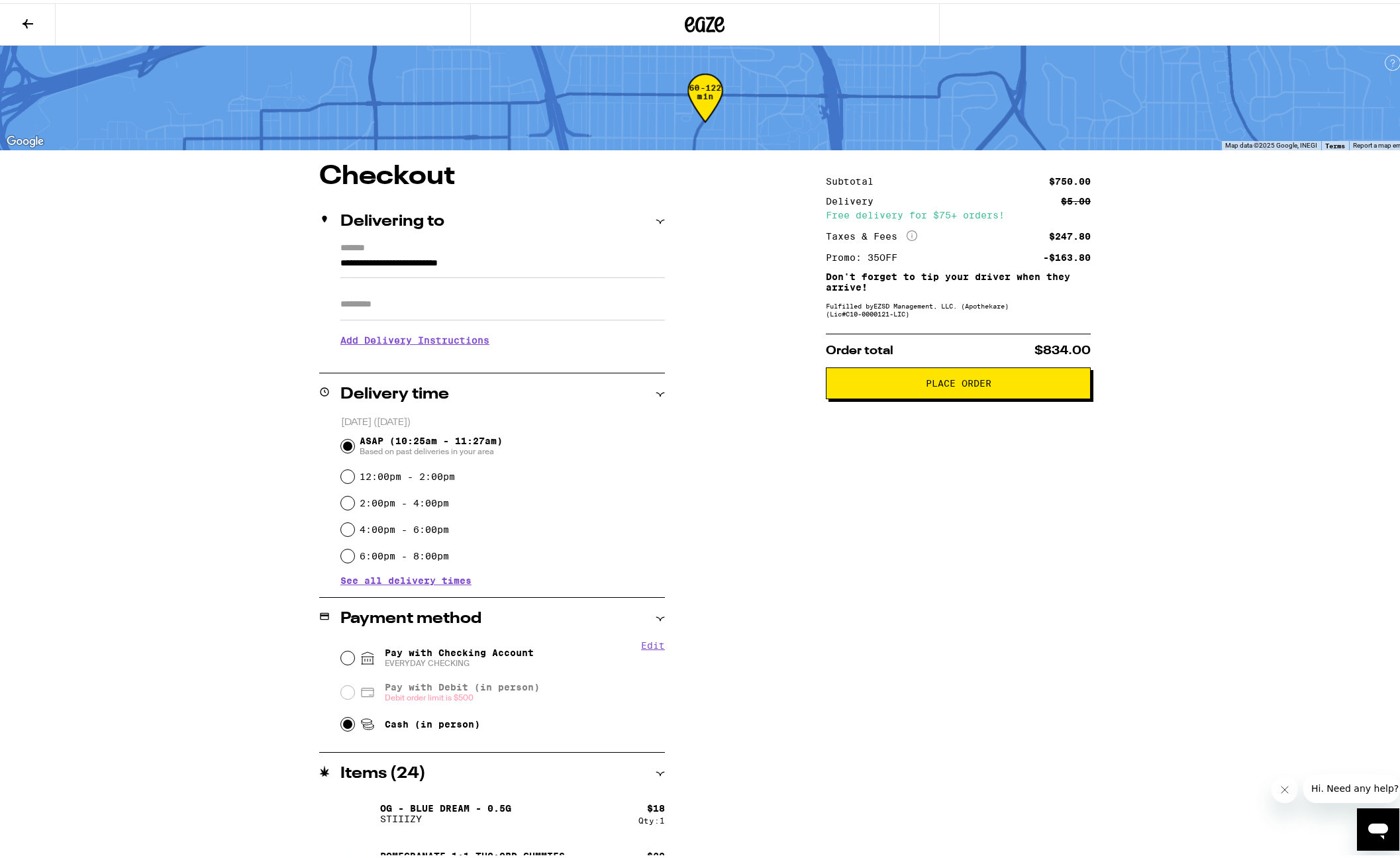
click at [955, 393] on button "Place Order" at bounding box center [958, 380] width 264 height 31
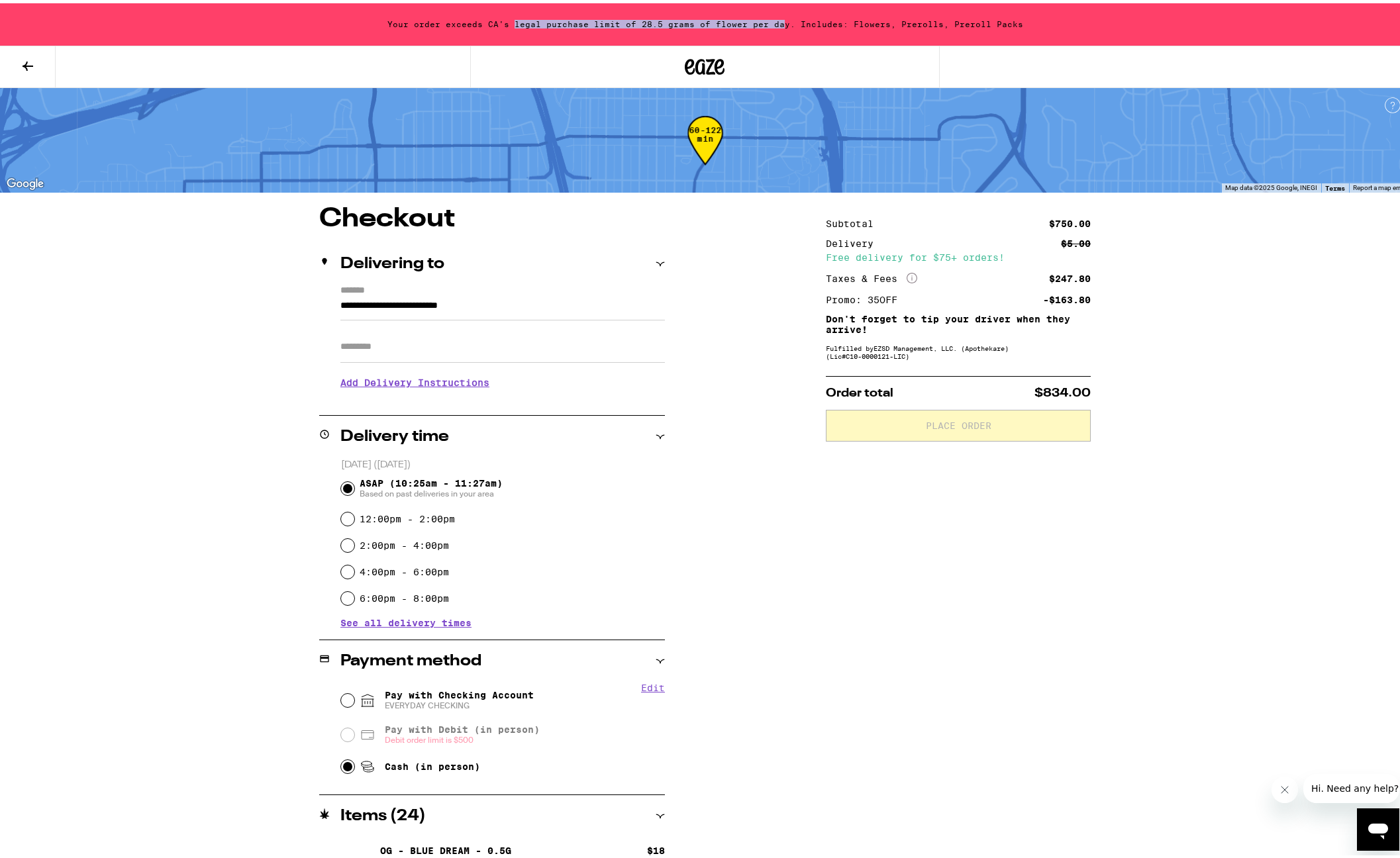
drag, startPoint x: 527, startPoint y: 18, endPoint x: 776, endPoint y: 17, distance: 249.0
click at [776, 17] on div "Your order exceeds CA's legal purchase limit of 28.5 grams of flower per day. I…" at bounding box center [705, 21] width 1410 height 43
drag, startPoint x: 929, startPoint y: 575, endPoint x: 928, endPoint y: 547, distance: 28.0
click at [930, 575] on div "Subtotal $750.00 Delivery $5.00 Free delivery for $75+ orders! Taxes & Fees Mor…" at bounding box center [958, 685] width 264 height 966
click at [16, 52] on button at bounding box center [28, 64] width 55 height 42
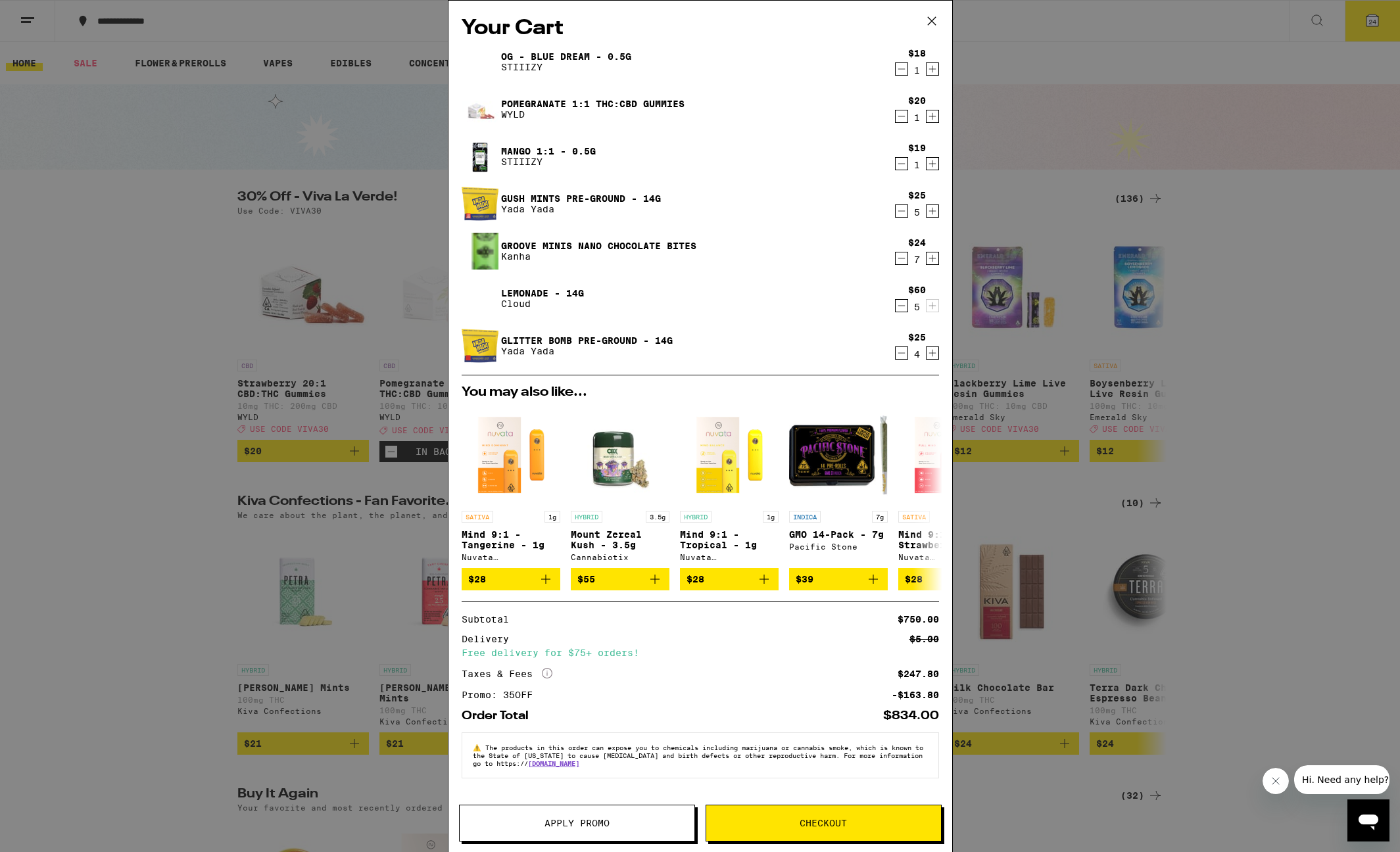
click at [902, 357] on icon "Decrement" at bounding box center [901, 353] width 12 height 16
click at [908, 357] on div "4" at bounding box center [916, 353] width 17 height 10
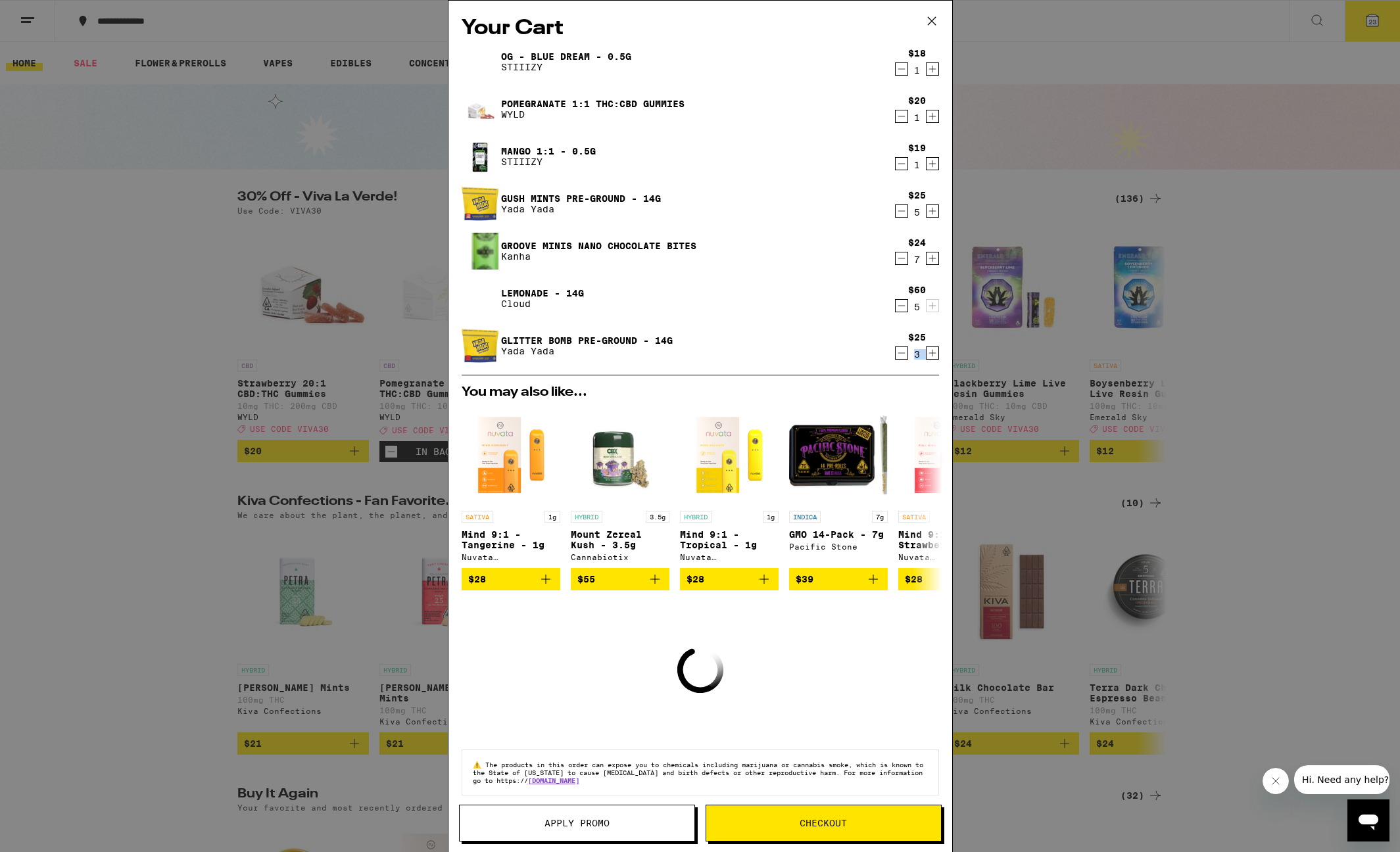
click at [908, 357] on div "3" at bounding box center [916, 353] width 17 height 10
click at [895, 358] on icon "Decrement" at bounding box center [901, 353] width 12 height 16
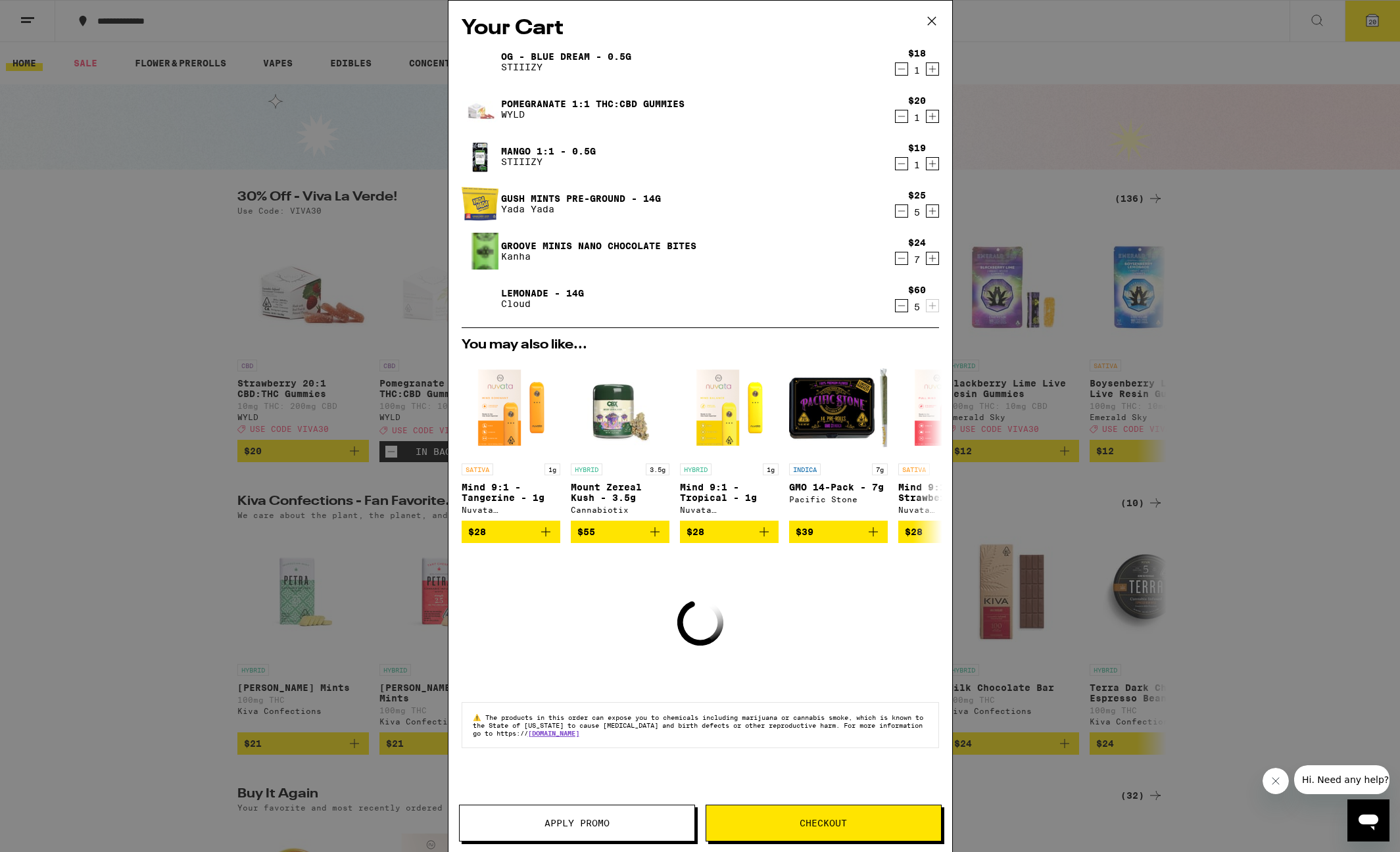
click at [898, 305] on icon "Decrement" at bounding box center [901, 305] width 12 height 16
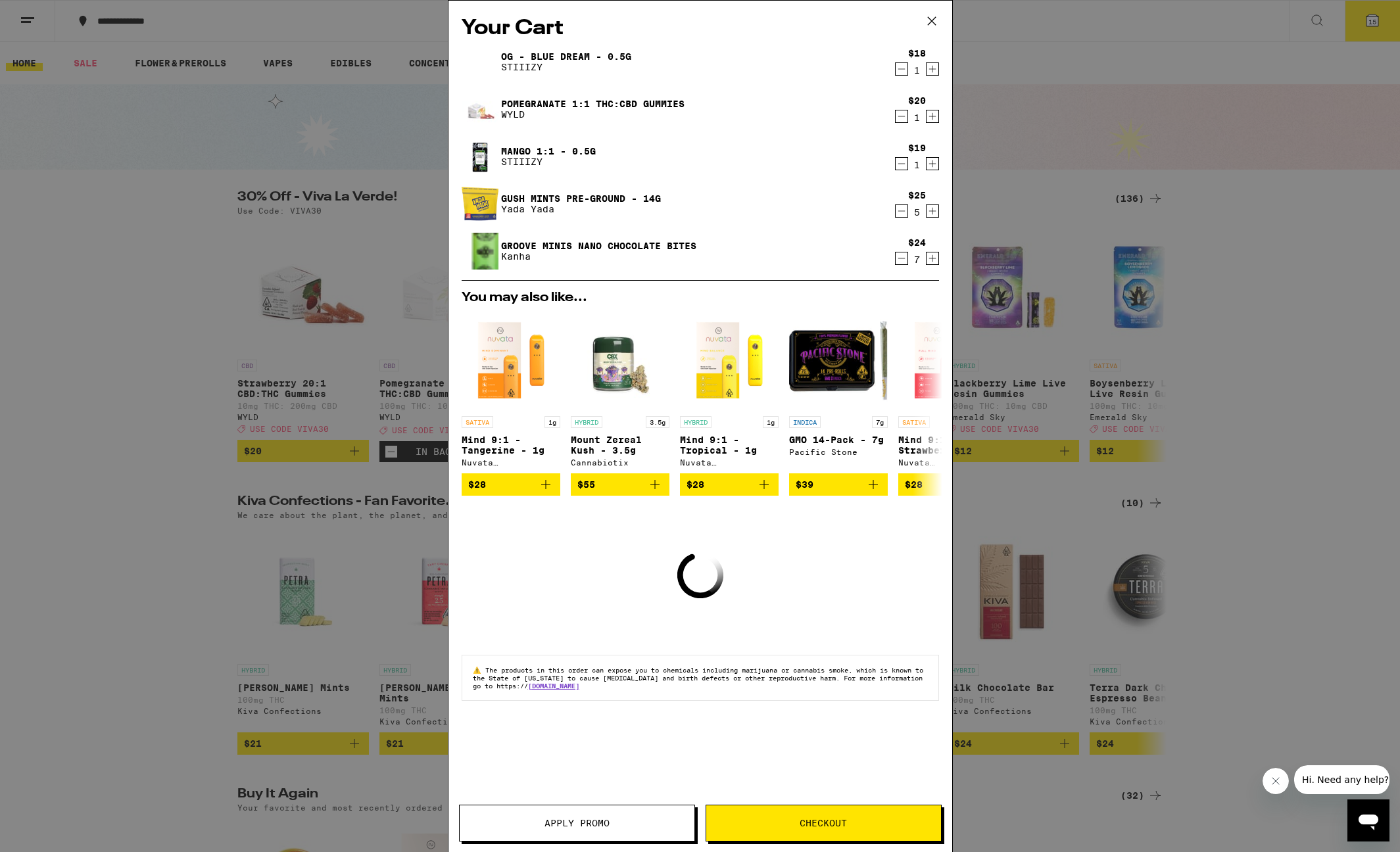
click at [900, 219] on icon "Decrement" at bounding box center [901, 210] width 12 height 16
click at [902, 214] on icon "Decrement" at bounding box center [901, 210] width 12 height 16
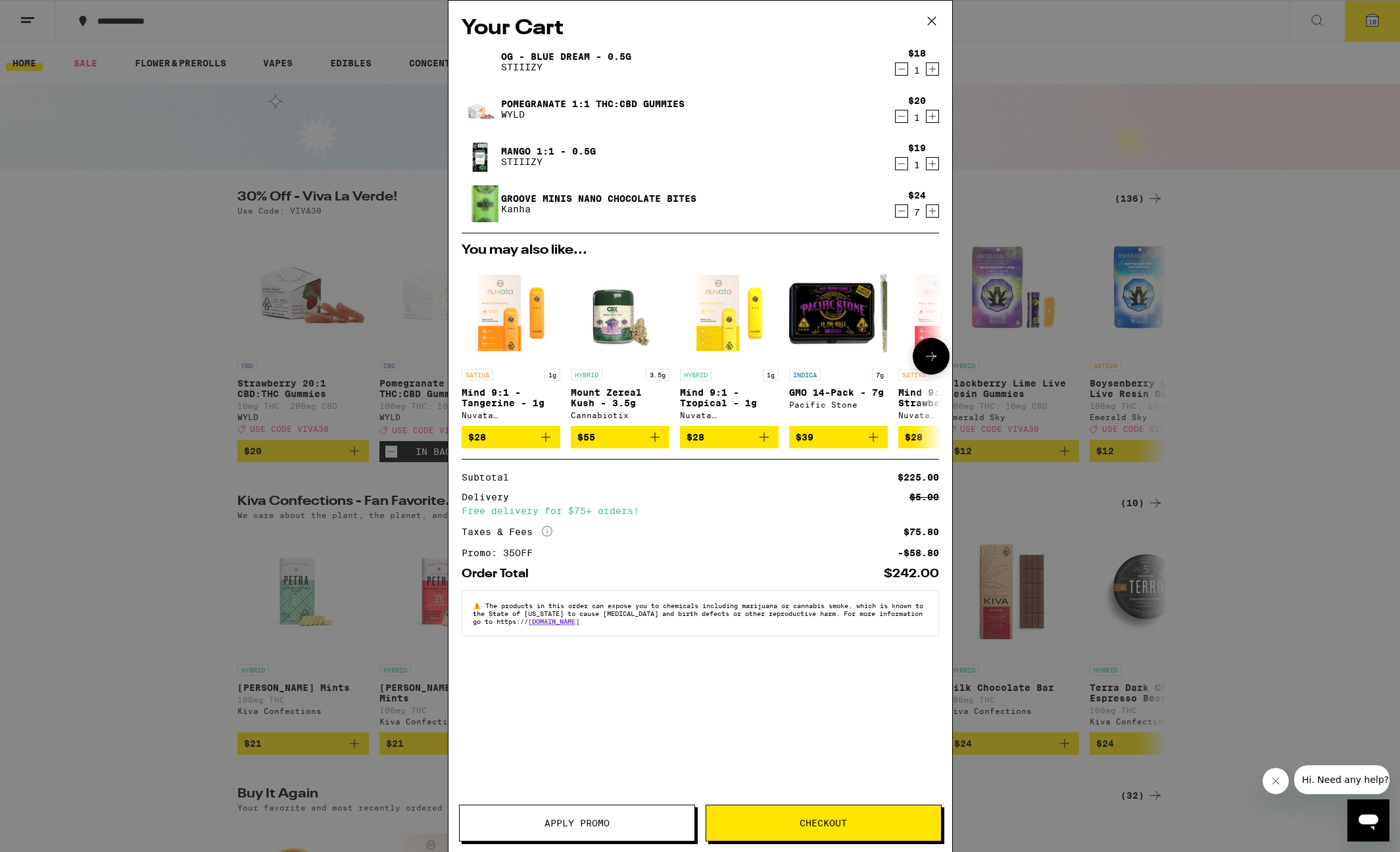
click at [661, 442] on icon "Add to bag" at bounding box center [655, 437] width 16 height 16
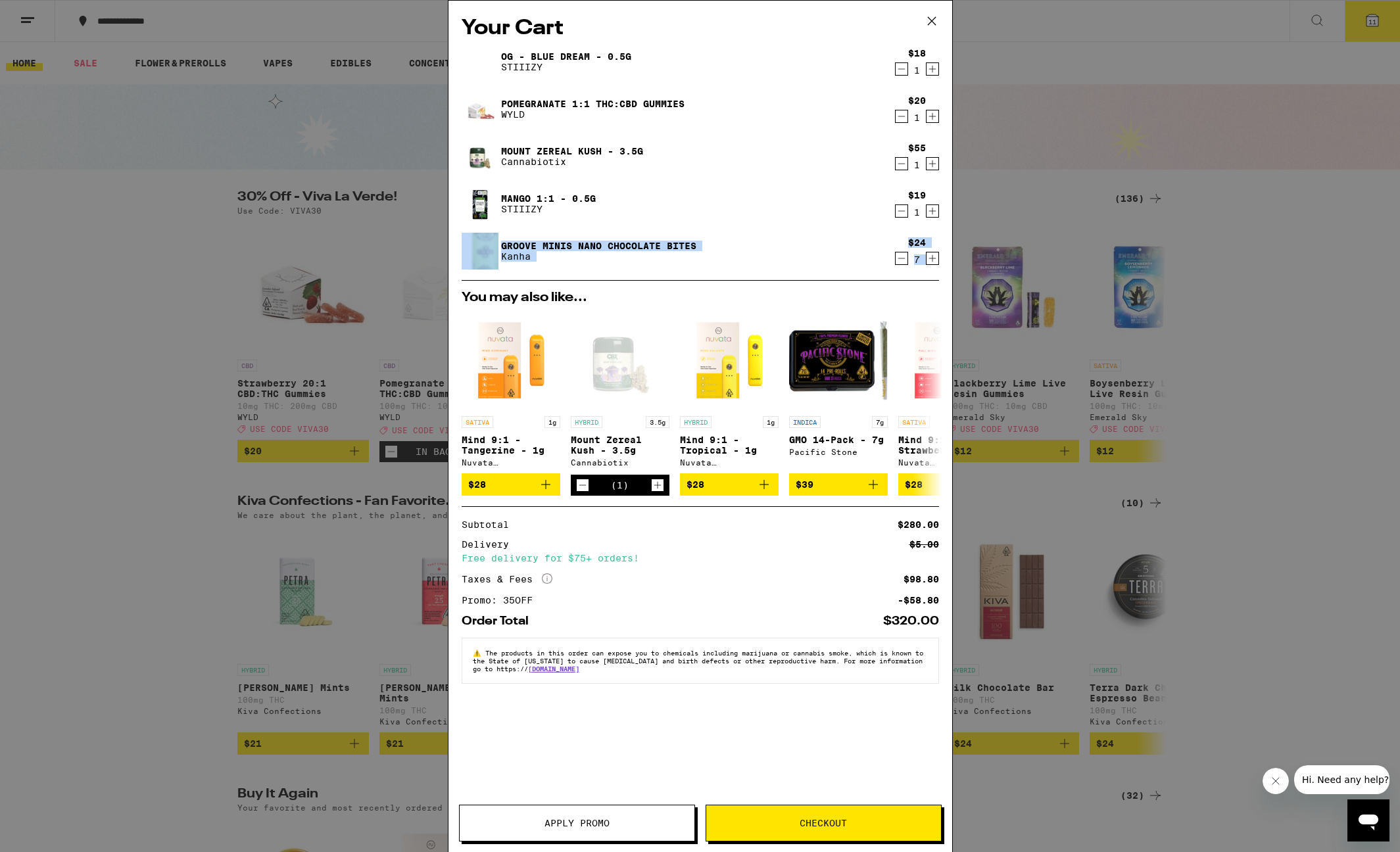
click at [845, 819] on span "Checkout" at bounding box center [823, 824] width 48 height 9
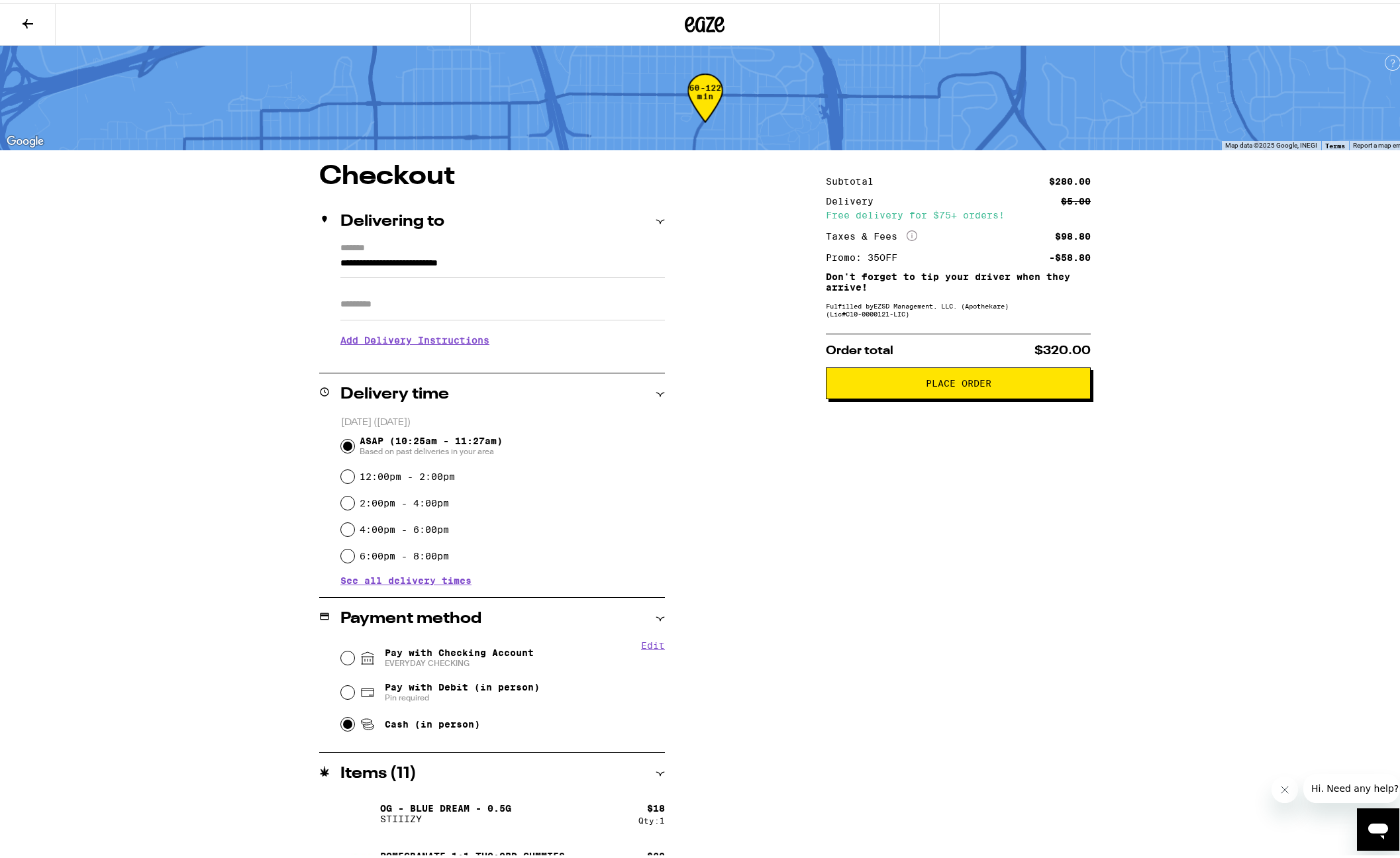
click at [1108, 736] on div "**********" at bounding box center [705, 595] width 953 height 871
click at [904, 385] on span "Place Order" at bounding box center [958, 380] width 242 height 9
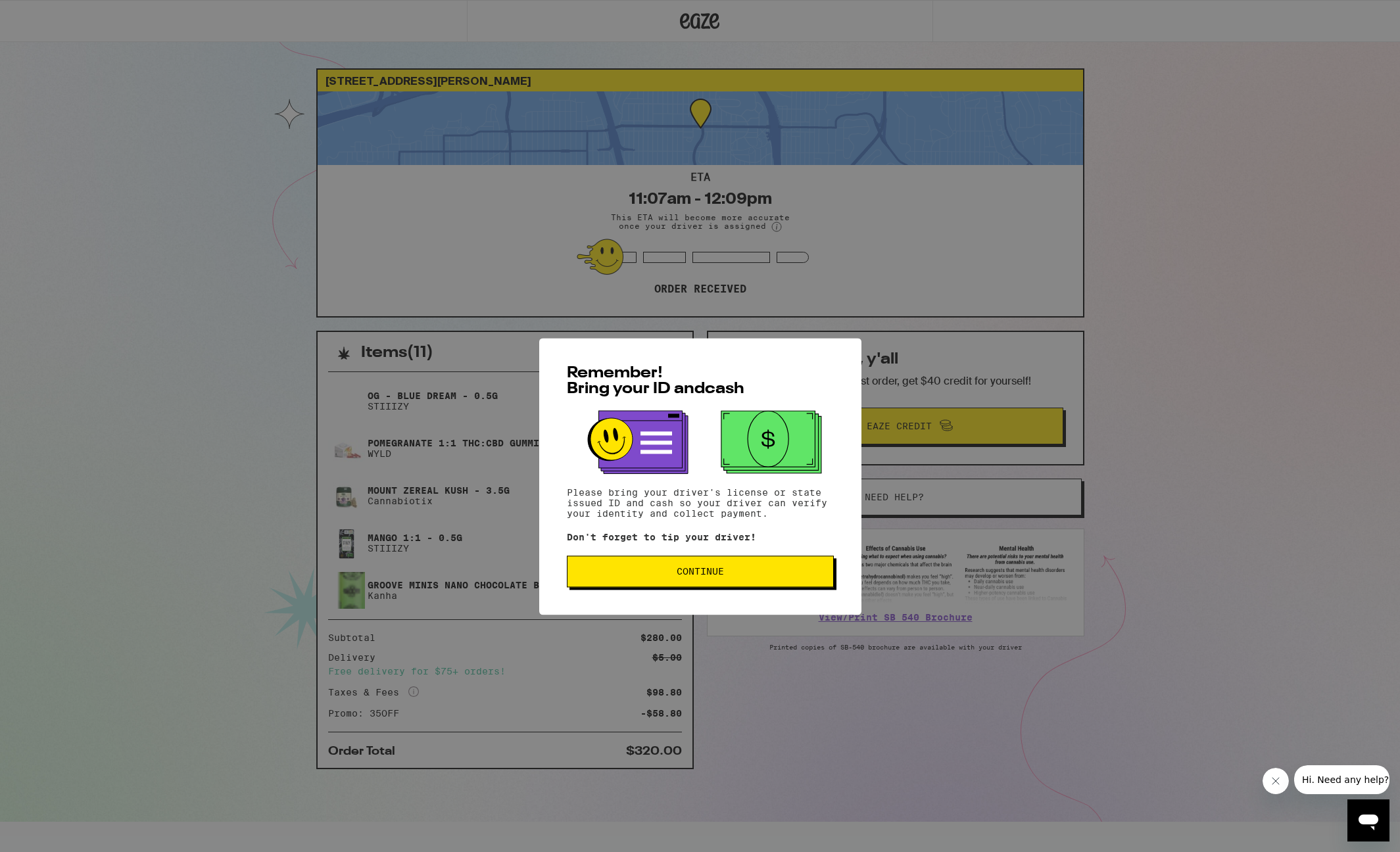
click at [665, 534] on button "Continue" at bounding box center [700, 521] width 267 height 31
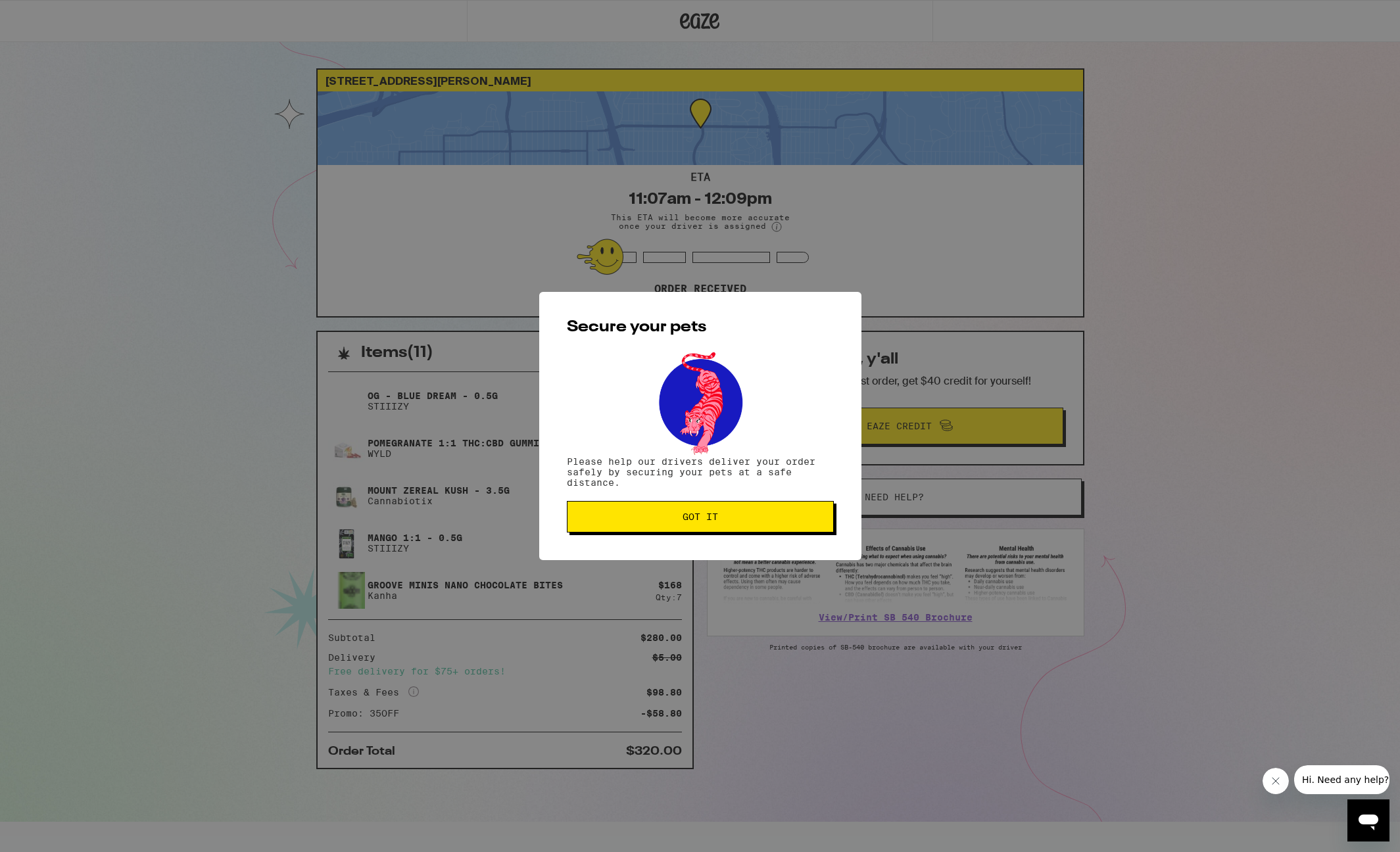
click at [674, 521] on span "Got it" at bounding box center [700, 517] width 244 height 9
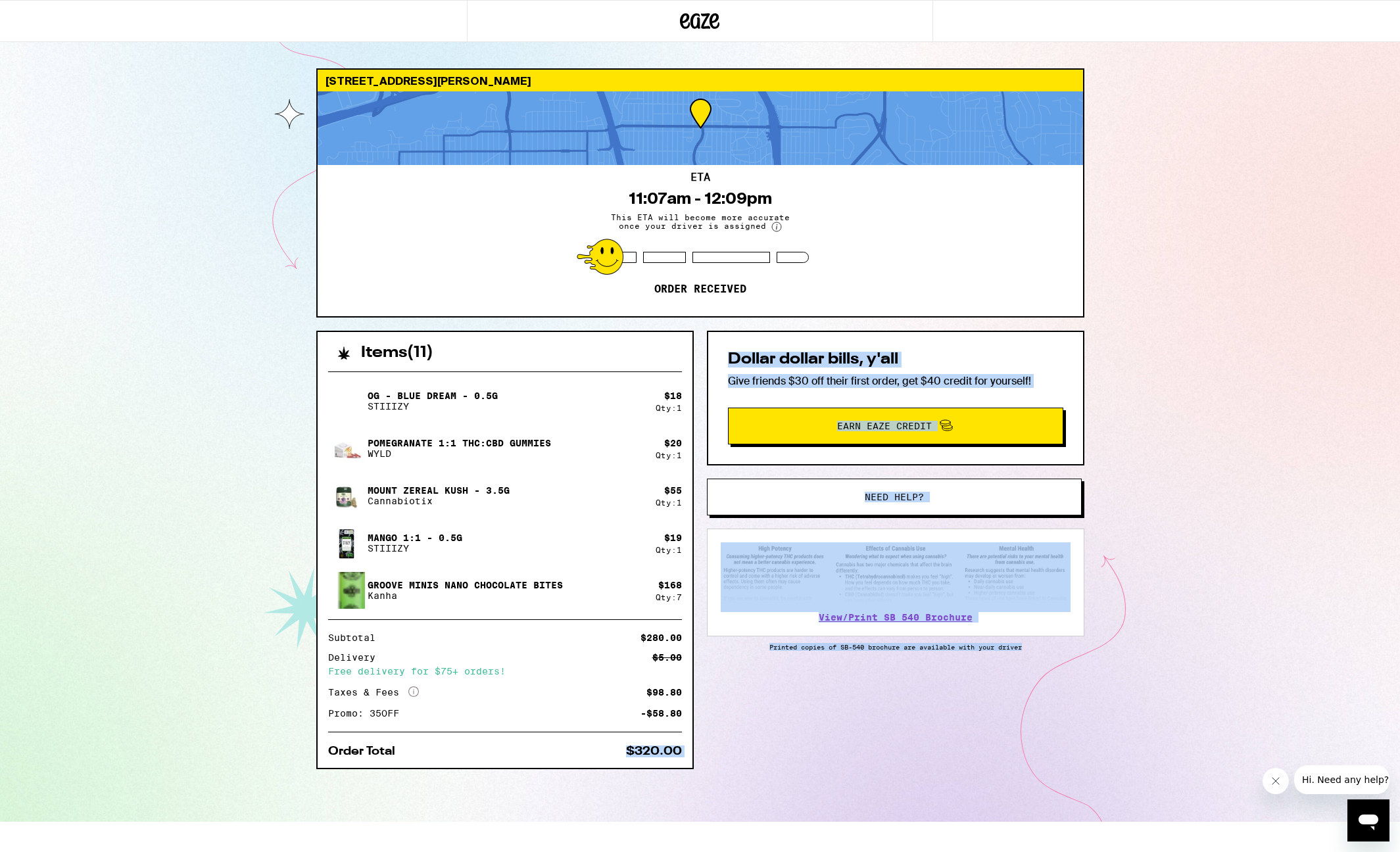
click at [761, 734] on div "Items ( 11 ) OG - Blue Dream - 0.5g STIIIZY $ 18 Qty: 1 Pomegranate 1:1 THC:CBD…" at bounding box center [700, 576] width 767 height 491
click at [849, 505] on button "Need help?" at bounding box center [894, 497] width 375 height 37
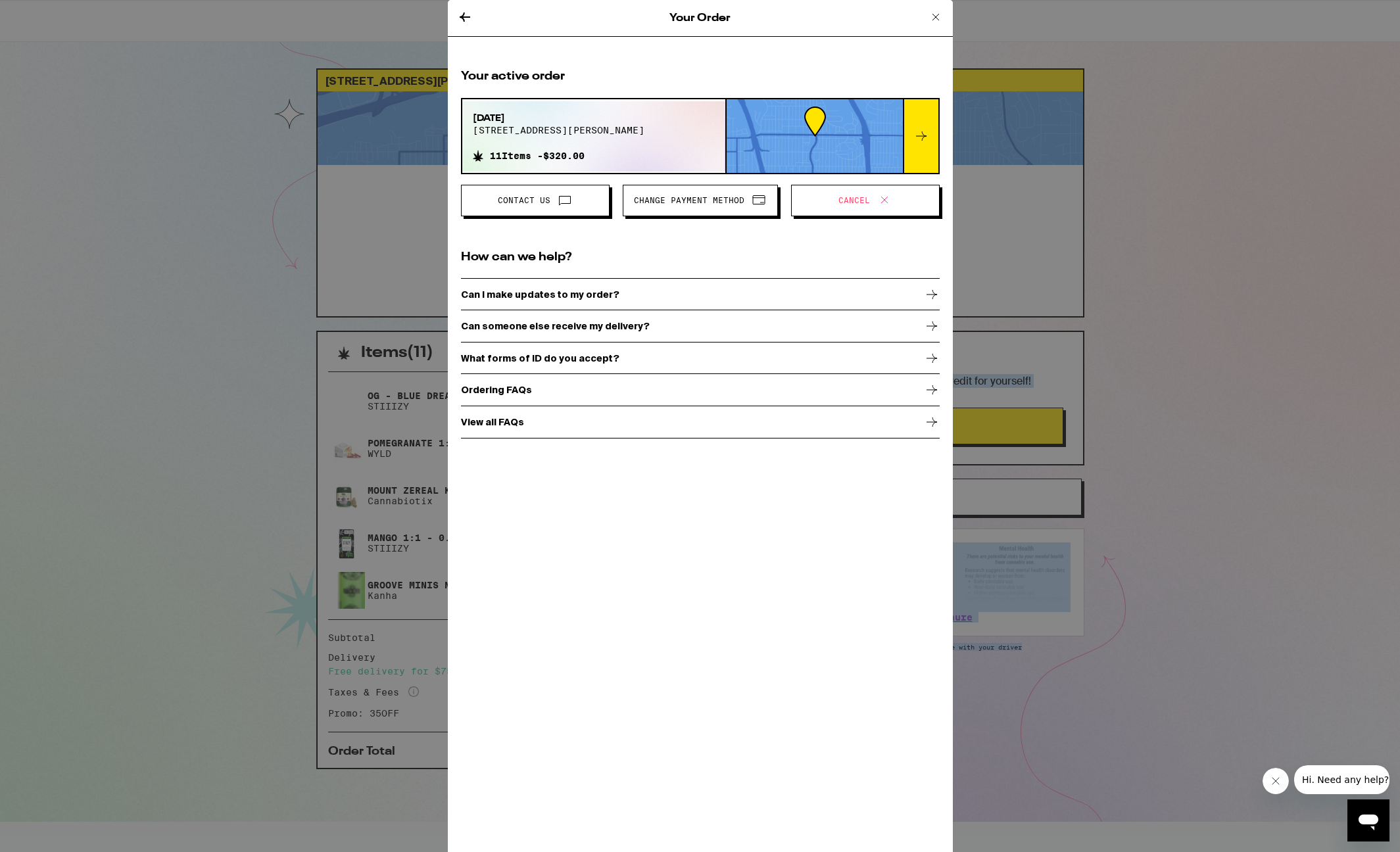
click at [841, 194] on span "Cancel" at bounding box center [866, 200] width 127 height 17
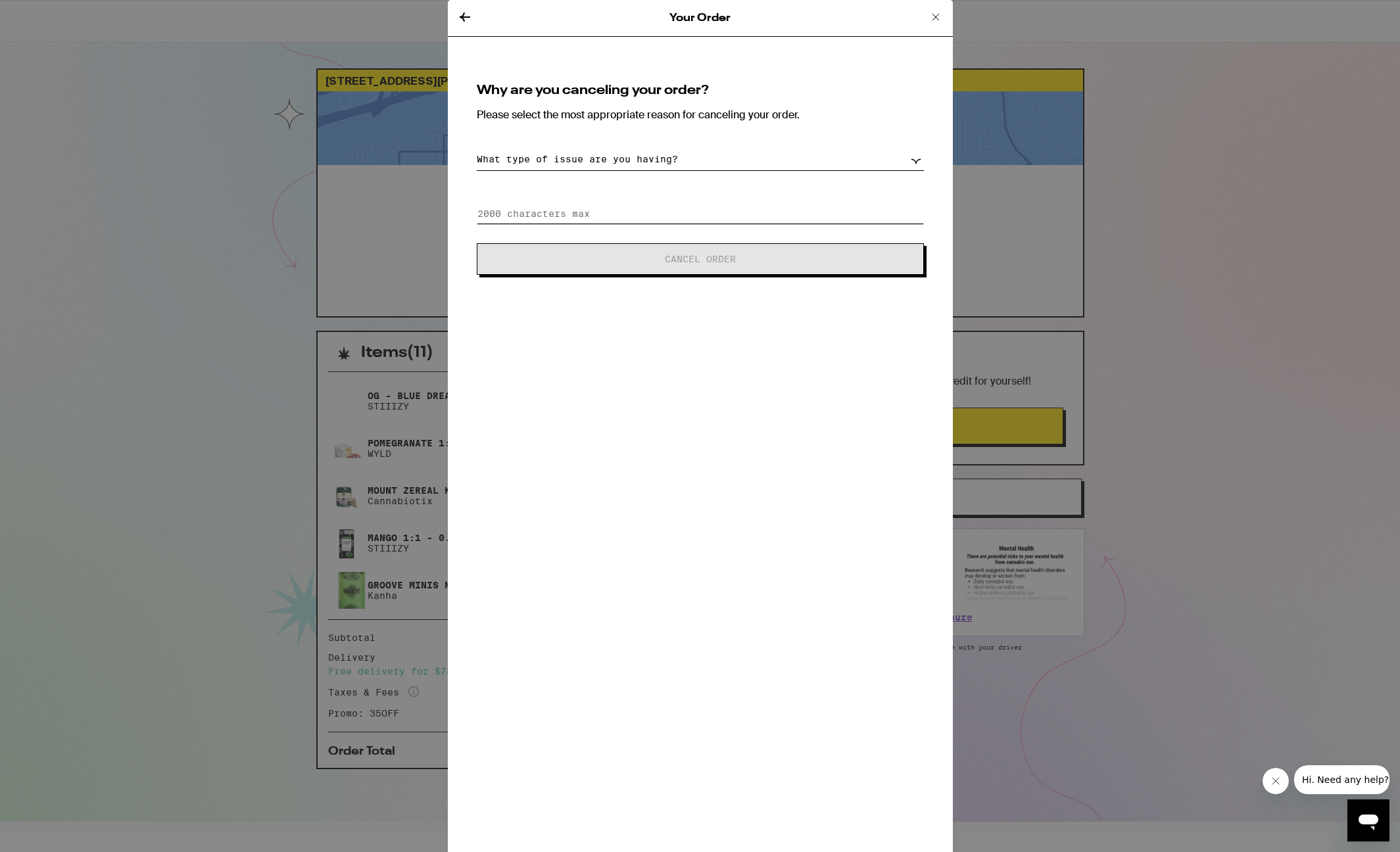
click at [685, 219] on input at bounding box center [700, 213] width 447 height 19
type input "eng test"
click at [757, 161] on select "What type of issue are you having? Order taking too long Order arriving too soo…" at bounding box center [700, 159] width 447 height 23
select select "other"
click at [476, 148] on select "What type of issue are you having? Order taking too long Order arriving too soo…" at bounding box center [700, 159] width 447 height 23
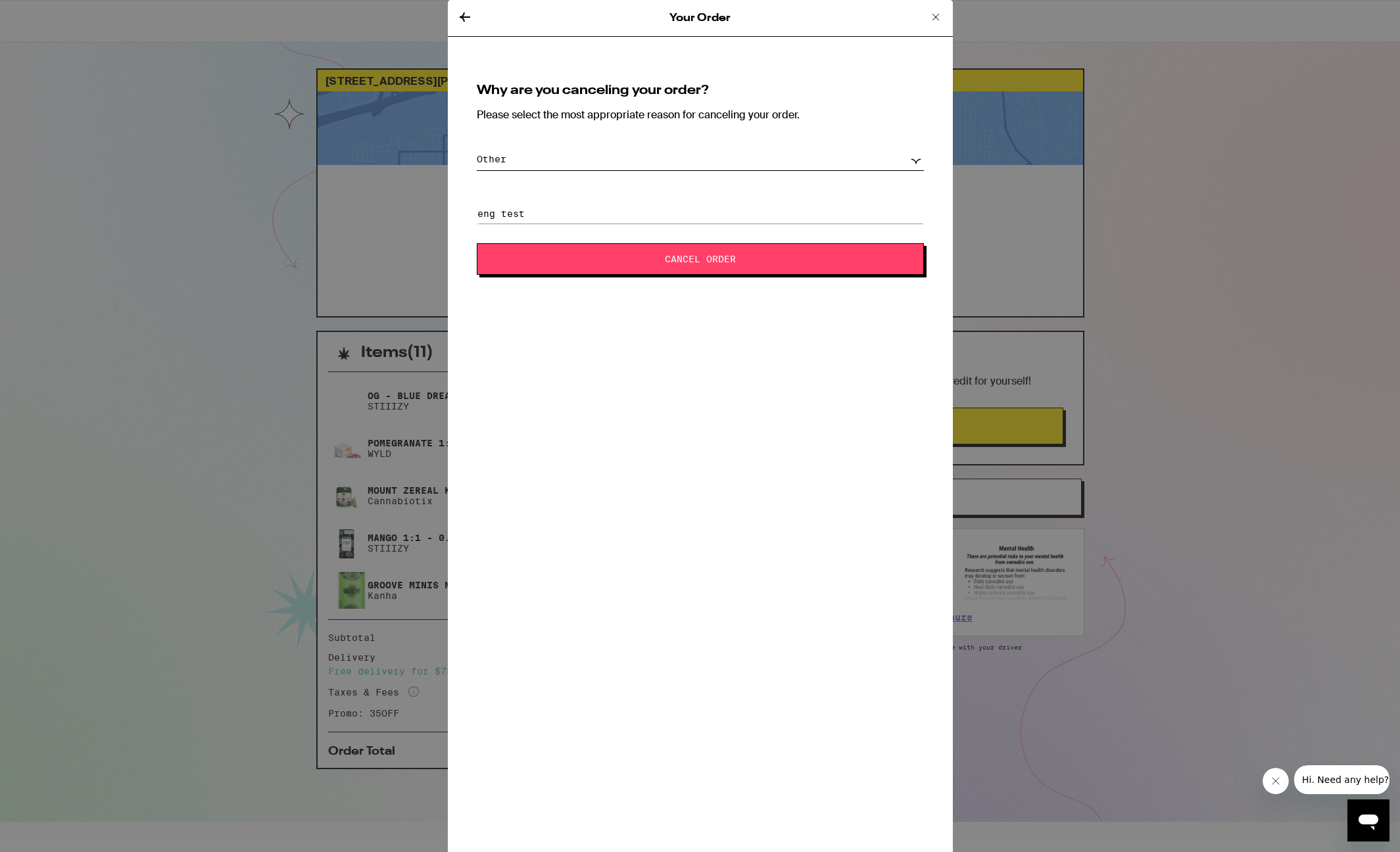
click at [737, 263] on span "Cancel Order" at bounding box center [700, 259] width 341 height 9
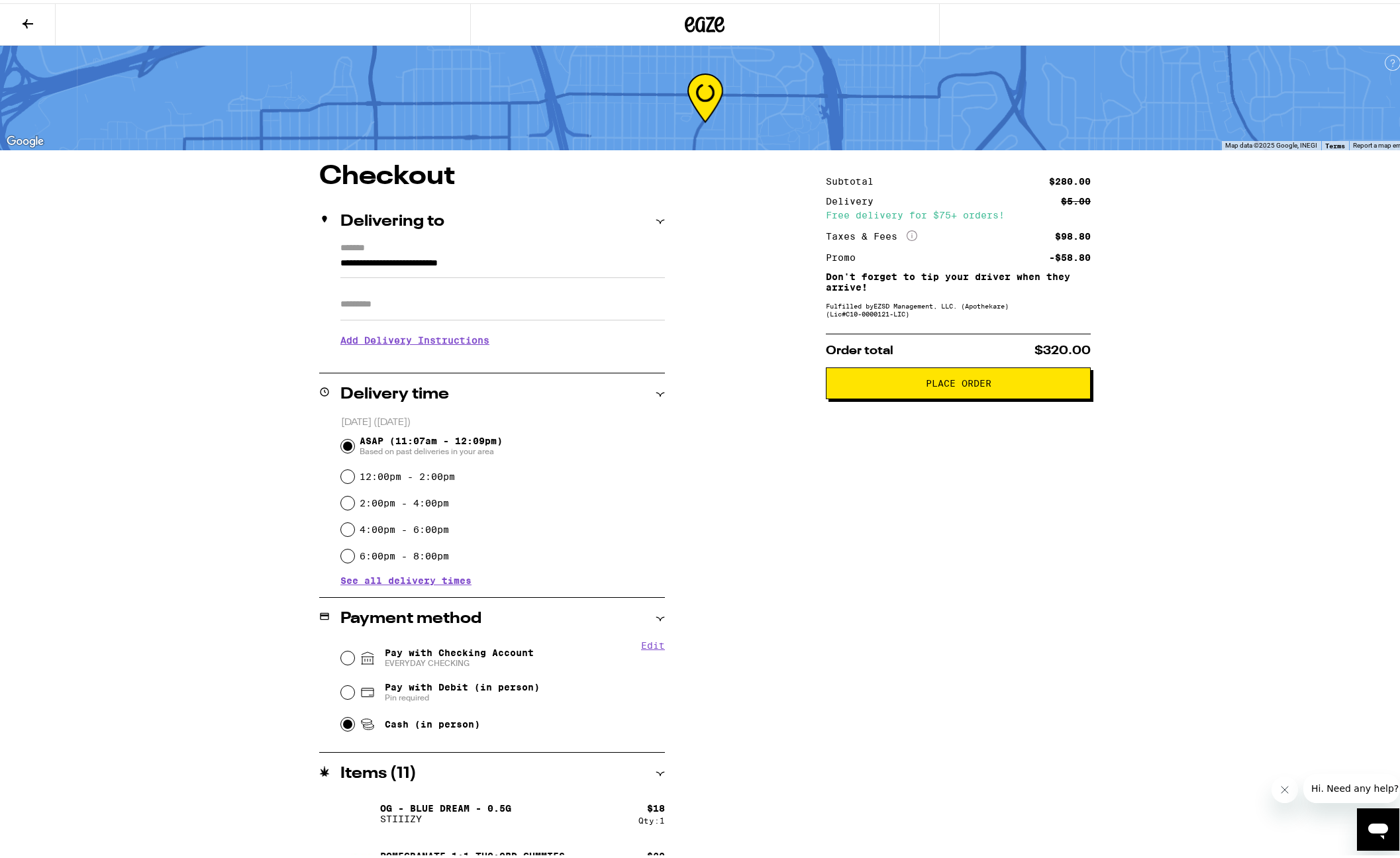
drag, startPoint x: 1116, startPoint y: 650, endPoint x: 1026, endPoint y: 597, distance: 104.4
click at [1116, 650] on div "**********" at bounding box center [705, 595] width 953 height 871
click at [147, 434] on div "**********" at bounding box center [705, 515] width 1410 height 1031
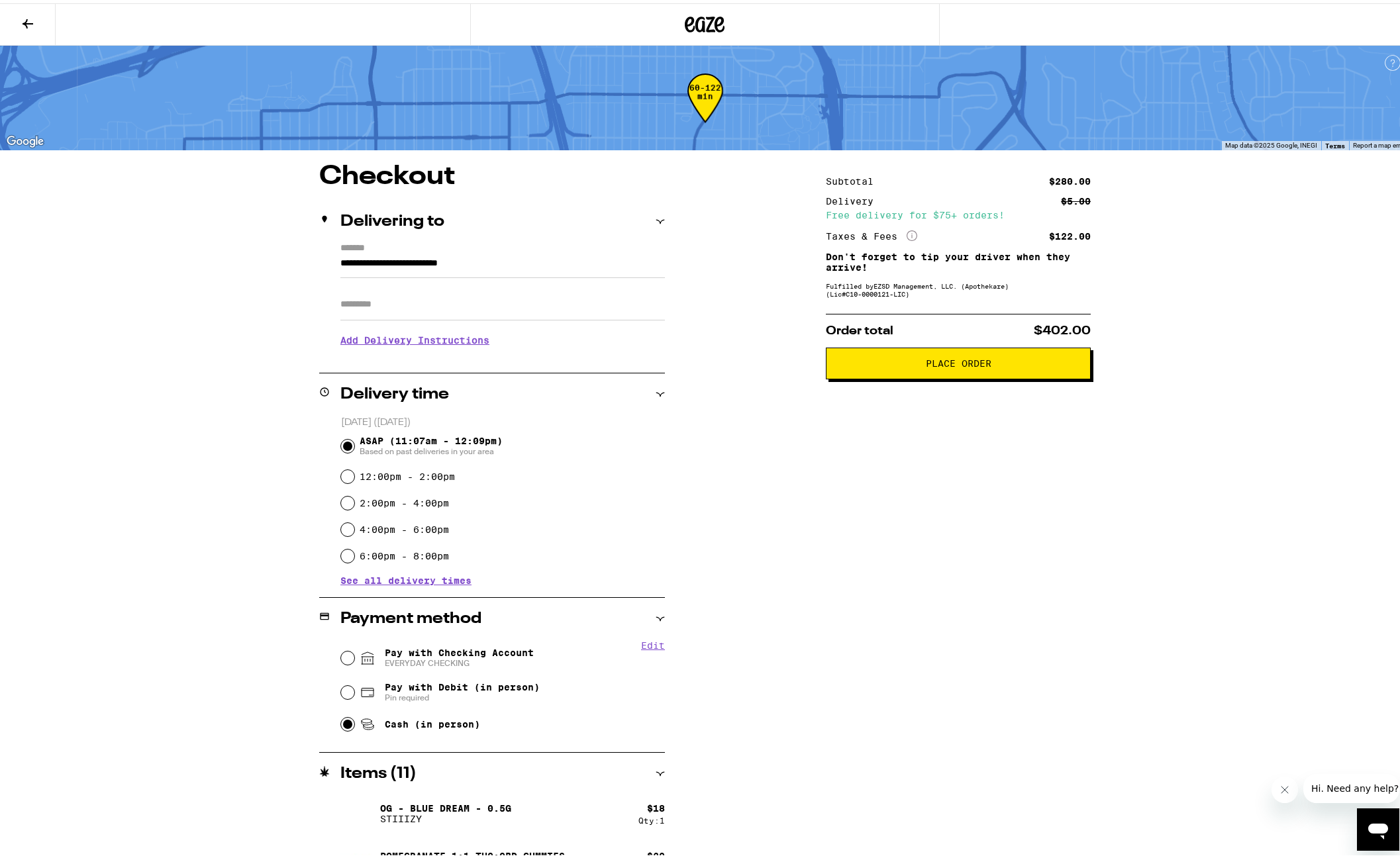
click at [960, 525] on div "Subtotal $280.00 Delivery $5.00 Free delivery for $75+ orders! Taxes & Fees Mor…" at bounding box center [958, 595] width 264 height 871
click at [138, 388] on div "**********" at bounding box center [705, 515] width 1410 height 1031
click at [39, 17] on button at bounding box center [28, 21] width 55 height 42
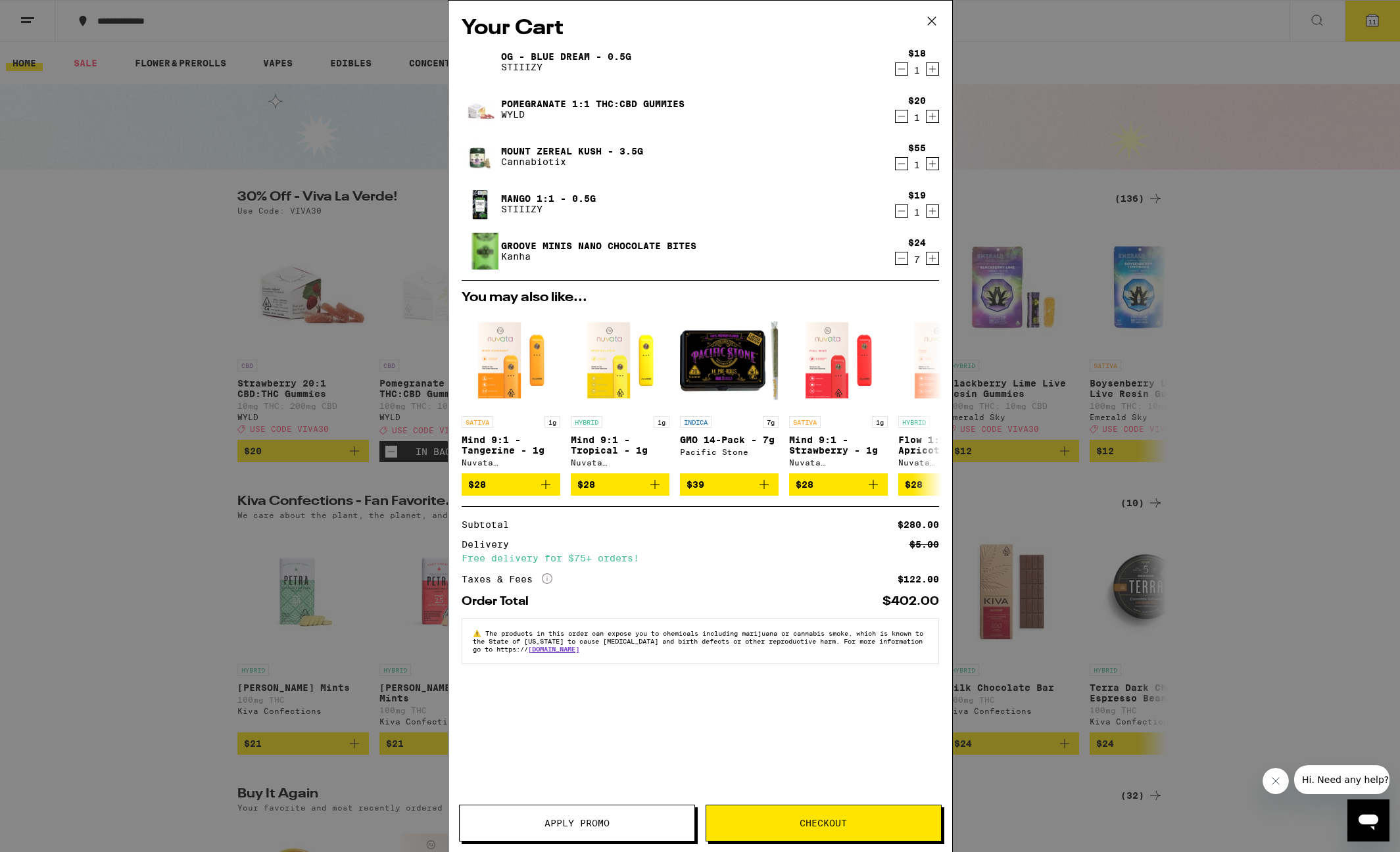
click at [937, 161] on icon "Increment" at bounding box center [932, 163] width 12 height 16
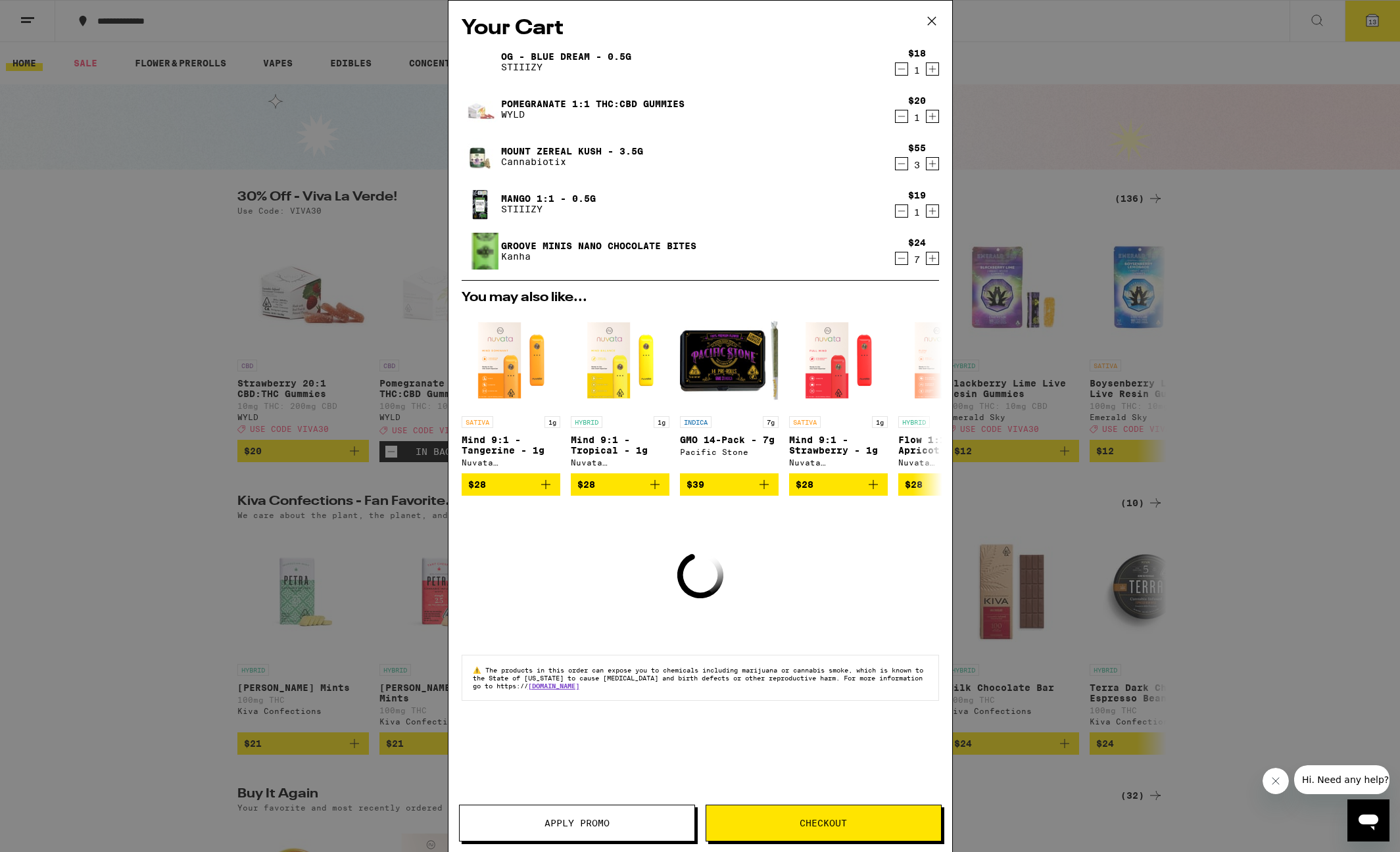
click at [937, 161] on icon "Increment" at bounding box center [932, 163] width 12 height 16
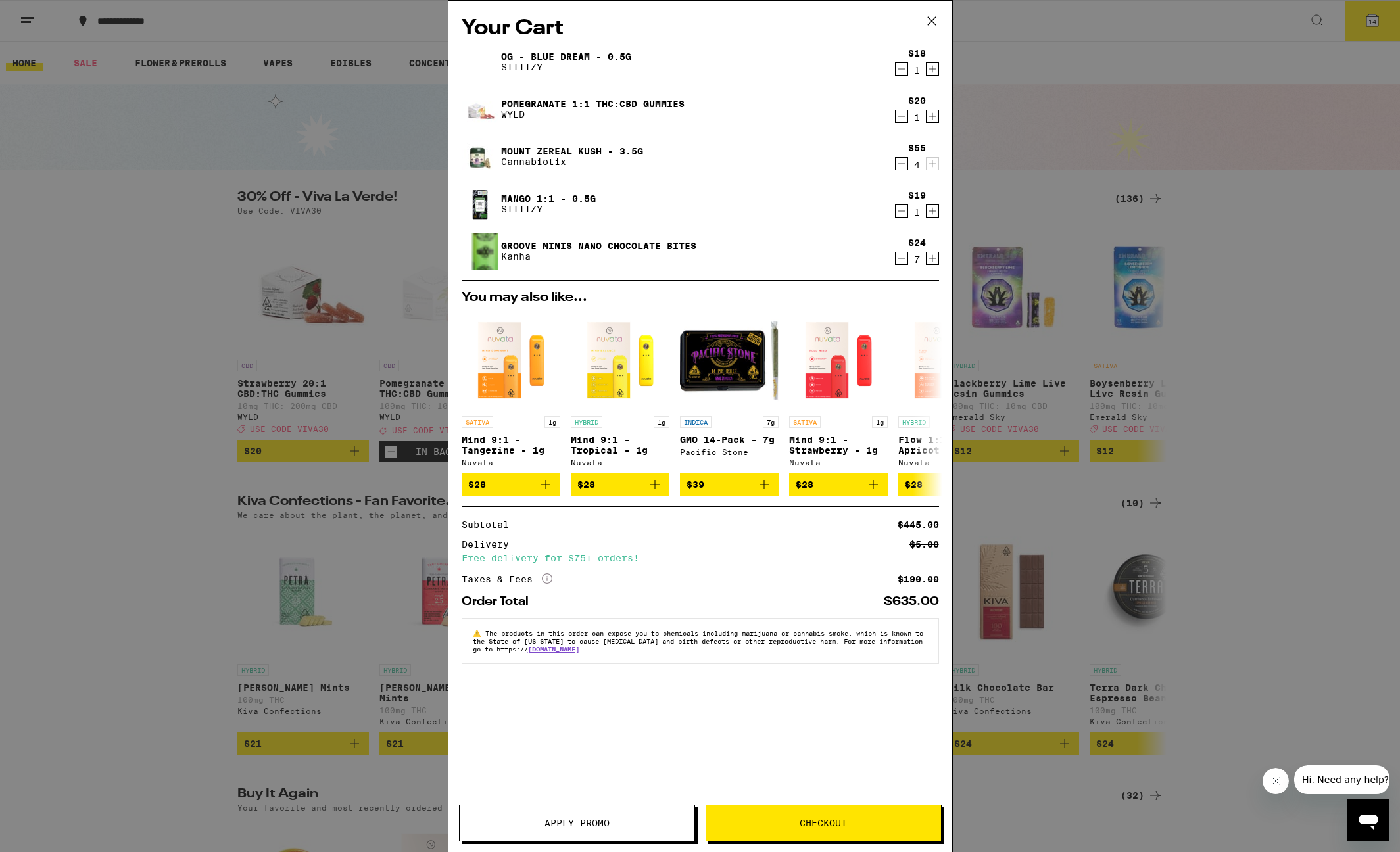
click at [1048, 550] on div "Your Cart OG - Blue Dream - 0.5g STIIIZY $18 1 Pomegranate 1:1 THC:CBD Gummies …" at bounding box center [700, 426] width 1400 height 852
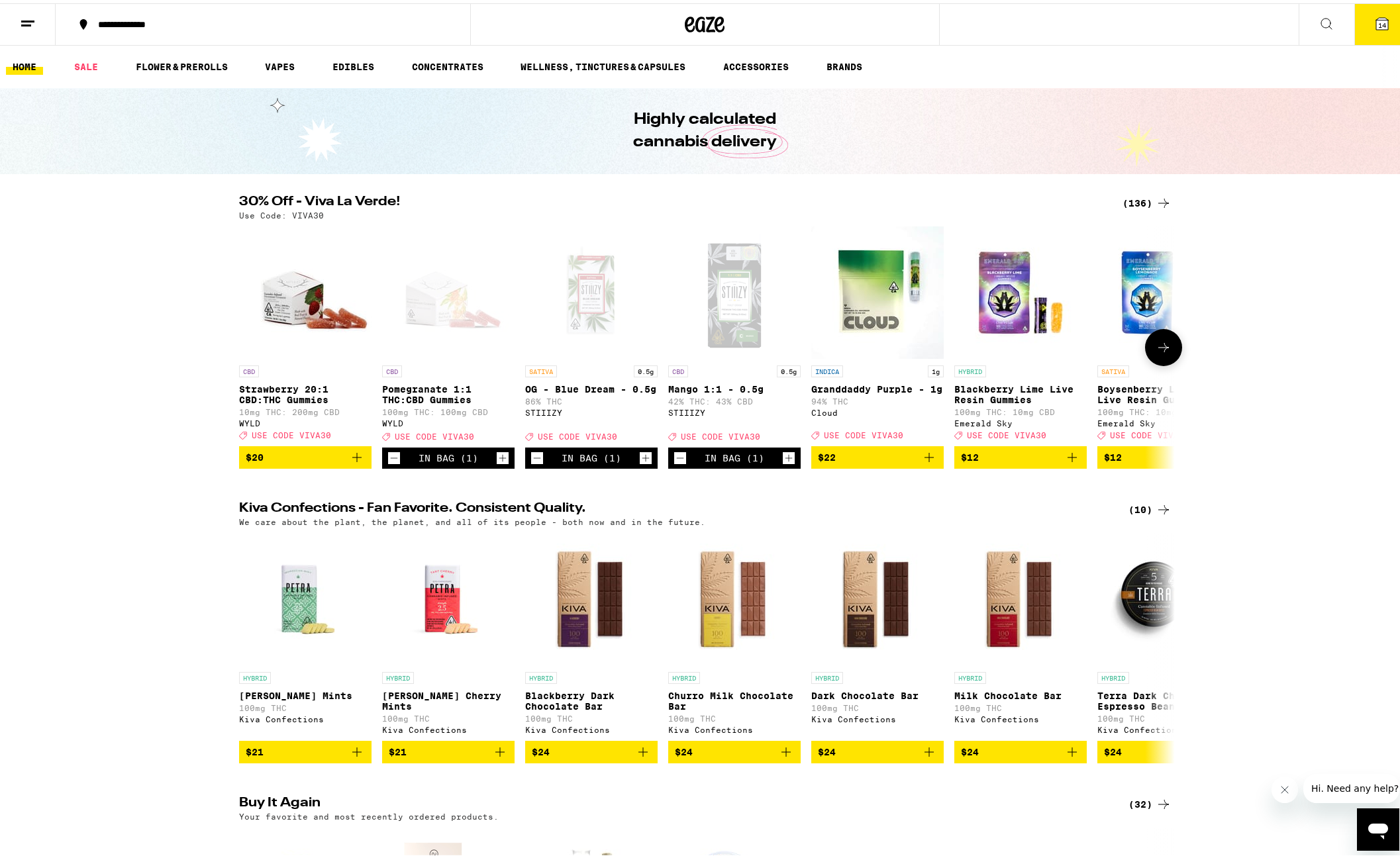
click at [928, 462] on icon "Add to bag" at bounding box center [928, 454] width 16 height 16
click at [927, 463] on icon "Increment" at bounding box center [931, 454] width 12 height 16
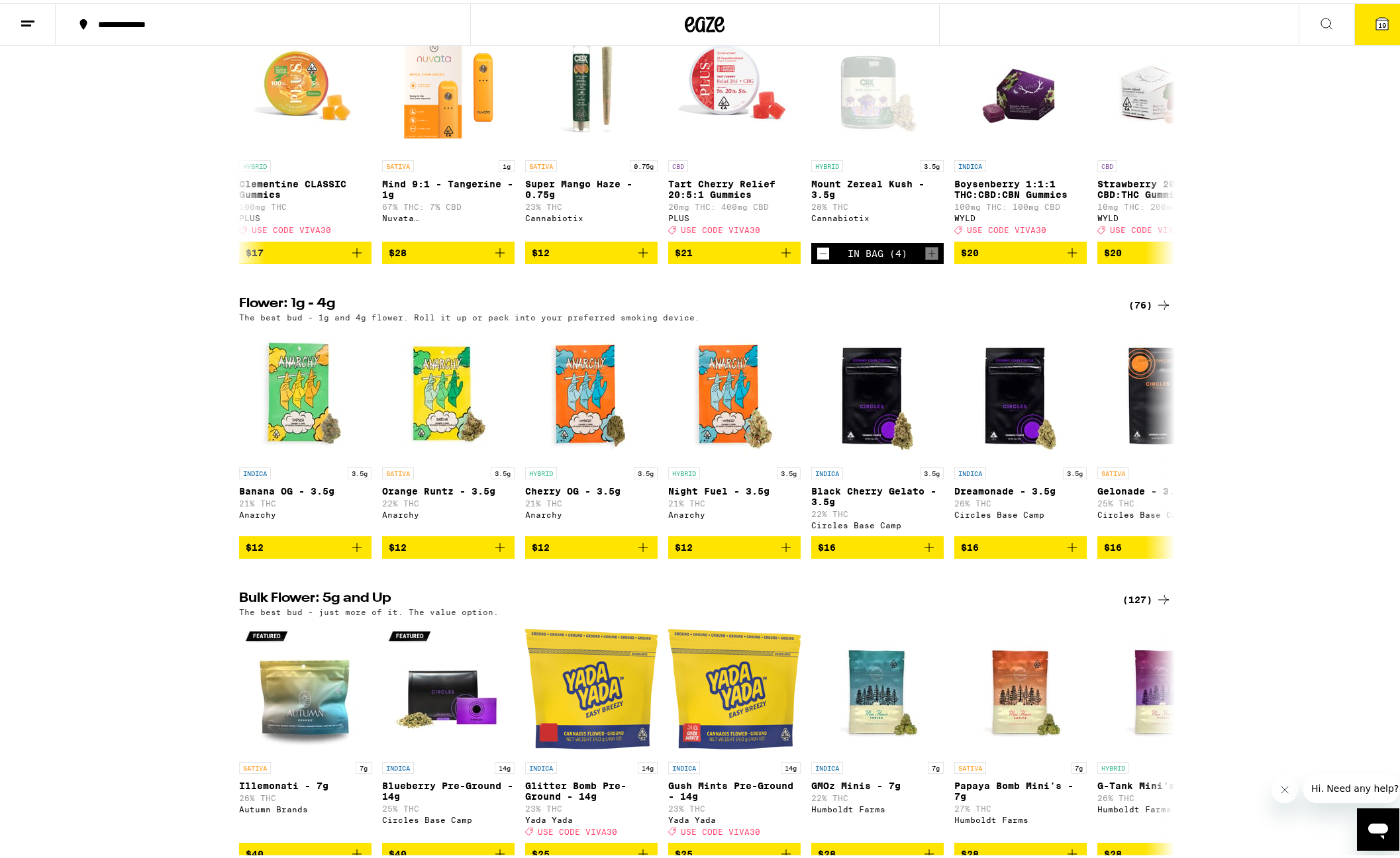
scroll to position [1168, 0]
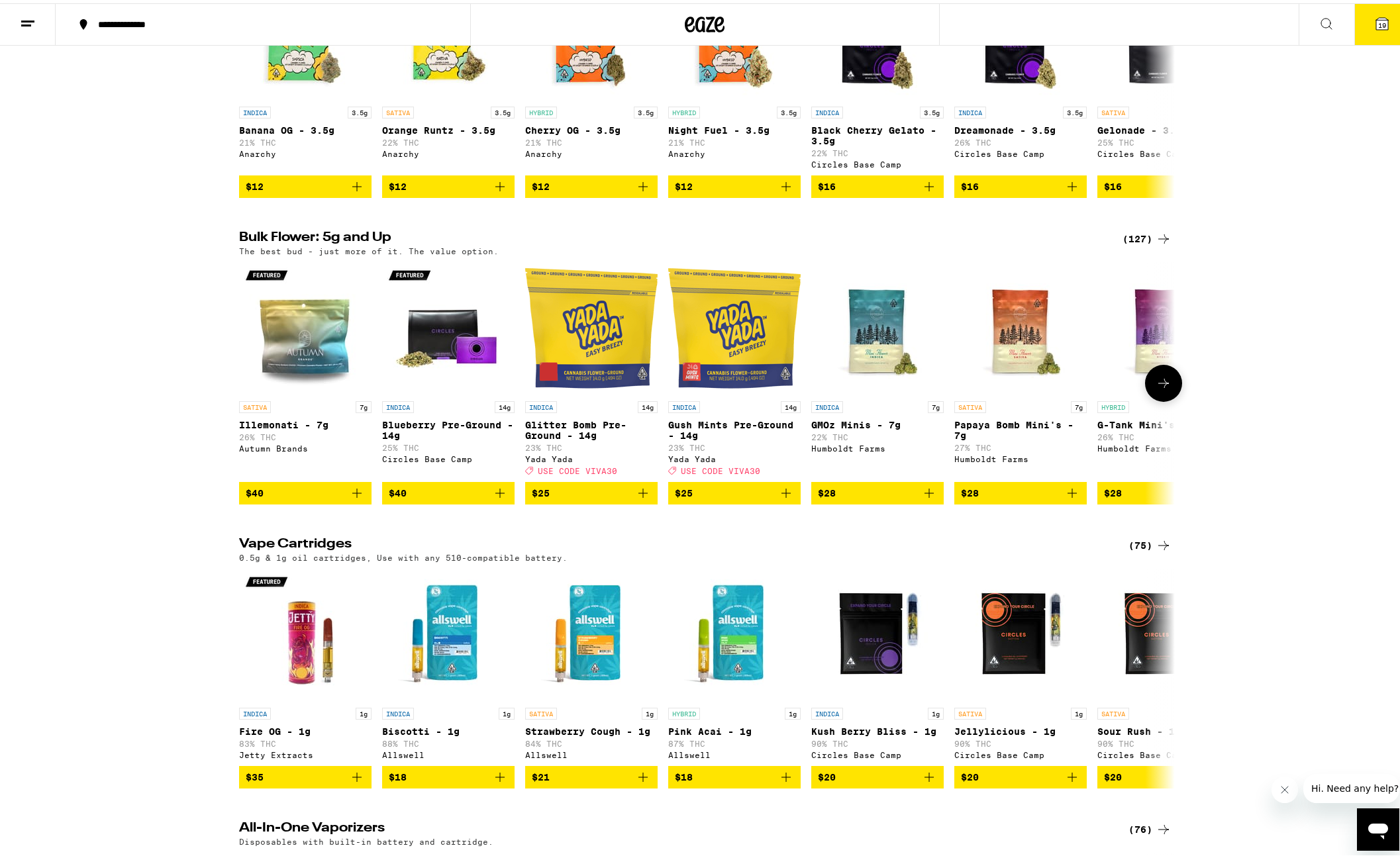
click at [782, 498] on icon "Add to bag" at bounding box center [786, 489] width 16 height 16
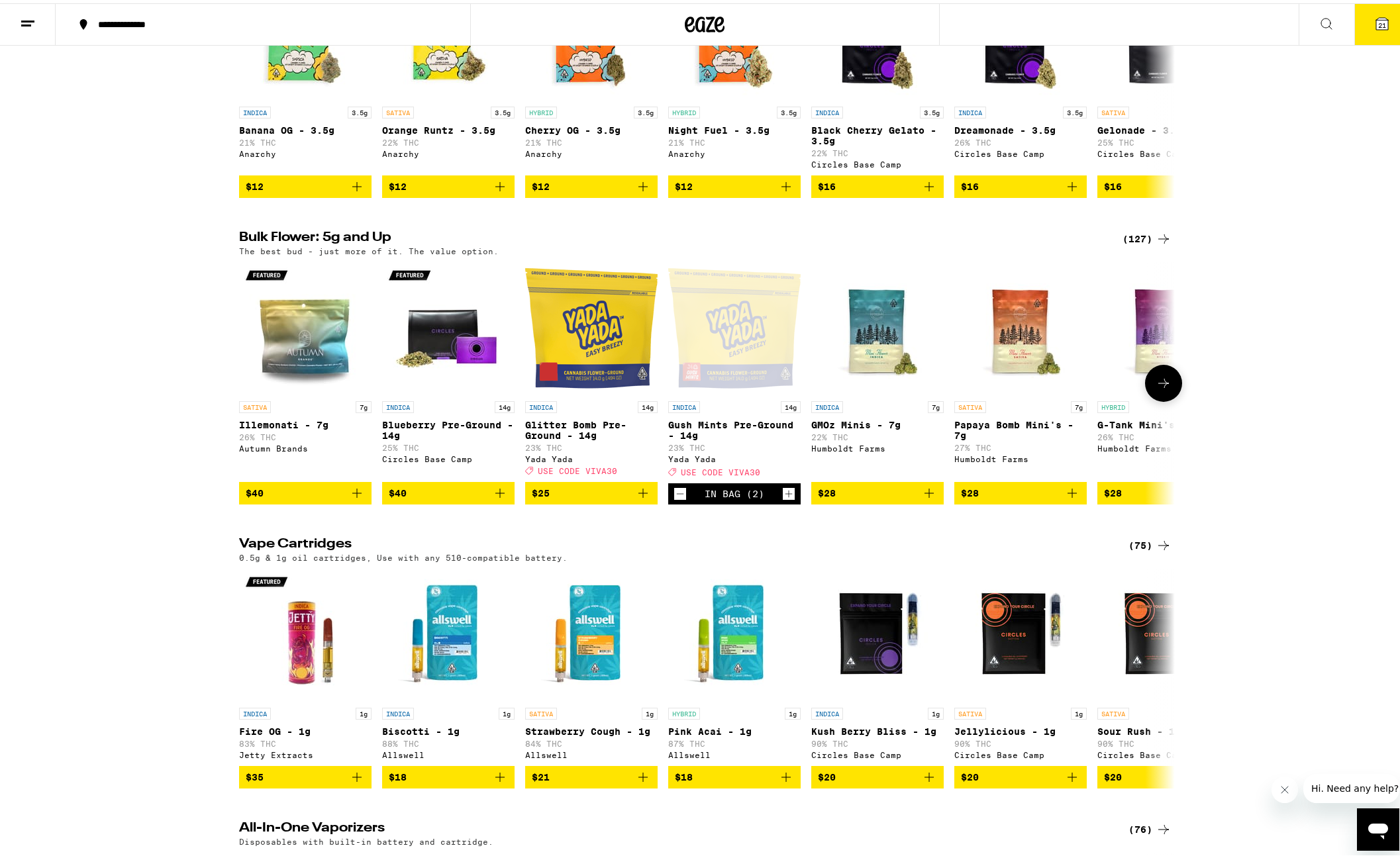
click at [783, 498] on icon "Increment" at bounding box center [789, 490] width 12 height 16
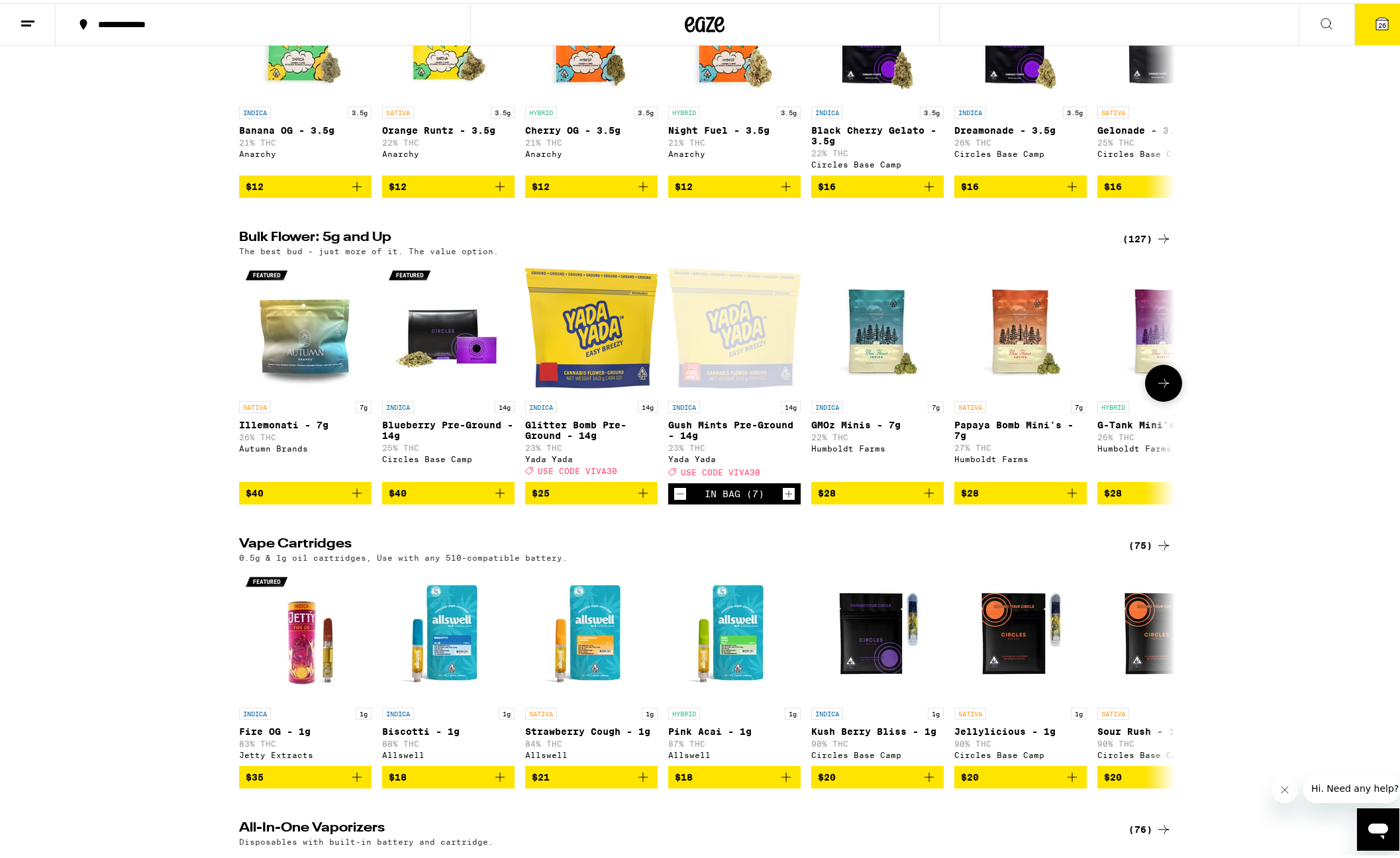
click at [783, 498] on icon "Increment" at bounding box center [789, 490] width 12 height 16
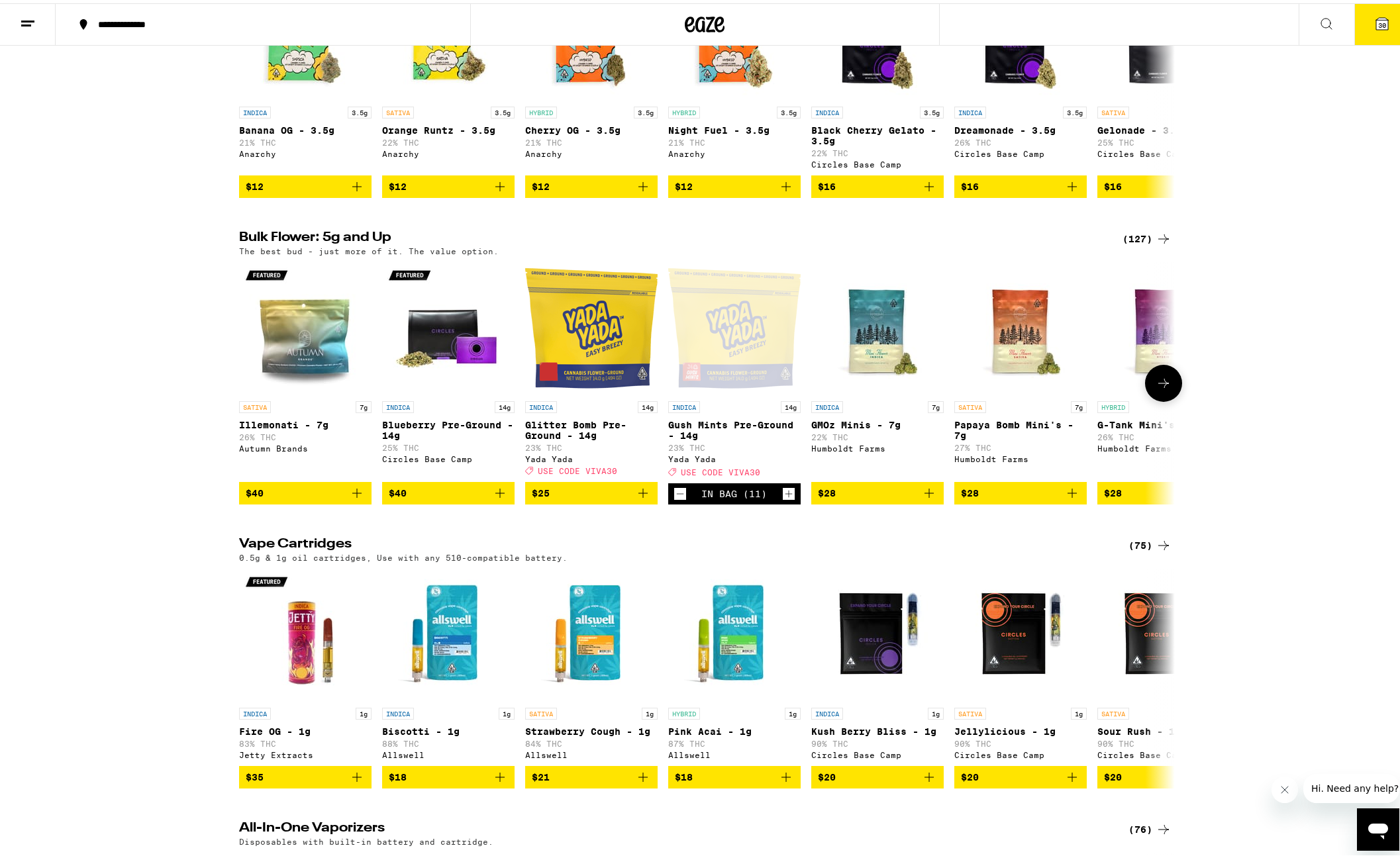
click at [783, 498] on icon "Increment" at bounding box center [789, 490] width 12 height 16
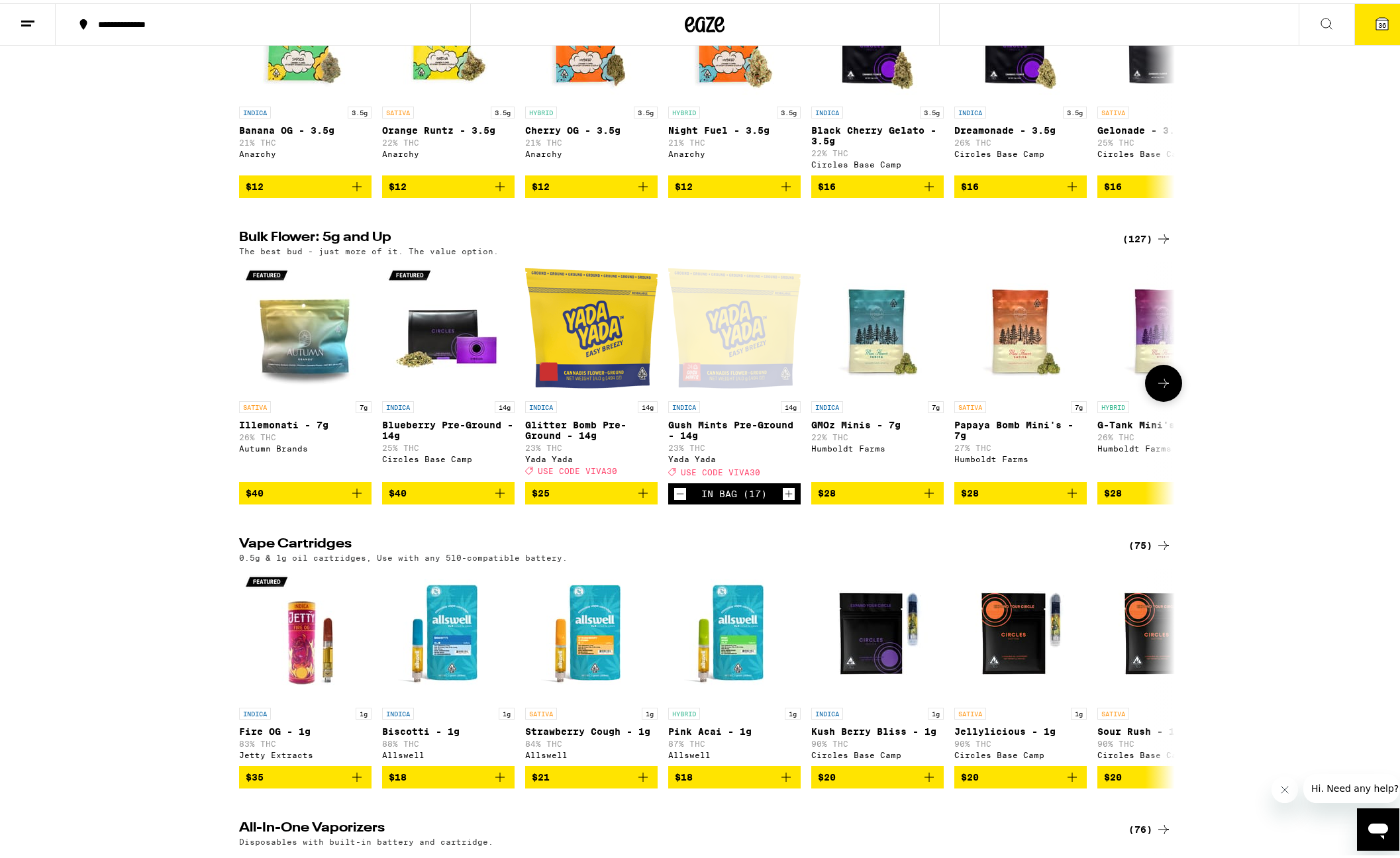
click at [785, 495] on icon "Increment" at bounding box center [789, 491] width 7 height 7
click at [644, 498] on icon "Add to bag" at bounding box center [643, 489] width 16 height 16
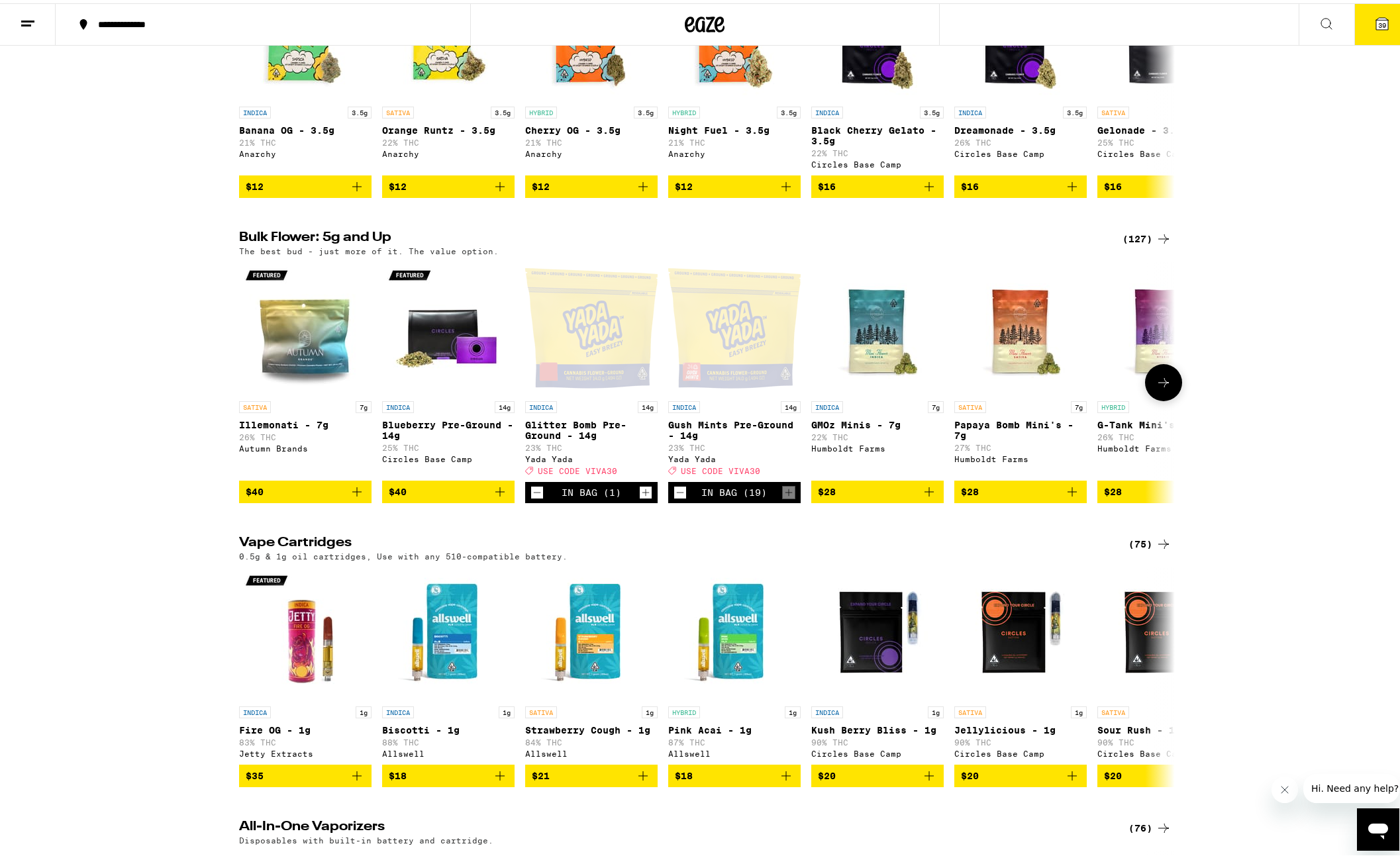
click at [644, 497] on icon "Increment" at bounding box center [645, 489] width 12 height 16
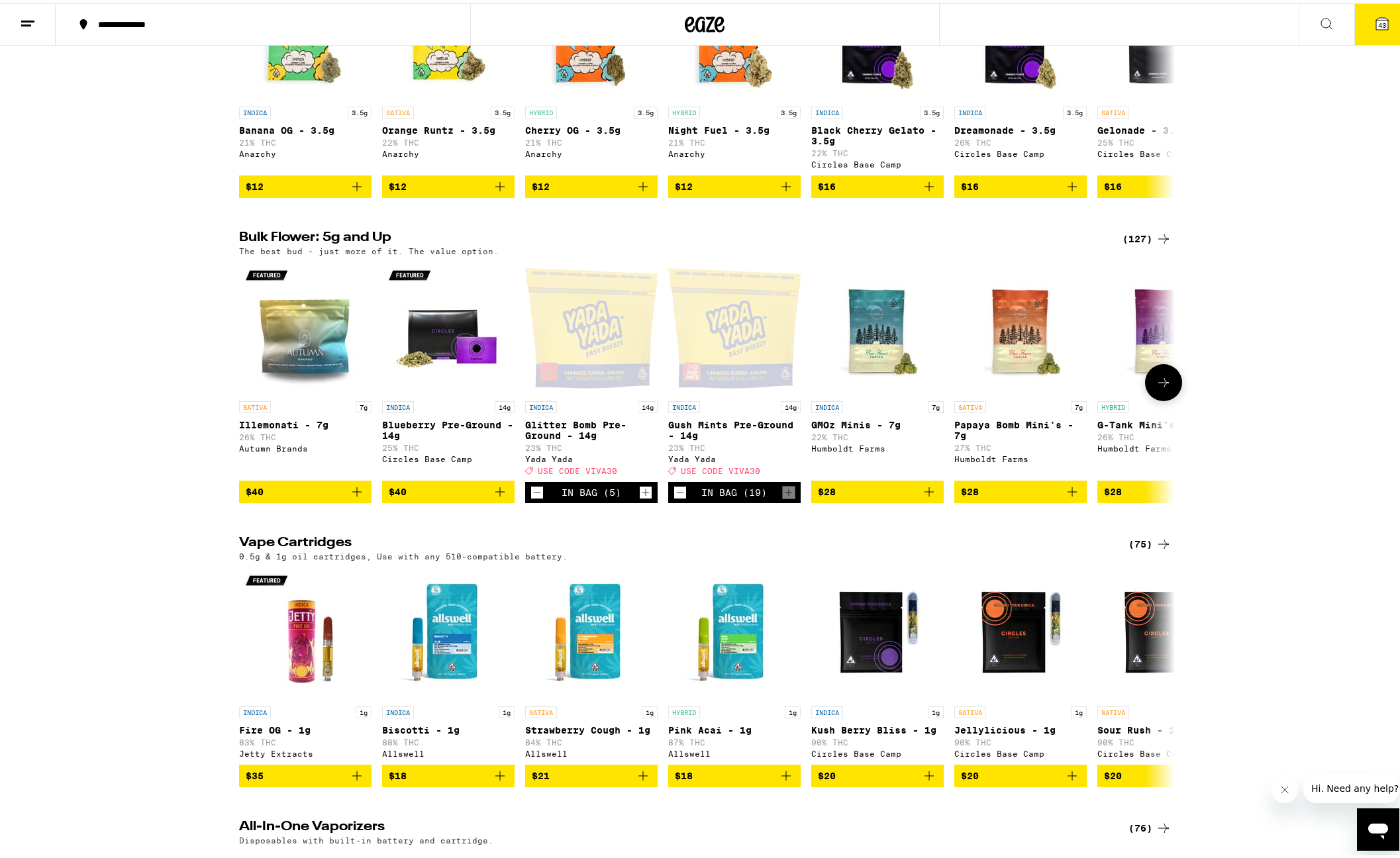
click at [644, 497] on icon "Increment" at bounding box center [645, 489] width 12 height 16
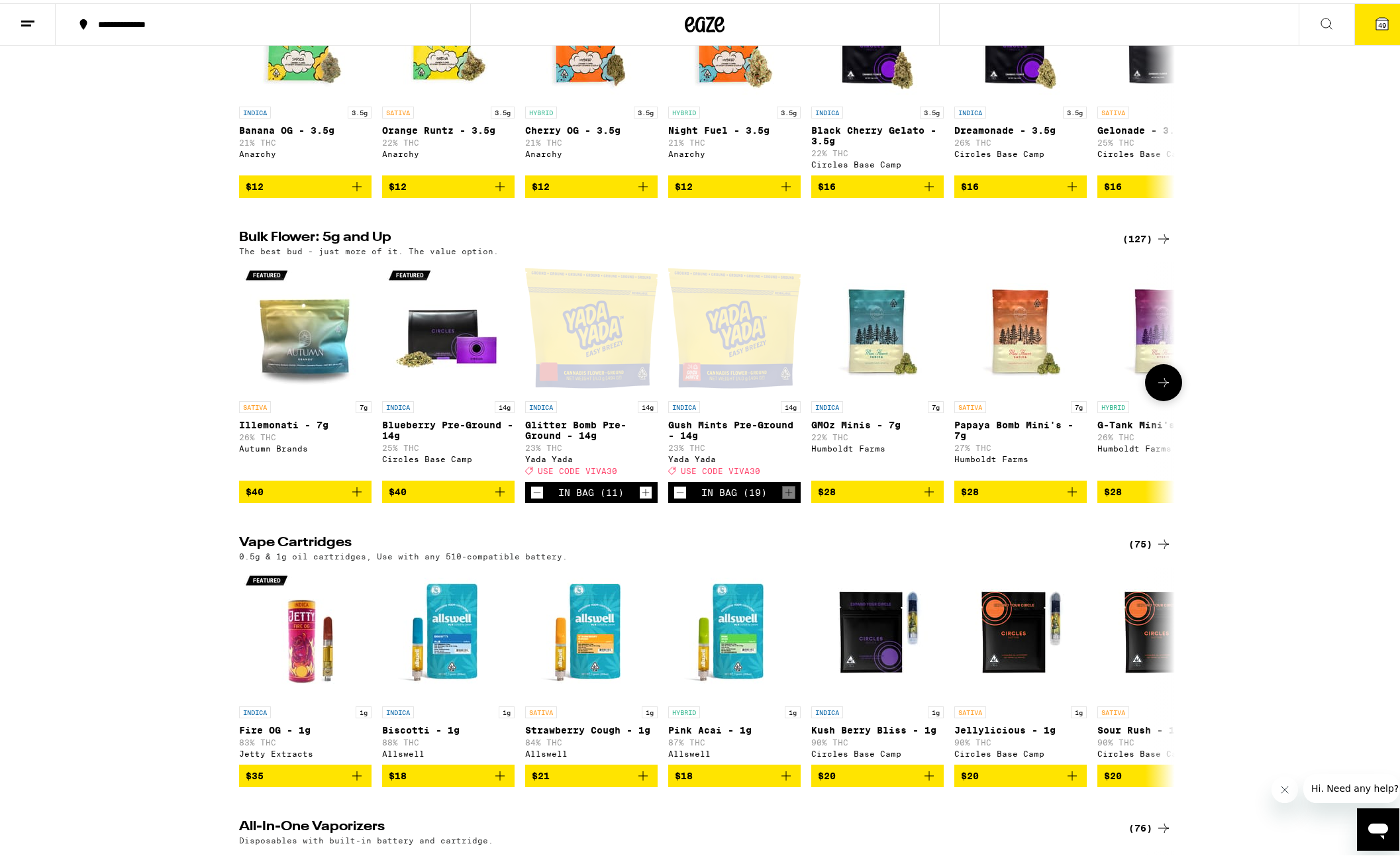
click at [644, 497] on icon "Increment" at bounding box center [645, 489] width 12 height 16
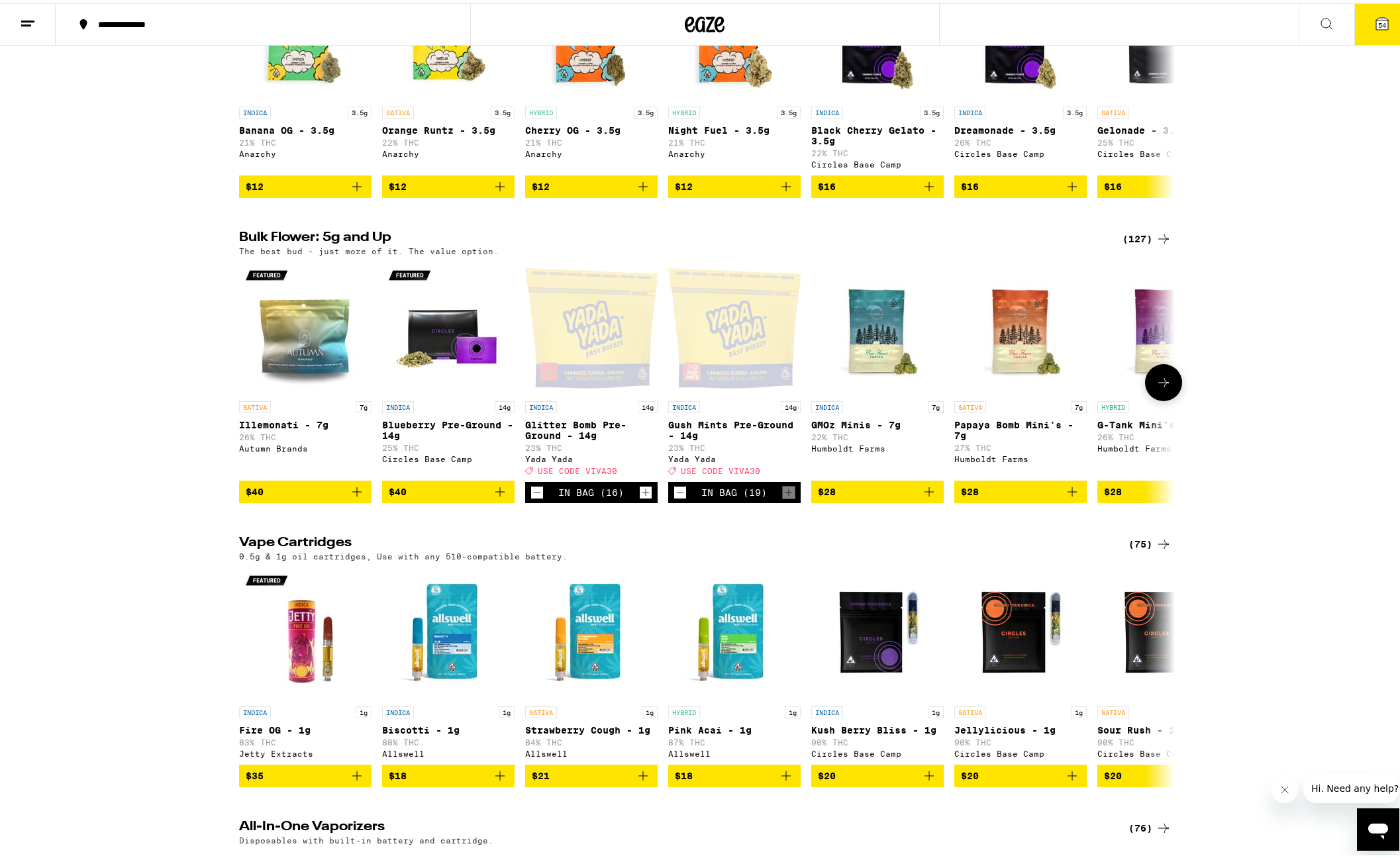
click at [644, 497] on icon "Increment" at bounding box center [645, 489] width 12 height 16
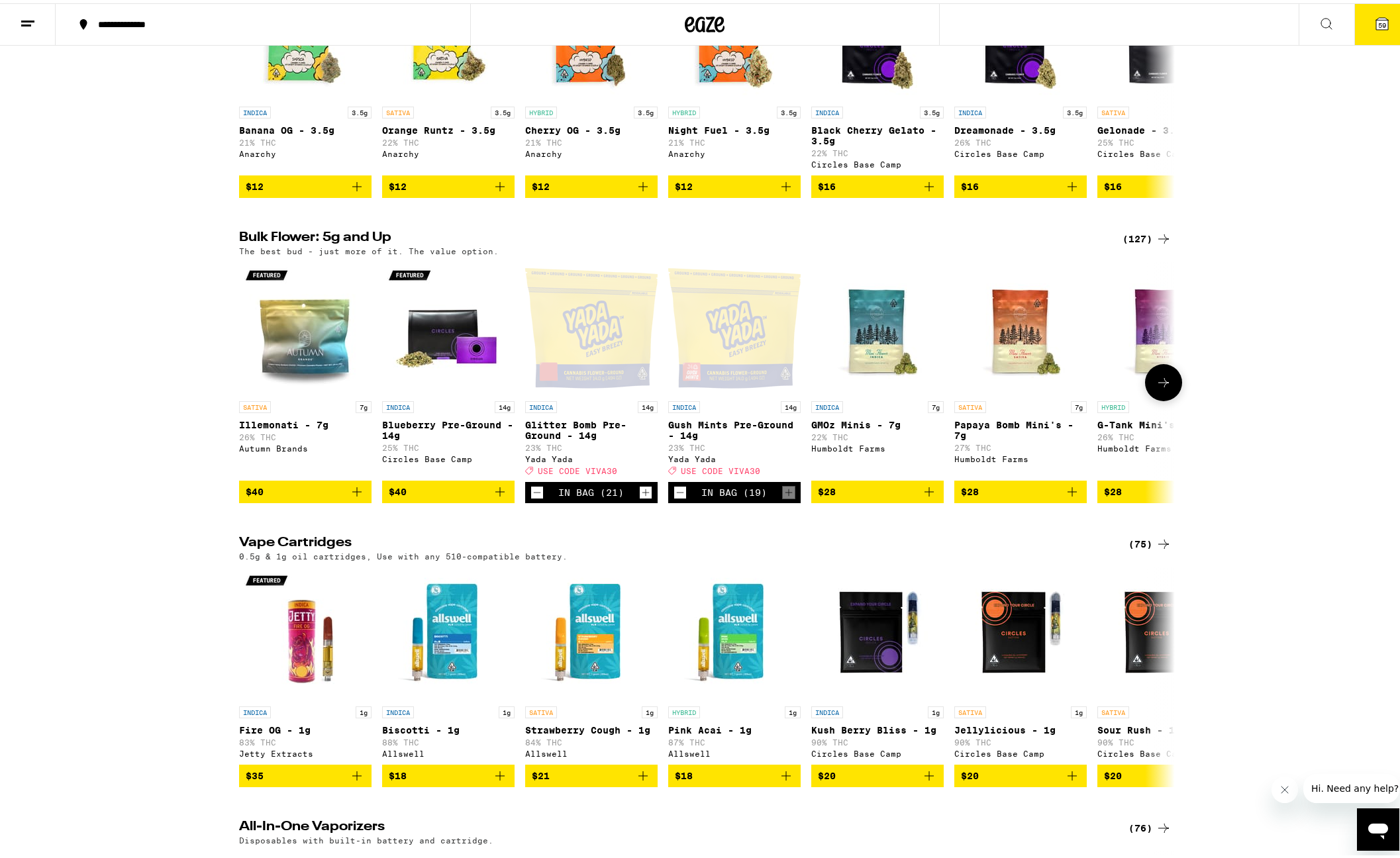
click at [644, 497] on icon "Increment" at bounding box center [645, 489] width 12 height 16
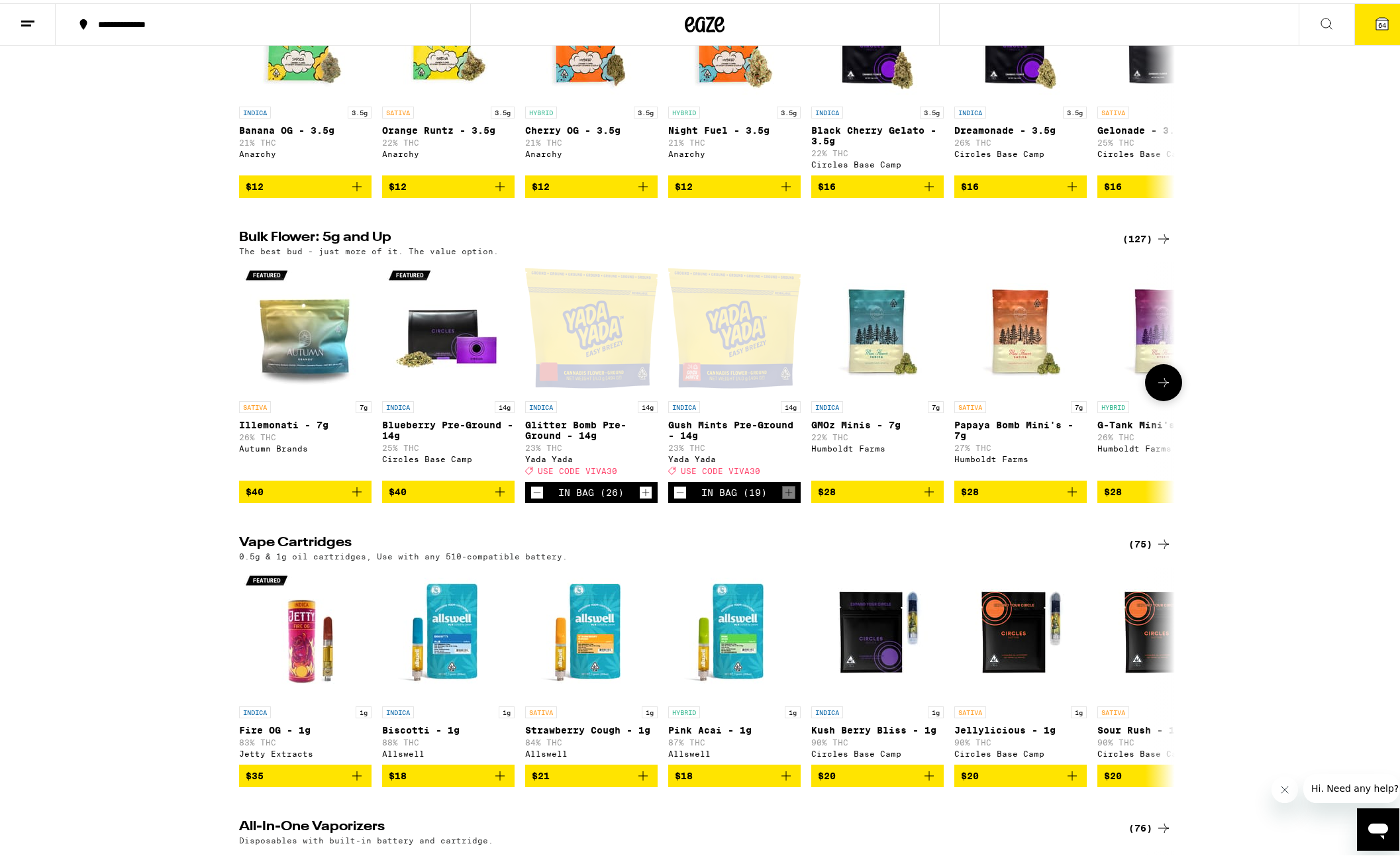
click at [644, 497] on icon "Increment" at bounding box center [645, 489] width 12 height 16
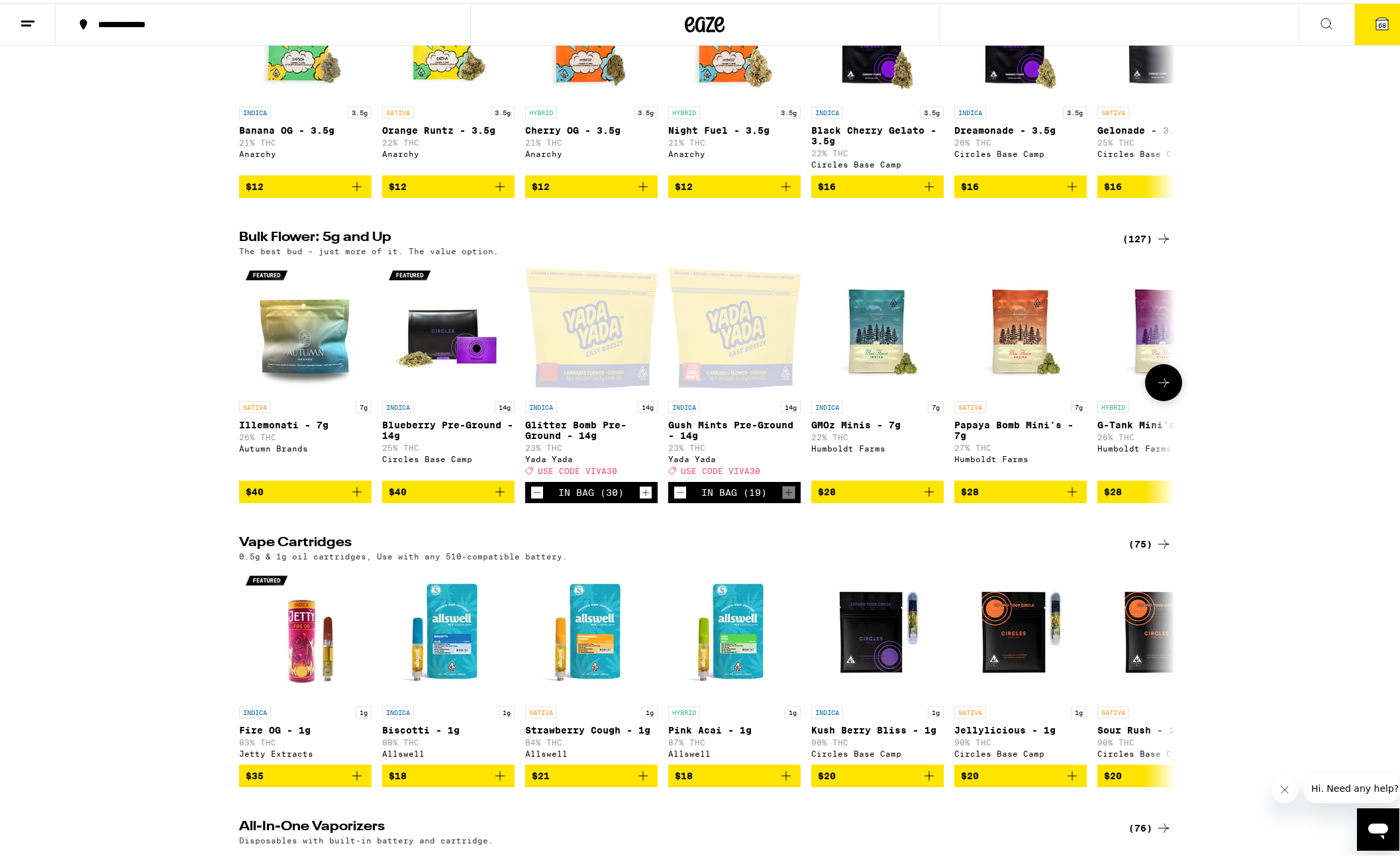
click at [644, 497] on icon "Increment" at bounding box center [645, 489] width 12 height 16
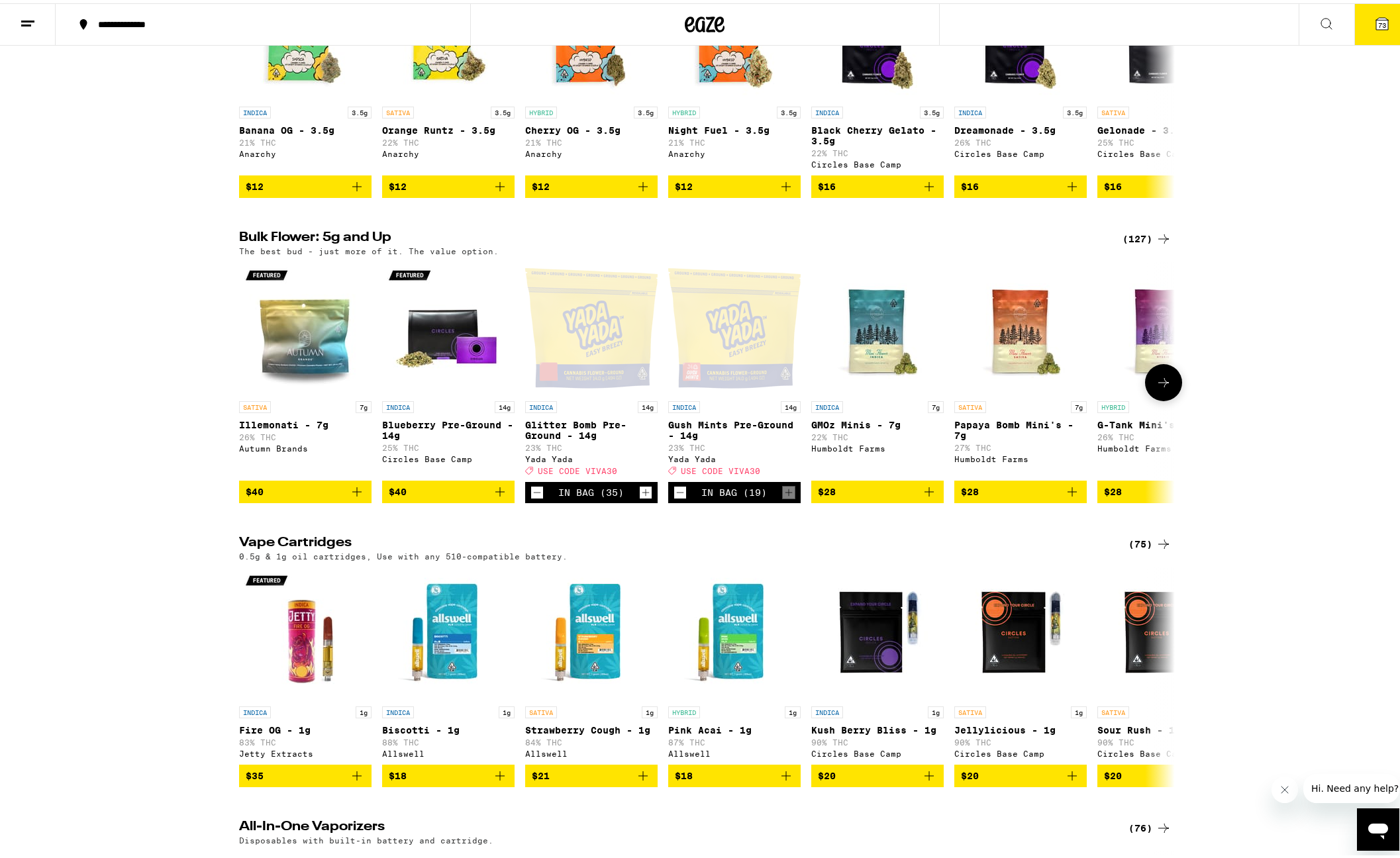
click at [644, 497] on icon "Increment" at bounding box center [645, 489] width 12 height 16
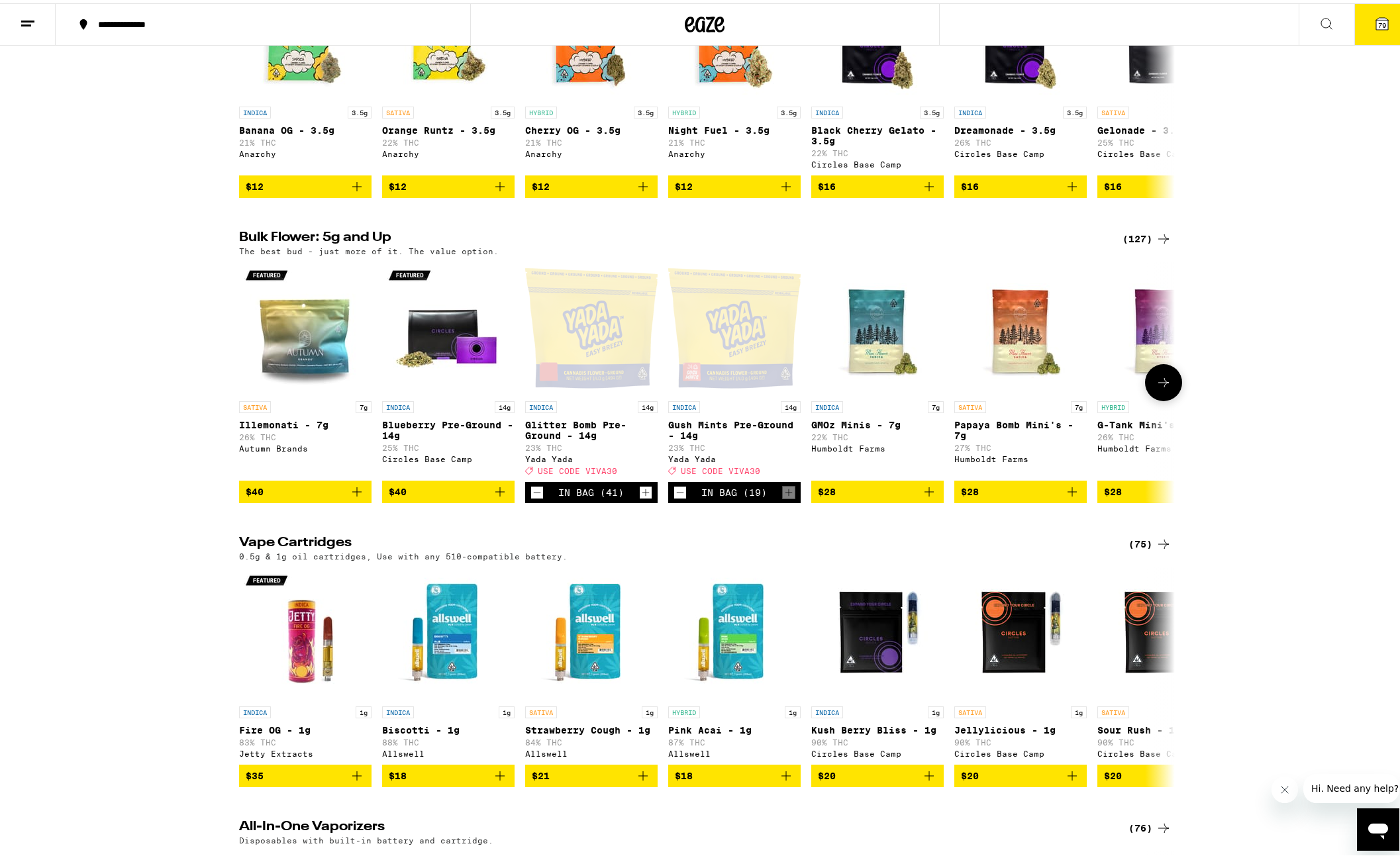
click at [644, 497] on icon "Increment" at bounding box center [645, 489] width 12 height 16
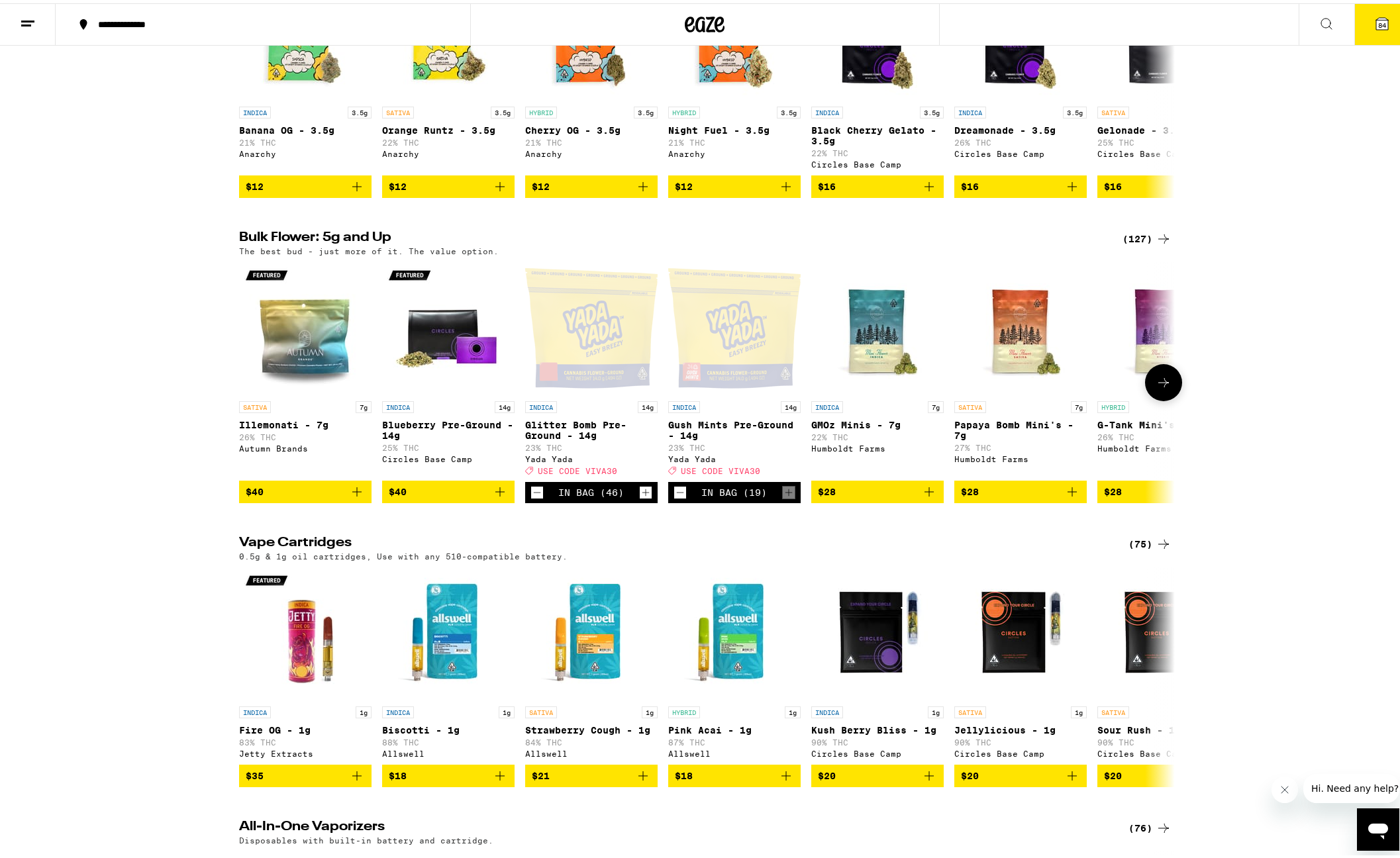
click at [644, 497] on icon "Increment" at bounding box center [645, 489] width 12 height 16
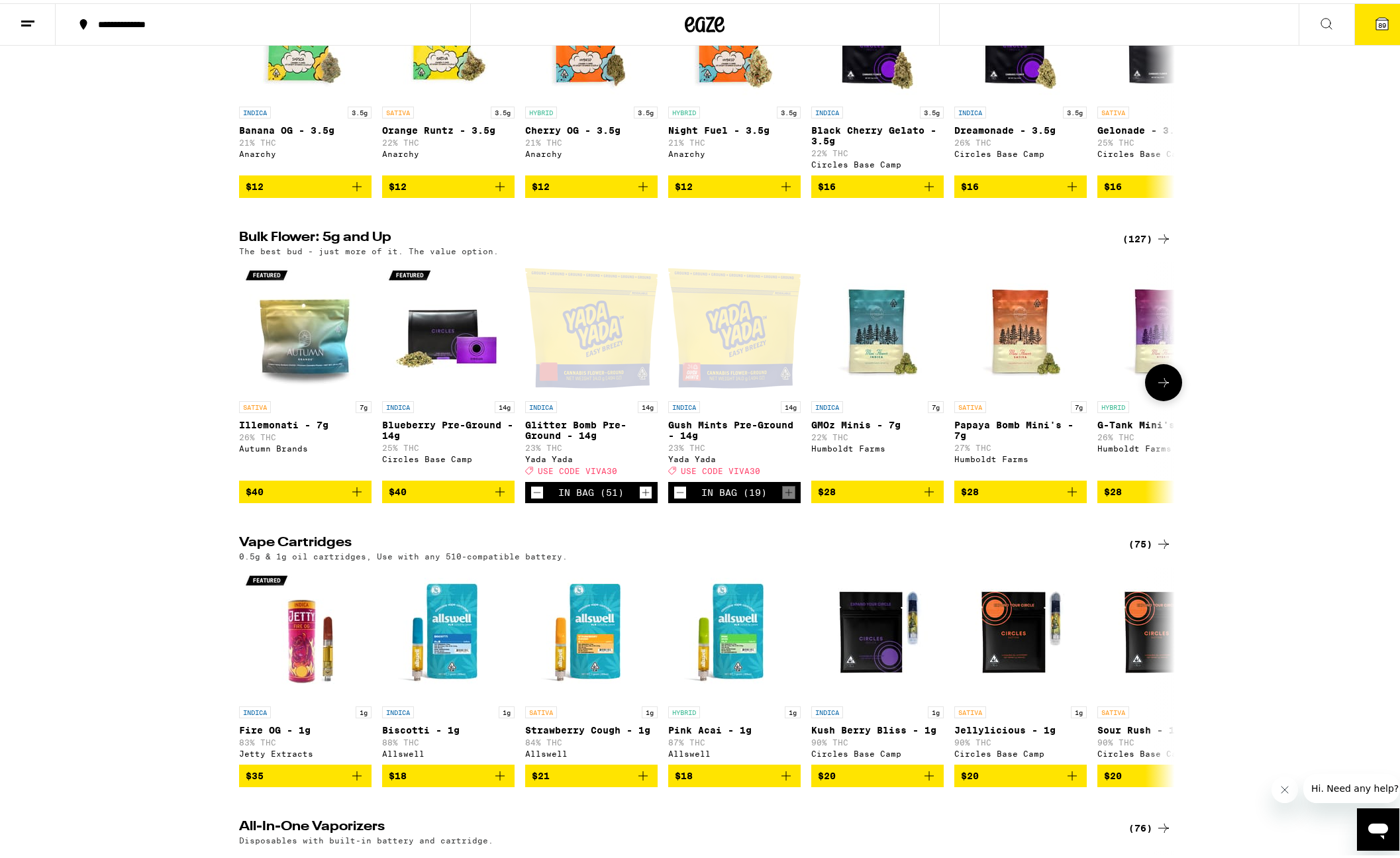
click at [644, 497] on icon "Increment" at bounding box center [645, 489] width 12 height 16
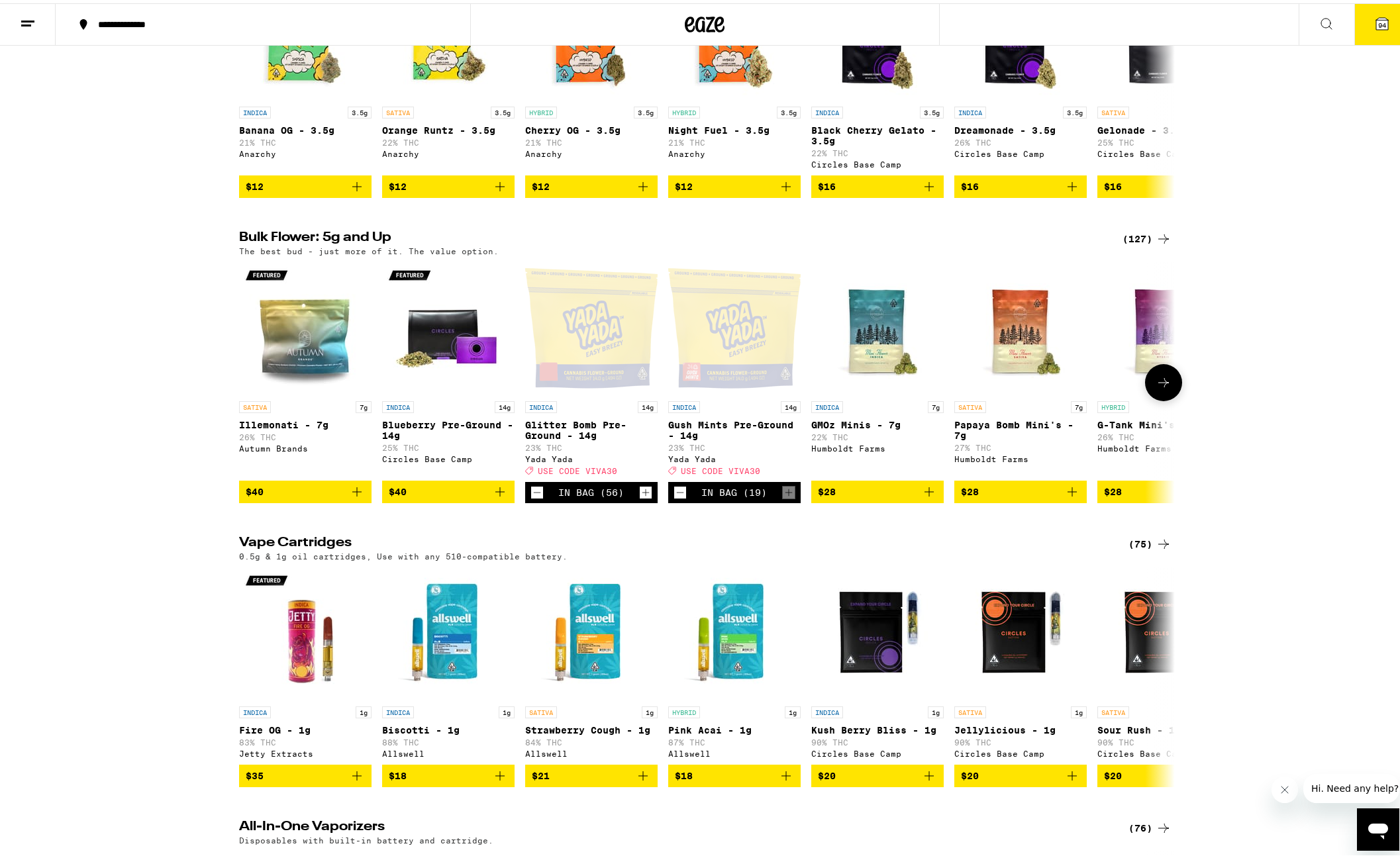
click at [644, 497] on icon "Increment" at bounding box center [645, 489] width 12 height 16
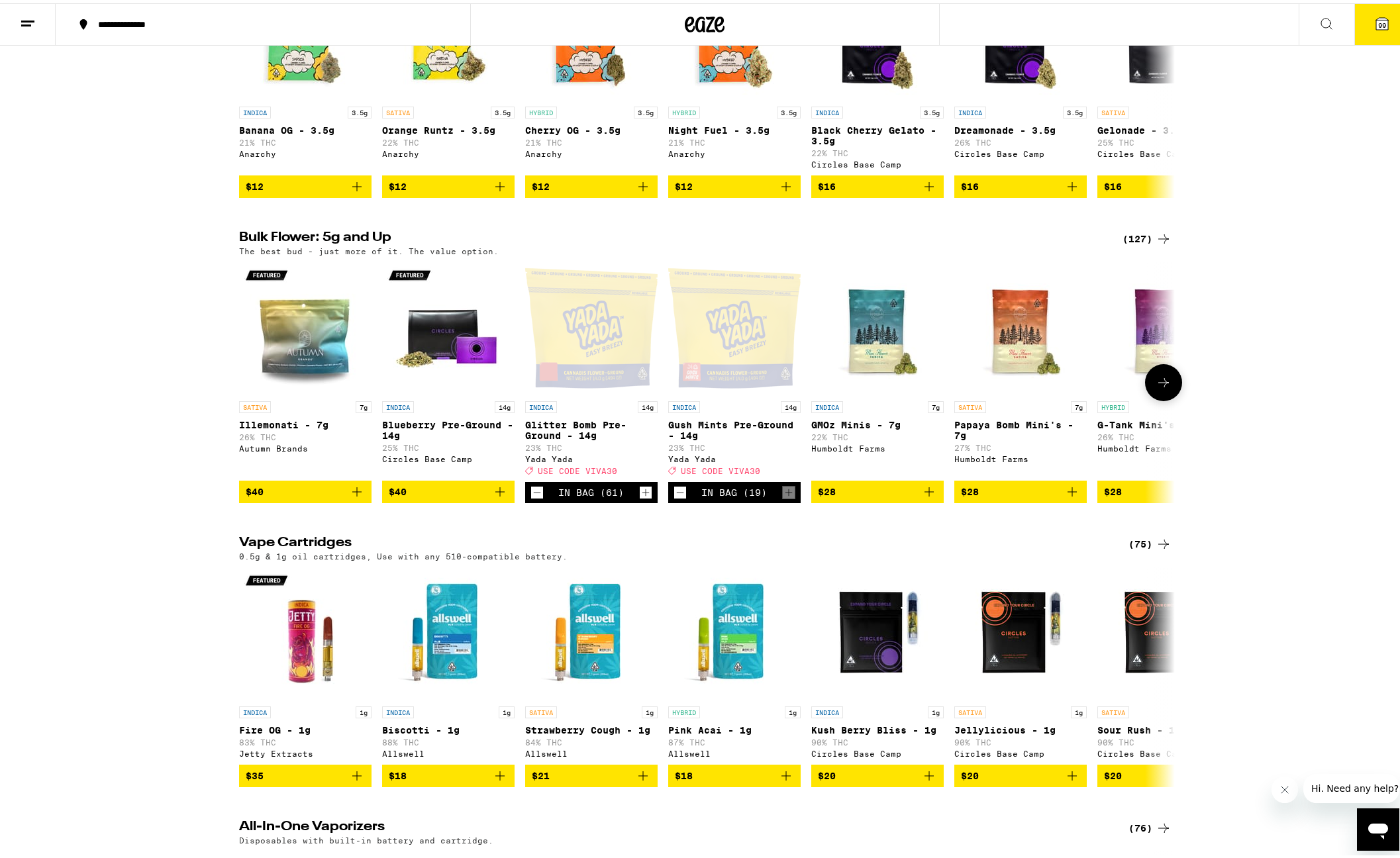
click at [644, 497] on icon "Increment" at bounding box center [645, 489] width 12 height 16
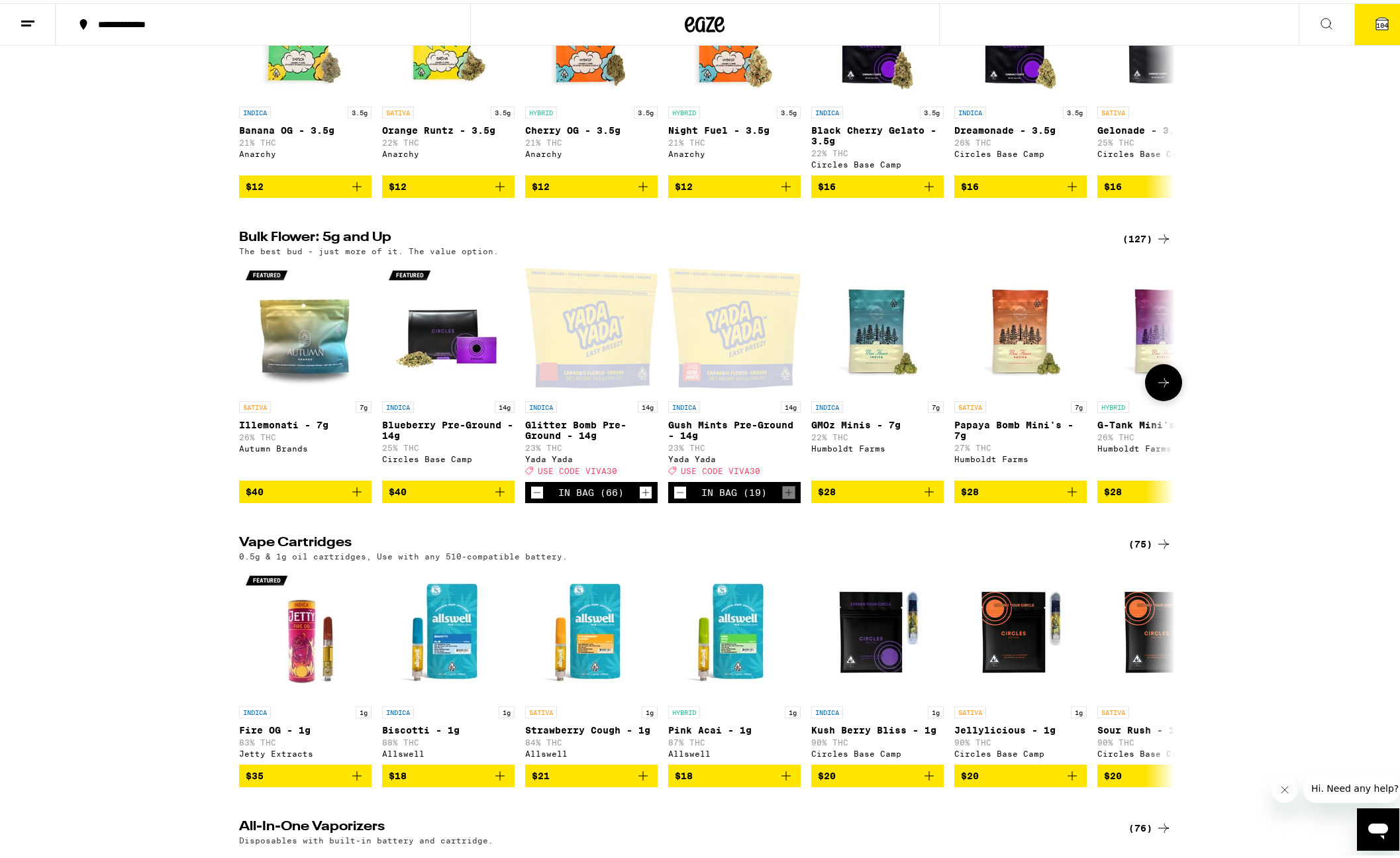
click at [644, 497] on icon "Increment" at bounding box center [645, 489] width 12 height 16
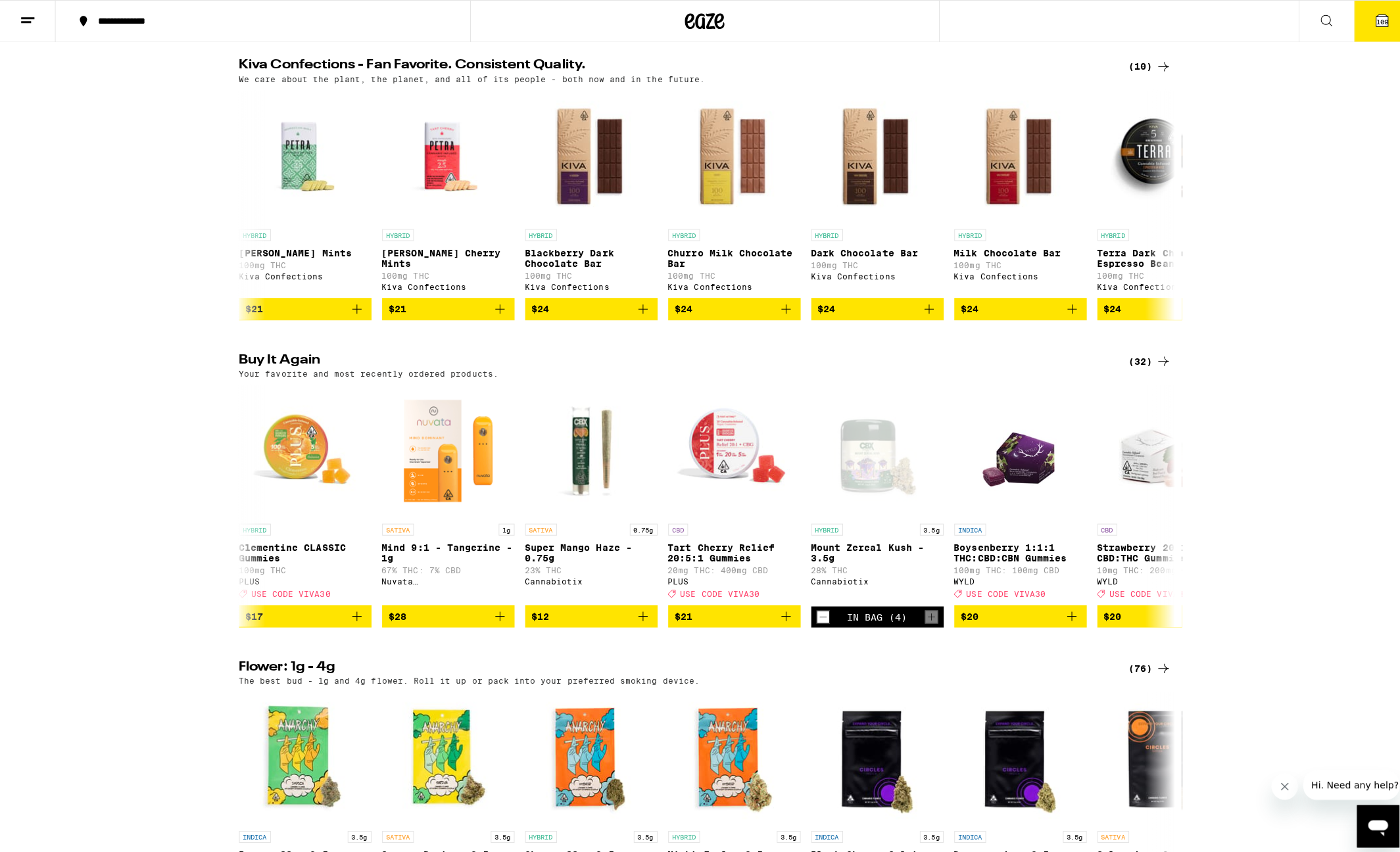
scroll to position [31, 0]
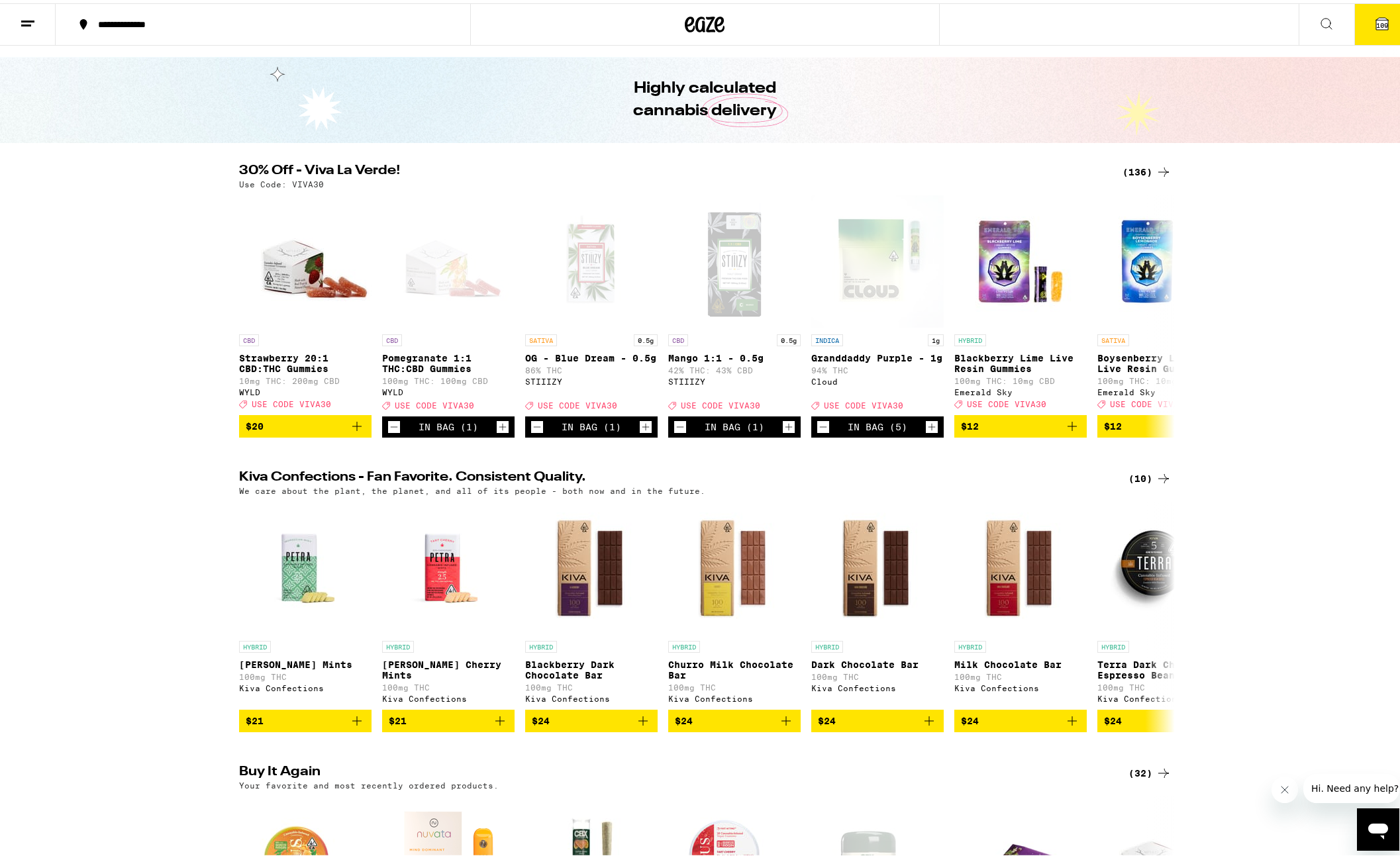
click at [1384, 27] on button "109" at bounding box center [1382, 21] width 55 height 41
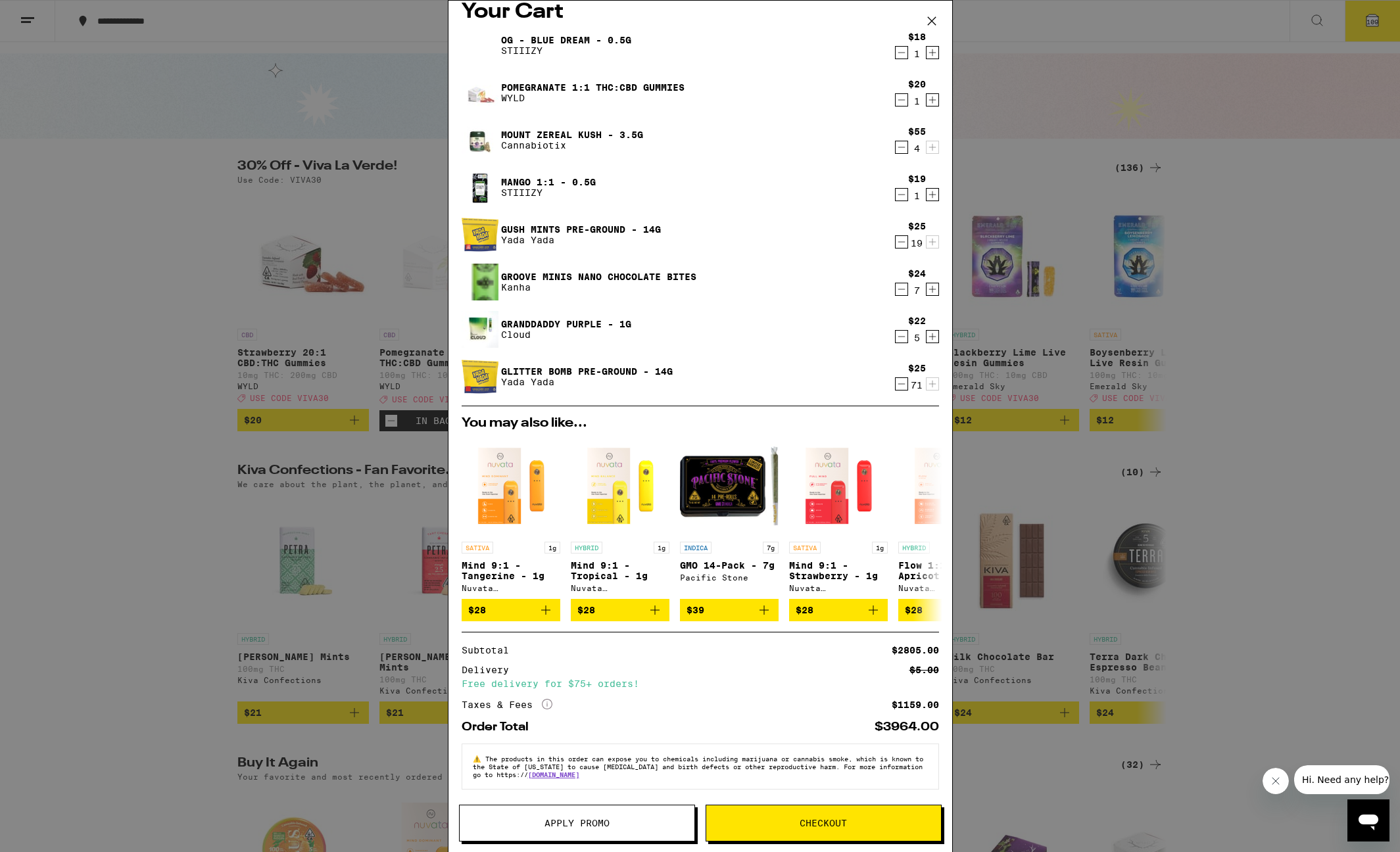
scroll to position [25, 0]
click at [833, 819] on span "Checkout" at bounding box center [823, 824] width 48 height 9
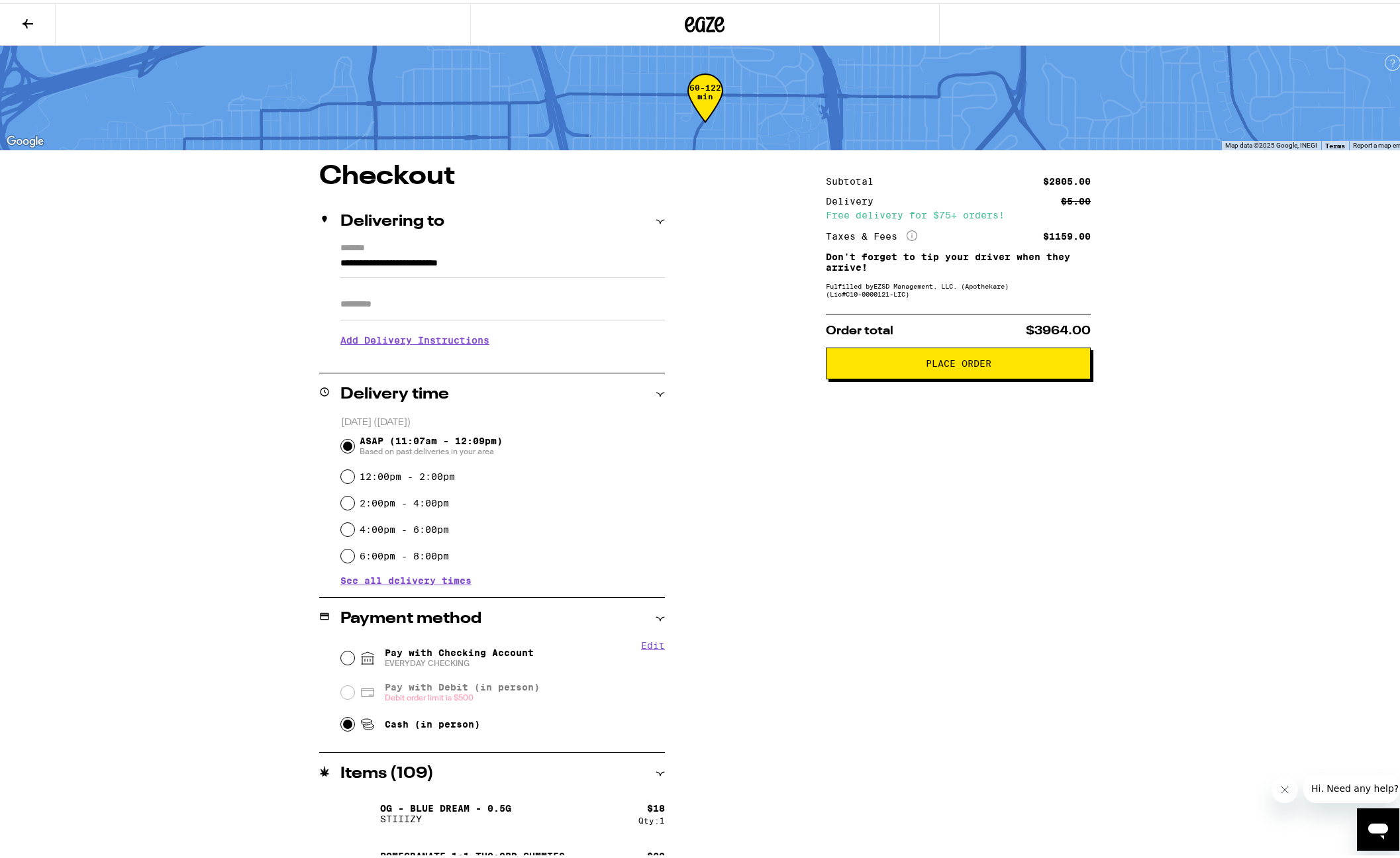
click at [926, 638] on div "Subtotal $2805.00 Delivery $5.00 Free delivery for $75+ orders! Taxes & Fees Mo…" at bounding box center [958, 667] width 264 height 1013
click at [930, 361] on span "Place Order" at bounding box center [958, 361] width 66 height 9
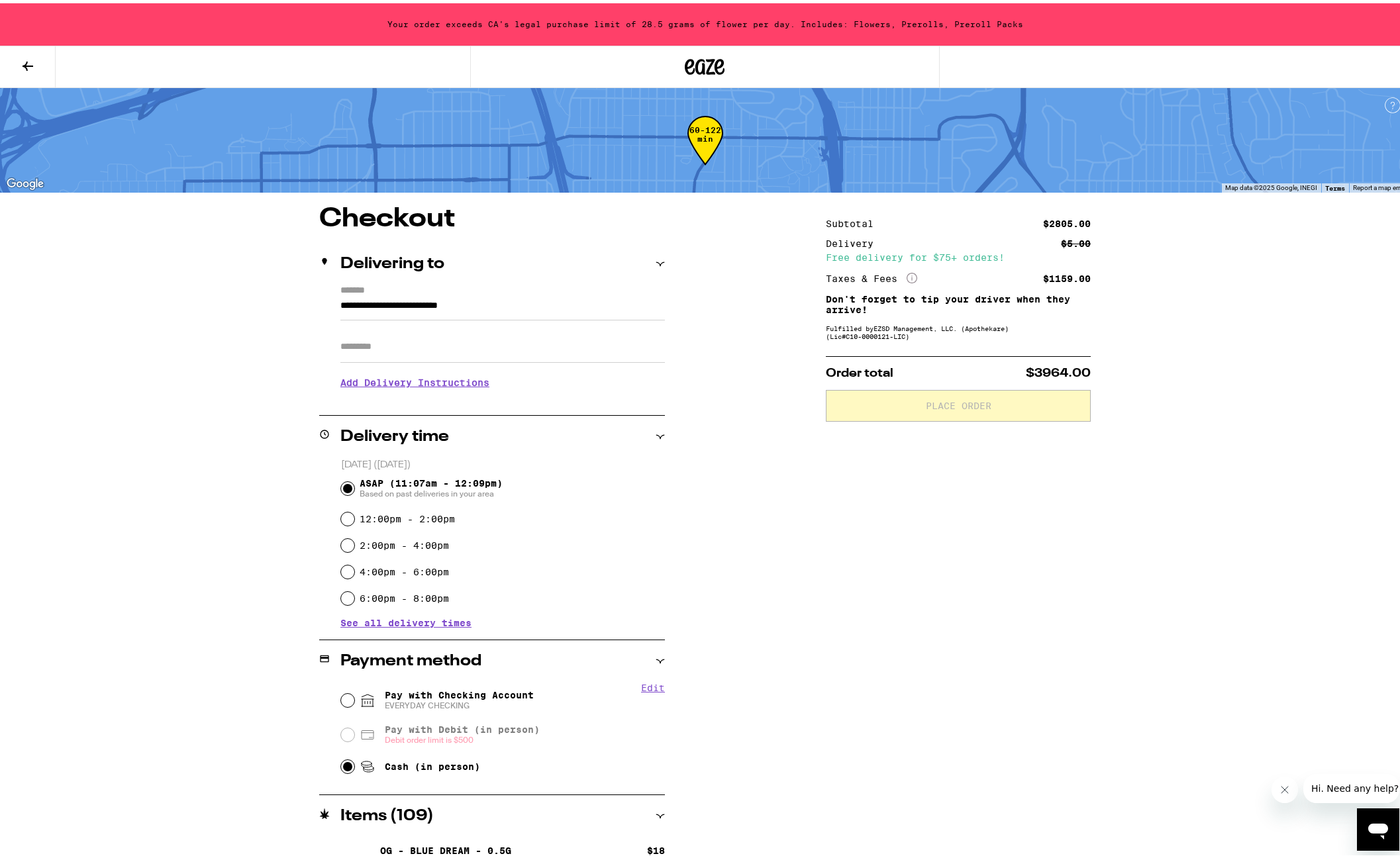
drag, startPoint x: 627, startPoint y: 17, endPoint x: 681, endPoint y: 11, distance: 54.3
click at [681, 11] on div "Your order exceeds CA's legal purchase limit of 28.5 grams of flower per day. I…" at bounding box center [705, 21] width 1410 height 43
drag, startPoint x: 633, startPoint y: 17, endPoint x: 706, endPoint y: 21, distance: 73.1
click at [706, 21] on div "Your order exceeds CA's legal purchase limit of 28.5 grams of flower per day. I…" at bounding box center [705, 21] width 1410 height 43
drag, startPoint x: 853, startPoint y: 27, endPoint x: 879, endPoint y: 24, distance: 26.2
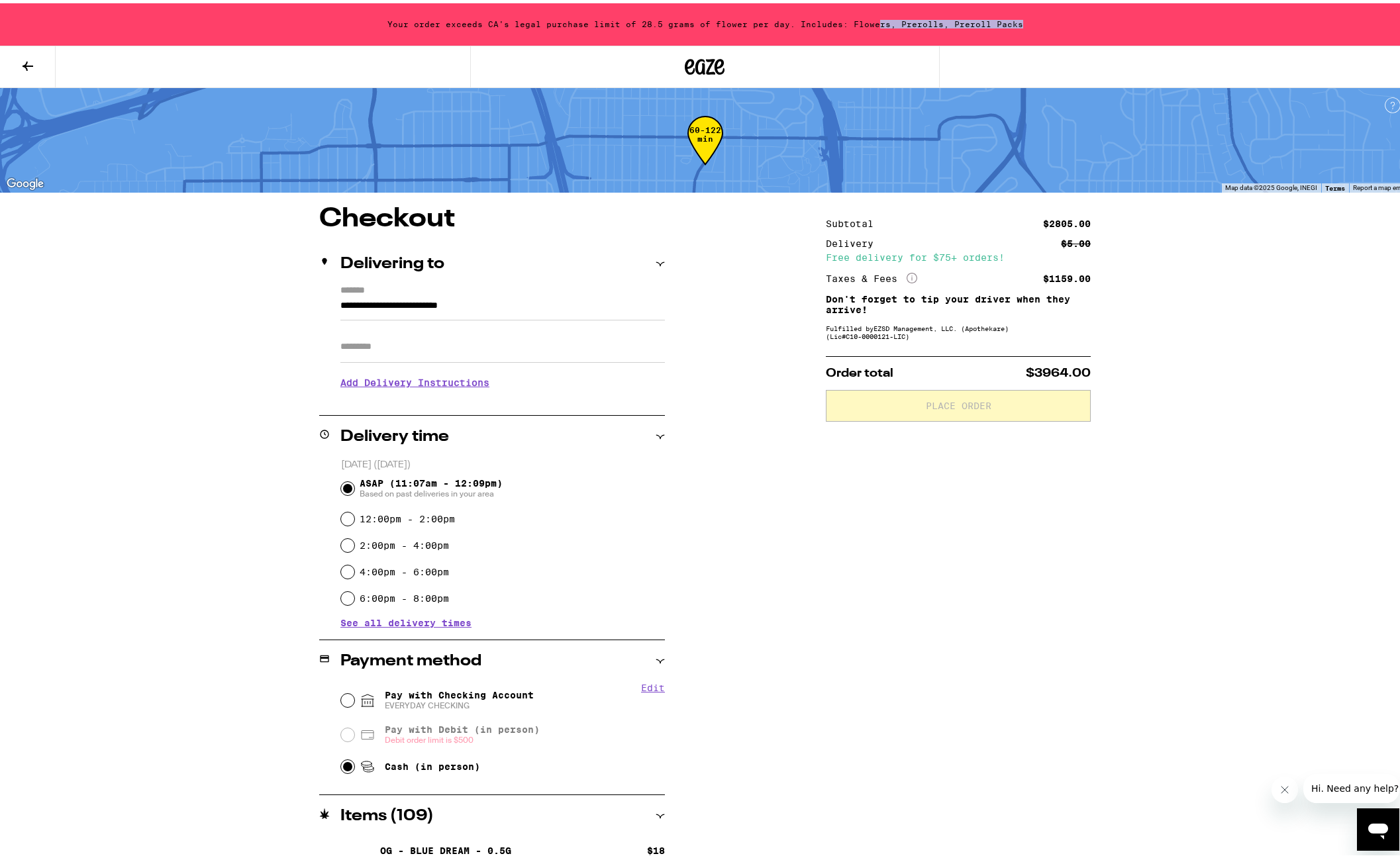
click at [879, 24] on div "Your order exceeds CA's legal purchase limit of 28.5 grams of flower per day. I…" at bounding box center [705, 21] width 1410 height 43
drag, startPoint x: 918, startPoint y: 20, endPoint x: 926, endPoint y: 22, distance: 8.2
click at [923, 21] on div "Your order exceeds CA's legal purchase limit of 28.5 grams of flower per day. I…" at bounding box center [705, 21] width 1410 height 43
drag, startPoint x: 970, startPoint y: 24, endPoint x: 995, endPoint y: 20, distance: 25.3
click at [995, 19] on div "Your order exceeds CA's legal purchase limit of 28.5 grams of flower per day. I…" at bounding box center [705, 21] width 1410 height 43
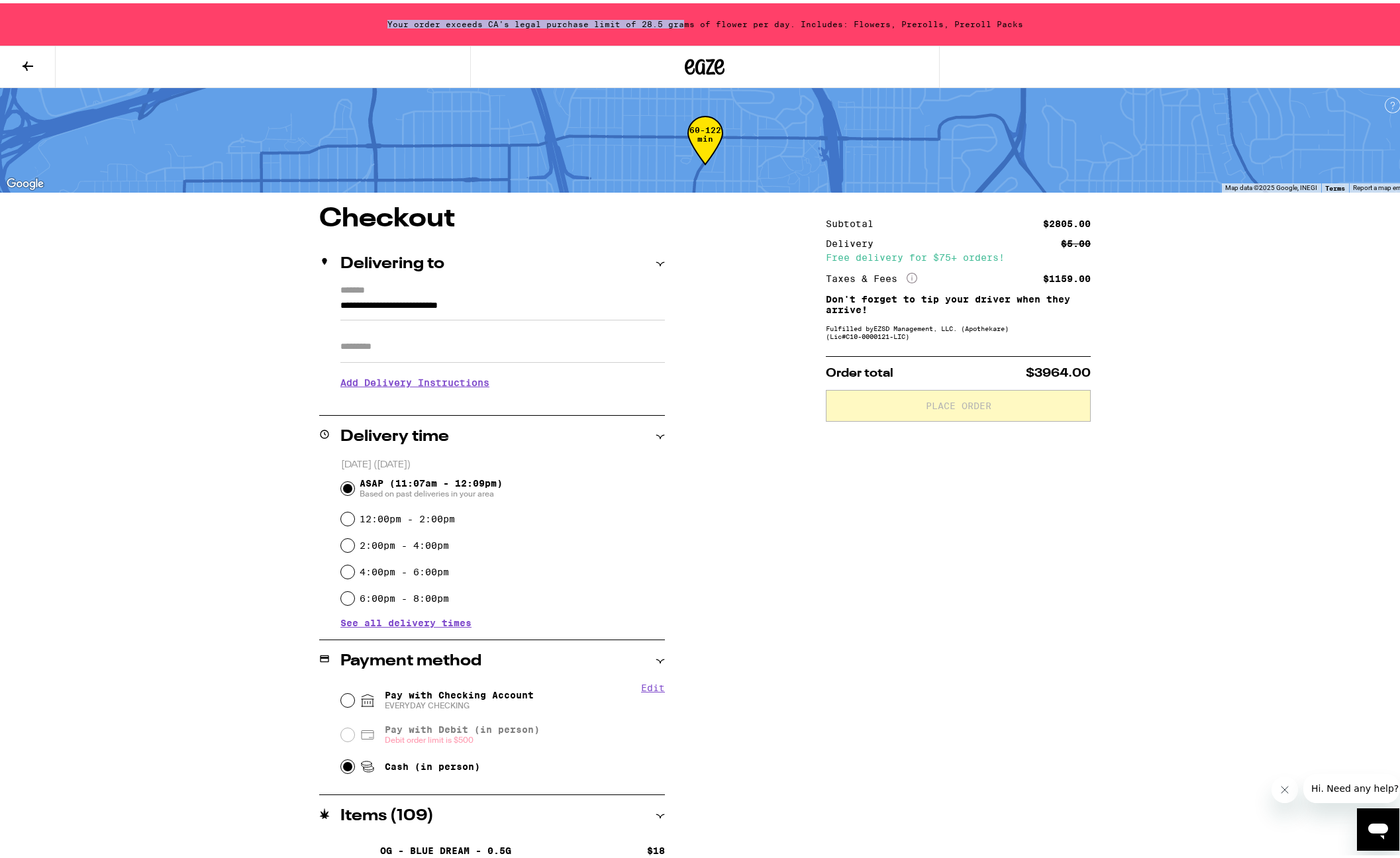
drag, startPoint x: 641, startPoint y: 13, endPoint x: 679, endPoint y: 20, distance: 38.6
click at [681, 19] on div "Your order exceeds CA's legal purchase limit of 28.5 grams of flower per day. I…" at bounding box center [705, 21] width 1410 height 43
click at [679, 20] on div "Your order exceeds CA's legal purchase limit of 28.5 grams of flower per day. I…" at bounding box center [705, 21] width 1410 height 43
click at [898, 558] on div "Subtotal $2805.00 Delivery $5.00 Free delivery for $75+ orders! Taxes & Fees Mo…" at bounding box center [958, 709] width 264 height 1013
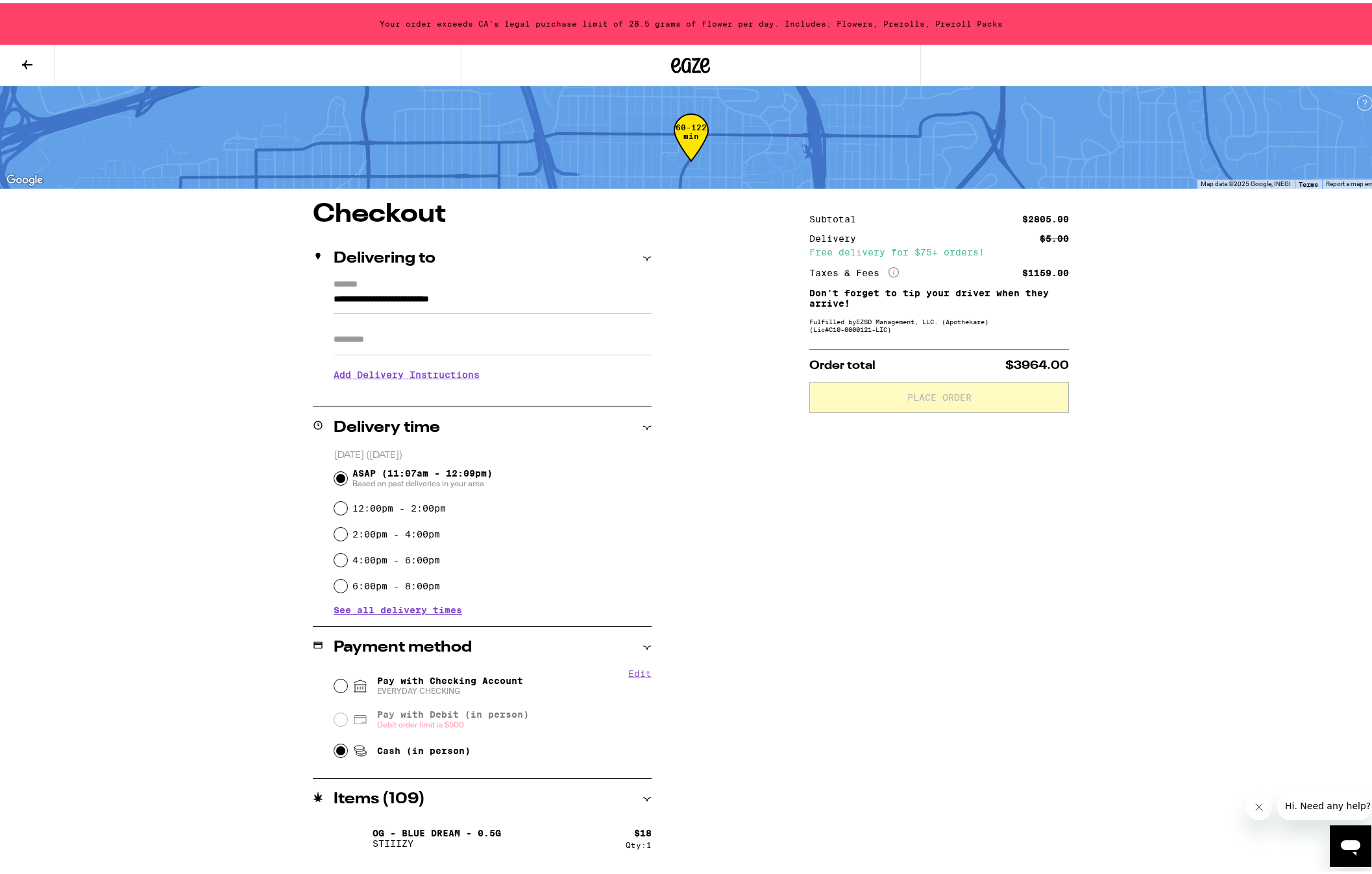
click at [927, 650] on div "Subtotal $2805.00 Delivery $5.00 Free delivery for $75+ orders! Taxes & Fees Mo…" at bounding box center [939, 695] width 259 height 993
drag, startPoint x: 896, startPoint y: 672, endPoint x: 902, endPoint y: 685, distance: 14.3
click at [896, 673] on div "Subtotal $2805.00 Delivery $5.00 Free delivery for $75+ orders! Taxes & Fees Mo…" at bounding box center [939, 695] width 259 height 993
click at [216, 462] on div "**********" at bounding box center [691, 596] width 1382 height 1192
click at [24, 65] on icon at bounding box center [26, 61] width 15 height 15
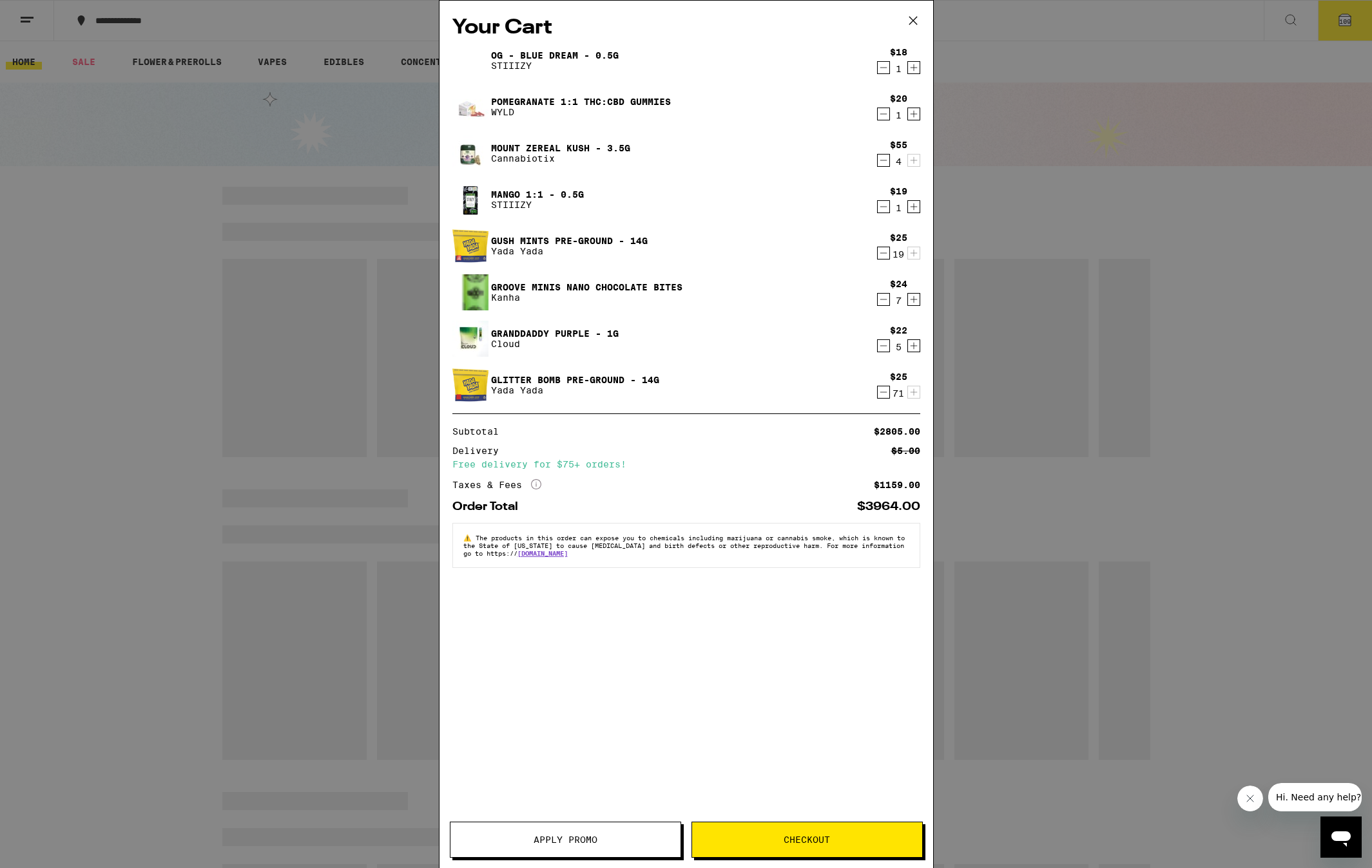
click at [911, 26] on icon at bounding box center [912, 20] width 19 height 19
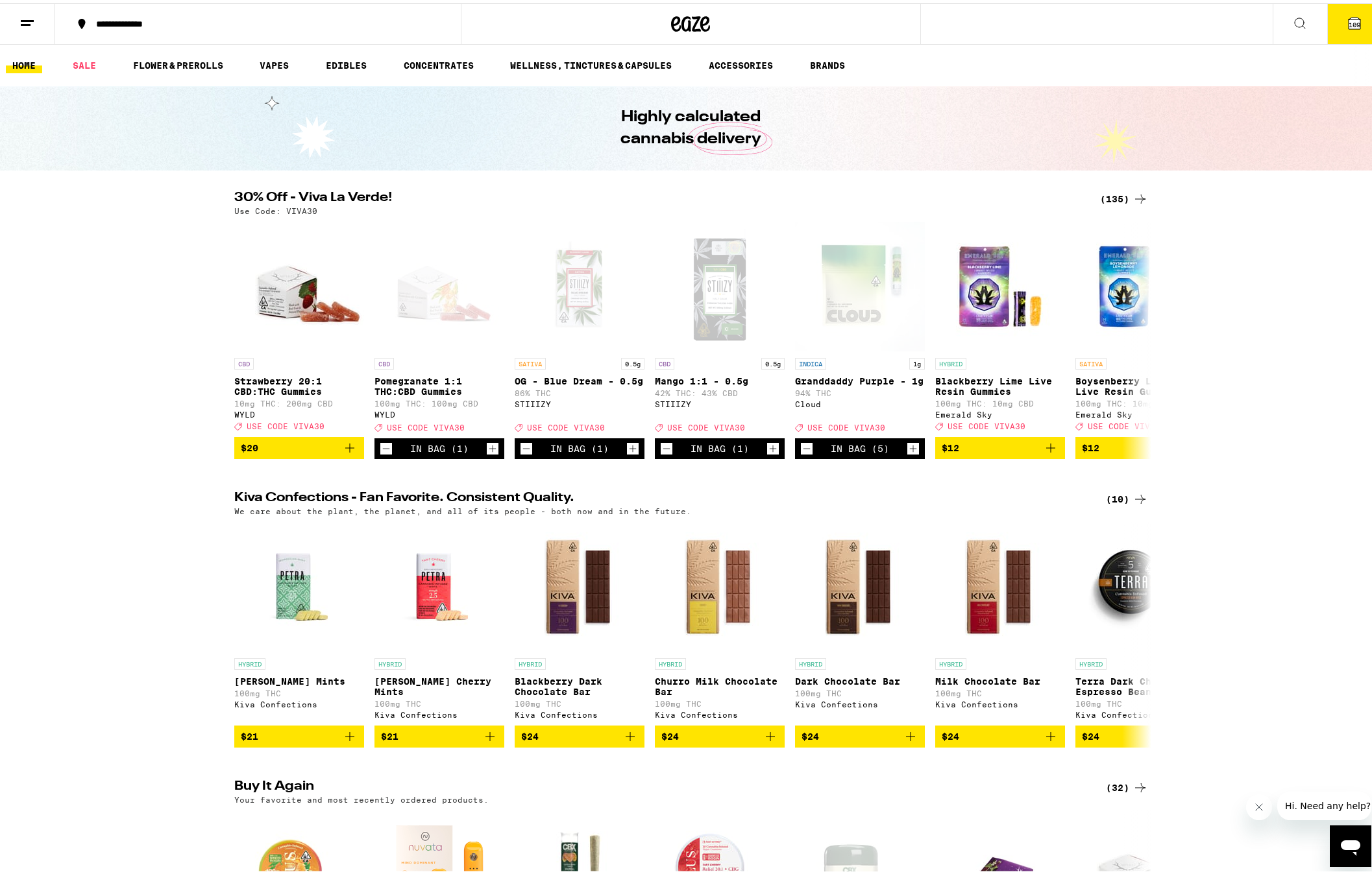
click at [1335, 26] on button "109" at bounding box center [1355, 21] width 54 height 40
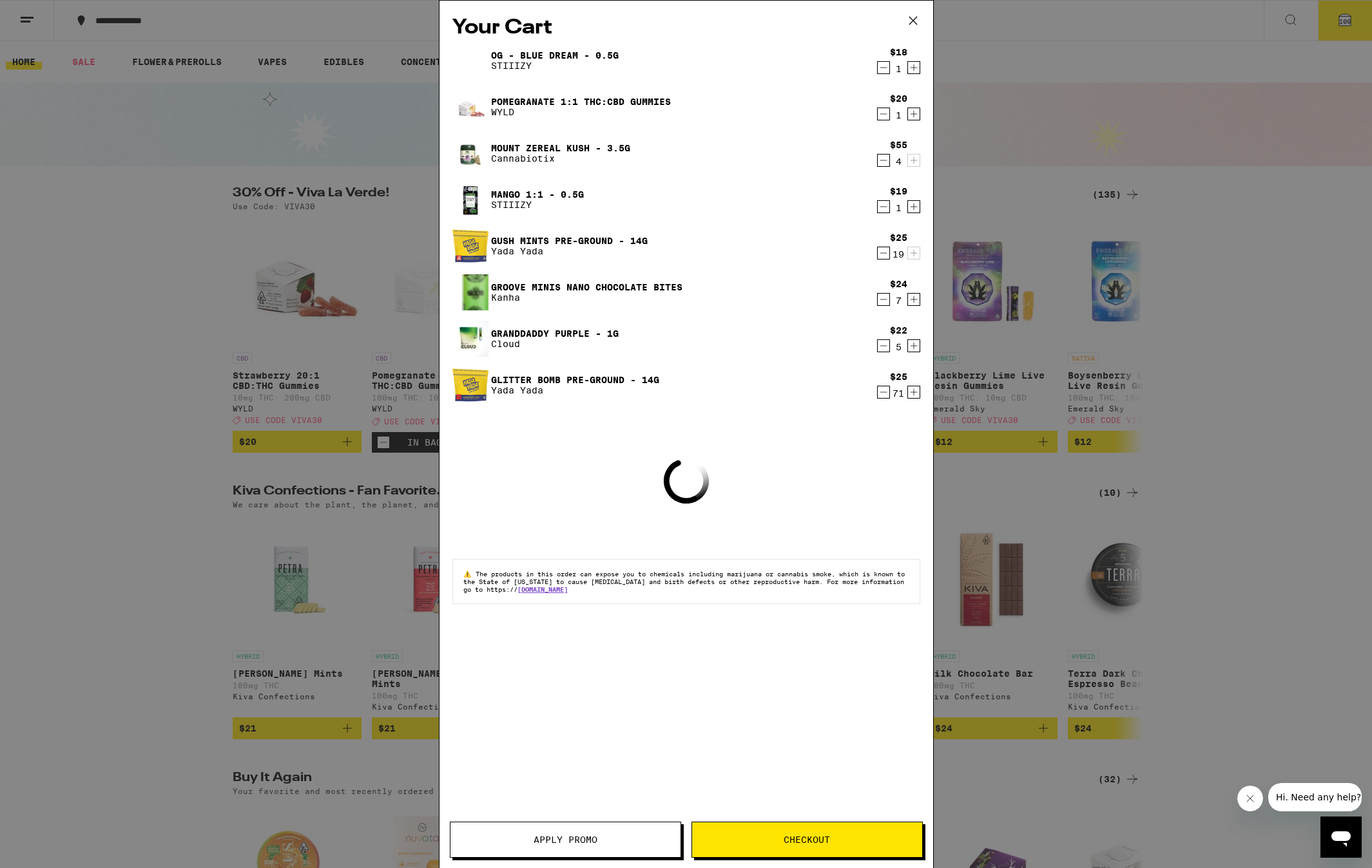
click at [886, 65] on icon "Decrement" at bounding box center [883, 67] width 12 height 15
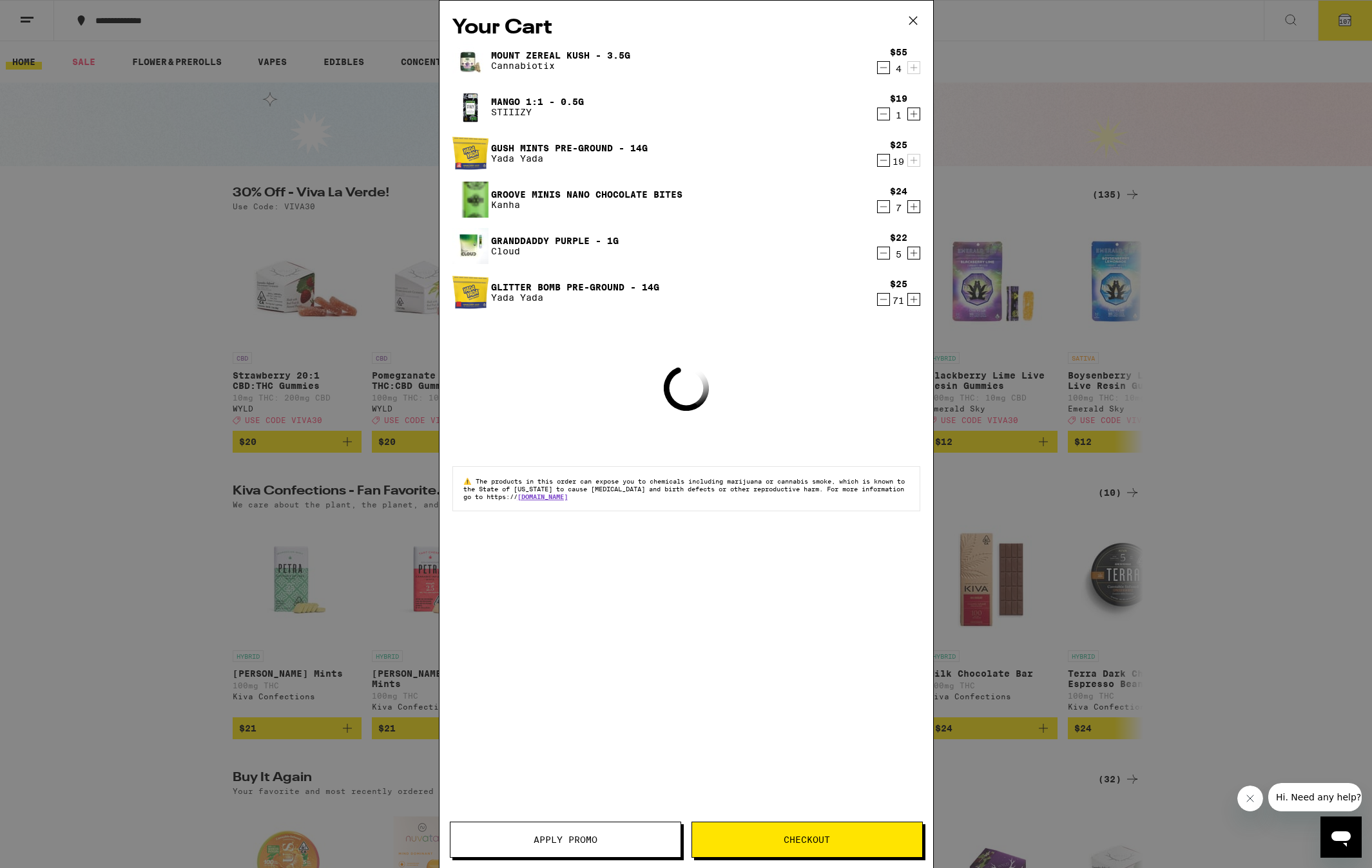
click at [886, 65] on icon "Decrement" at bounding box center [883, 67] width 12 height 15
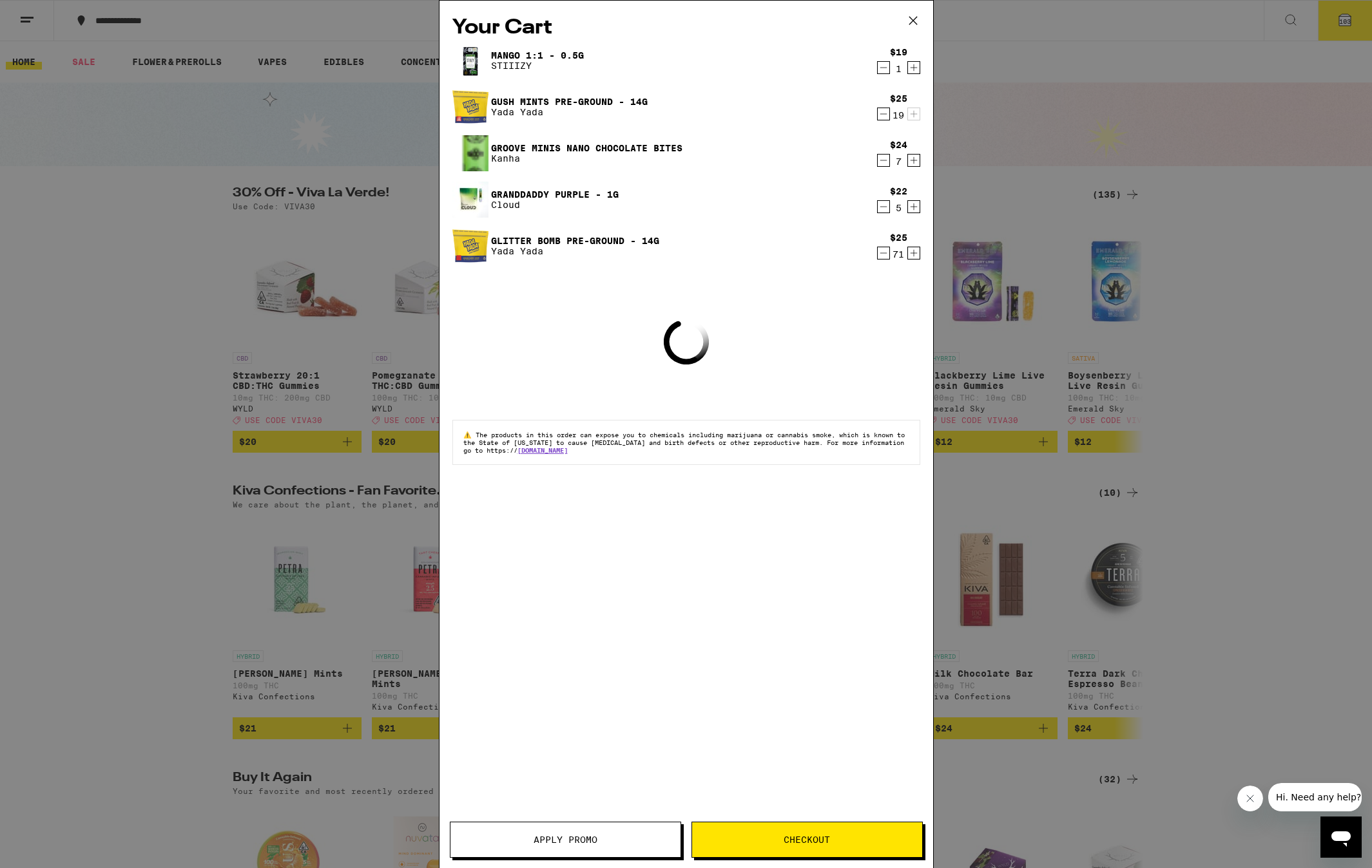
click at [886, 65] on icon "Decrement" at bounding box center [883, 67] width 12 height 15
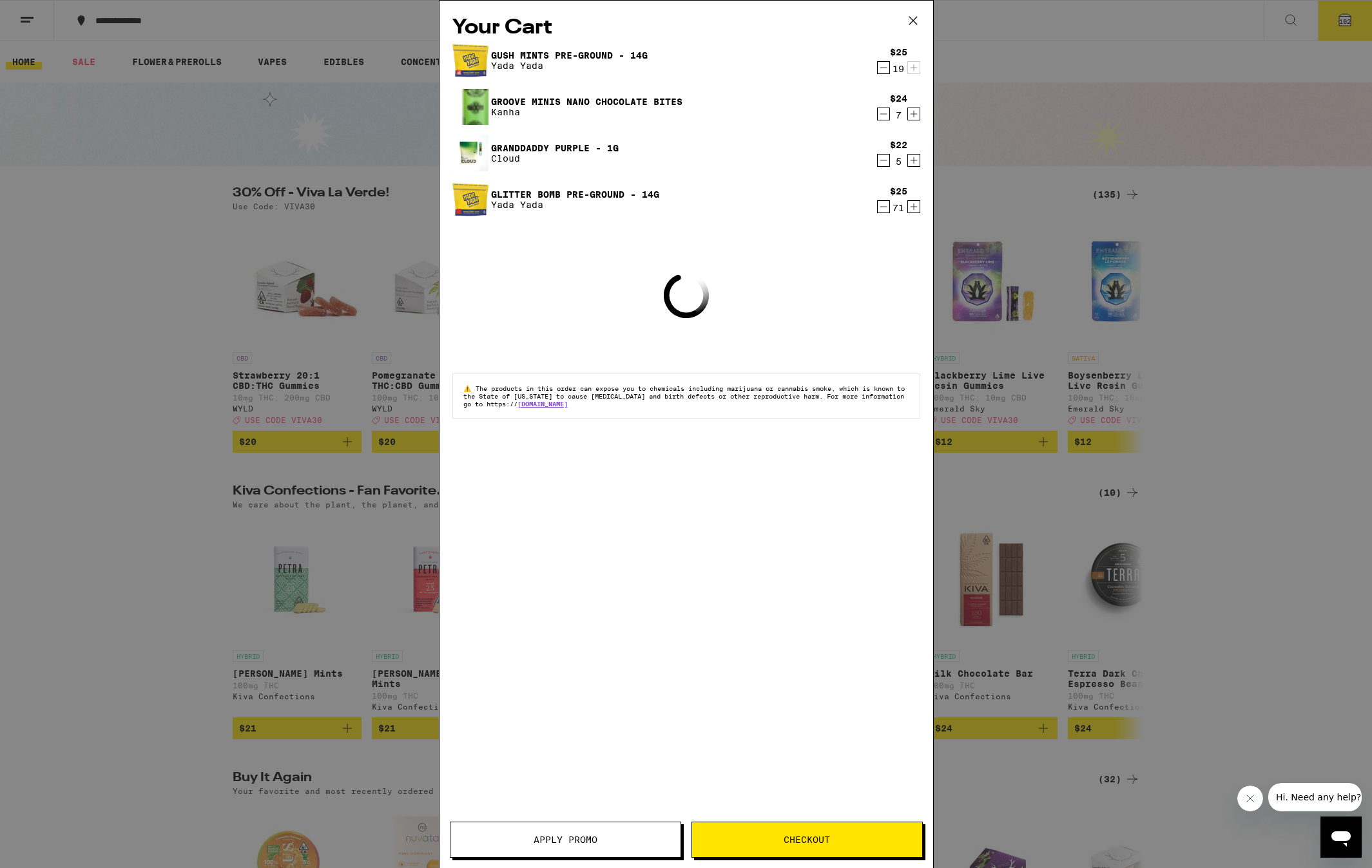
click at [886, 65] on icon "Decrement" at bounding box center [883, 67] width 12 height 15
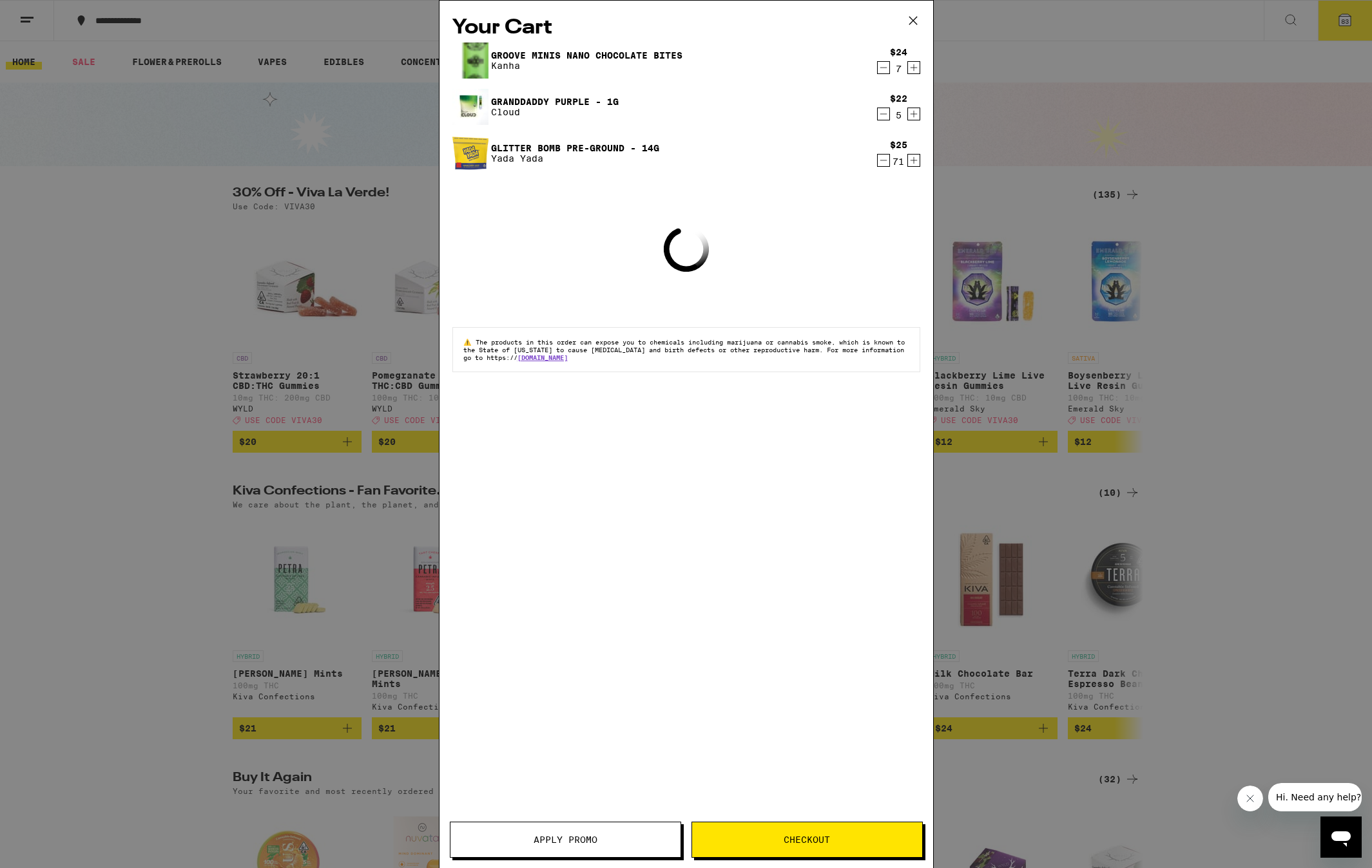
click at [886, 65] on icon "Decrement" at bounding box center [883, 67] width 12 height 15
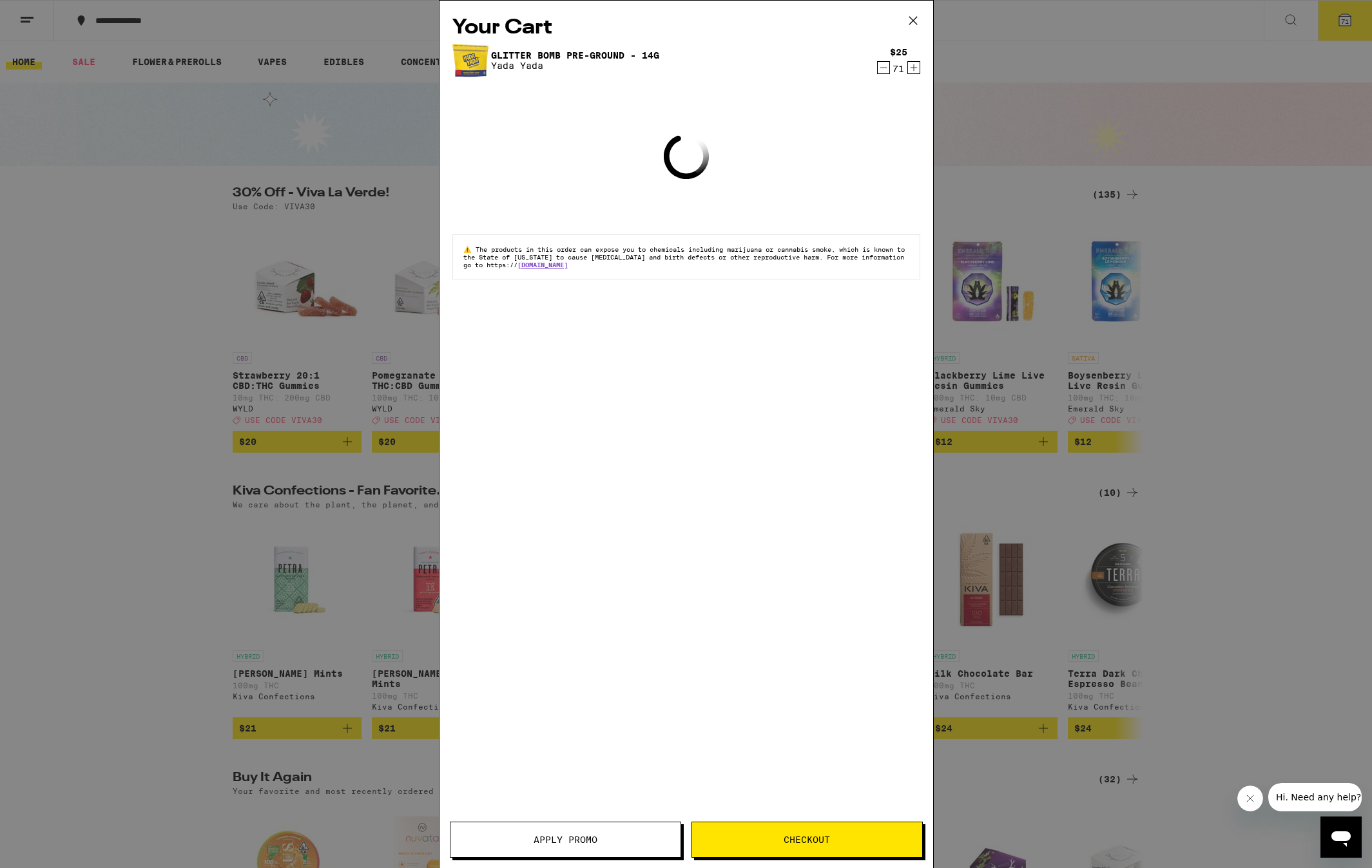
click at [886, 65] on icon "Decrement" at bounding box center [883, 67] width 12 height 15
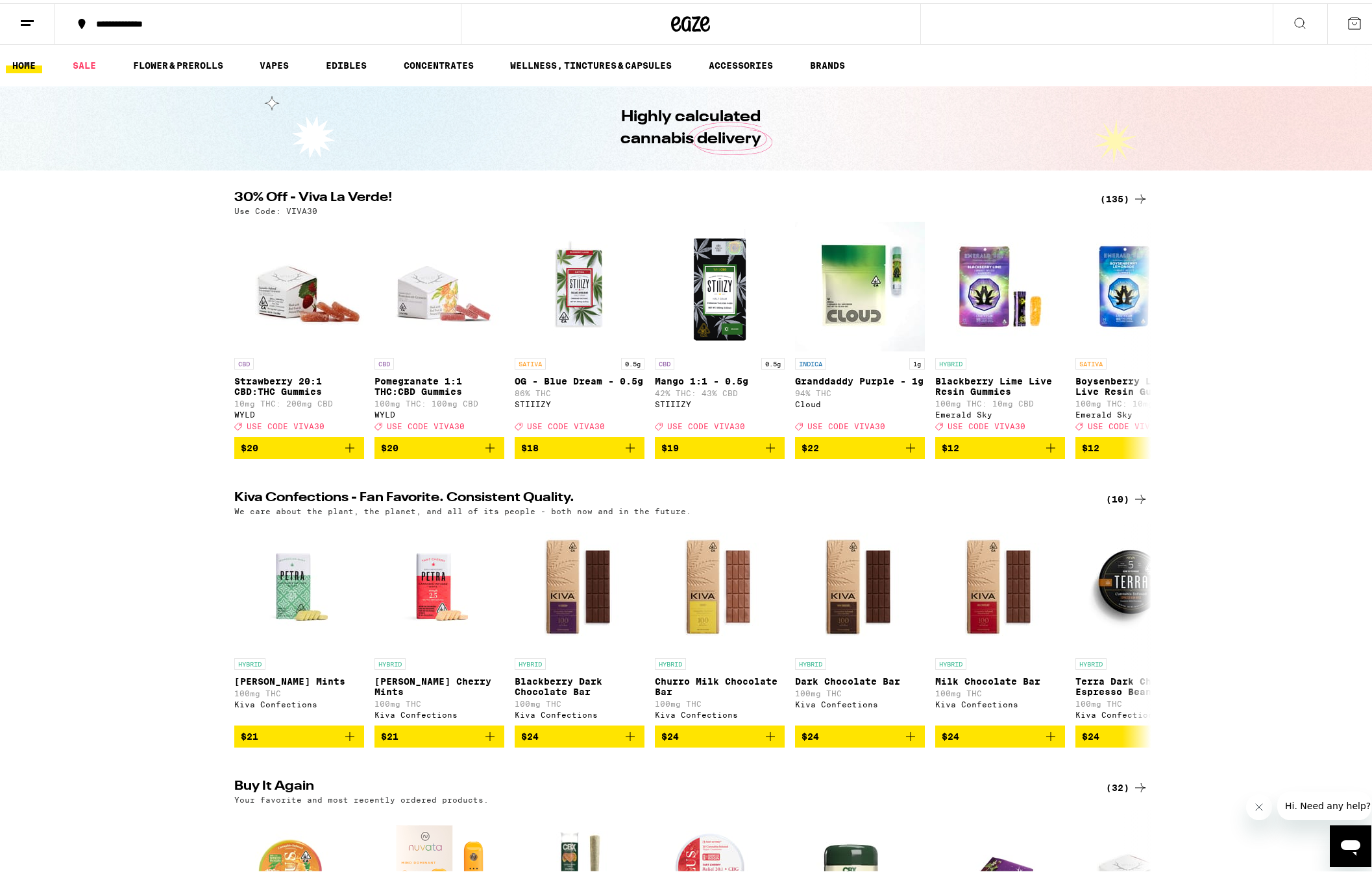
click at [172, 451] on div "30% Off - Viva La Verde! (135) Use Code: VIVA30 CBD Strawberry 20:1 CBD:THC Gum…" at bounding box center [691, 322] width 1382 height 268
click at [1264, 811] on button "Close message from company" at bounding box center [1259, 807] width 26 height 26
click at [179, 516] on div "Kiva Confections - Fan Favorite. Consistent Quality. (10) We care about the pla…" at bounding box center [691, 616] width 1382 height 256
click at [192, 651] on div "Kiva Confections - Fan Favorite. Consistent Quality. (10) We care about the pla…" at bounding box center [691, 616] width 1382 height 256
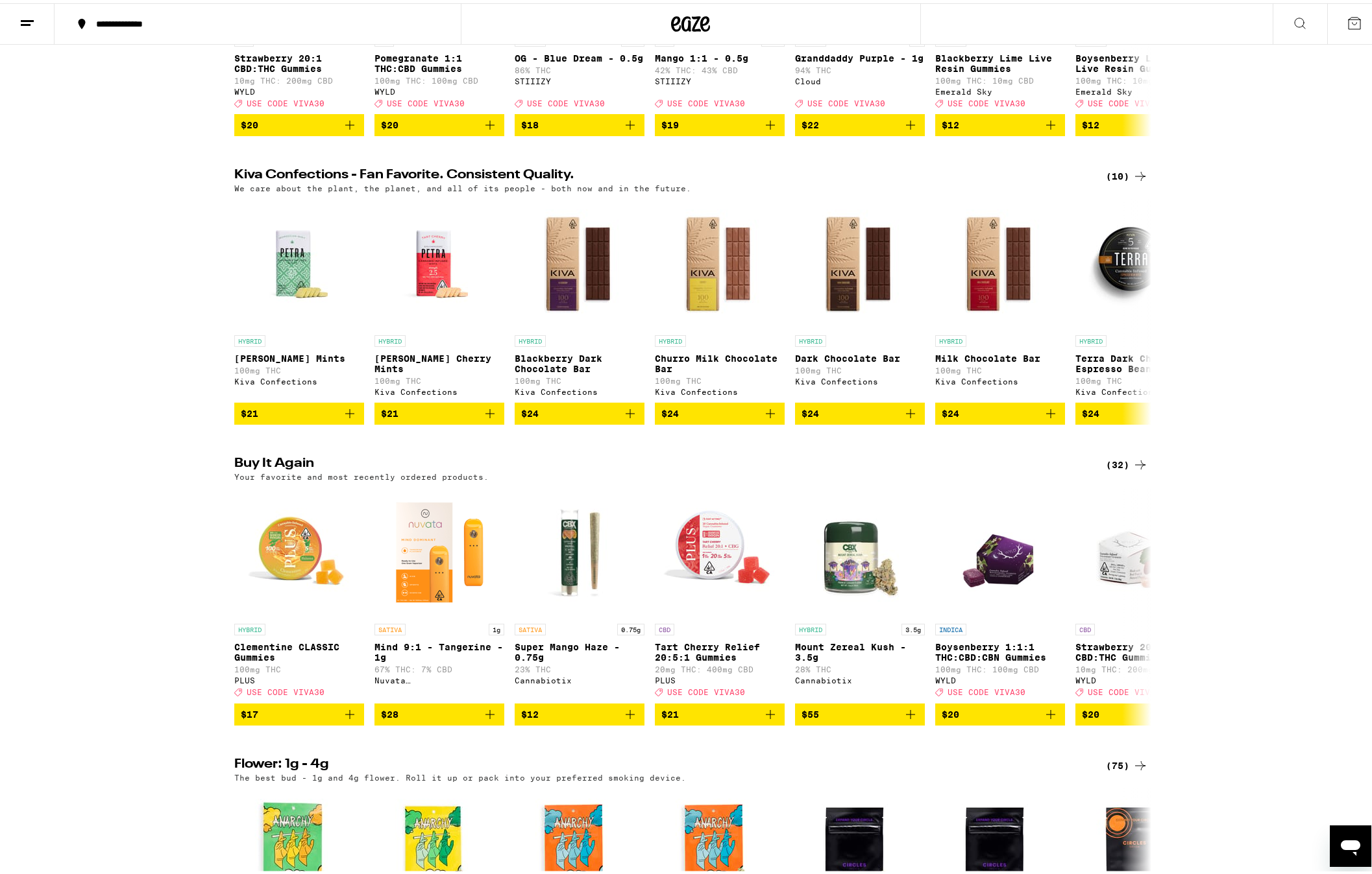
scroll to position [448, 0]
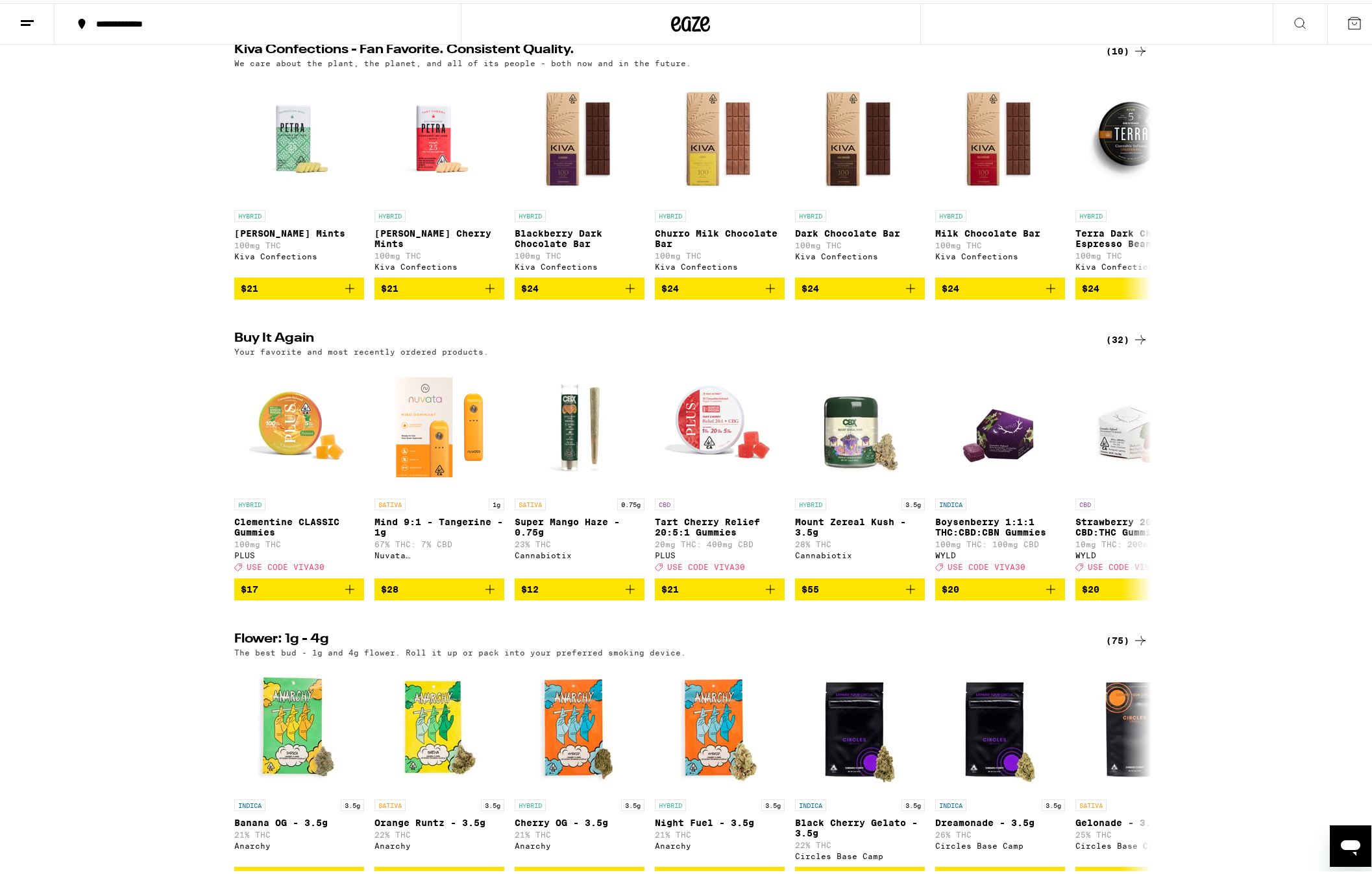
click at [1268, 597] on div "Buy It Again (32) Your favorite and most recently ordered products. HYBRID Clem…" at bounding box center [691, 463] width 1382 height 268
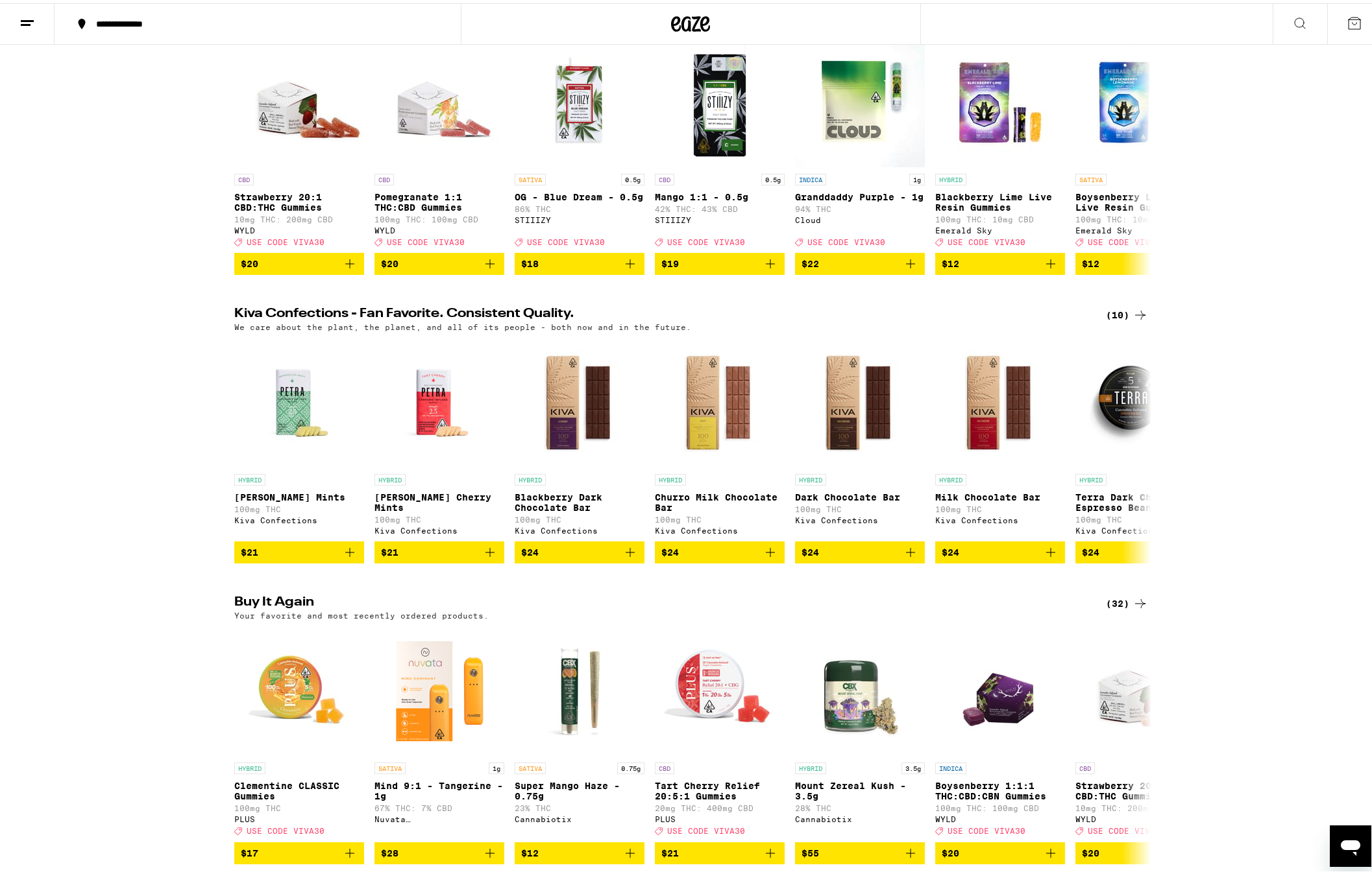
scroll to position [0, 0]
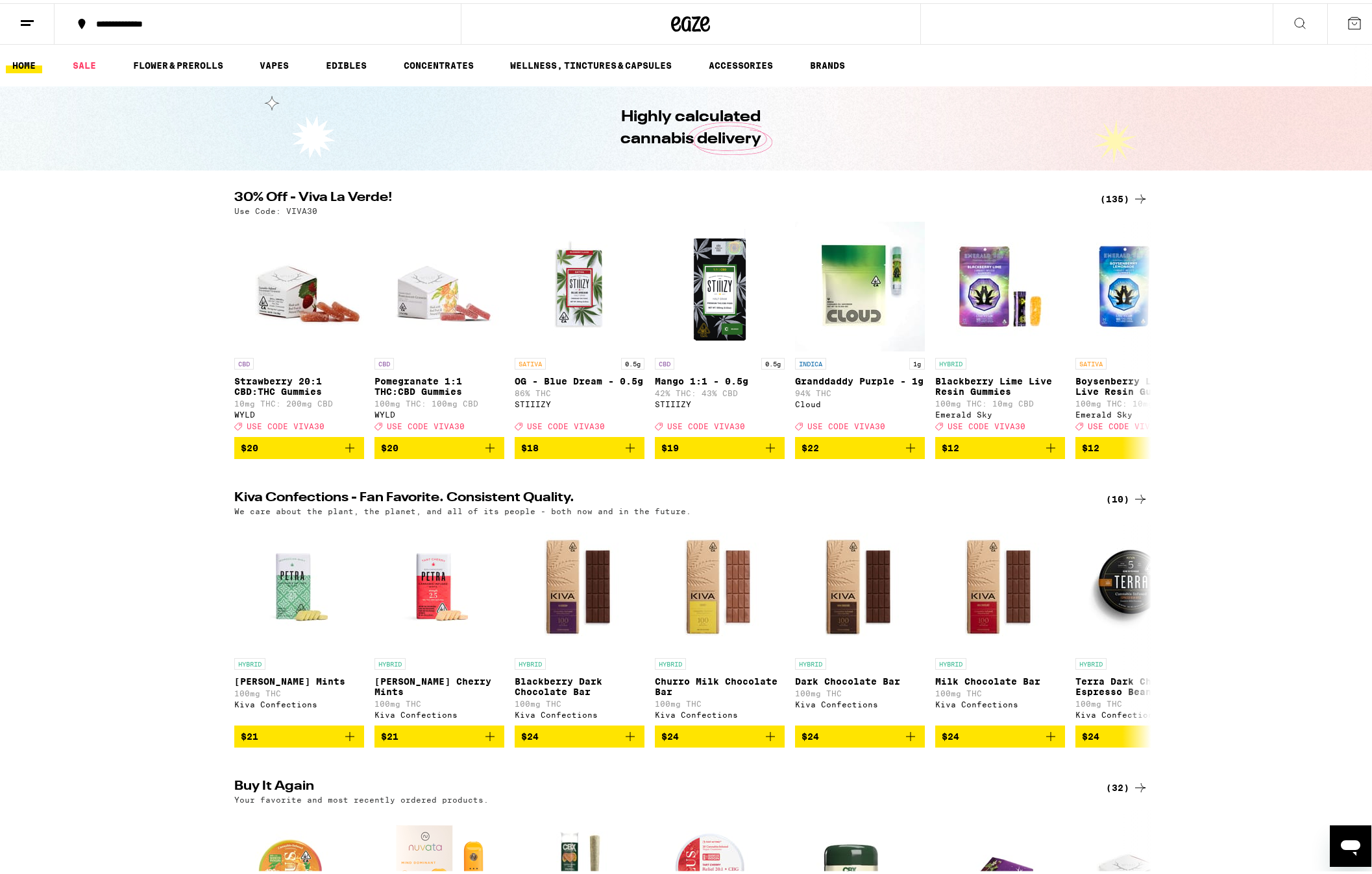
click at [128, 367] on div "30% Off - Viva La Verde! (135) Use Code: VIVA30 CBD Strawberry 20:1 CBD:THC Gum…" at bounding box center [691, 322] width 1382 height 268
click at [178, 296] on div "30% Off - Viva La Verde! (135) Use Code: VIVA30 CBD Strawberry 20:1 CBD:THC Gum…" at bounding box center [691, 322] width 1382 height 268
click at [1271, 415] on div "30% Off - Viva La Verde! (135) Use Code: VIVA30 CBD Strawberry 20:1 CBD:THC Gum…" at bounding box center [691, 322] width 1382 height 268
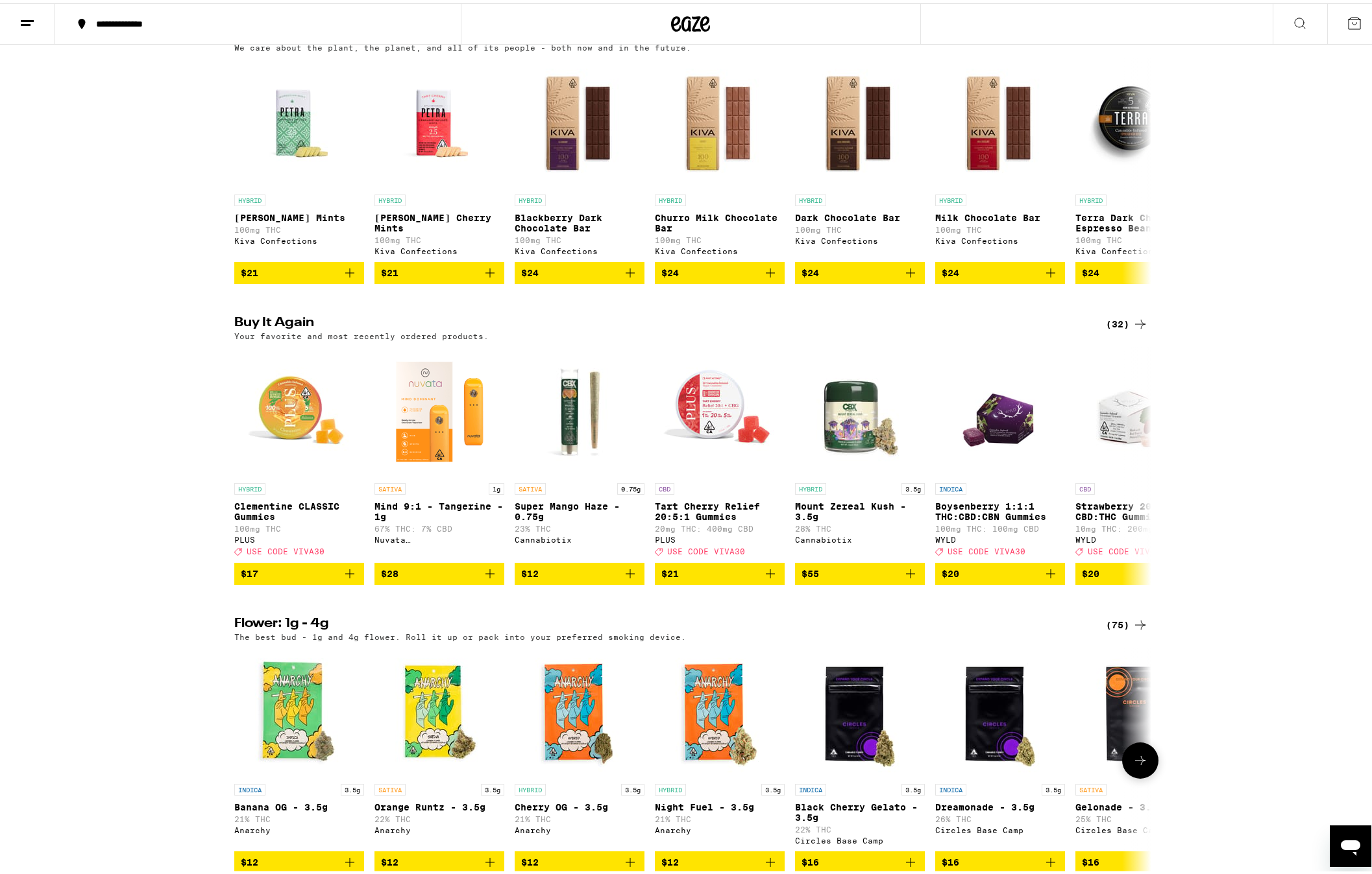
scroll to position [543, 0]
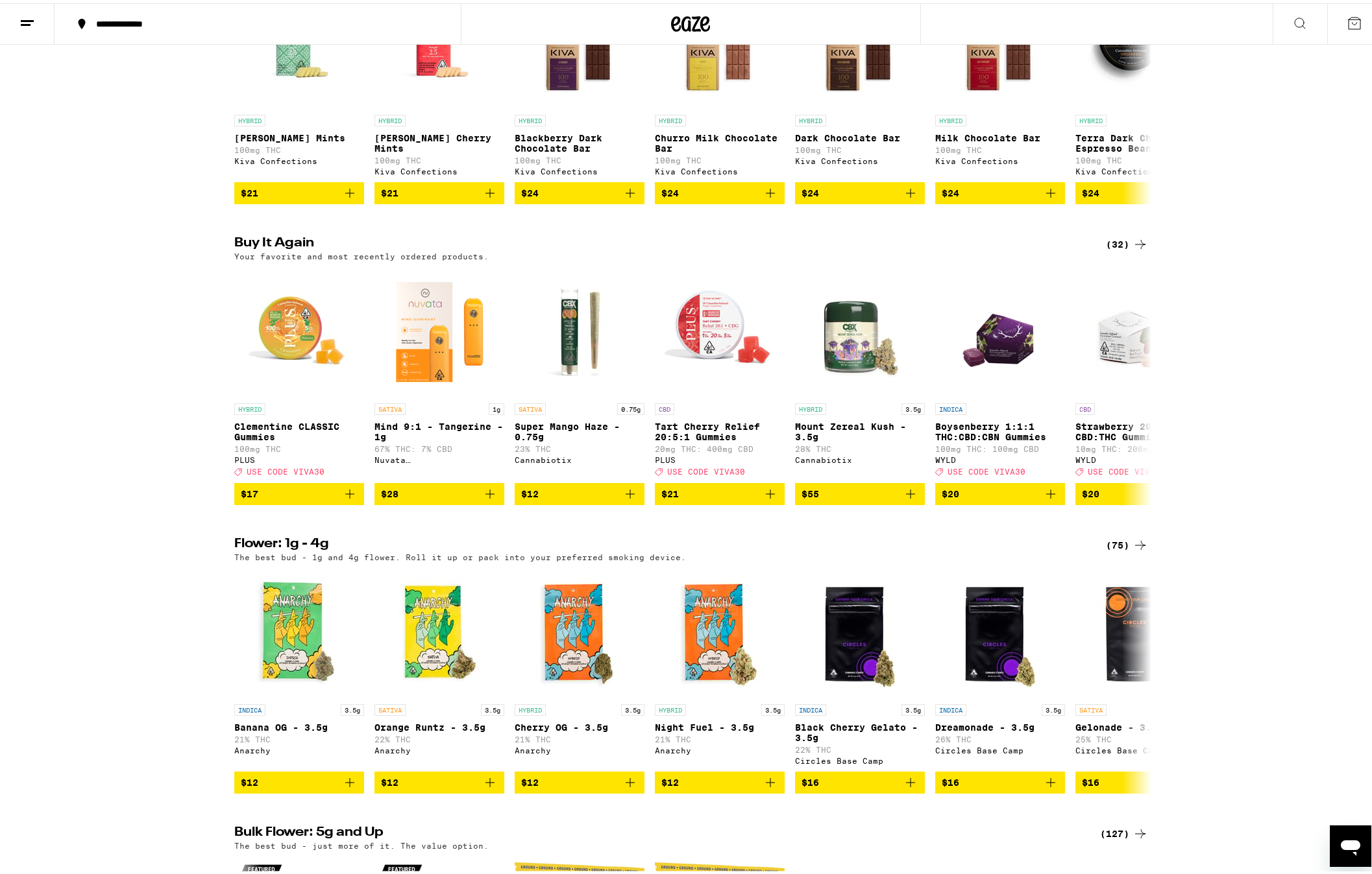
click at [1224, 479] on div "Buy It Again (32) Your favorite and most recently ordered products. HYBRID Clem…" at bounding box center [691, 368] width 1382 height 268
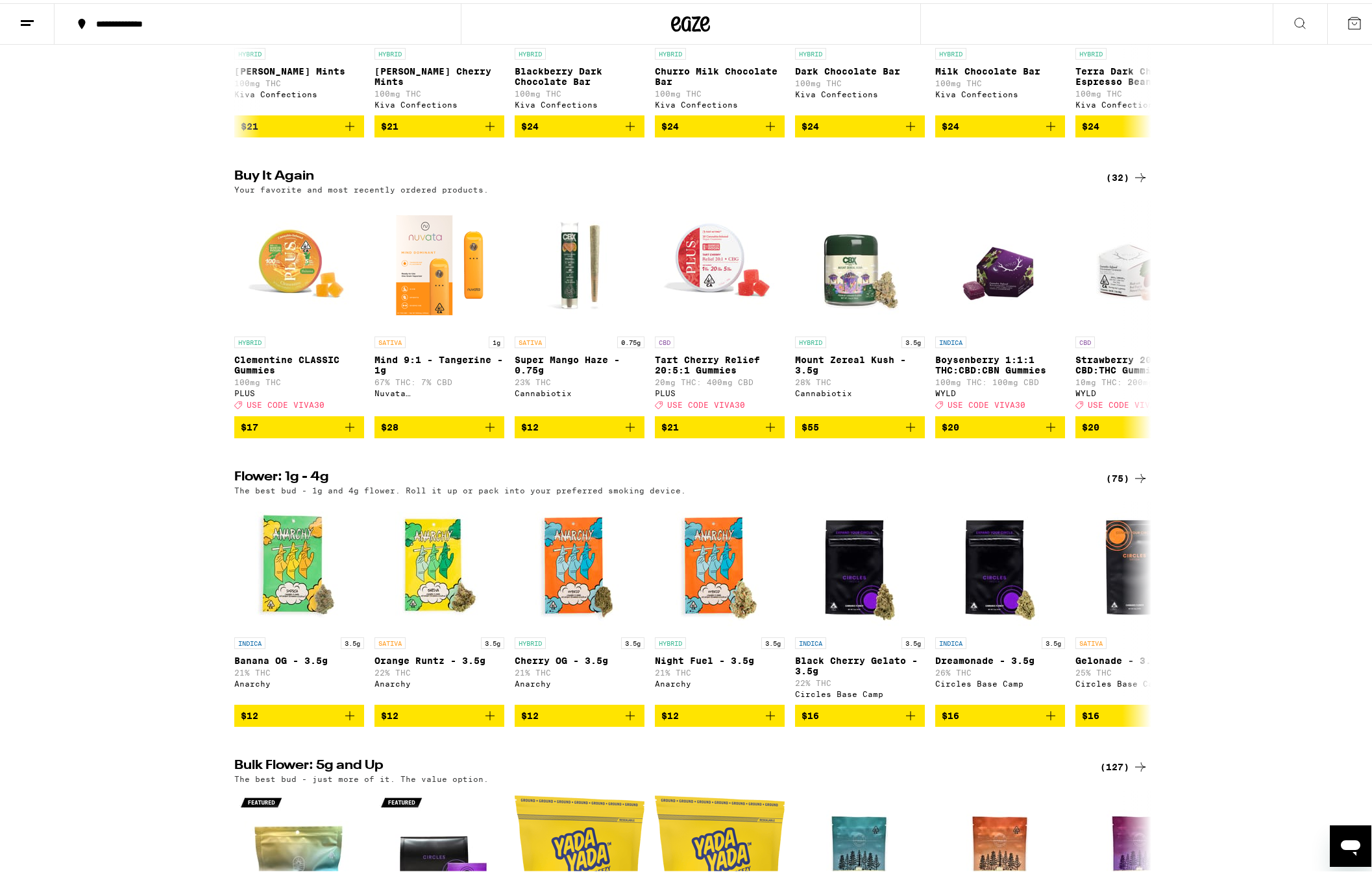
scroll to position [0, 0]
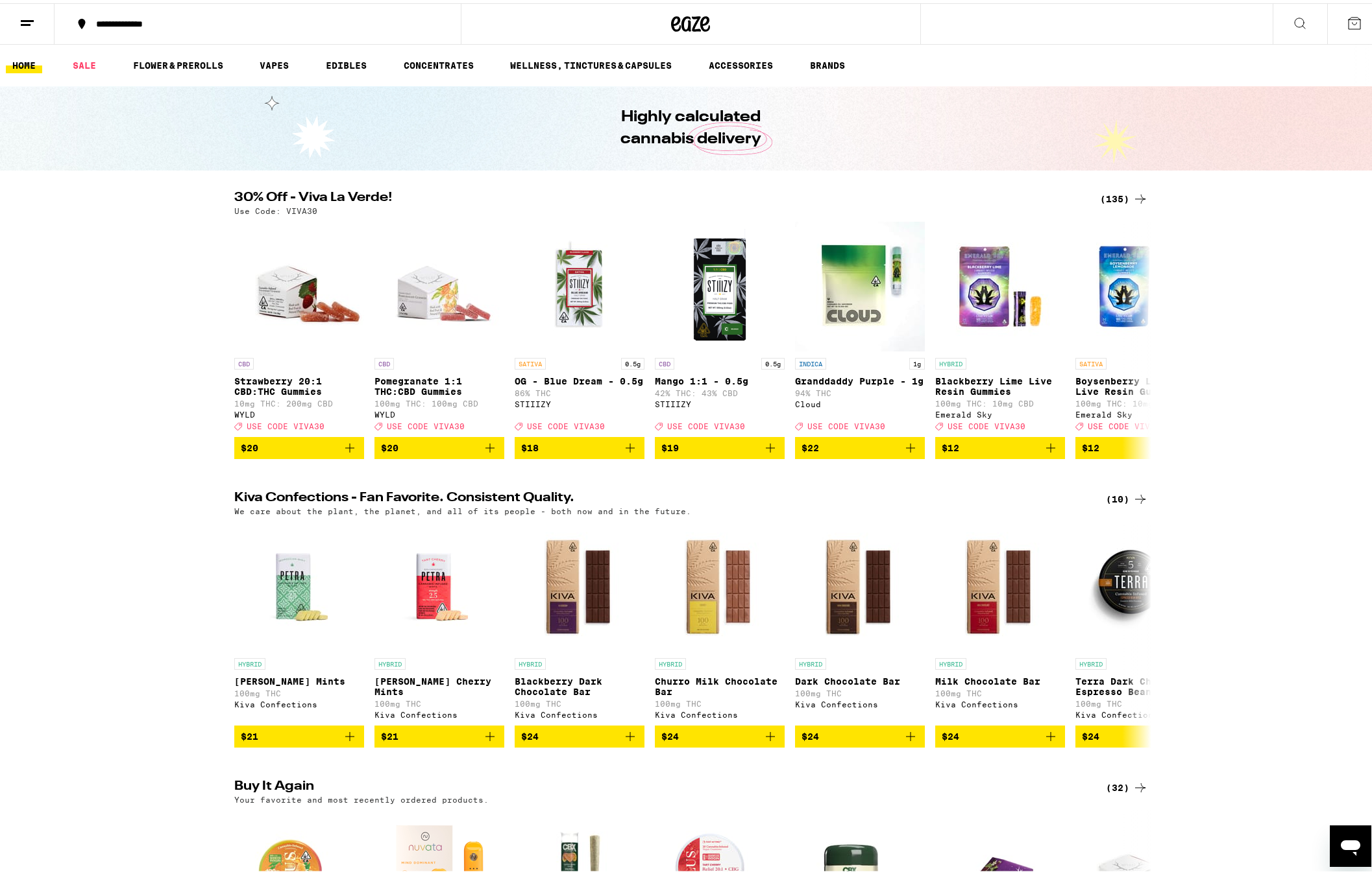
click at [87, 307] on div "30% Off - Viva La Verde! (135) Use Code: VIVA30 CBD Strawberry 20:1 CBD:THC Gum…" at bounding box center [691, 322] width 1382 height 268
click at [24, 61] on link "HOME" at bounding box center [24, 62] width 36 height 15
click at [1261, 334] on div "30% Off - Viva La Verde! (135) Use Code: VIVA30 CBD Strawberry 20:1 CBD:THC Gum…" at bounding box center [691, 322] width 1382 height 268
click at [179, 322] on div "30% Off - Viva La Verde! (135) Use Code: VIVA30 CBD Strawberry 20:1 CBD:THC Gum…" at bounding box center [691, 322] width 1382 height 268
click at [1309, 297] on div "30% Off - Viva La Verde! (135) Use Code: VIVA30 CBD Strawberry 20:1 CBD:THC Gum…" at bounding box center [691, 322] width 1382 height 268
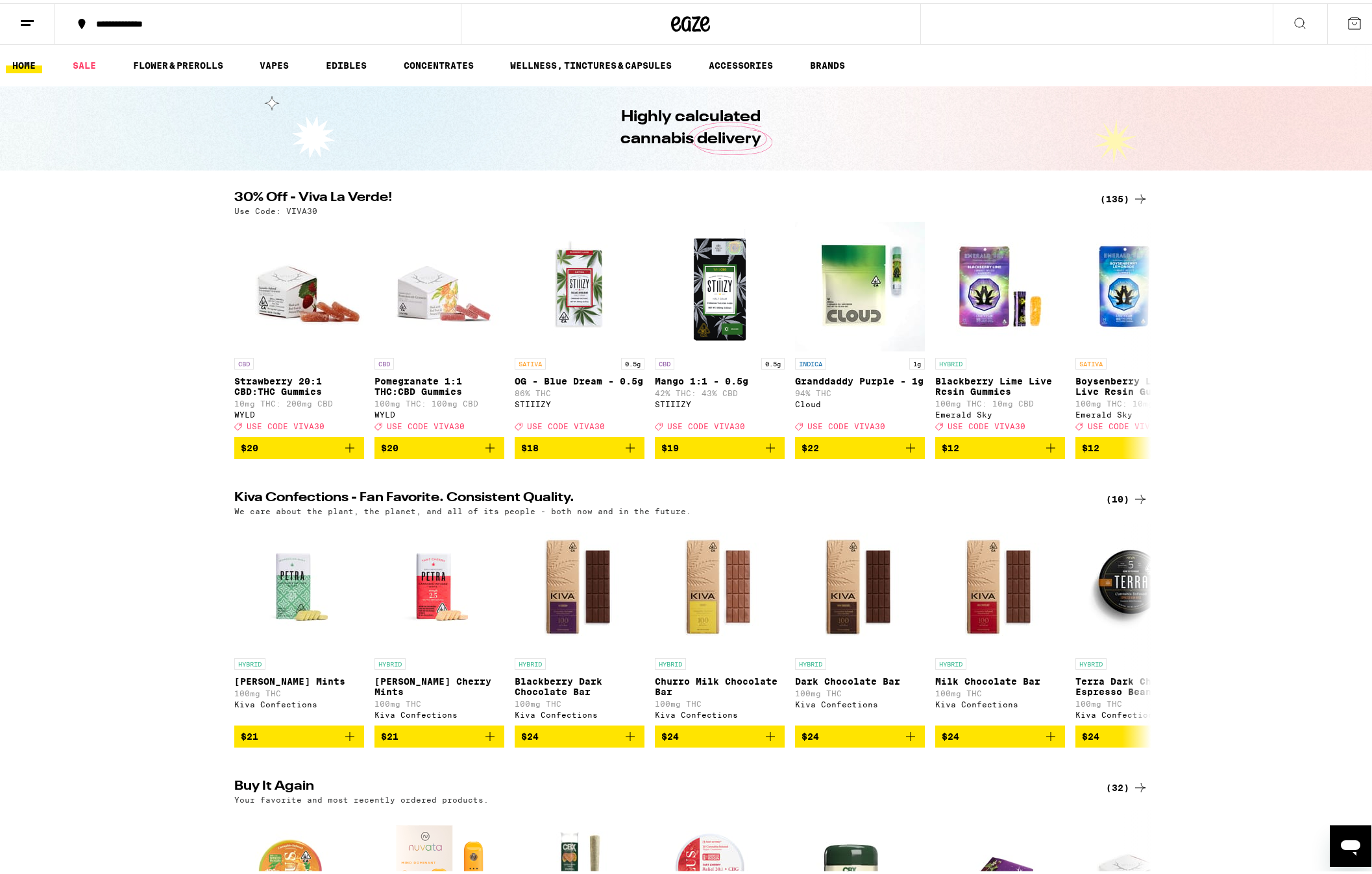
click at [1239, 610] on div "Kiva Confections - Fan Favorite. Consistent Quality. (10) We care about the pla…" at bounding box center [691, 616] width 1382 height 256
click at [1204, 444] on div "30% Off - Viva La Verde! (135) Use Code: VIVA30 CBD Strawberry 20:1 CBD:THC Gum…" at bounding box center [691, 322] width 1382 height 268
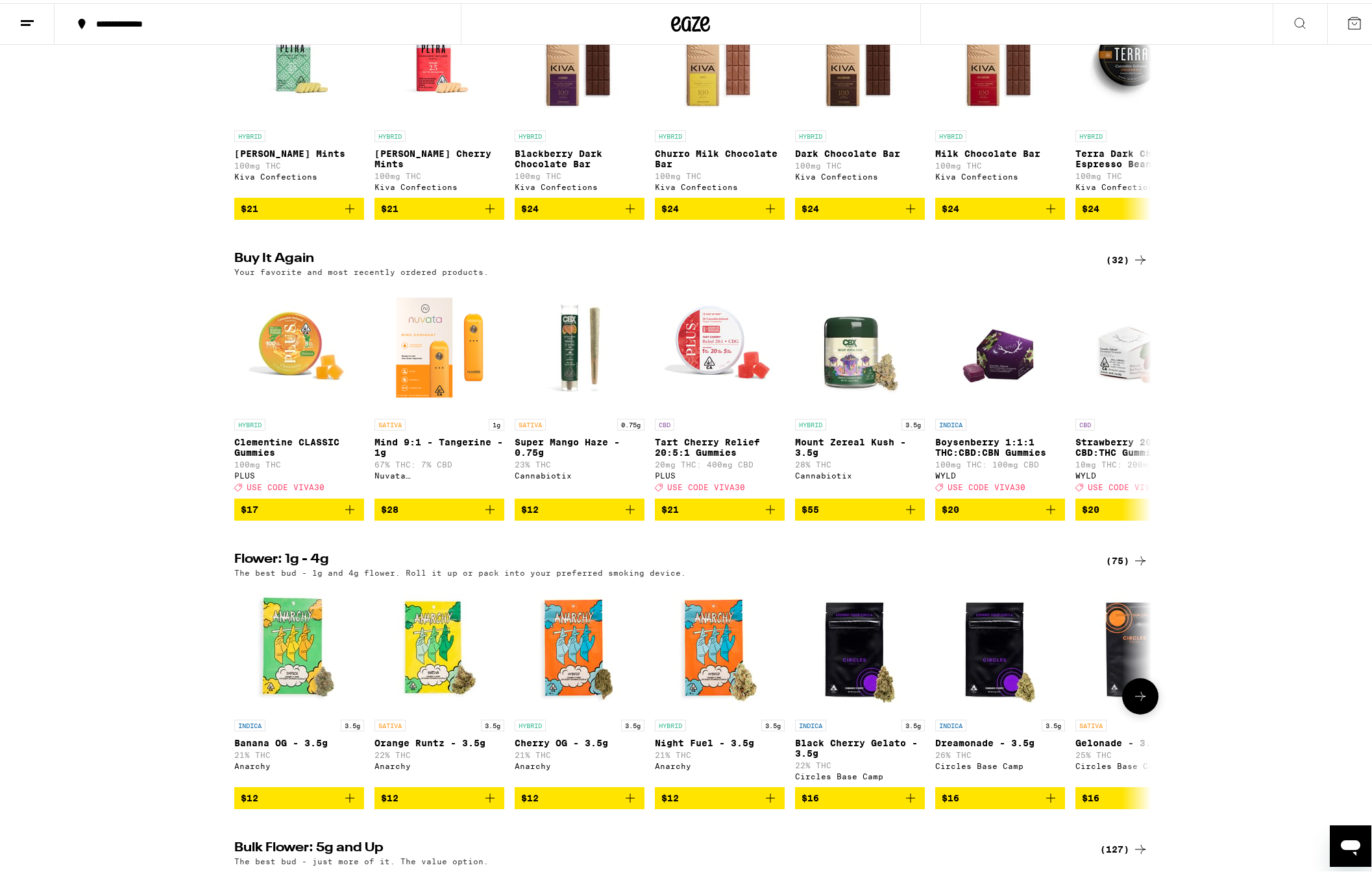
scroll to position [955, 0]
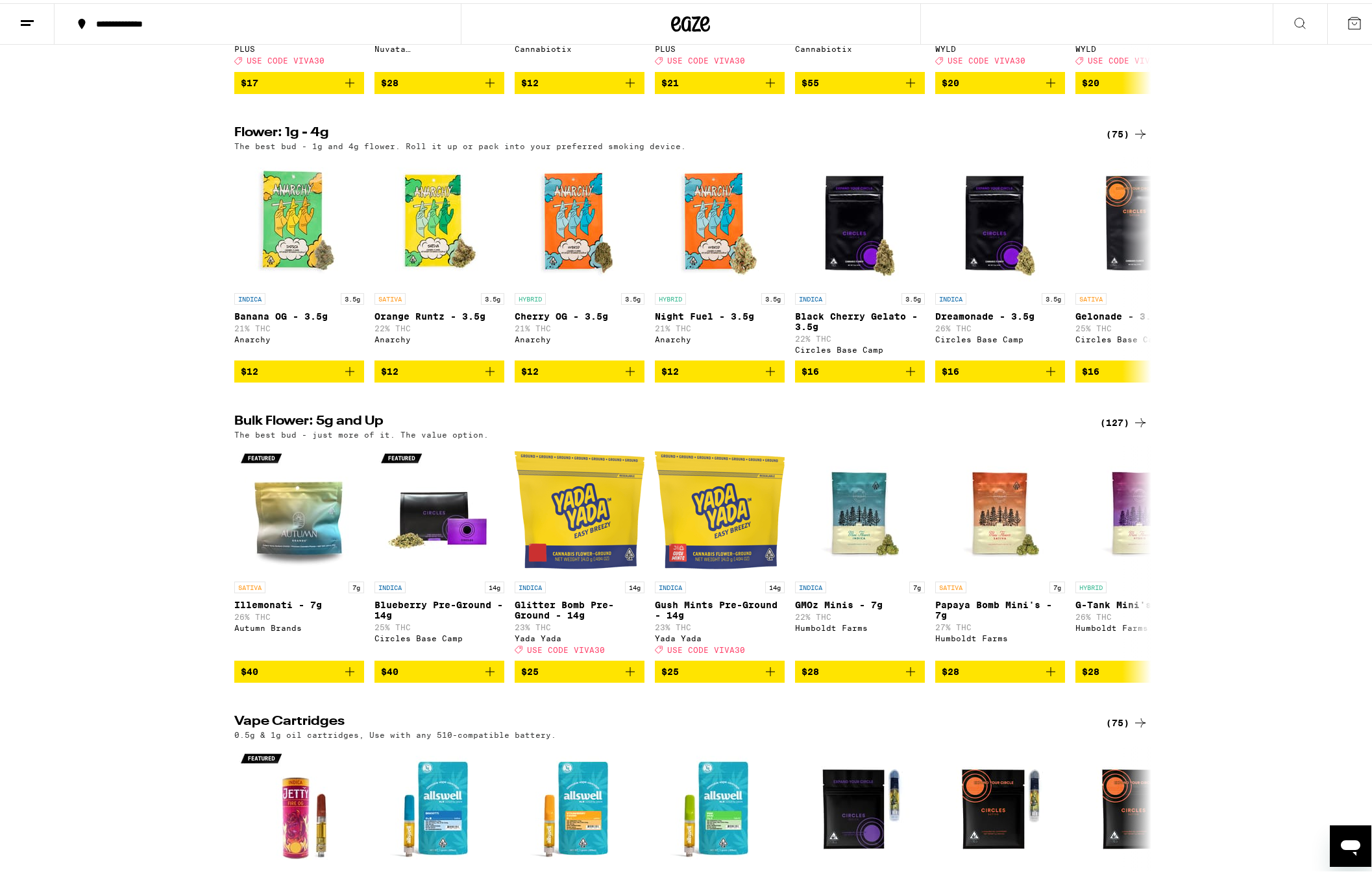
click at [145, 589] on div "Bulk Flower: 5g and Up (127) The best bud - just more of it. The value option. …" at bounding box center [691, 546] width 1382 height 268
click at [1229, 581] on div "Bulk Flower: 5g and Up (127) The best bud - just more of it. The value option. …" at bounding box center [691, 546] width 1382 height 268
click at [1133, 569] on icon at bounding box center [1140, 561] width 15 height 15
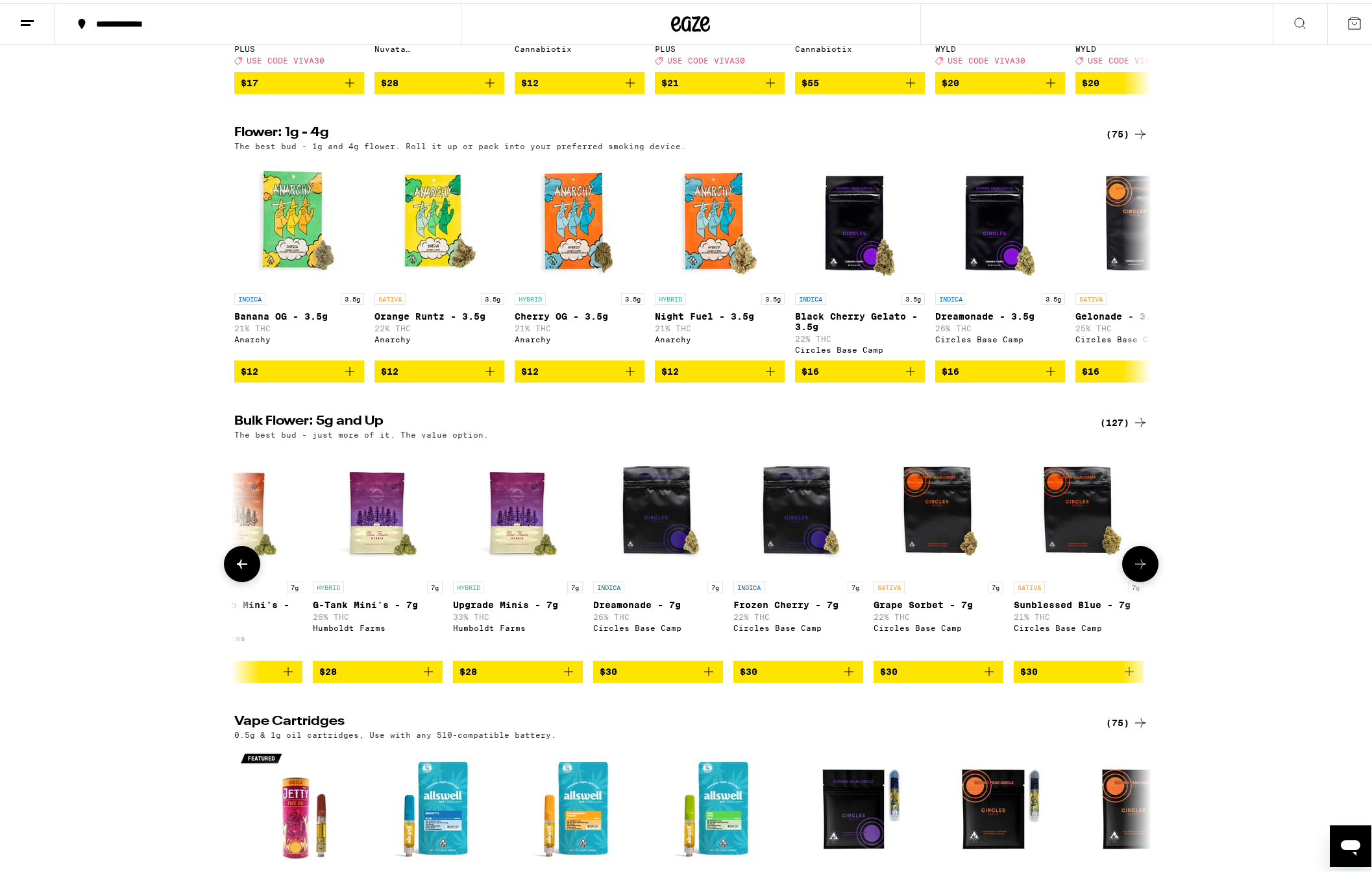
click at [1133, 569] on icon at bounding box center [1140, 561] width 15 height 15
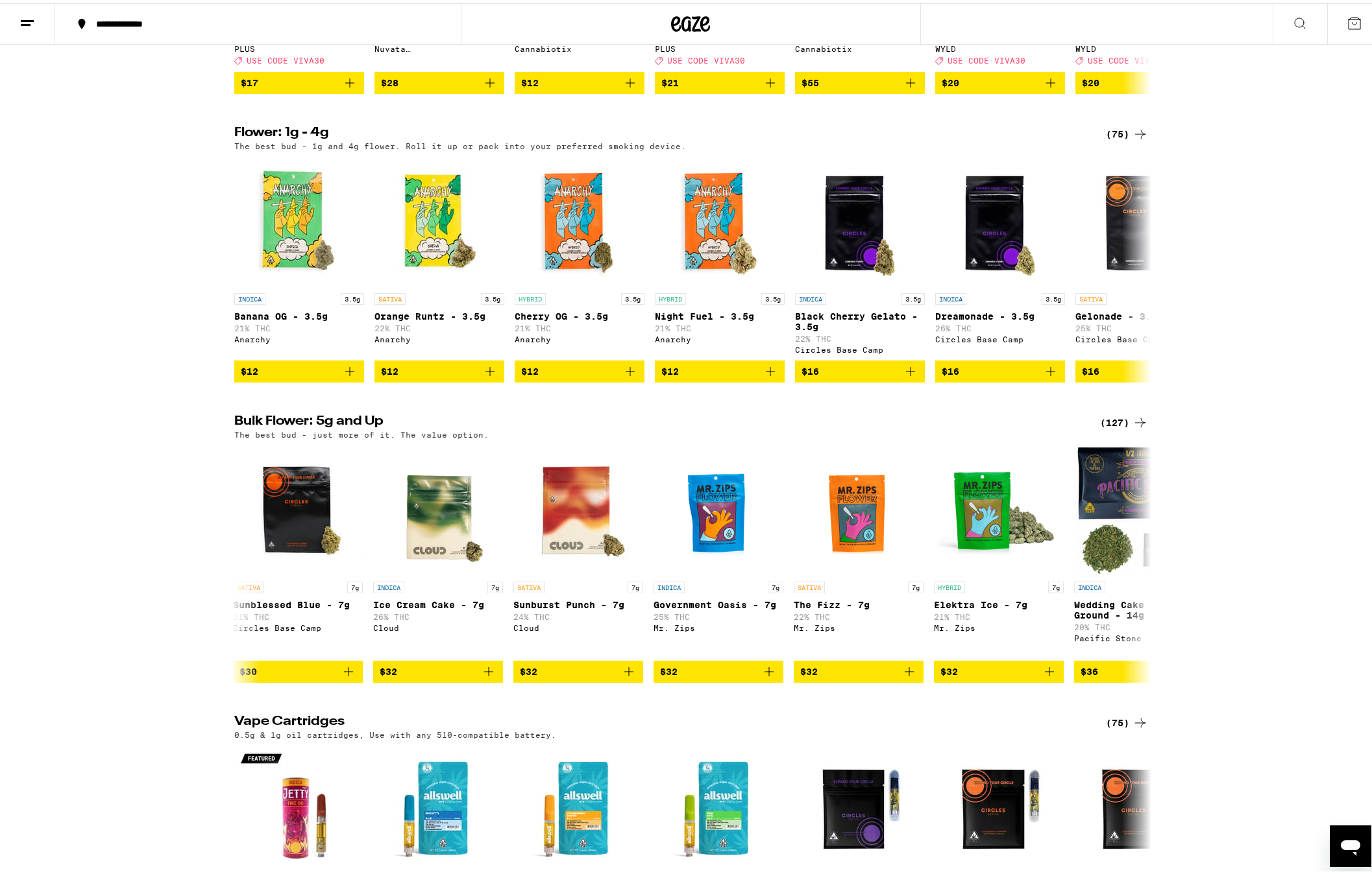
click at [1271, 575] on div "Bulk Flower: 5g and Up (127) The best bud - just more of it. The value option. …" at bounding box center [691, 546] width 1382 height 268
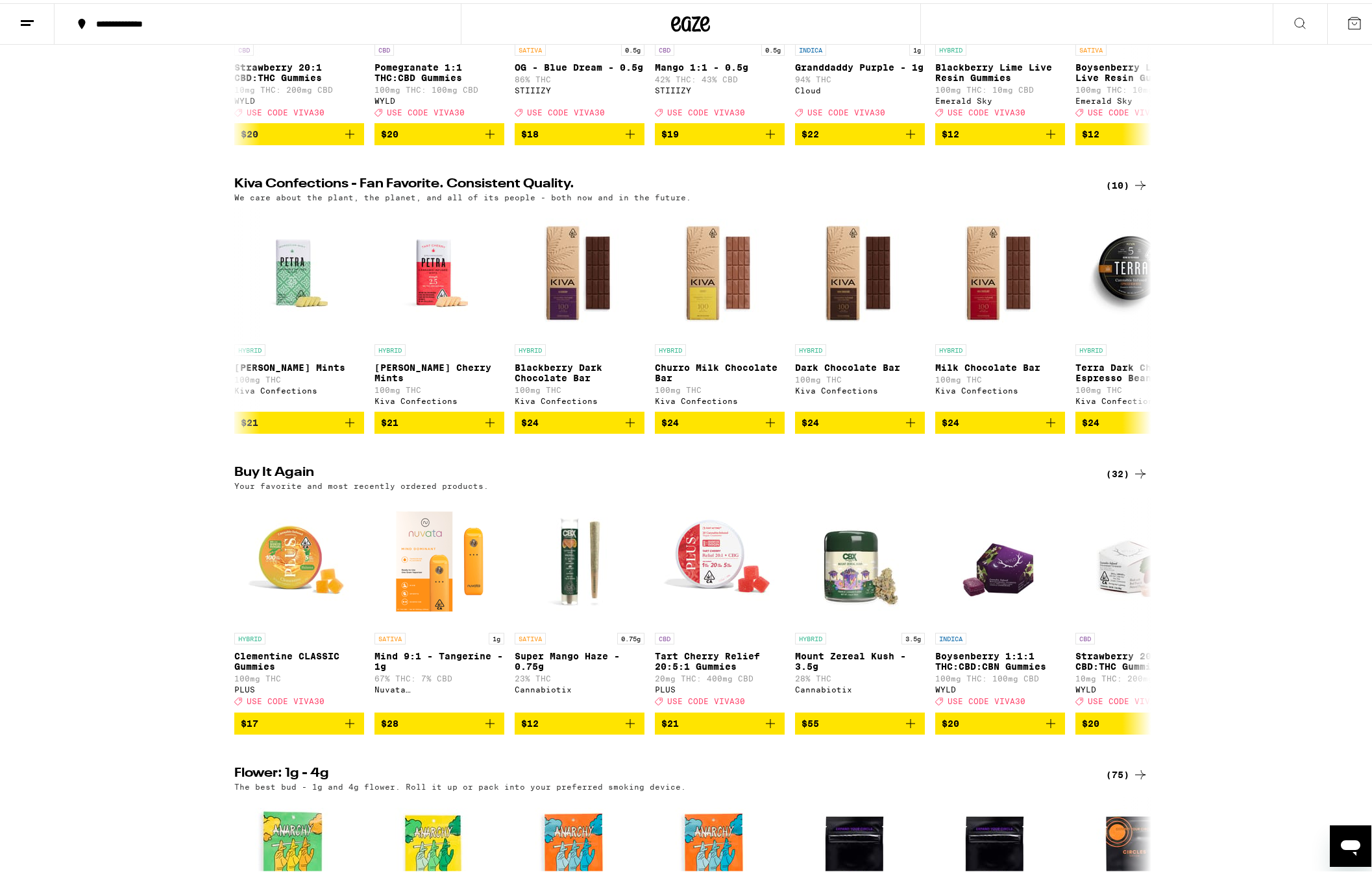
scroll to position [0, 0]
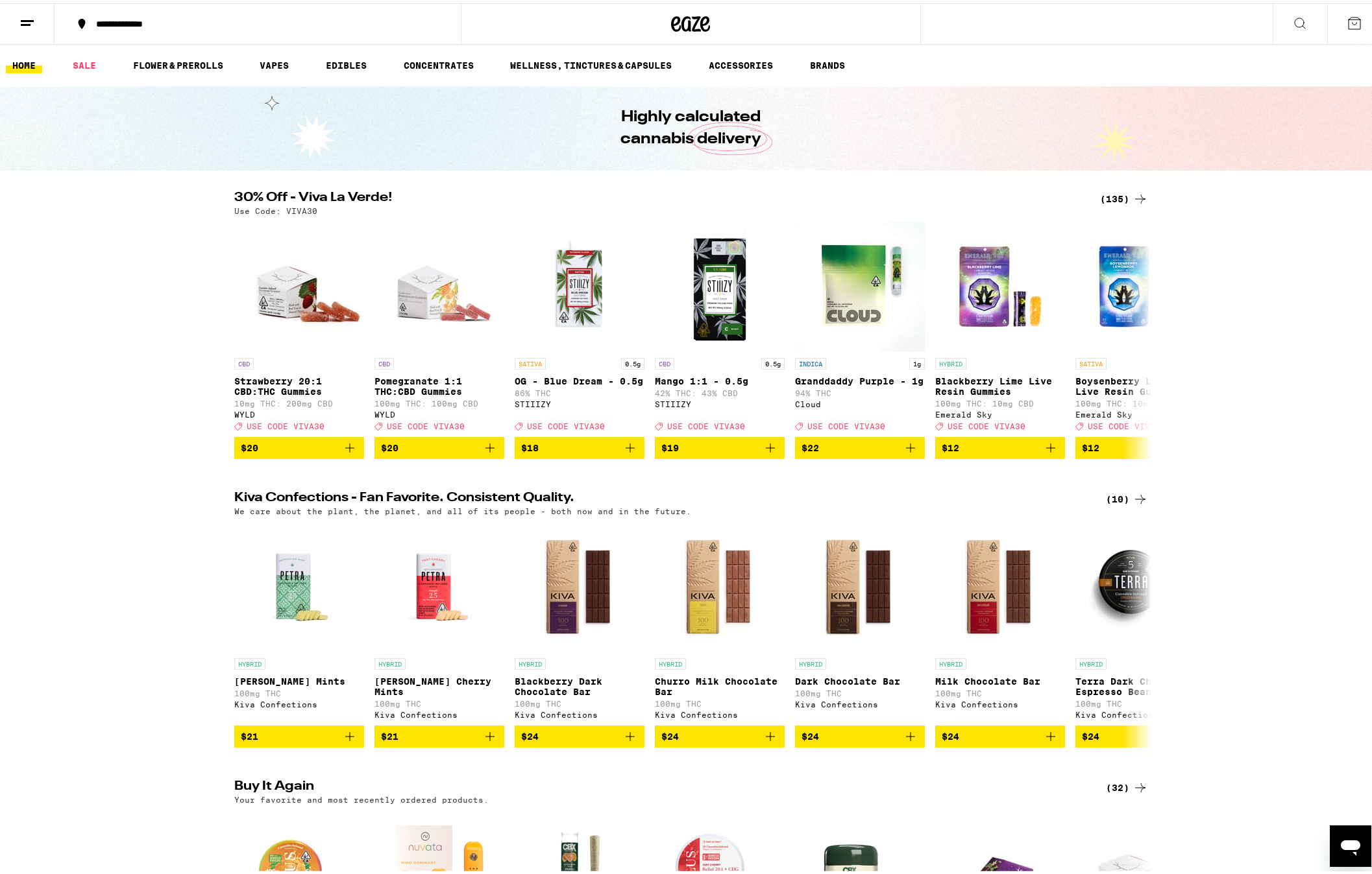
drag, startPoint x: 107, startPoint y: 351, endPoint x: 130, endPoint y: 200, distance: 152.7
click at [106, 349] on div "30% Off - Viva La Verde! (135) Use Code: VIVA30 CBD Strawberry 20:1 CBD:THC Gum…" at bounding box center [691, 322] width 1382 height 268
click at [154, 349] on div "30% Off - Viva La Verde! (135) Use Code: VIVA30 CBD Strawberry 20:1 CBD:THC Gum…" at bounding box center [691, 322] width 1382 height 268
